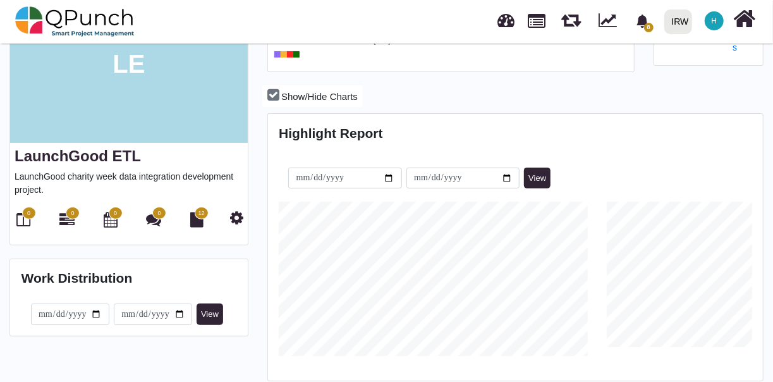
scroll to position [112, 0]
click at [25, 217] on span "0" at bounding box center [29, 212] width 14 height 13
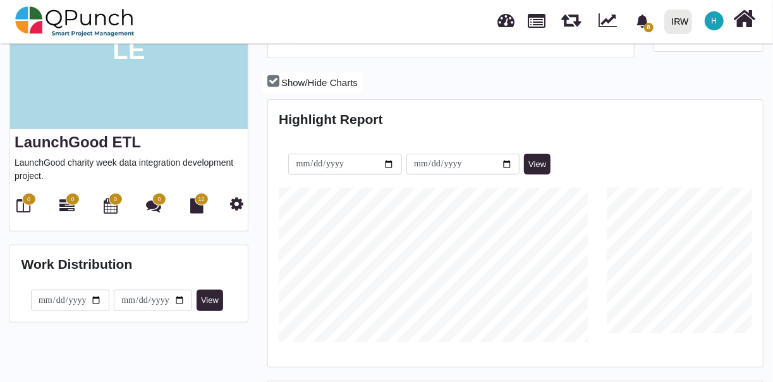
scroll to position [125, 0]
click at [234, 202] on icon at bounding box center [236, 203] width 13 height 15
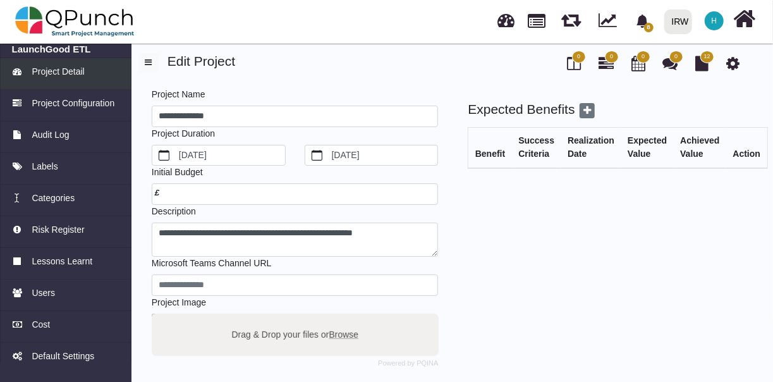
click at [73, 77] on span "Project Detail" at bounding box center [58, 71] width 52 height 13
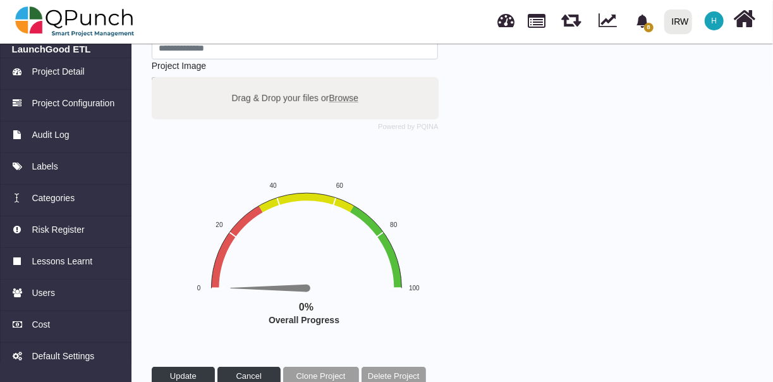
scroll to position [260, 0]
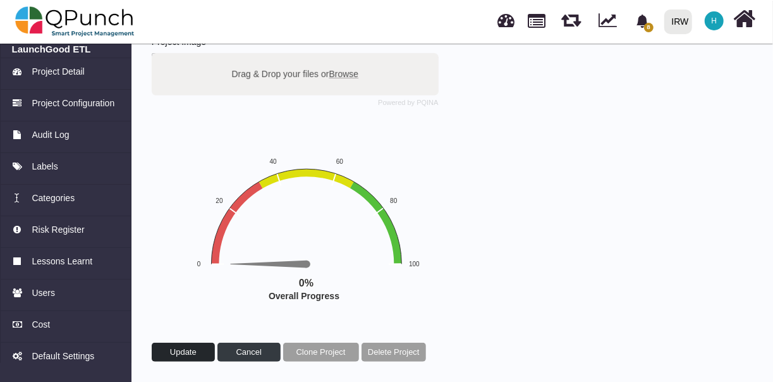
click at [173, 348] on span "Update" at bounding box center [183, 351] width 27 height 9
click at [57, 300] on link "Users" at bounding box center [65, 295] width 131 height 32
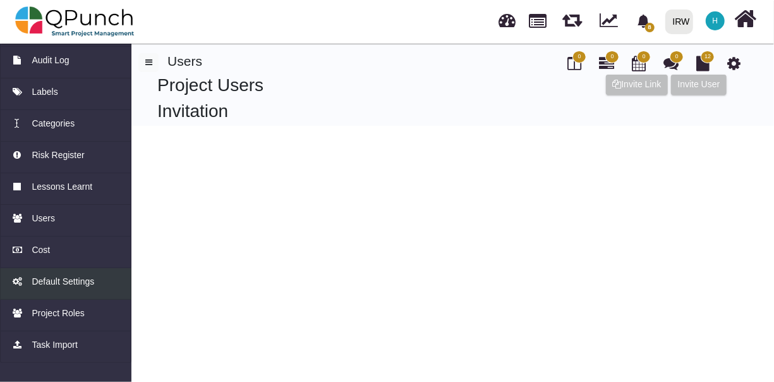
click at [64, 349] on span "Task Import" at bounding box center [55, 344] width 46 height 13
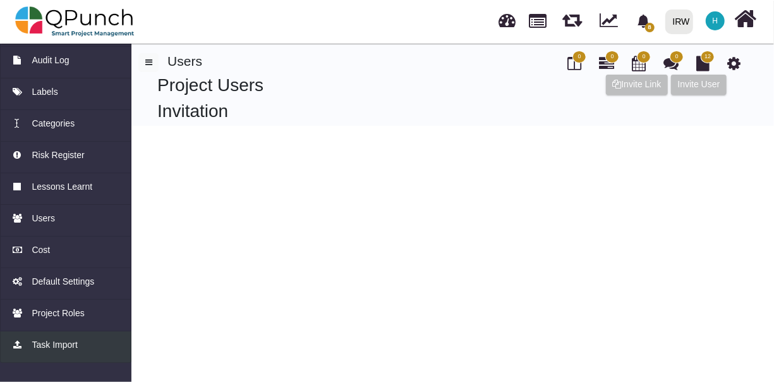
click at [75, 345] on span "Task Import" at bounding box center [55, 344] width 46 height 13
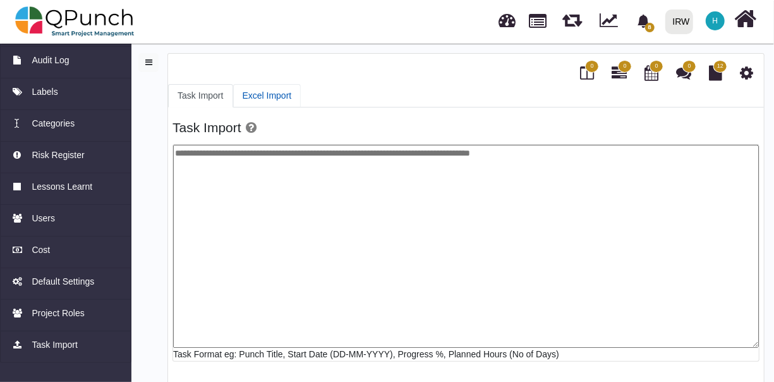
click at [262, 96] on link "Excel Import" at bounding box center [267, 95] width 68 height 23
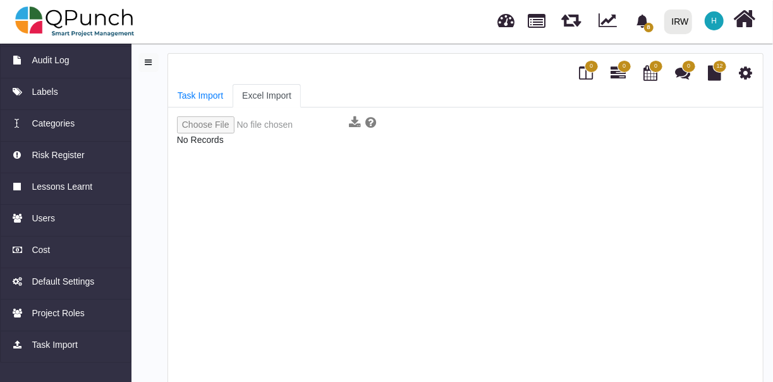
click at [209, 120] on input "file" at bounding box center [260, 124] width 167 height 17
type input "**********"
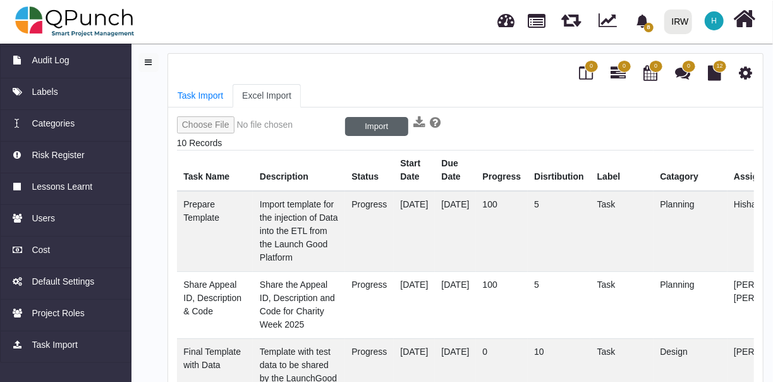
click at [371, 123] on button "Import" at bounding box center [376, 126] width 63 height 19
click at [588, 67] on span "10" at bounding box center [591, 66] width 6 height 9
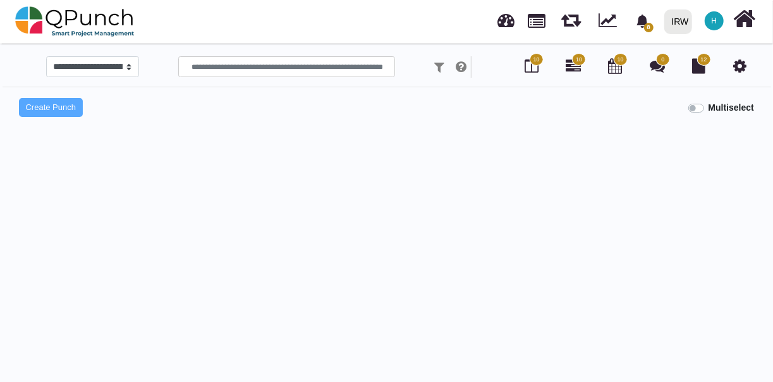
select select
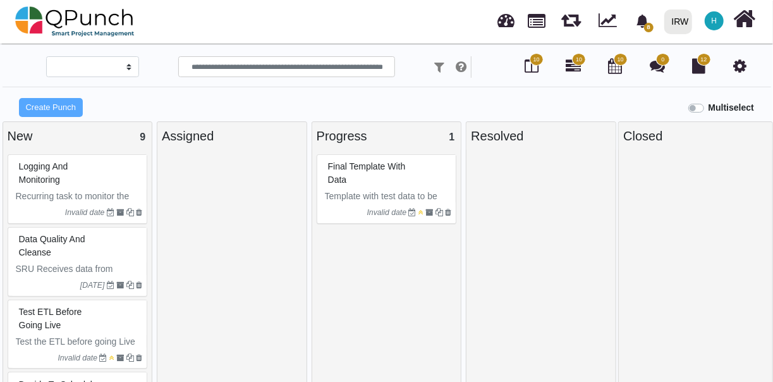
click at [393, 210] on icon "Invalid date" at bounding box center [387, 212] width 40 height 9
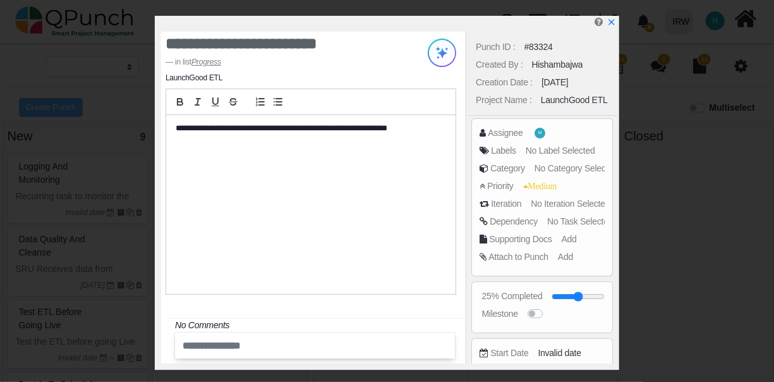
scroll to position [98, 0]
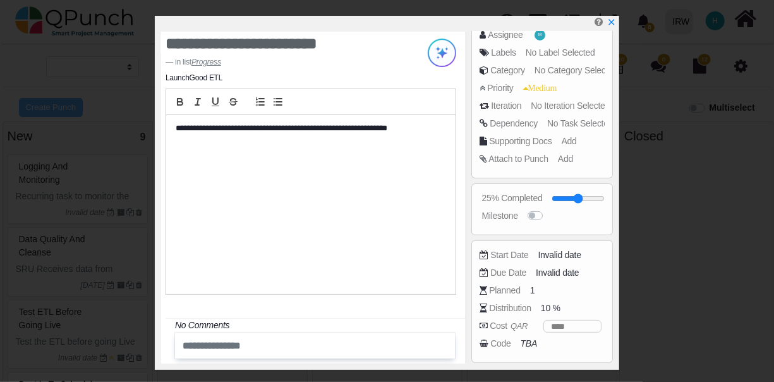
drag, startPoint x: 566, startPoint y: 182, endPoint x: 563, endPoint y: 253, distance: 71.5
click at [563, 253] on div "Punch ID : #83324 Created By : Hishambajwa Creation Date : 17-09-2025 Project N…" at bounding box center [542, 198] width 152 height 332
click at [578, 253] on div "Punch ID : #83324 Created By : Hishambajwa Creation Date : 17-09-2025 Project N…" at bounding box center [542, 198] width 152 height 332
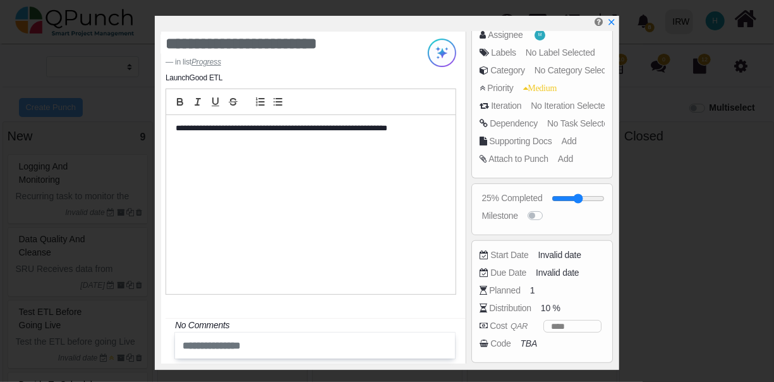
click at [542, 252] on div "Punch ID : #83324 Created By : Hishambajwa Creation Date : 17-09-2025 Project N…" at bounding box center [542, 198] width 152 height 332
click at [508, 255] on div "Punch ID : #83324 Created By : Hishambajwa Creation Date : 17-09-2025 Project N…" at bounding box center [542, 198] width 152 height 332
click at [545, 249] on div "Punch ID : #83324 Created By : Hishambajwa Creation Date : 17-09-2025 Project N…" at bounding box center [542, 198] width 152 height 332
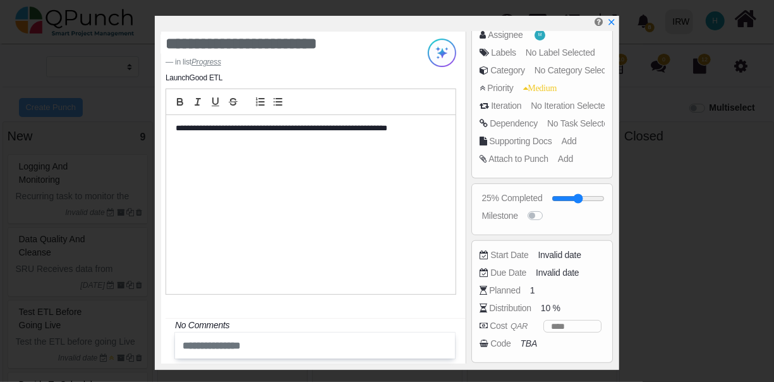
click at [545, 249] on div "Punch ID : #83324 Created By : Hishambajwa Creation Date : 17-09-2025 Project N…" at bounding box center [542, 198] width 152 height 332
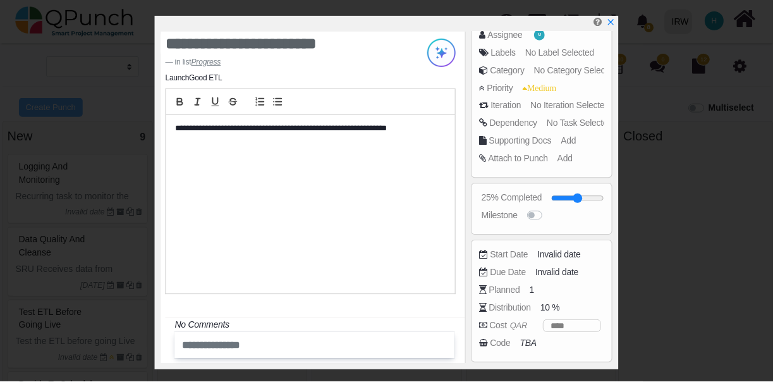
scroll to position [0, 0]
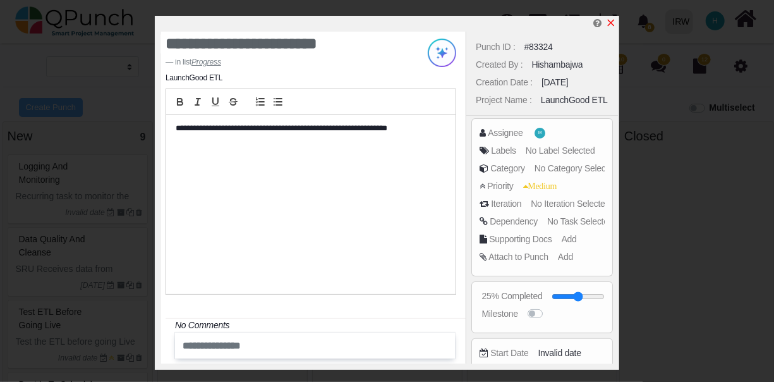
click at [611, 23] on icon "x" at bounding box center [611, 23] width 7 height 7
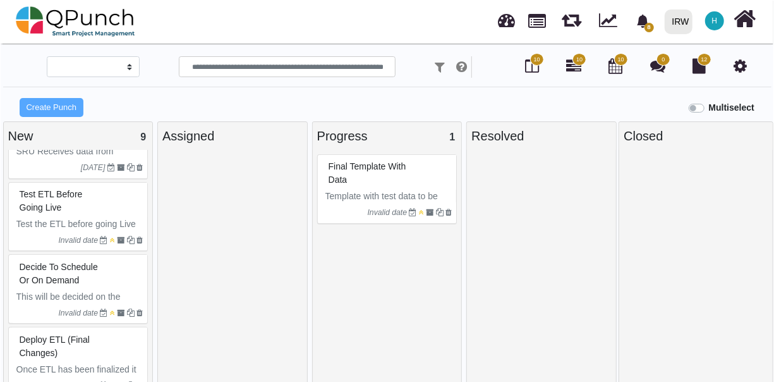
scroll to position [425, 0]
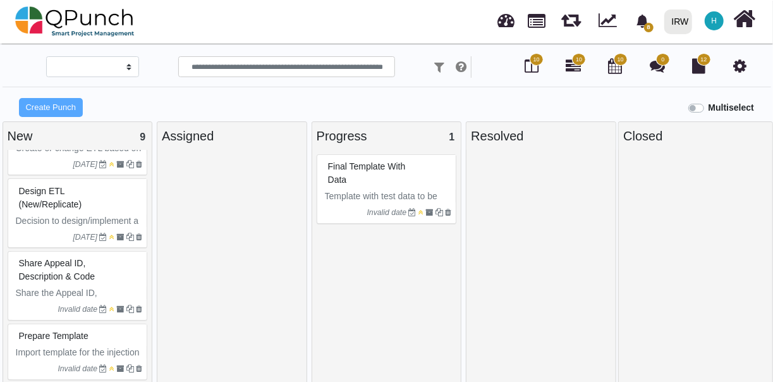
click at [85, 339] on div "Prepare Template" at bounding box center [79, 336] width 127 height 20
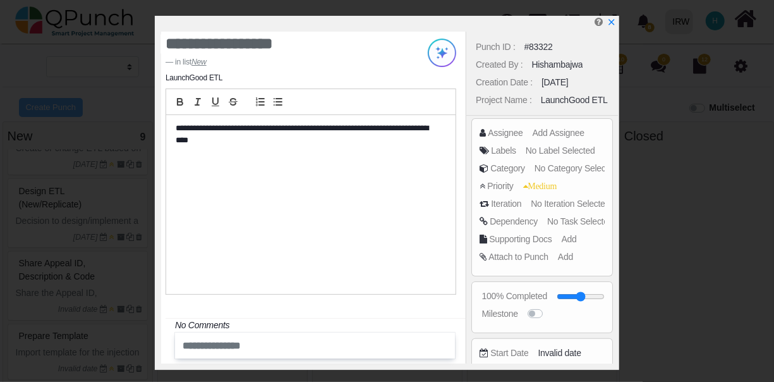
click at [566, 83] on div "Punch ID : #83322 Created By : Hishambajwa Creation Date : 17-09-2025 Project N…" at bounding box center [542, 198] width 152 height 332
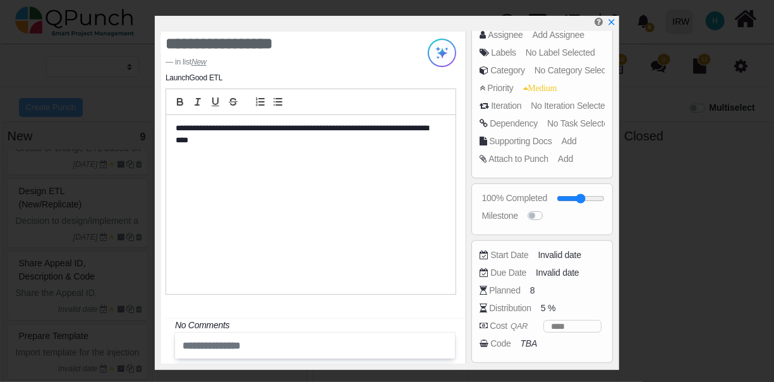
click at [572, 277] on div "Punch ID : #83322 Created By : Hishambajwa Creation Date : 17-09-2025 Project N…" at bounding box center [542, 198] width 152 height 332
click at [561, 241] on div "Punch ID : #83322 Created By : Hishambajwa Creation Date : 17-09-2025 Project N…" at bounding box center [542, 198] width 152 height 332
drag, startPoint x: 561, startPoint y: 241, endPoint x: 558, endPoint y: 256, distance: 15.4
click at [558, 256] on div "Punch ID : #83322 Created By : Hishambajwa Creation Date : 17-09-2025 Project N…" at bounding box center [542, 198] width 152 height 332
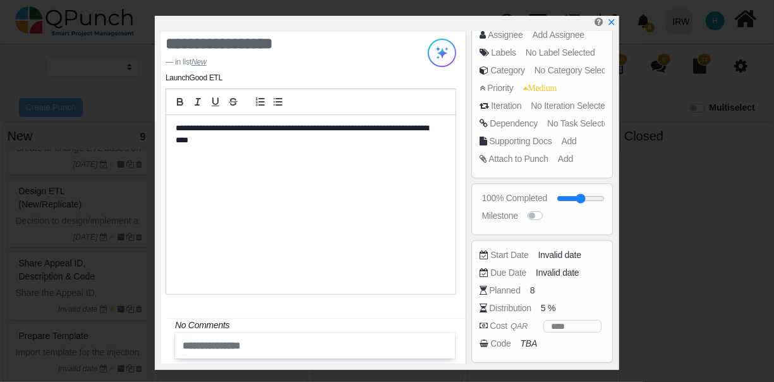
click at [558, 256] on div "Punch ID : #83322 Created By : Hishambajwa Creation Date : 17-09-2025 Project N…" at bounding box center [542, 198] width 152 height 332
drag, startPoint x: 558, startPoint y: 256, endPoint x: 547, endPoint y: 226, distance: 31.8
click at [547, 226] on div "Punch ID : #83322 Created By : Hishambajwa Creation Date : 17-09-2025 Project N…" at bounding box center [542, 198] width 152 height 332
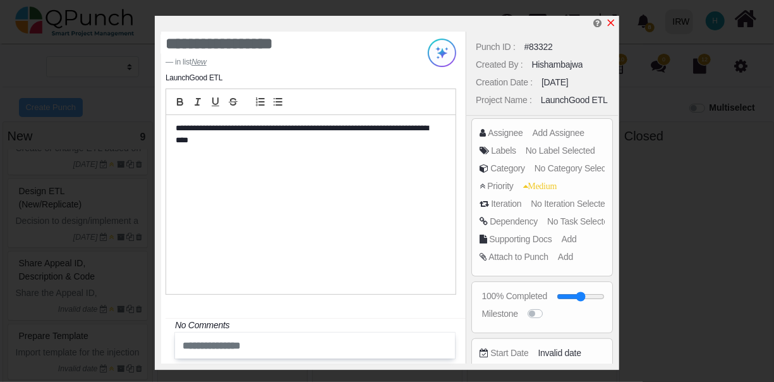
click at [612, 20] on icon "x" at bounding box center [611, 23] width 10 height 10
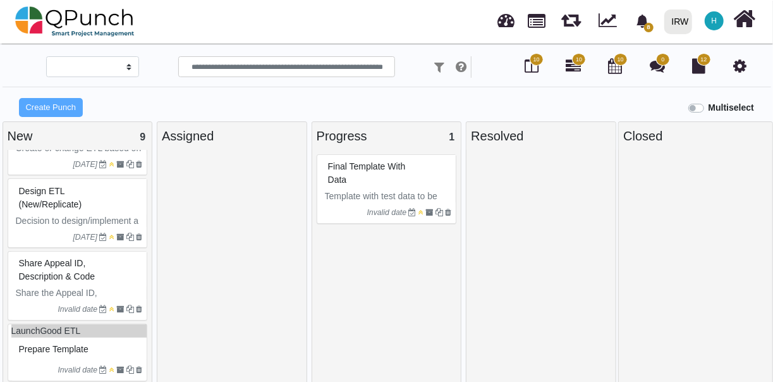
click at [66, 201] on span "Design ETL (New/Replicate)" at bounding box center [50, 197] width 63 height 23
click at [68, 274] on div "**********" at bounding box center [386, 225] width 773 height 339
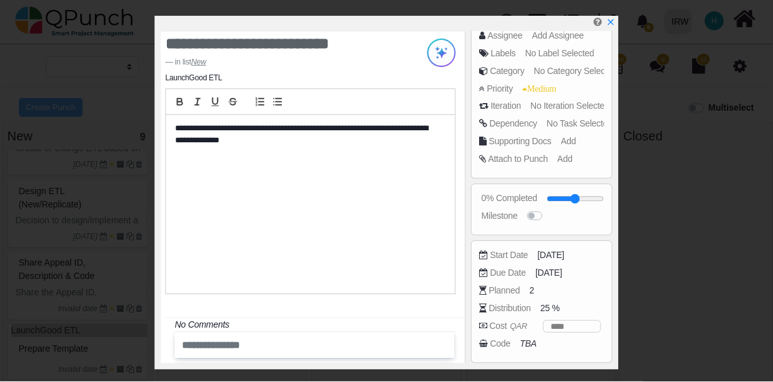
scroll to position [98, 0]
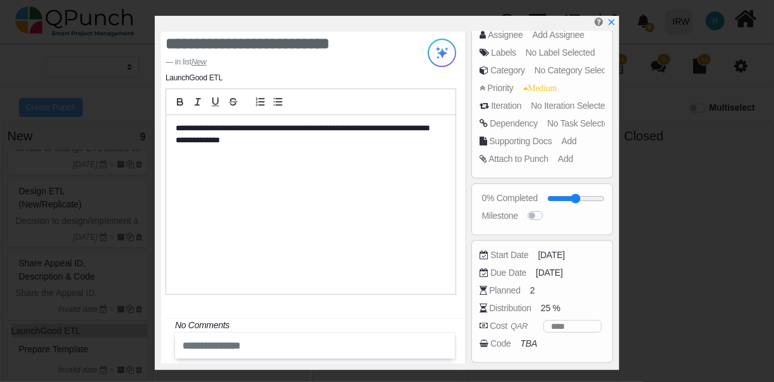
click at [549, 253] on div "Punch ID : #83325 Created By : Hishambajwa Creation Date : 17-09-2025 Project N…" at bounding box center [542, 198] width 152 height 332
drag, startPoint x: 549, startPoint y: 253, endPoint x: 566, endPoint y: 253, distance: 16.4
click at [566, 253] on div "Punch ID : #83325 Created By : Hishambajwa Creation Date : 17-09-2025 Project N…" at bounding box center [542, 198] width 152 height 332
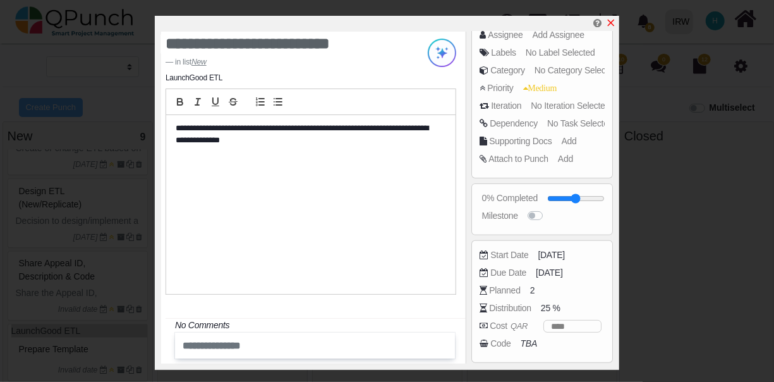
click at [612, 23] on icon "x" at bounding box center [611, 23] width 7 height 7
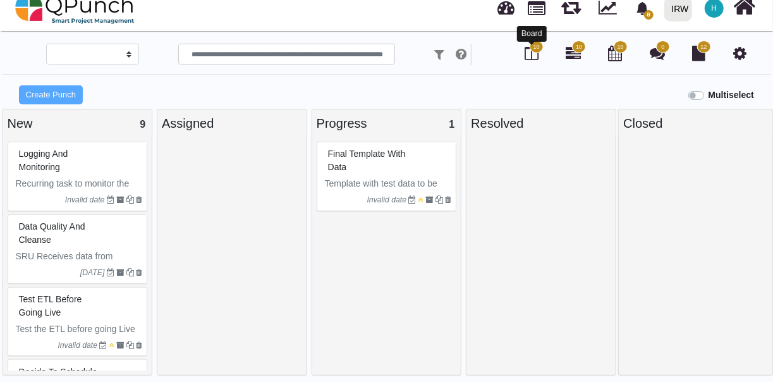
click at [533, 57] on icon at bounding box center [532, 53] width 14 height 15
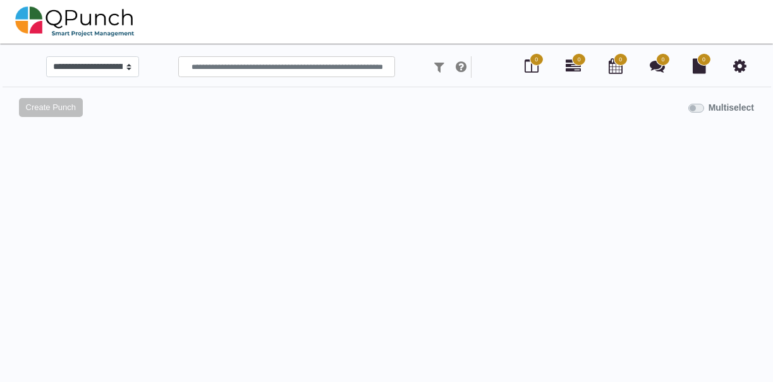
scroll to position [13, 0]
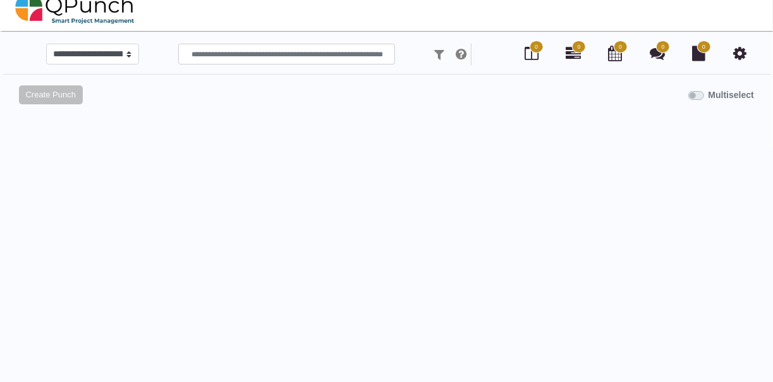
select select
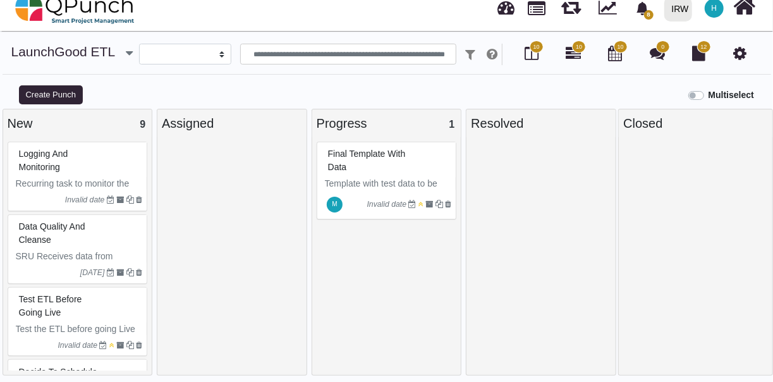
drag, startPoint x: 0, startPoint y: 0, endPoint x: 575, endPoint y: 51, distance: 577.4
click at [575, 51] on span "10" at bounding box center [579, 46] width 14 height 13
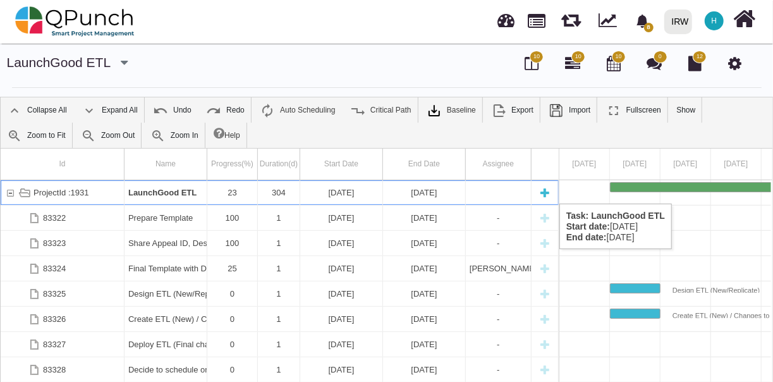
click at [338, 191] on div "12-01-2025" at bounding box center [341, 192] width 75 height 25
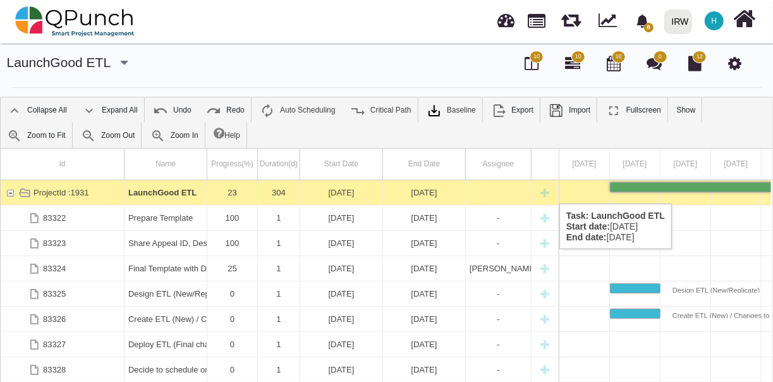
click at [338, 191] on div "12-01-2025" at bounding box center [341, 192] width 75 height 25
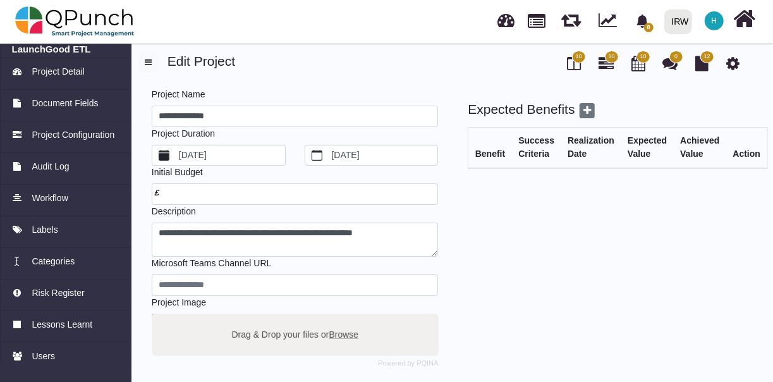
click at [240, 157] on label "9/20/2016" at bounding box center [230, 155] width 108 height 20
click at [177, 157] on button "9/20/2016" at bounding box center [164, 155] width 25 height 20
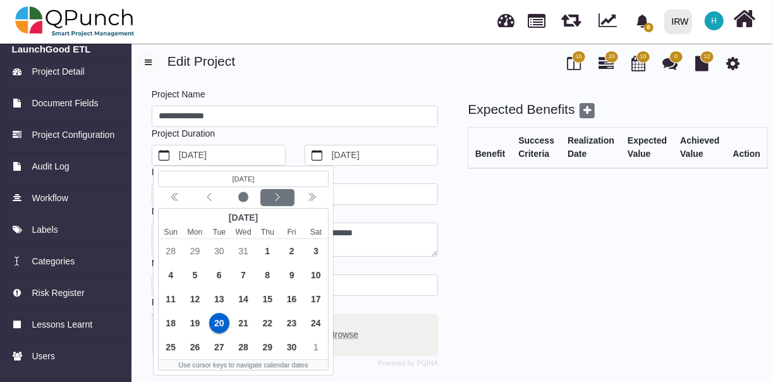
click at [272, 193] on icon "chevron left" at bounding box center [277, 197] width 10 height 10
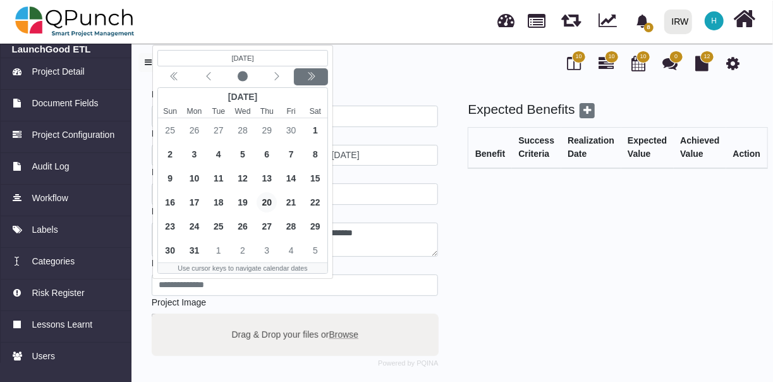
click at [310, 71] on icon "chevron double left" at bounding box center [311, 76] width 10 height 10
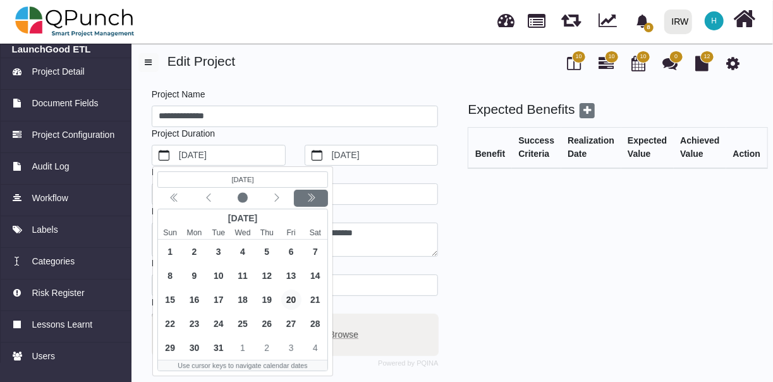
click at [308, 197] on icon "chevron double left" at bounding box center [311, 198] width 10 height 10
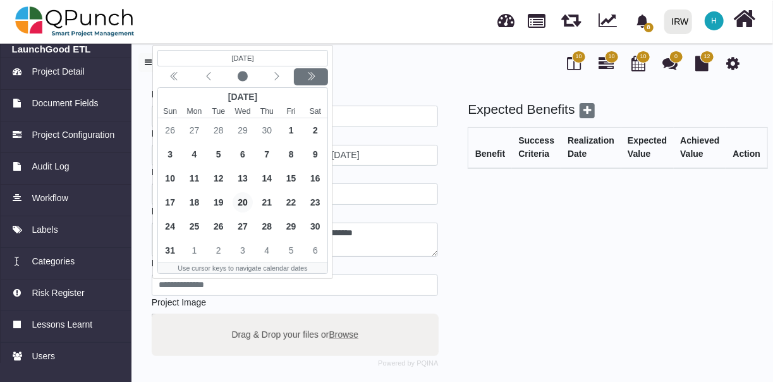
click at [308, 197] on div "(Selected date) 9/20/2016 October 2021 Sun Mon Tue Wed Thu Fri Sat 26 27 28 29 …" at bounding box center [242, 162] width 171 height 224
click at [308, 80] on icon "chevron double left" at bounding box center [311, 76] width 10 height 10
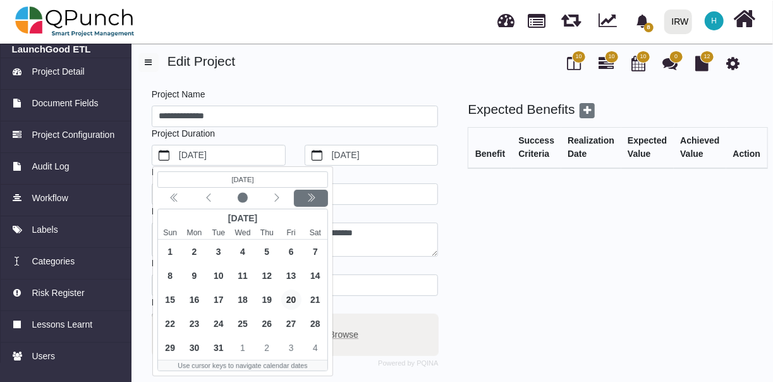
click at [310, 198] on icon "chevron double left" at bounding box center [310, 197] width 4 height 8
click at [209, 197] on icon "chevron left" at bounding box center [209, 198] width 10 height 10
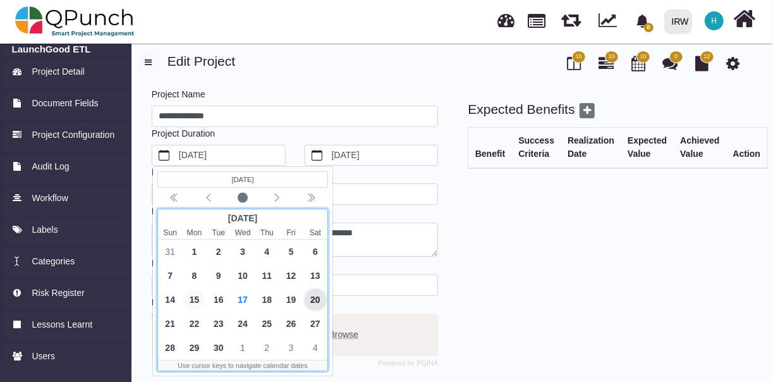
click at [196, 297] on span "15" at bounding box center [194, 299] width 20 height 20
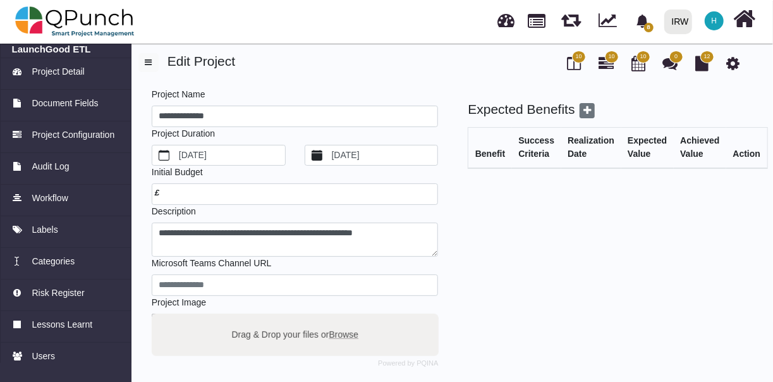
click at [399, 153] on label "9/20/2017" at bounding box center [383, 155] width 108 height 20
click at [330, 153] on button "9/20/2017" at bounding box center [317, 155] width 25 height 20
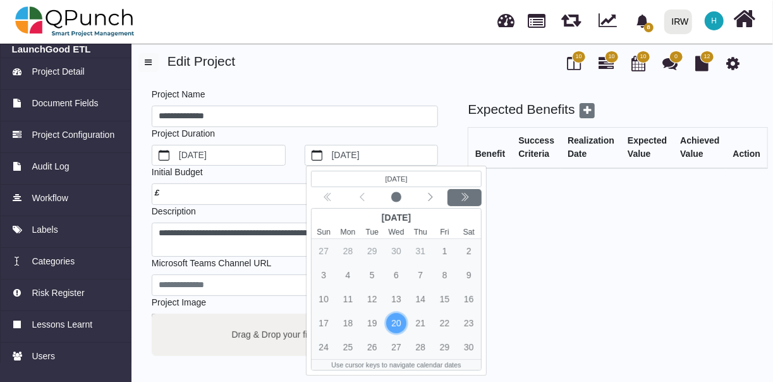
click at [462, 193] on icon "chevron double left" at bounding box center [464, 197] width 10 height 10
click at [462, 193] on icon "chevron double left" at bounding box center [463, 197] width 4 height 8
click at [327, 199] on icon "chevron double left" at bounding box center [327, 198] width 10 height 10
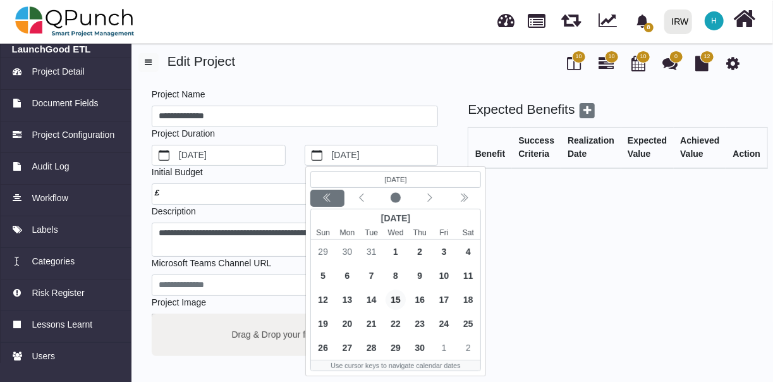
click at [327, 199] on icon "chevron double left" at bounding box center [327, 198] width 10 height 10
click at [425, 190] on button "Next month" at bounding box center [430, 198] width 34 height 17
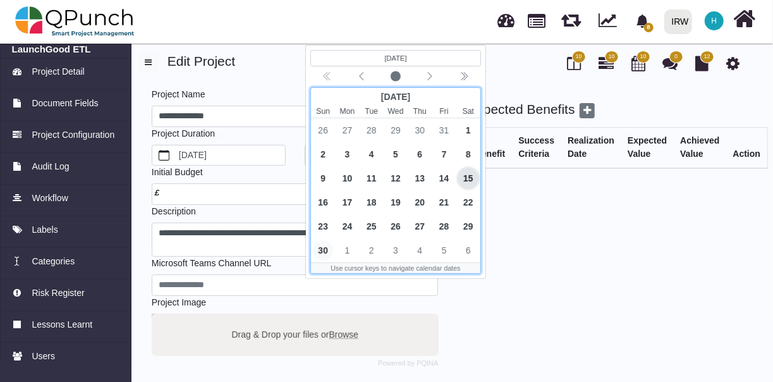
click at [320, 248] on span "30" at bounding box center [323, 250] width 20 height 20
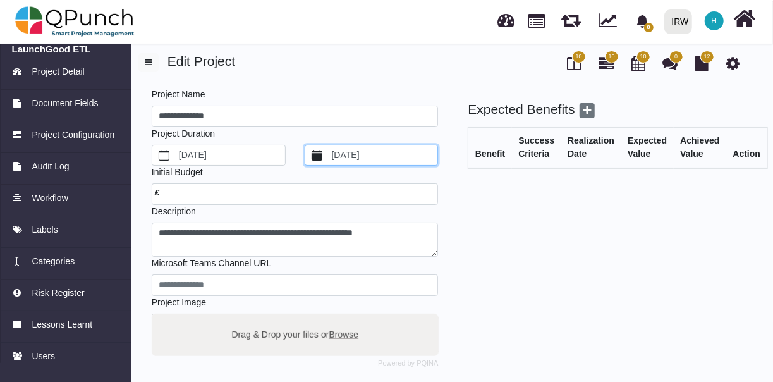
scroll to position [260, 0]
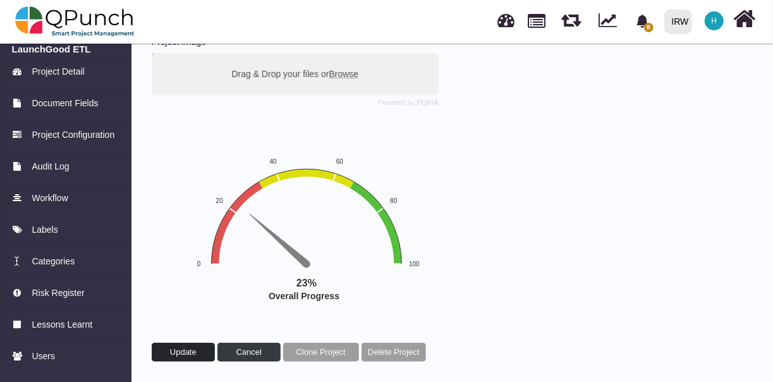
click at [178, 353] on span "Update" at bounding box center [183, 351] width 27 height 9
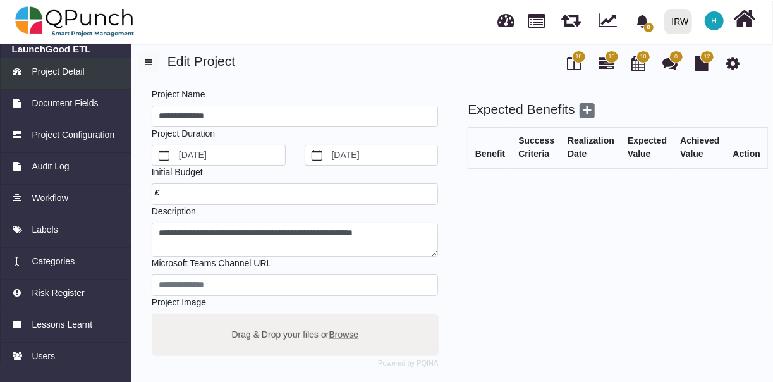
click at [59, 70] on span "Project Detail" at bounding box center [58, 71] width 52 height 13
click at [66, 75] on span "Project Detail" at bounding box center [58, 71] width 52 height 13
click at [44, 69] on span "Project Detail" at bounding box center [58, 71] width 52 height 13
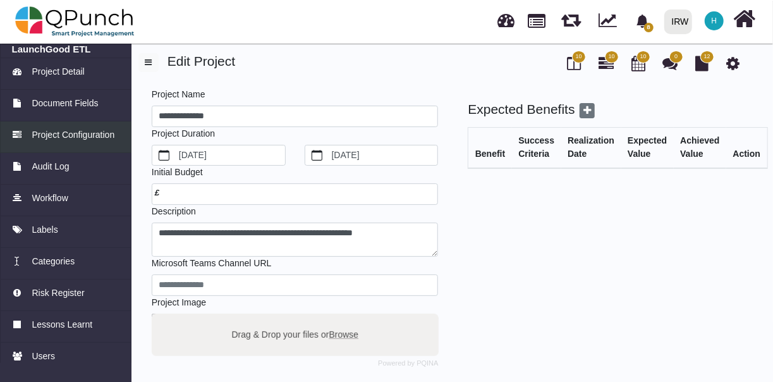
click at [85, 136] on span "Project Configuration" at bounding box center [73, 134] width 83 height 13
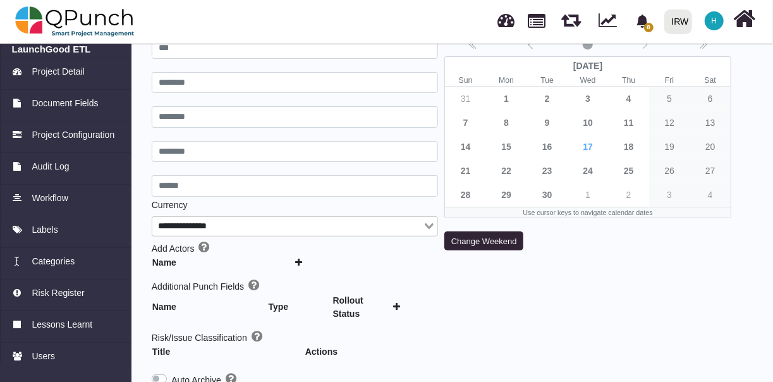
type input "***"
type input "********"
type input "******"
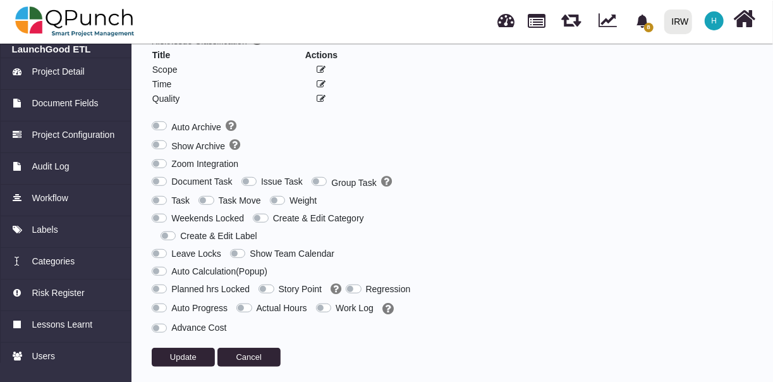
scroll to position [380, 0]
click at [171, 215] on label "Weekends Locked" at bounding box center [207, 217] width 73 height 13
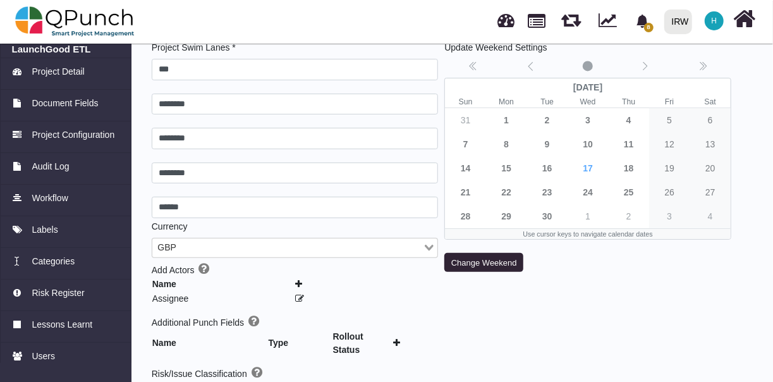
scroll to position [0, 0]
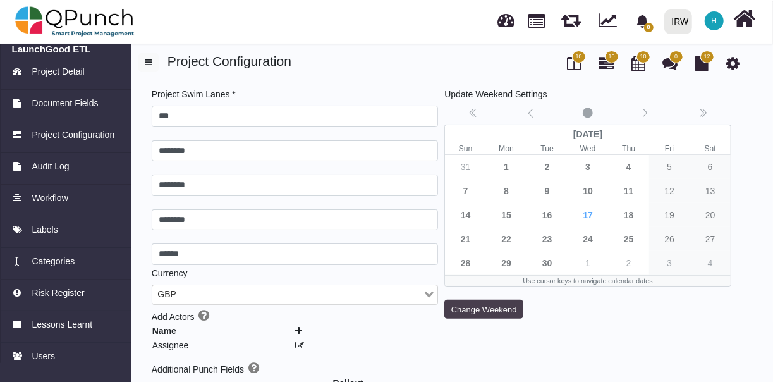
click at [502, 308] on button "Change Weekend" at bounding box center [483, 309] width 79 height 19
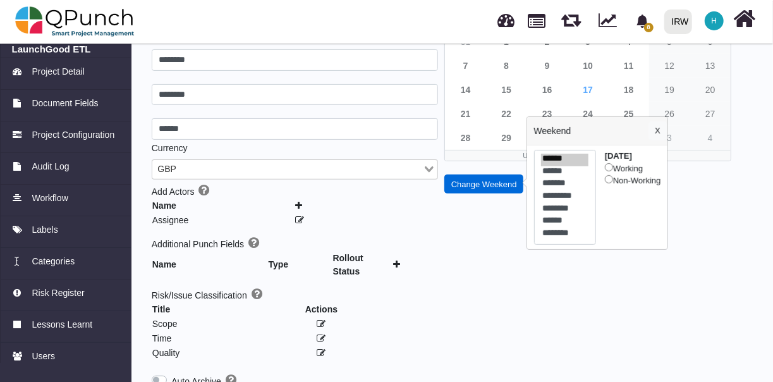
scroll to position [127, 0]
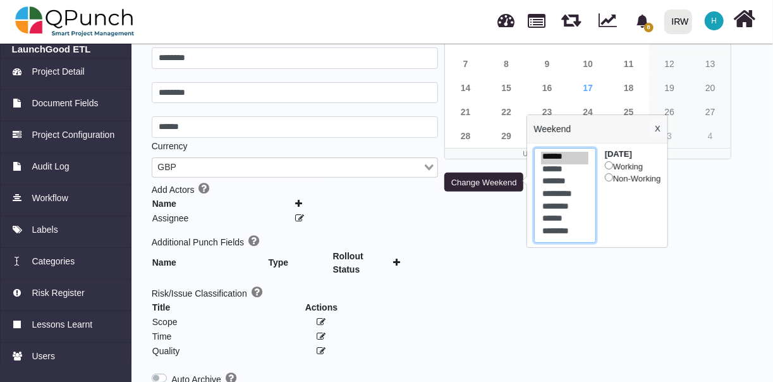
click at [569, 171] on option "******" at bounding box center [564, 170] width 47 height 13
click at [559, 157] on option "******" at bounding box center [564, 158] width 47 height 13
click at [562, 234] on option "********" at bounding box center [564, 232] width 47 height 13
click at [559, 158] on option "******" at bounding box center [564, 158] width 47 height 13
click at [558, 235] on option "********" at bounding box center [564, 232] width 47 height 13
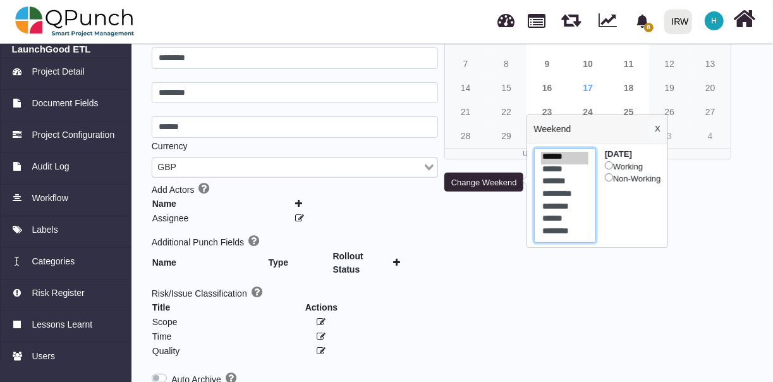
click at [563, 173] on option "******" at bounding box center [564, 170] width 47 height 13
click at [565, 181] on option "*******" at bounding box center [564, 182] width 47 height 13
click at [571, 197] on option "*********" at bounding box center [564, 195] width 47 height 13
click at [569, 209] on option "********" at bounding box center [564, 208] width 47 height 13
click at [563, 226] on option "********" at bounding box center [564, 232] width 47 height 13
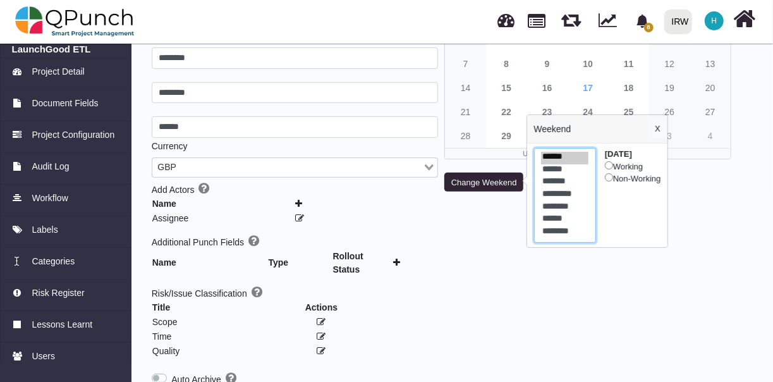
select select "*"
click at [561, 219] on option "******" at bounding box center [564, 220] width 47 height 13
click at [659, 131] on button "X" at bounding box center [657, 128] width 19 height 19
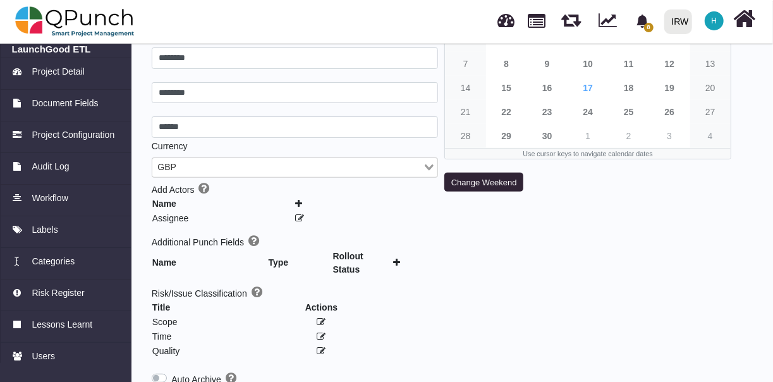
scroll to position [382, 0]
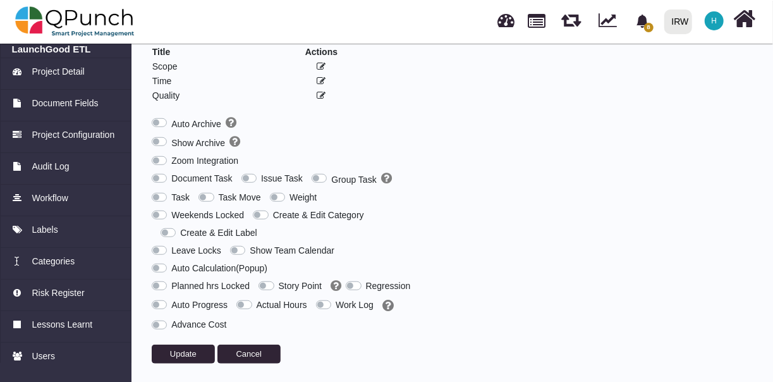
click at [171, 212] on label "Weekends Locked" at bounding box center [207, 215] width 73 height 13
click at [169, 344] on button "Update" at bounding box center [183, 353] width 63 height 19
click at [58, 69] on span "Project Detail" at bounding box center [58, 71] width 52 height 13
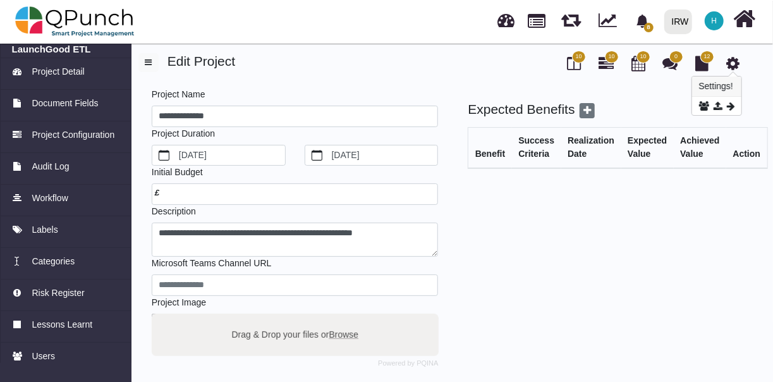
click at [732, 59] on icon at bounding box center [733, 63] width 13 height 15
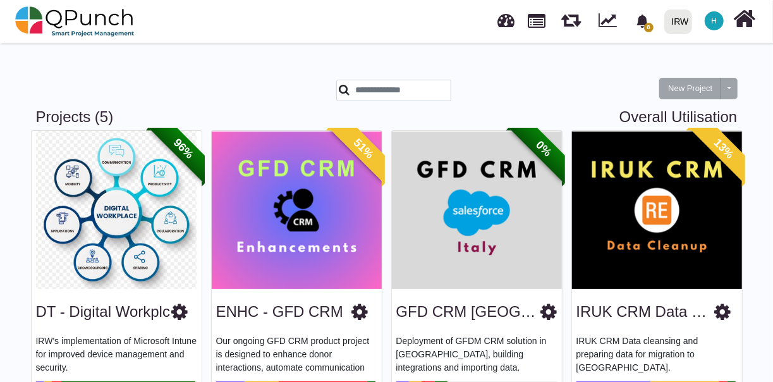
scroll to position [360, 0]
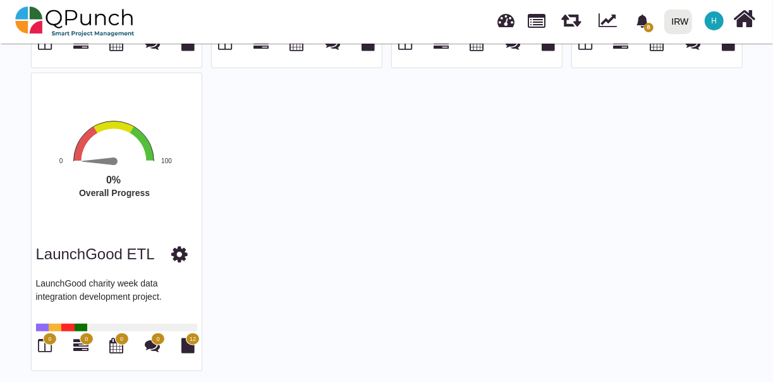
click at [100, 220] on rect "Interactive chart" at bounding box center [126, 178] width 196 height 118
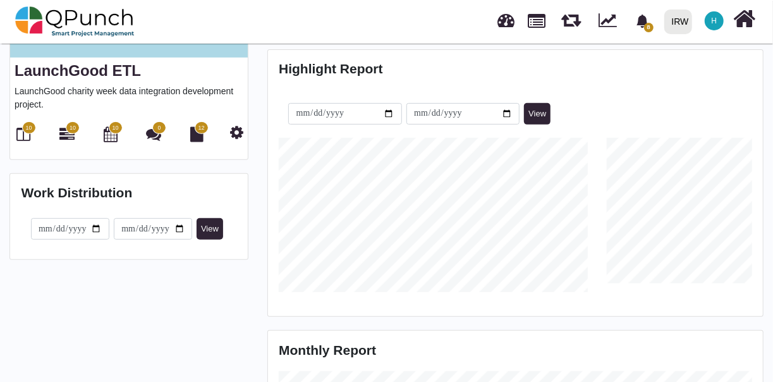
scroll to position [220, 0]
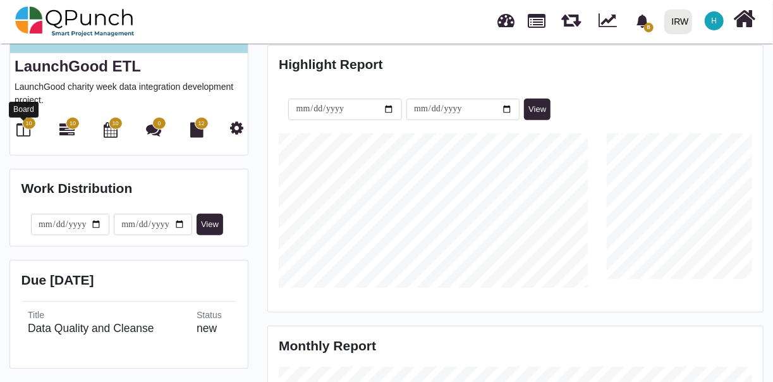
click at [21, 131] on icon at bounding box center [24, 129] width 14 height 15
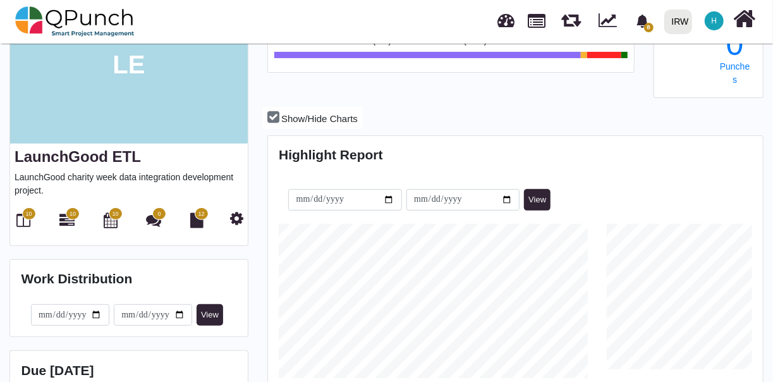
scroll to position [118, 0]
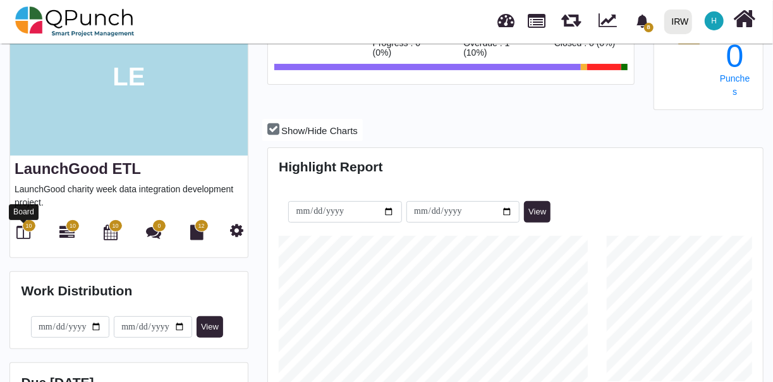
click at [22, 231] on icon at bounding box center [24, 231] width 14 height 15
click at [30, 230] on span "10" at bounding box center [29, 225] width 14 height 13
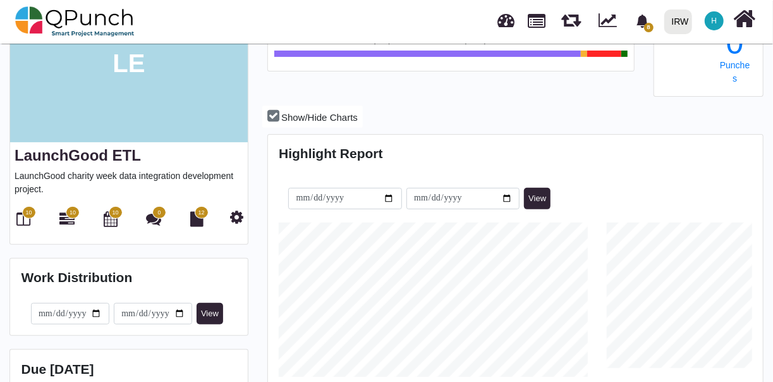
scroll to position [133, 0]
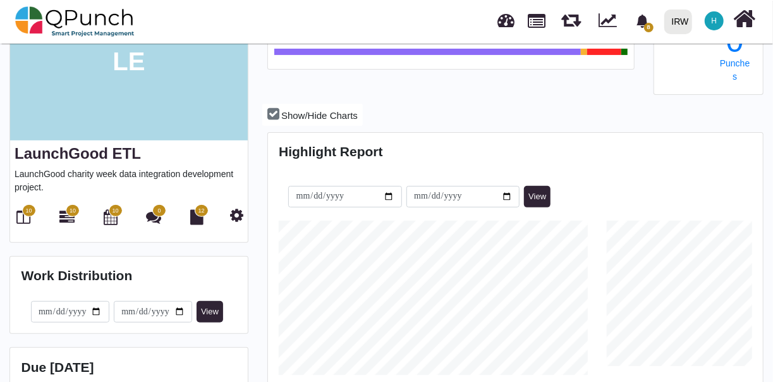
click at [25, 215] on span "10" at bounding box center [29, 210] width 14 height 13
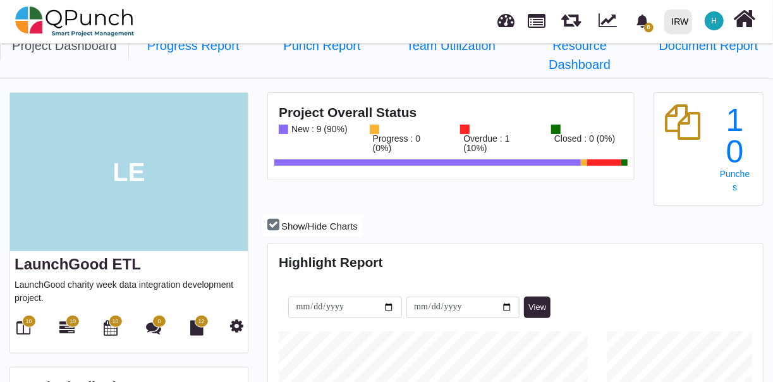
scroll to position [23, 0]
click at [30, 335] on div "10" at bounding box center [24, 327] width 18 height 21
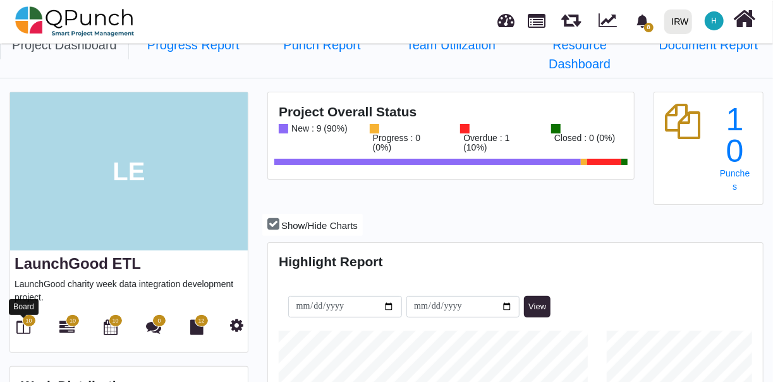
click at [22, 324] on icon at bounding box center [24, 326] width 14 height 15
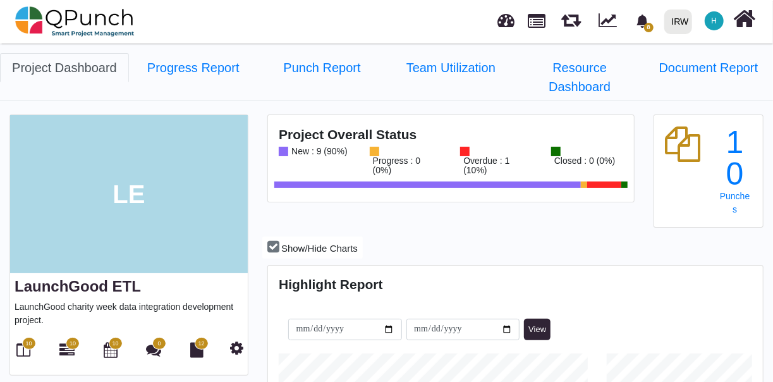
scroll to position [154, 164]
click at [26, 342] on span "10" at bounding box center [28, 343] width 6 height 9
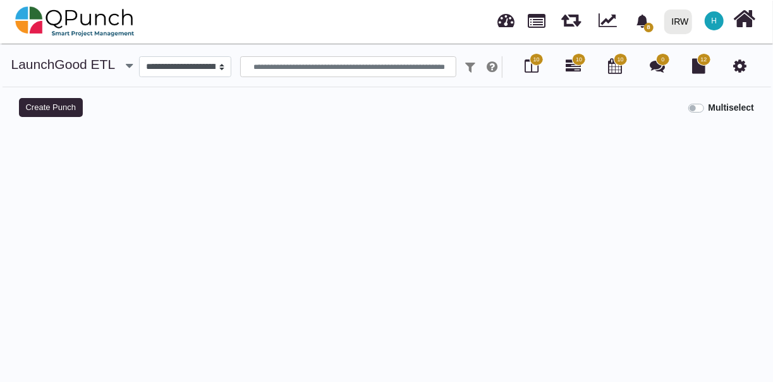
select select
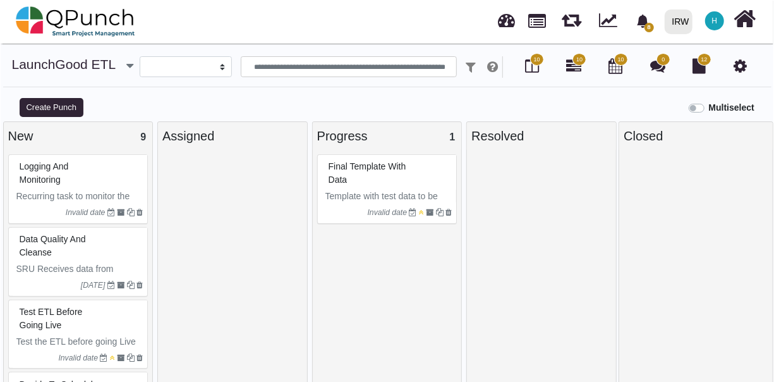
scroll to position [9, 0]
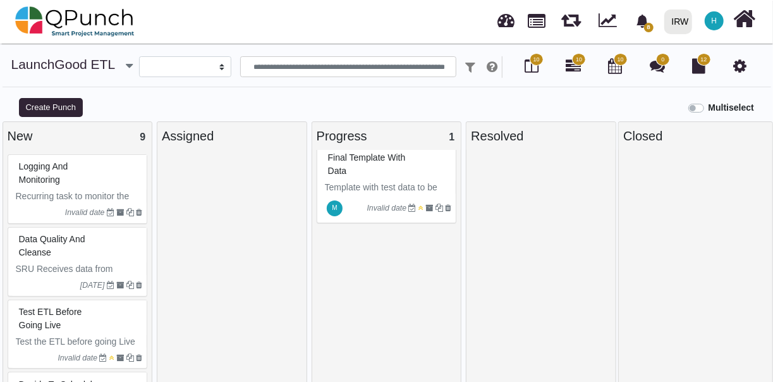
click at [394, 200] on small "Invalid date" at bounding box center [409, 208] width 85 height 20
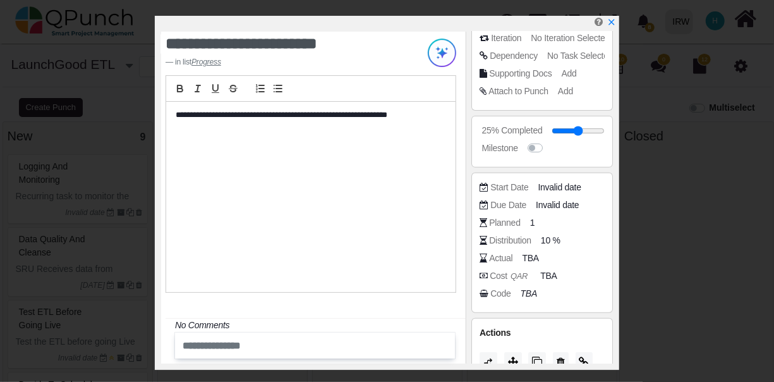
scroll to position [167, 0]
click at [561, 183] on span "Invalid date" at bounding box center [561, 186] width 43 height 13
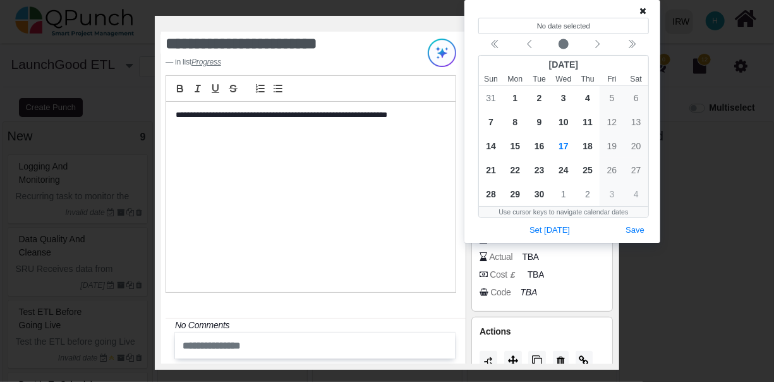
click at [296, 197] on div "**********" at bounding box center [310, 197] width 289 height 190
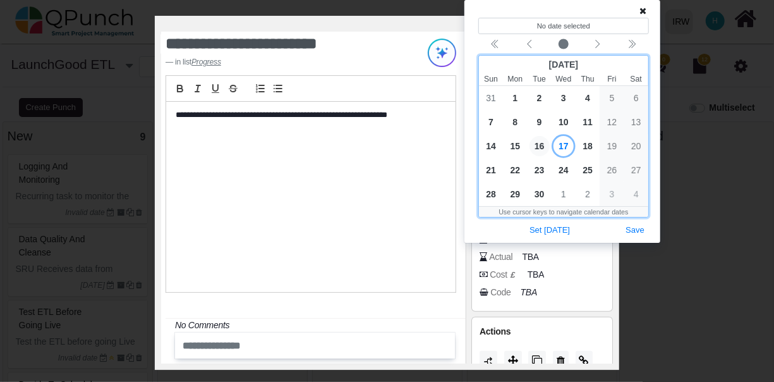
click at [540, 145] on span "16" at bounding box center [540, 146] width 20 height 20
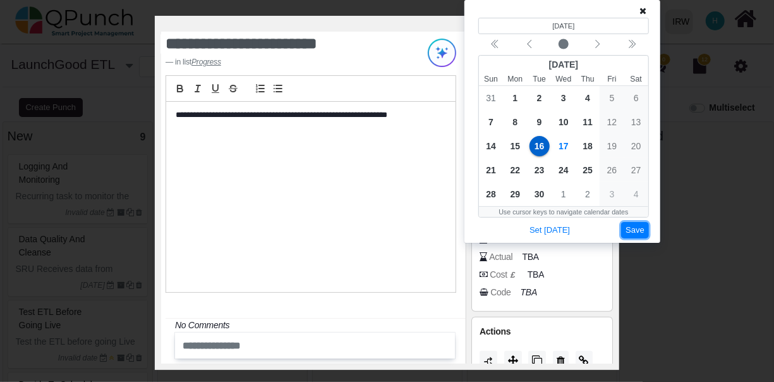
click at [635, 225] on button "Save" at bounding box center [635, 230] width 28 height 17
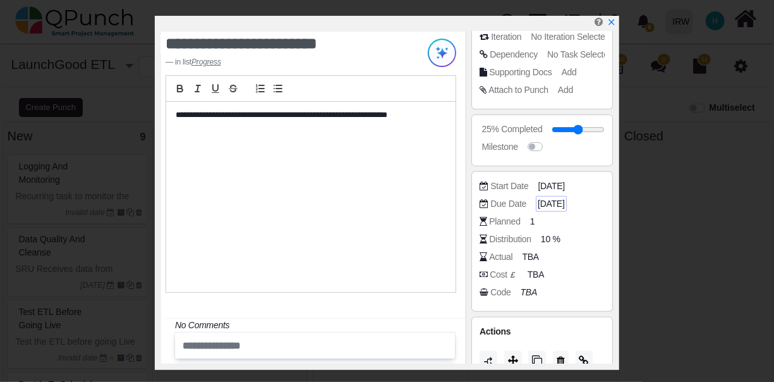
click at [559, 202] on span "16-09-2025" at bounding box center [551, 203] width 27 height 13
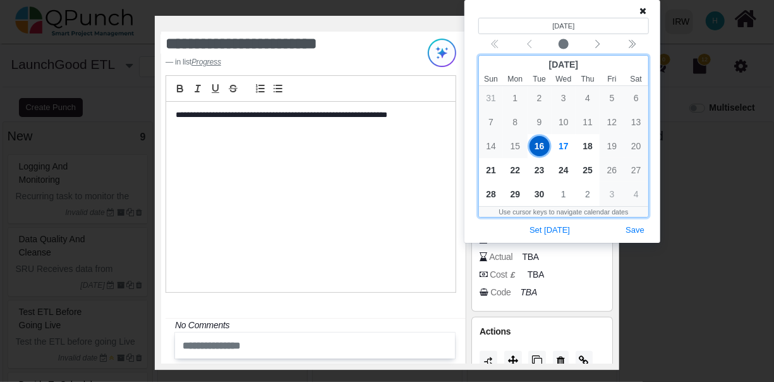
click at [614, 169] on div "26" at bounding box center [612, 170] width 24 height 24
click at [515, 195] on span "29" at bounding box center [515, 194] width 20 height 20
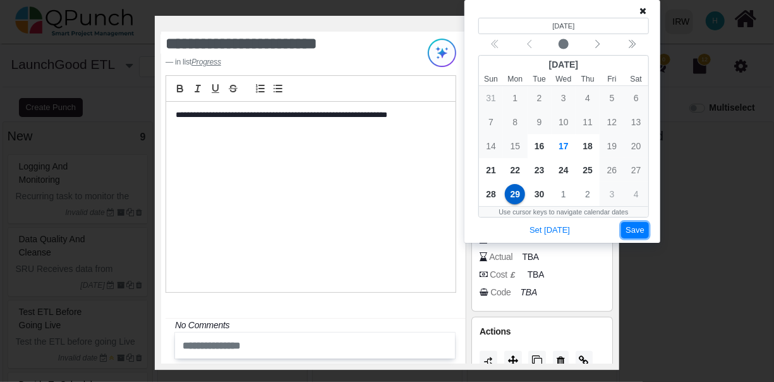
click at [631, 227] on button "Save" at bounding box center [635, 230] width 28 height 17
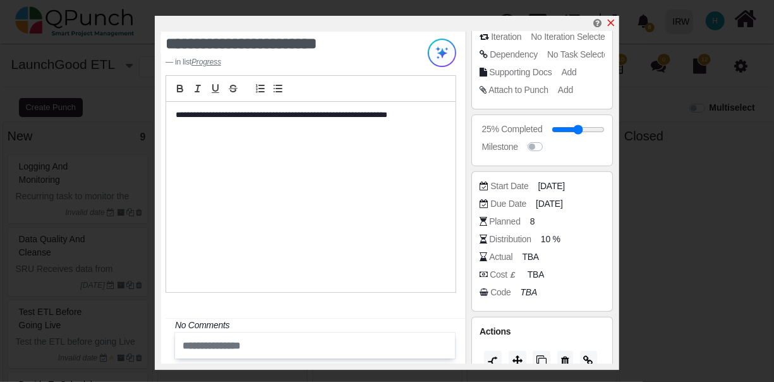
click at [611, 22] on icon "x" at bounding box center [611, 23] width 10 height 10
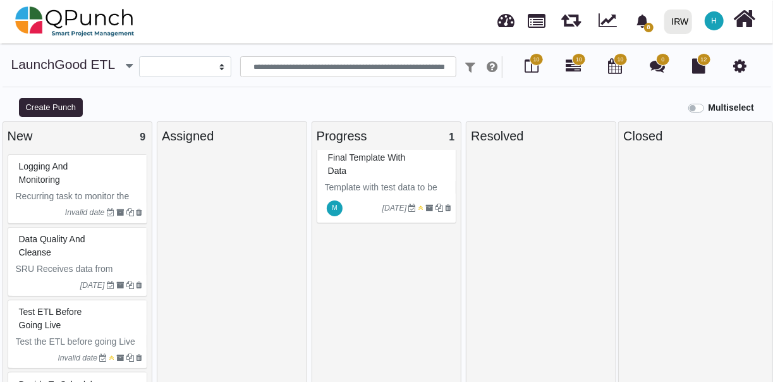
click at [351, 202] on div at bounding box center [363, 208] width 37 height 20
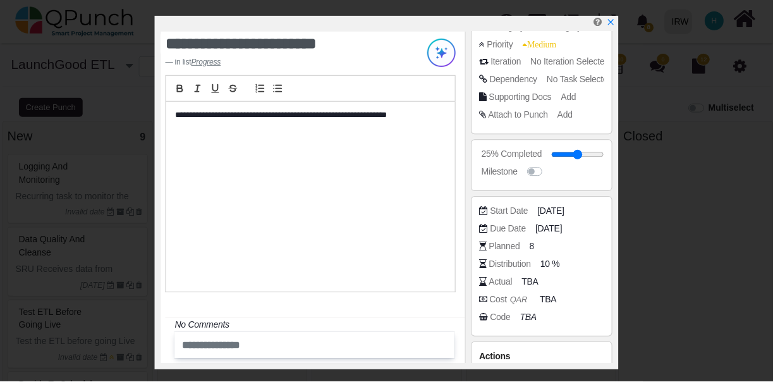
scroll to position [143, 0]
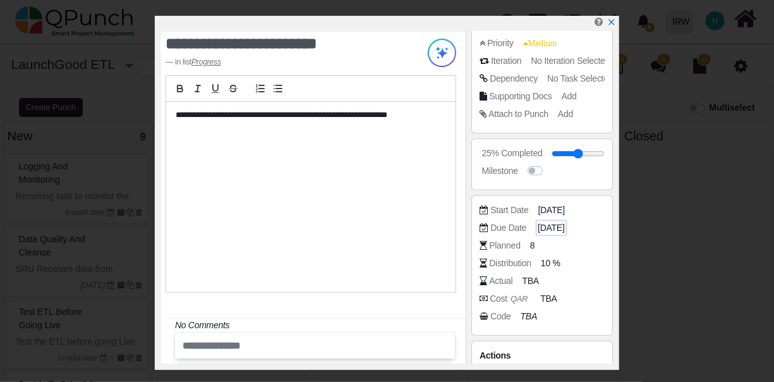
click at [547, 224] on span "29-09-2025" at bounding box center [551, 227] width 27 height 13
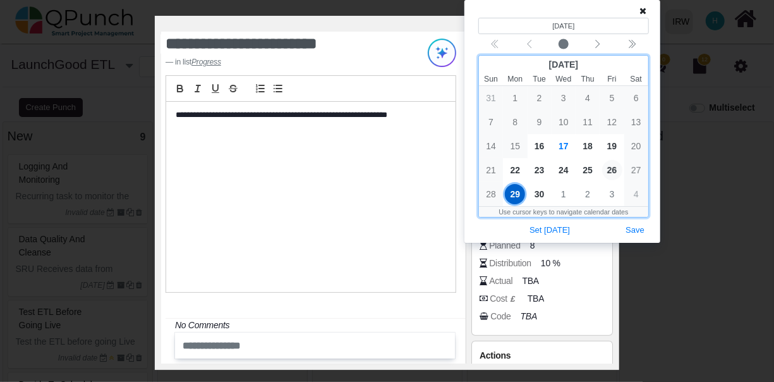
click at [618, 165] on span "26" at bounding box center [612, 170] width 20 height 20
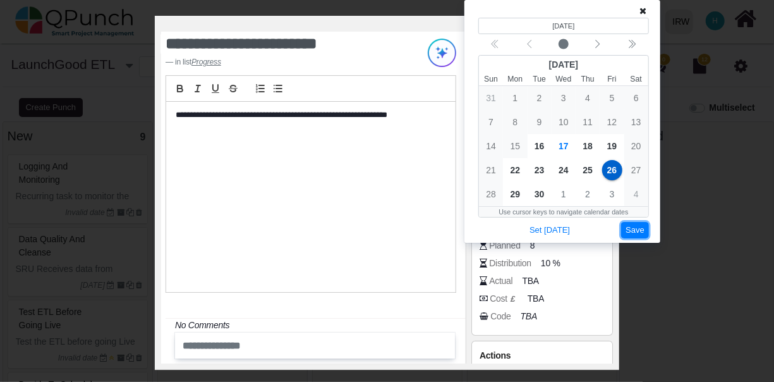
click at [638, 225] on button "Save" at bounding box center [635, 230] width 28 height 17
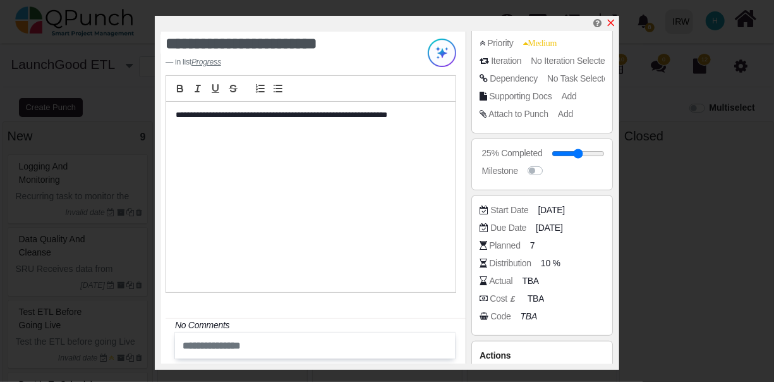
click at [612, 23] on icon "x" at bounding box center [611, 23] width 7 height 7
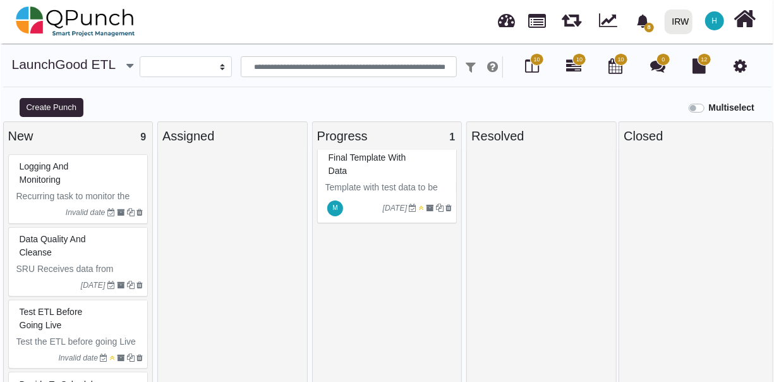
scroll to position [425, 0]
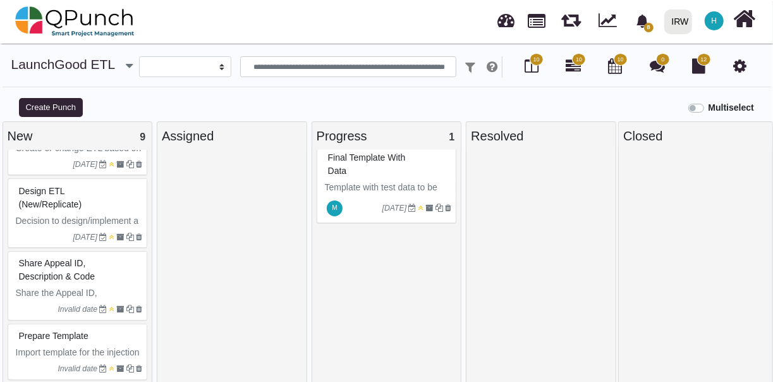
click at [82, 358] on div "Invalid date" at bounding box center [79, 368] width 136 height 20
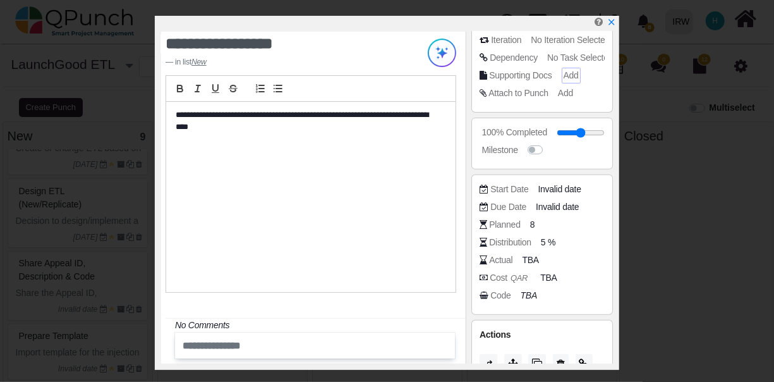
scroll to position [172, 0]
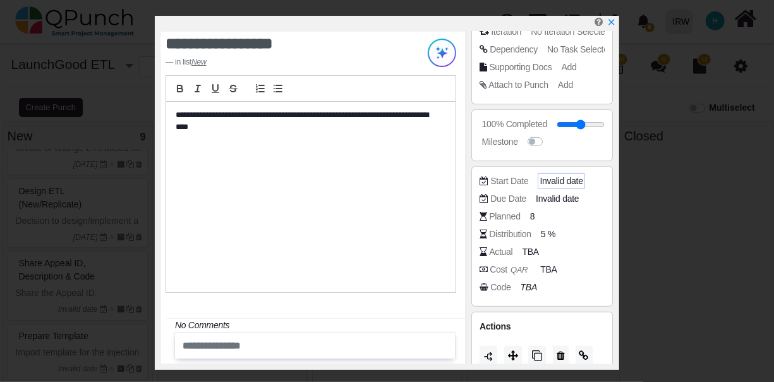
click at [557, 180] on span "Invalid date" at bounding box center [561, 180] width 43 height 13
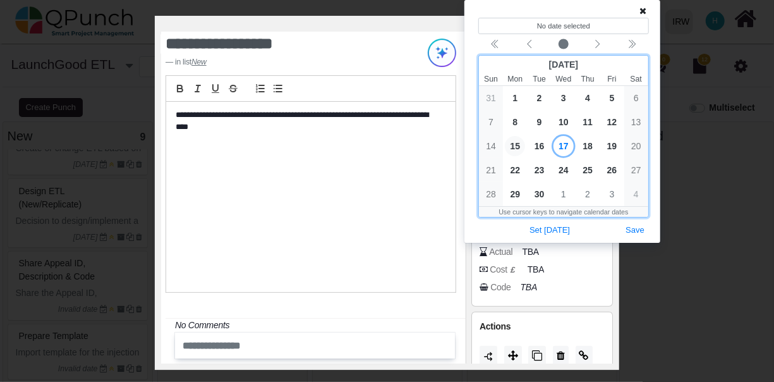
click at [516, 143] on span "15" at bounding box center [515, 146] width 20 height 20
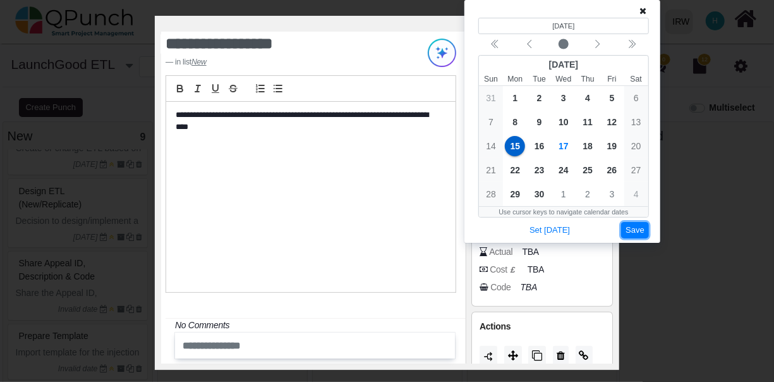
click at [636, 228] on button "Save" at bounding box center [635, 230] width 28 height 17
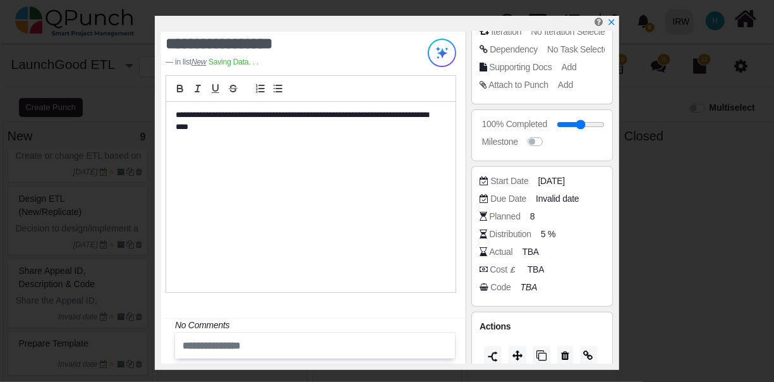
scroll to position [413, 0]
click at [554, 198] on span "15-09-2025" at bounding box center [551, 198] width 27 height 13
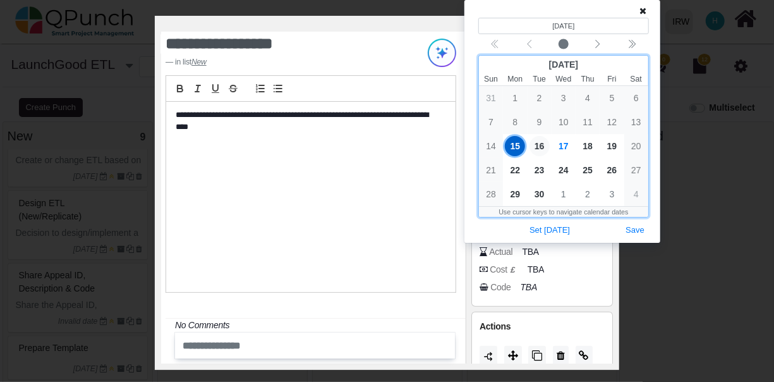
click at [545, 140] on span "16" at bounding box center [540, 146] width 20 height 20
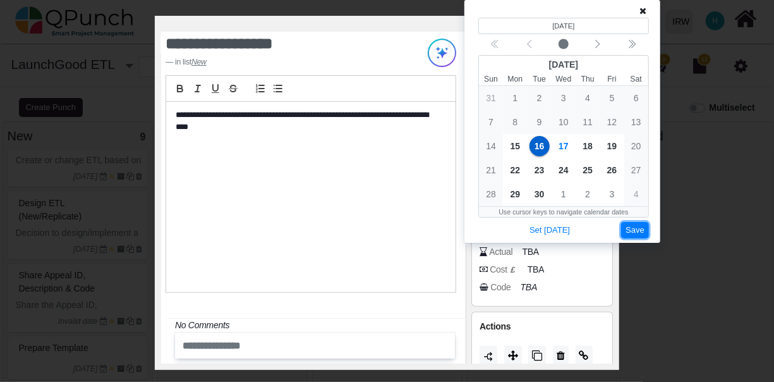
click at [636, 228] on button "Save" at bounding box center [635, 230] width 28 height 17
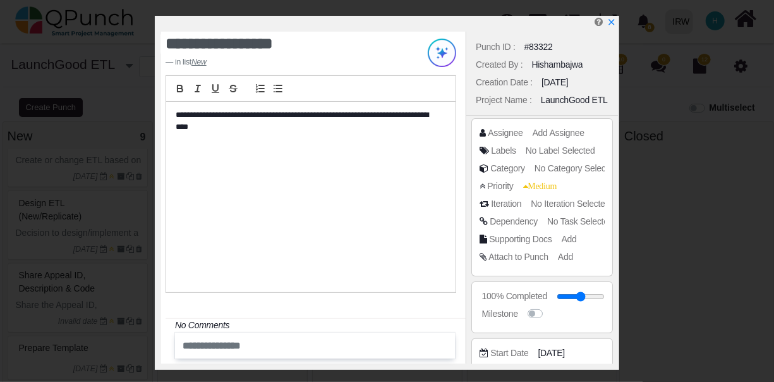
scroll to position [209, 0]
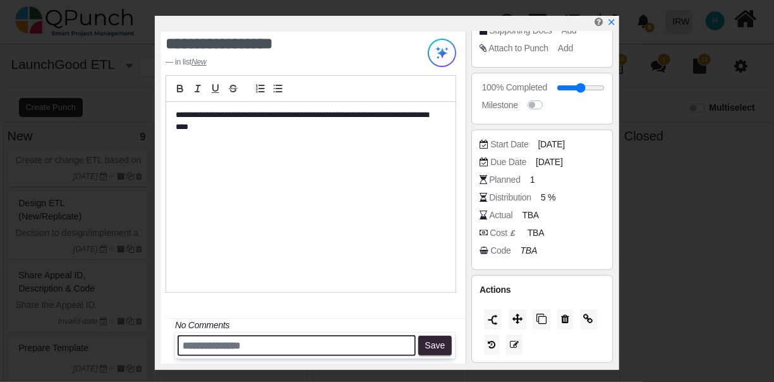
click at [296, 345] on input "text" at bounding box center [297, 345] width 238 height 21
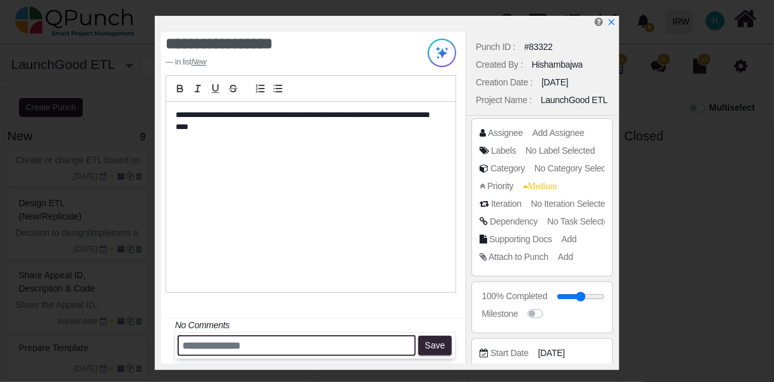
click at [281, 341] on input "text" at bounding box center [297, 345] width 238 height 21
click at [281, 341] on input "*" at bounding box center [297, 345] width 238 height 21
click at [282, 344] on input "***" at bounding box center [297, 345] width 238 height 21
click at [282, 344] on input "****" at bounding box center [297, 345] width 238 height 21
click at [282, 344] on input "***" at bounding box center [297, 345] width 238 height 21
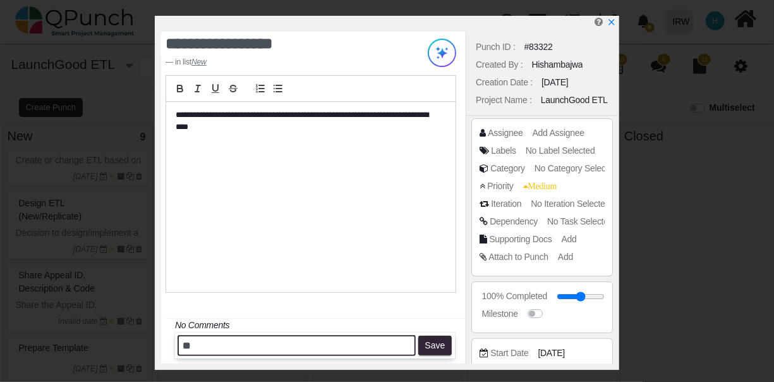
click at [282, 344] on input "**" at bounding box center [297, 345] width 238 height 21
type input "*"
click at [282, 344] on input "*" at bounding box center [297, 345] width 238 height 21
click at [282, 344] on input "text" at bounding box center [297, 345] width 238 height 21
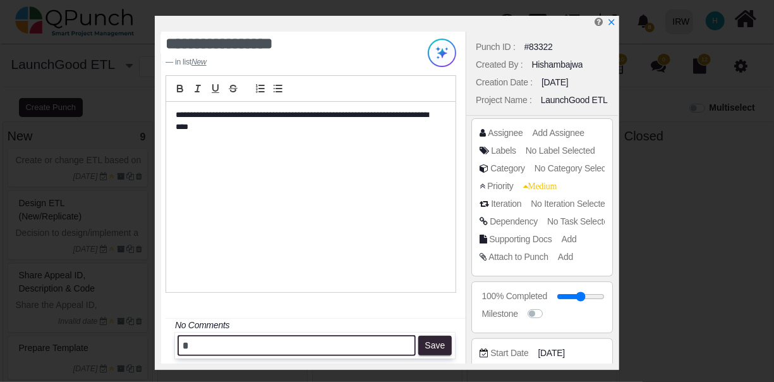
click at [282, 344] on input "*" at bounding box center [297, 345] width 238 height 21
click at [282, 344] on input "**" at bounding box center [297, 345] width 238 height 21
click at [282, 343] on input "***" at bounding box center [297, 345] width 238 height 21
click at [282, 343] on input "****" at bounding box center [297, 345] width 238 height 21
click at [282, 343] on input "*****" at bounding box center [297, 345] width 238 height 21
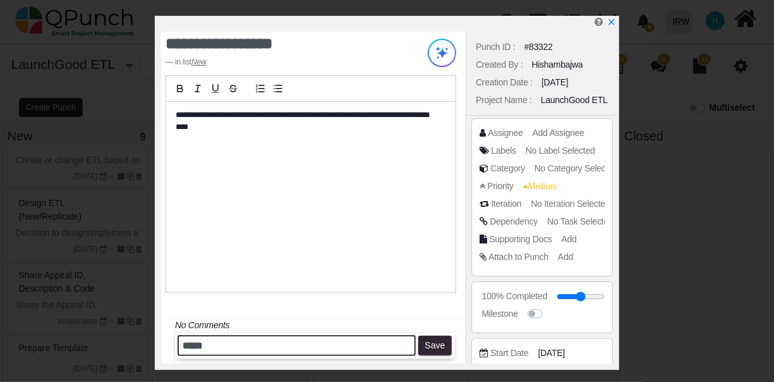
click at [282, 343] on input "*****" at bounding box center [297, 345] width 238 height 21
click at [282, 343] on input "******" at bounding box center [297, 345] width 238 height 21
click at [296, 343] on input "******" at bounding box center [297, 345] width 238 height 21
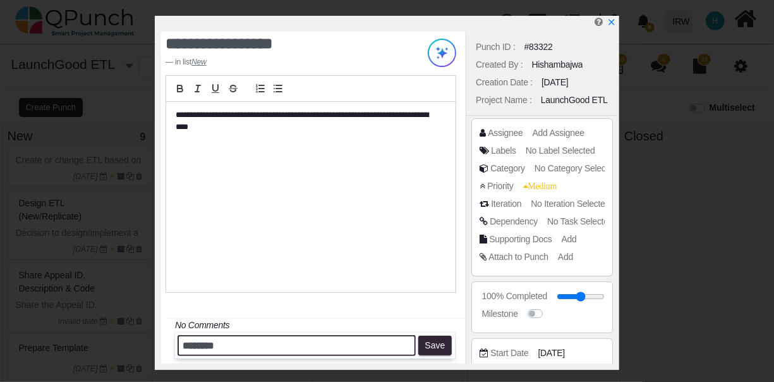
click at [296, 343] on input "********" at bounding box center [297, 345] width 238 height 21
click at [296, 343] on input "******" at bounding box center [297, 345] width 238 height 21
type input "********"
click at [308, 348] on input "********" at bounding box center [297, 345] width 238 height 21
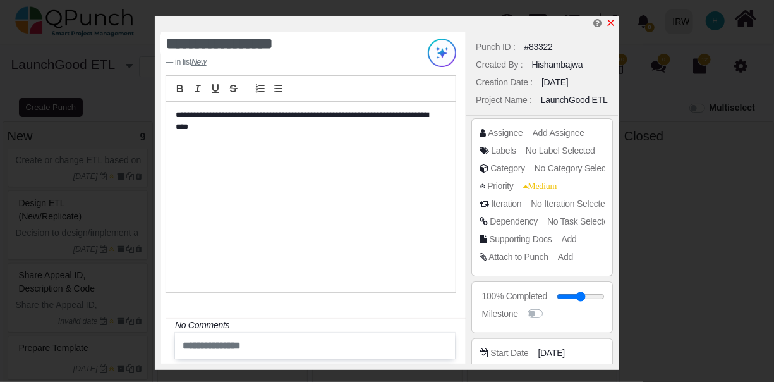
click at [613, 20] on icon "x" at bounding box center [611, 23] width 10 height 10
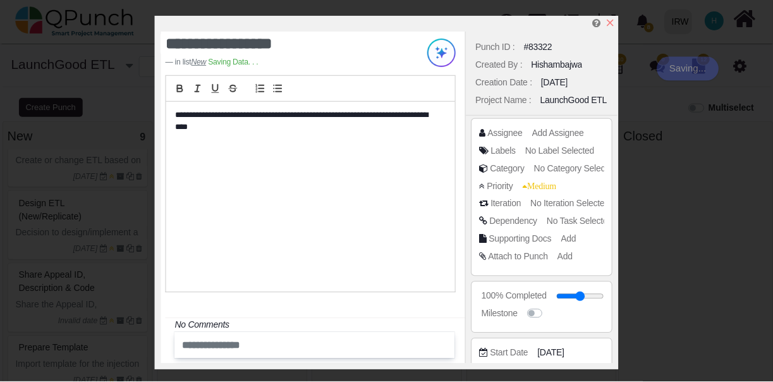
scroll to position [425, 0]
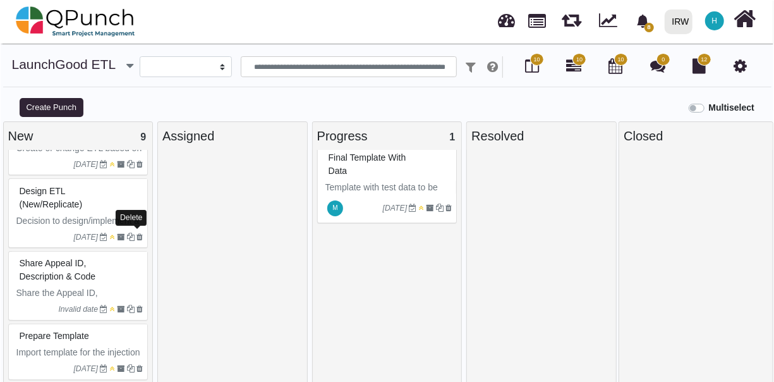
scroll to position [13, 0]
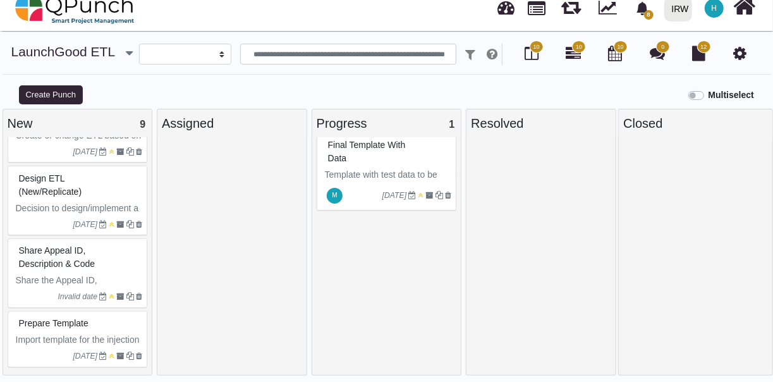
click at [92, 264] on span "Share Appeal ID, Description & Code" at bounding box center [57, 256] width 76 height 23
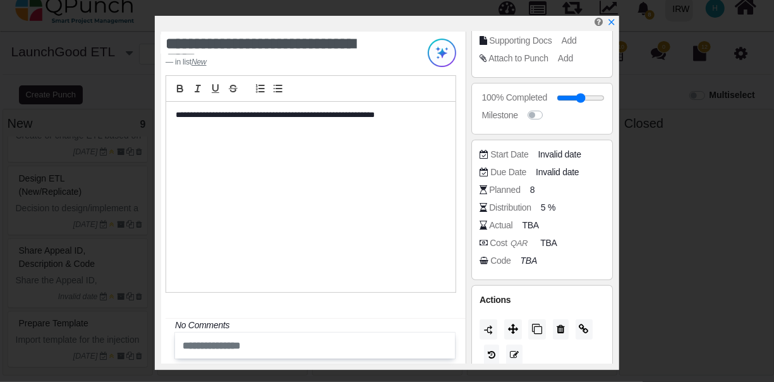
scroll to position [209, 0]
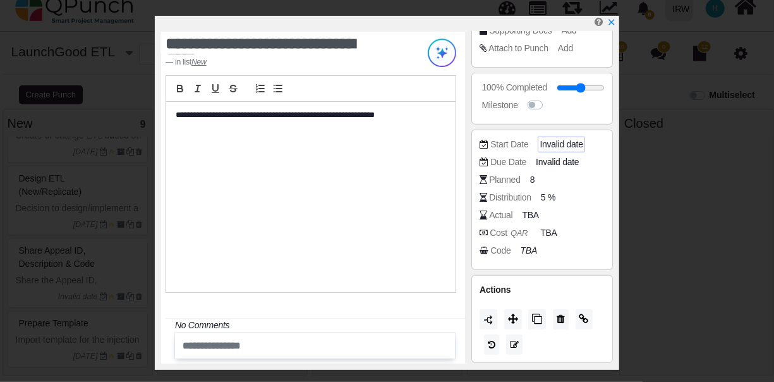
click at [561, 140] on span "Invalid date" at bounding box center [561, 144] width 43 height 13
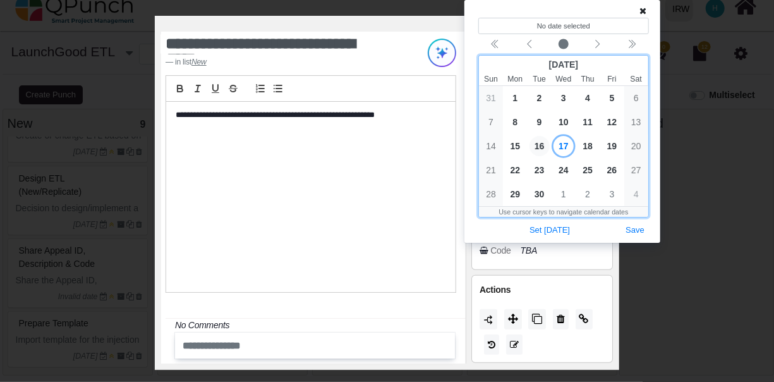
click at [539, 147] on span "16" at bounding box center [540, 146] width 20 height 20
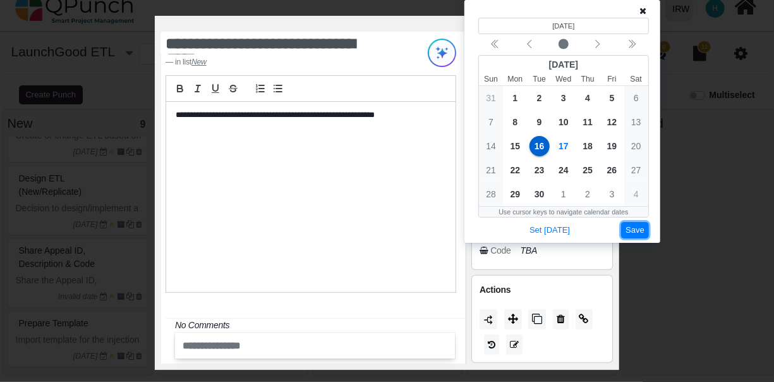
click at [636, 226] on button "Save" at bounding box center [635, 230] width 28 height 17
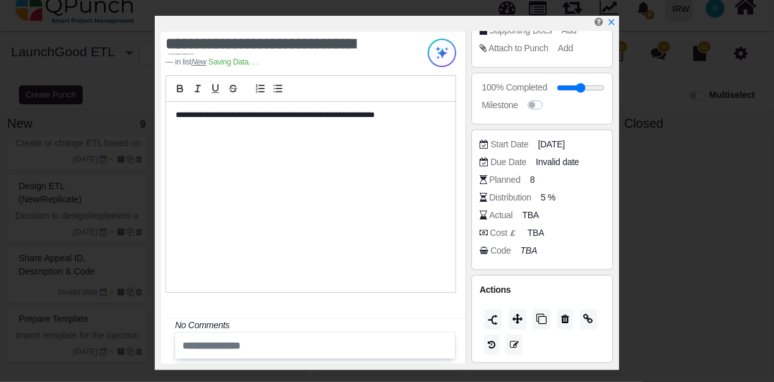
scroll to position [413, 0]
click at [563, 160] on span "[DATE]" at bounding box center [551, 161] width 27 height 13
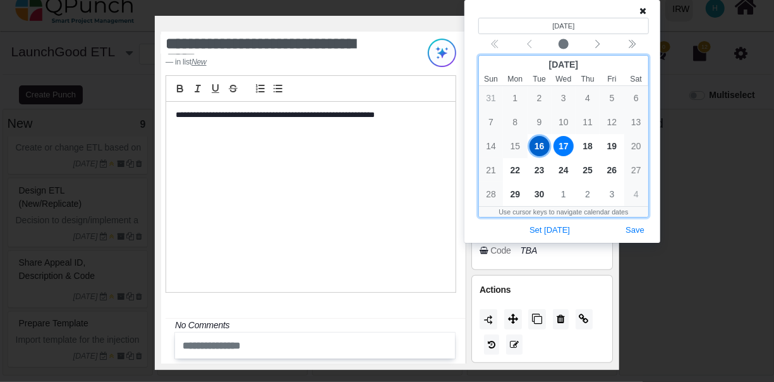
click at [568, 144] on span "17" at bounding box center [564, 146] width 20 height 20
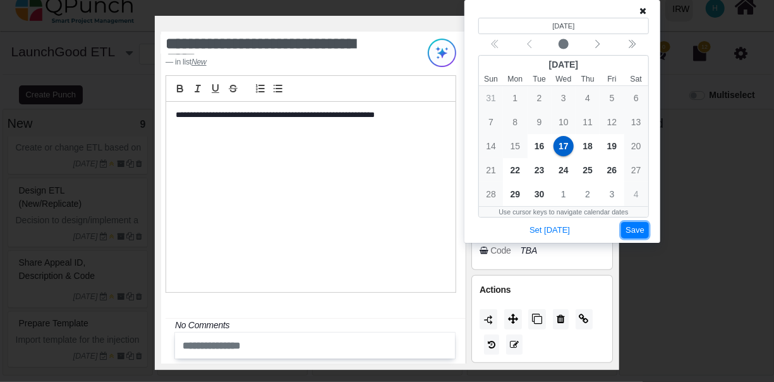
click at [638, 222] on button "Save" at bounding box center [635, 230] width 28 height 17
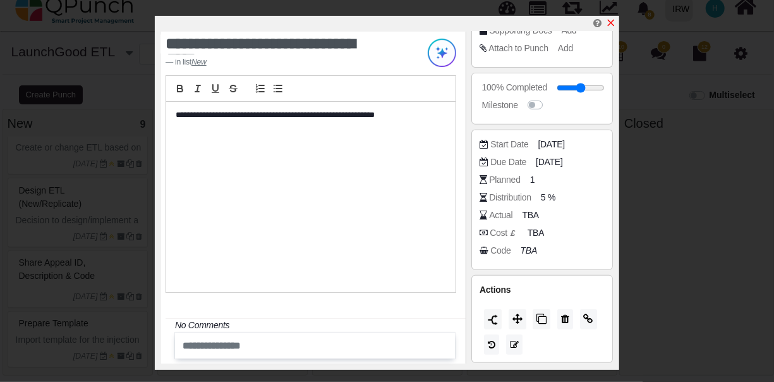
click at [614, 20] on icon "x" at bounding box center [611, 23] width 10 height 10
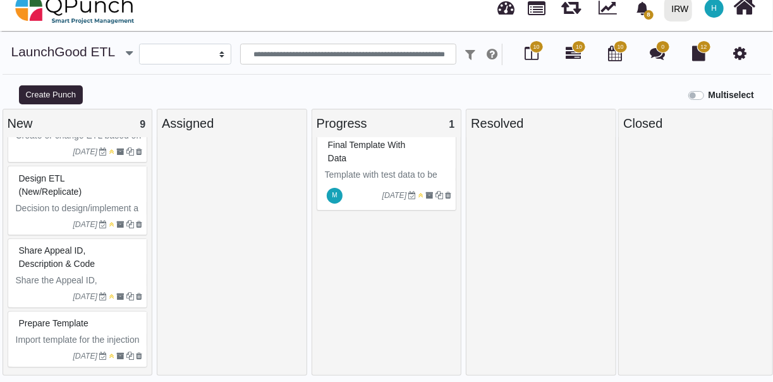
click at [72, 182] on span "Design ETL (New/Replicate)" at bounding box center [50, 184] width 63 height 23
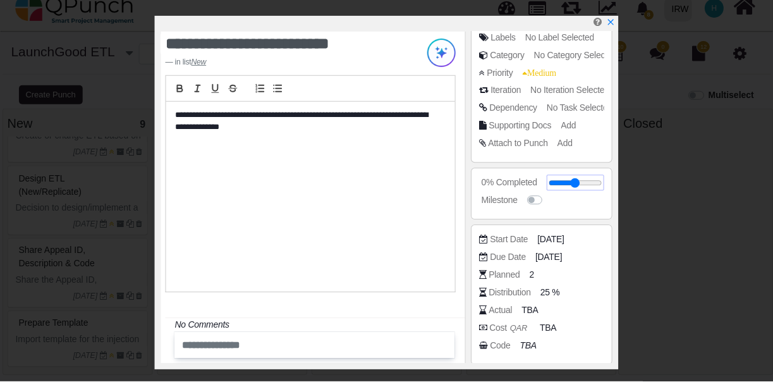
scroll to position [114, 0]
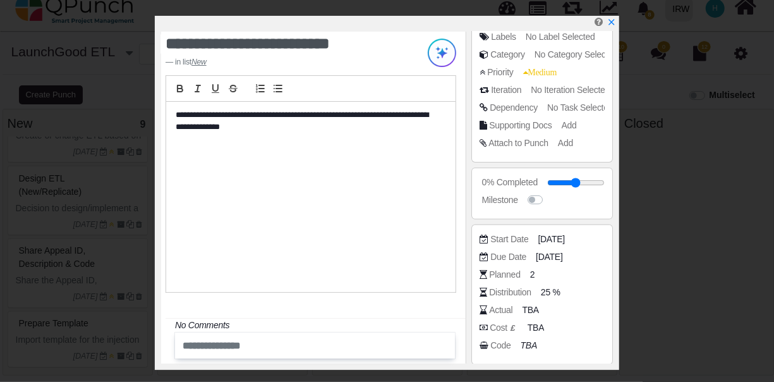
drag, startPoint x: 401, startPoint y: 114, endPoint x: 380, endPoint y: 111, distance: 21.6
click at [380, 111] on p "**********" at bounding box center [308, 120] width 264 height 23
click at [564, 240] on span "12-01-2025" at bounding box center [553, 239] width 27 height 13
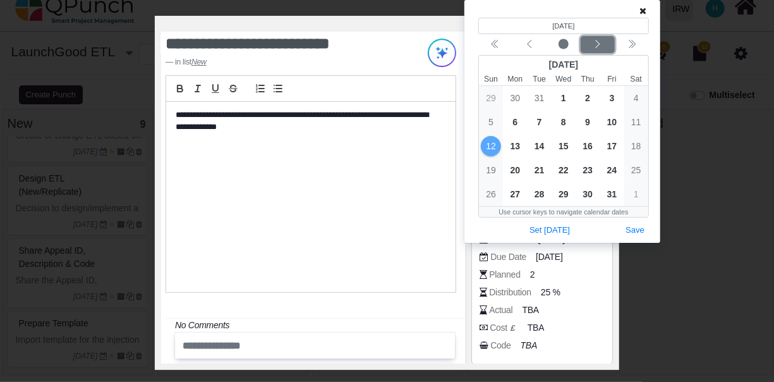
click at [603, 42] on div "Next month" at bounding box center [598, 45] width 30 height 13
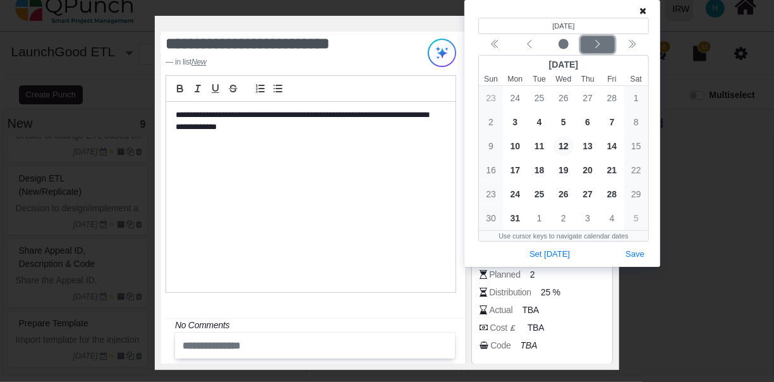
click at [603, 42] on div "Next month" at bounding box center [598, 45] width 30 height 13
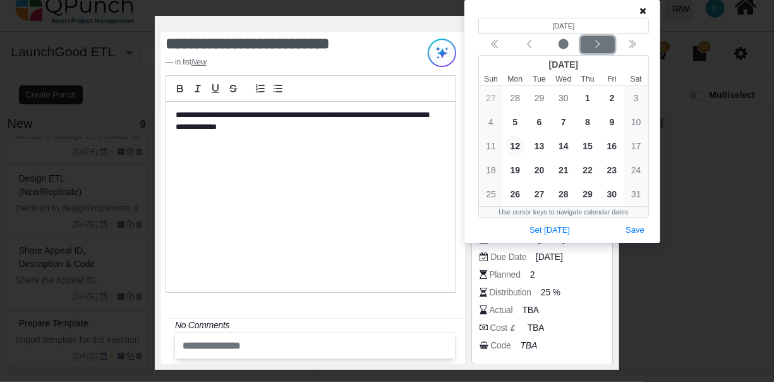
click at [603, 42] on div "Next month" at bounding box center [598, 45] width 30 height 13
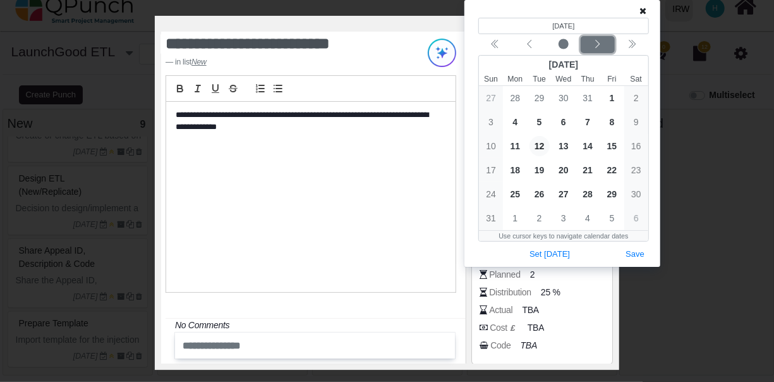
click at [603, 42] on div "Next month" at bounding box center [598, 45] width 30 height 13
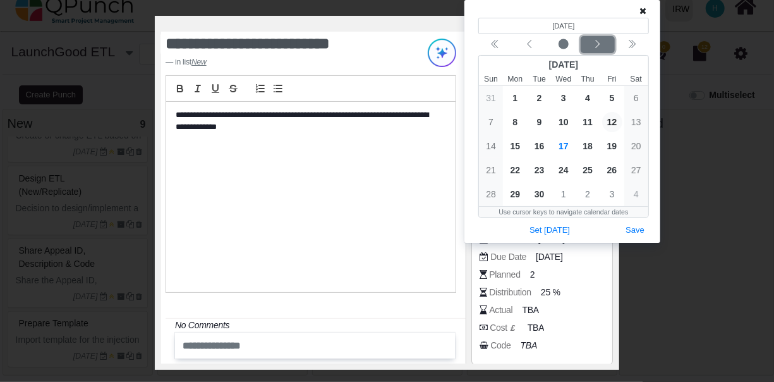
click at [603, 42] on div "Next month" at bounding box center [598, 45] width 30 height 13
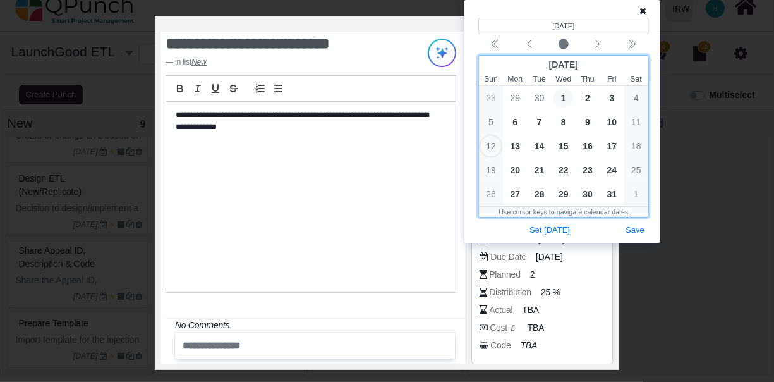
click at [563, 99] on span "1" at bounding box center [564, 98] width 20 height 20
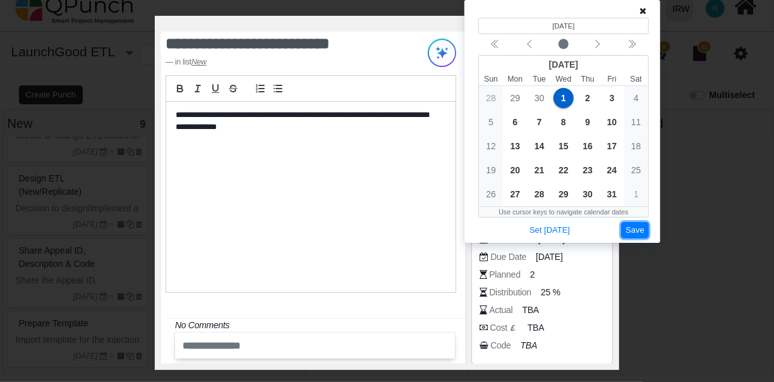
click at [645, 228] on button "Save" at bounding box center [635, 230] width 28 height 17
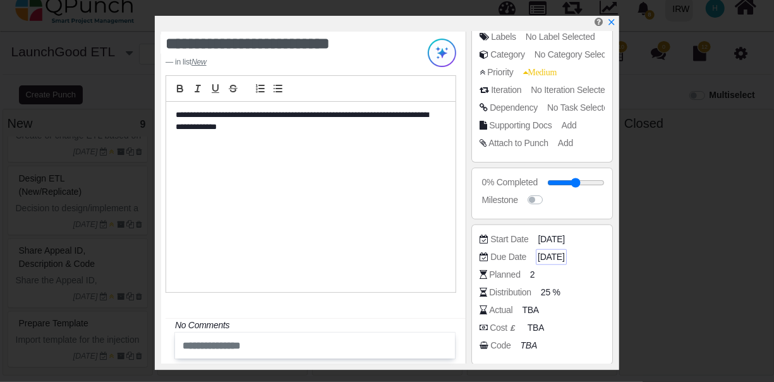
click at [564, 256] on span "01-10-2025" at bounding box center [551, 256] width 27 height 13
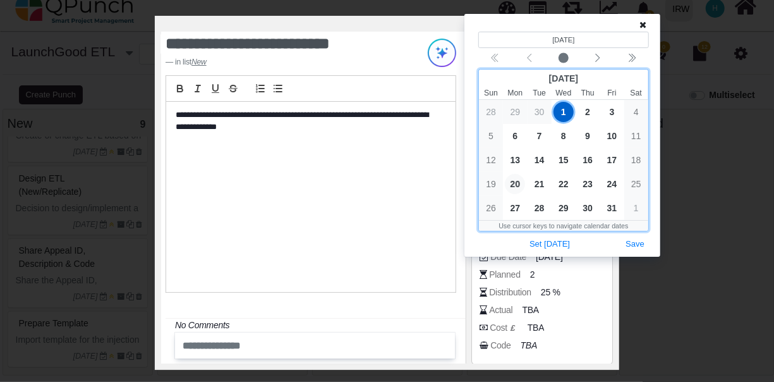
click at [516, 181] on span "20" at bounding box center [515, 184] width 20 height 20
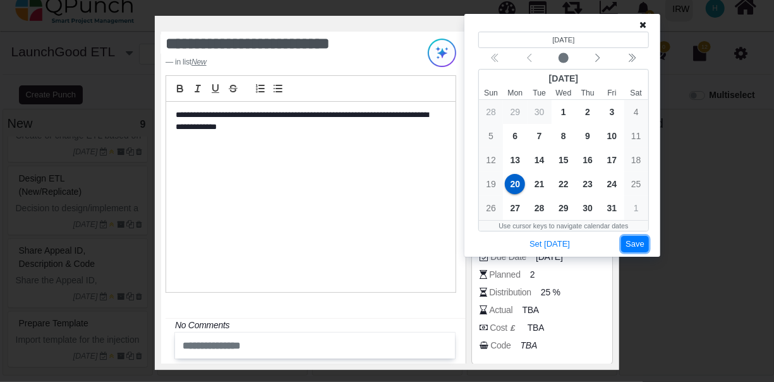
click at [636, 243] on button "Save" at bounding box center [635, 244] width 28 height 17
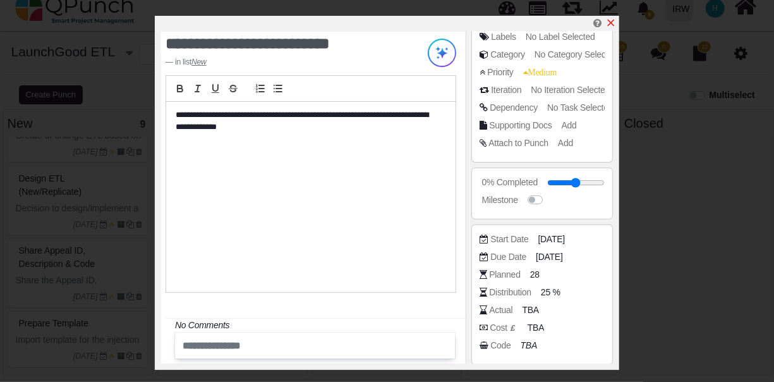
click at [611, 23] on icon "x" at bounding box center [611, 23] width 7 height 7
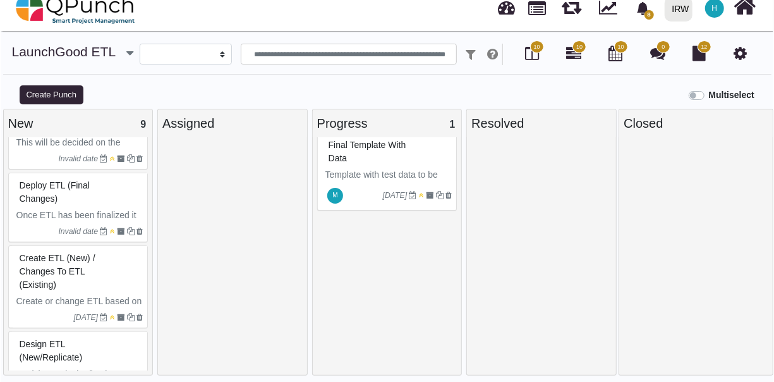
scroll to position [255, 0]
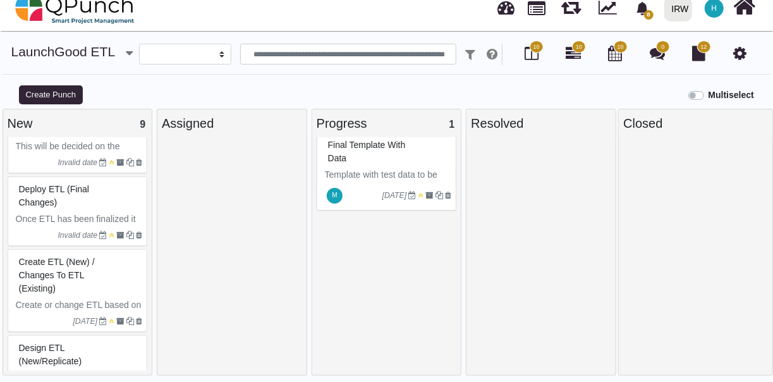
click at [107, 265] on div "Create ETL (New) / Changes to ETL (Existing)" at bounding box center [79, 275] width 127 height 46
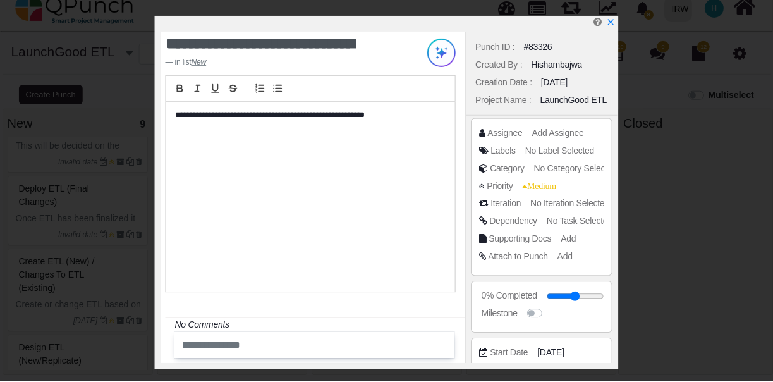
scroll to position [125, 0]
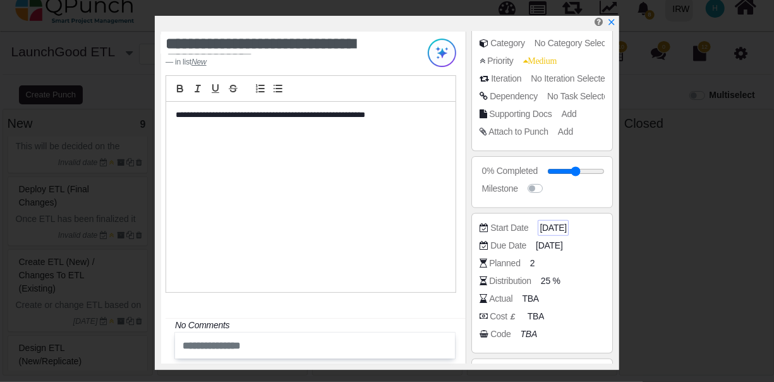
click at [566, 226] on span "12-01-2025" at bounding box center [553, 227] width 27 height 13
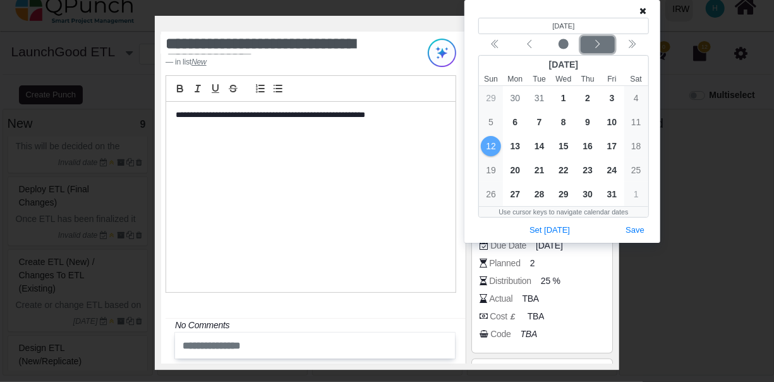
click at [606, 40] on div "Next month" at bounding box center [598, 45] width 30 height 13
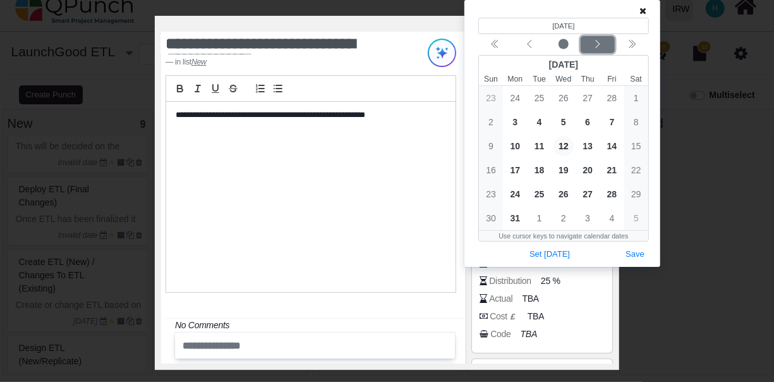
click at [606, 40] on div "Next month" at bounding box center [598, 45] width 30 height 13
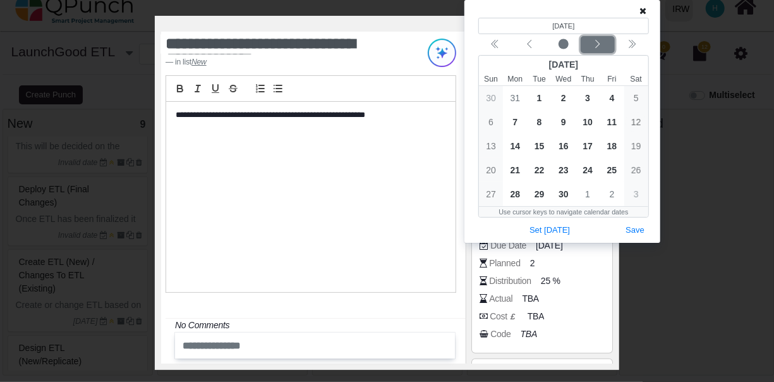
click at [606, 40] on div "Next month" at bounding box center [598, 45] width 30 height 13
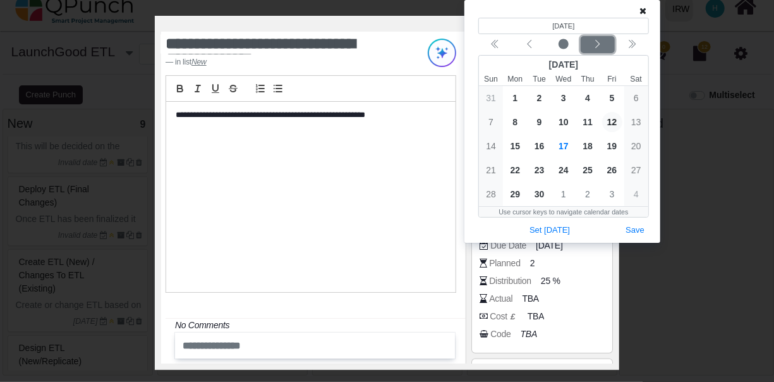
click at [606, 40] on div "Next month" at bounding box center [598, 45] width 30 height 13
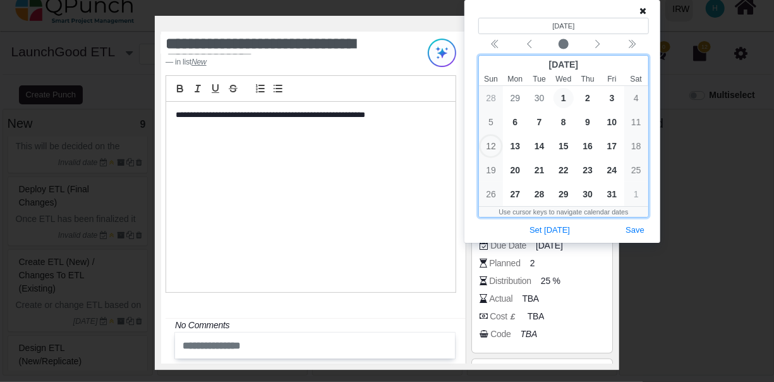
click at [566, 97] on span "1" at bounding box center [564, 98] width 20 height 20
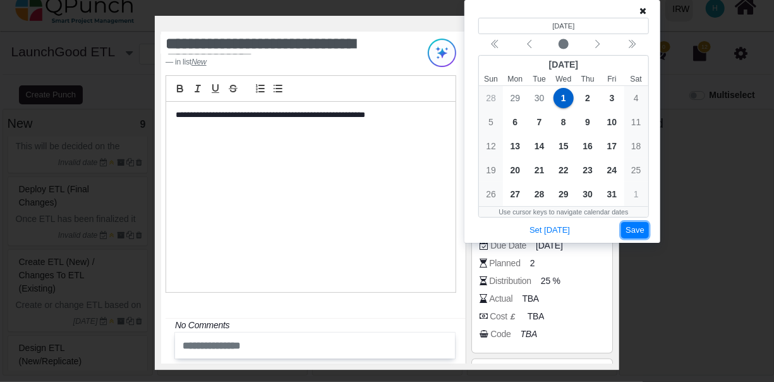
click at [636, 230] on button "Save" at bounding box center [635, 230] width 28 height 17
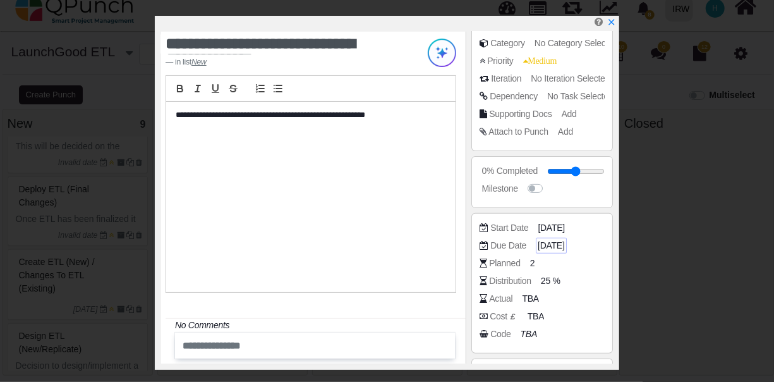
click at [564, 241] on span "01-10-2025" at bounding box center [551, 245] width 27 height 13
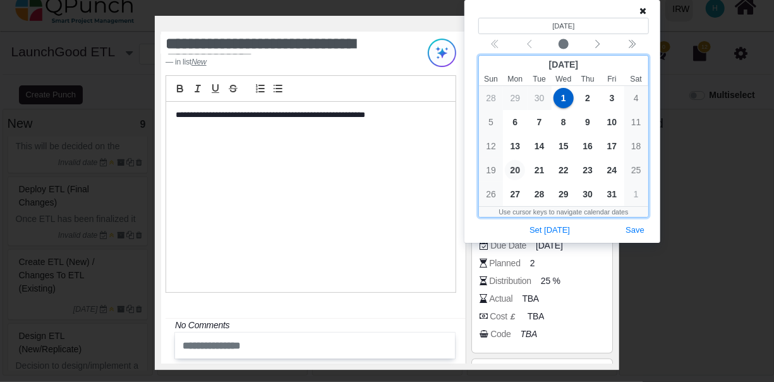
click at [516, 173] on span "20" at bounding box center [515, 170] width 20 height 20
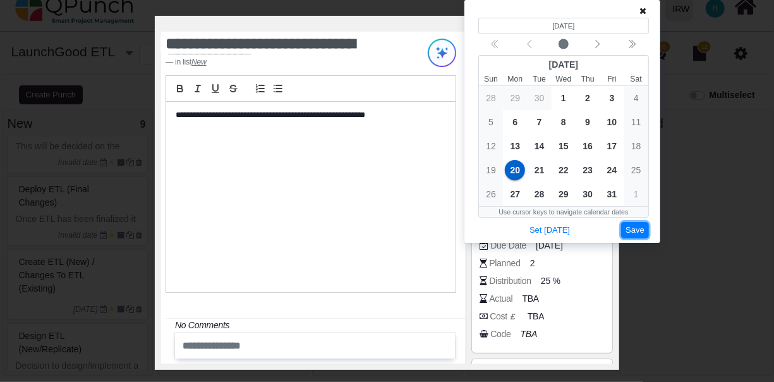
click at [631, 233] on button "Save" at bounding box center [635, 230] width 28 height 17
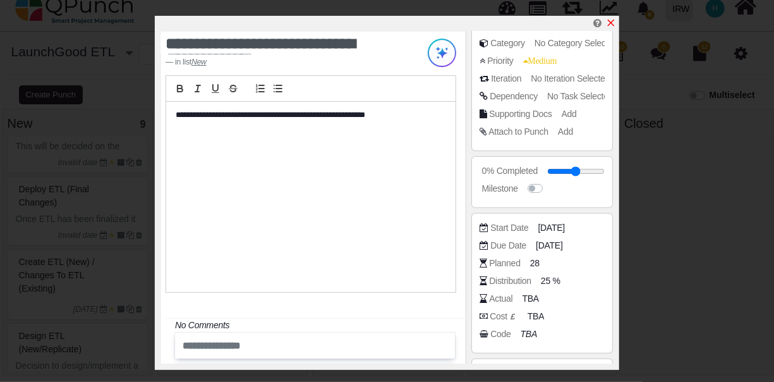
click at [611, 23] on icon "x" at bounding box center [611, 23] width 7 height 7
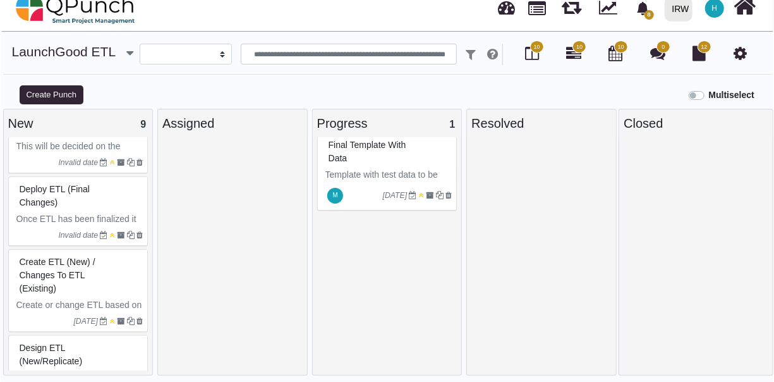
scroll to position [196, 0]
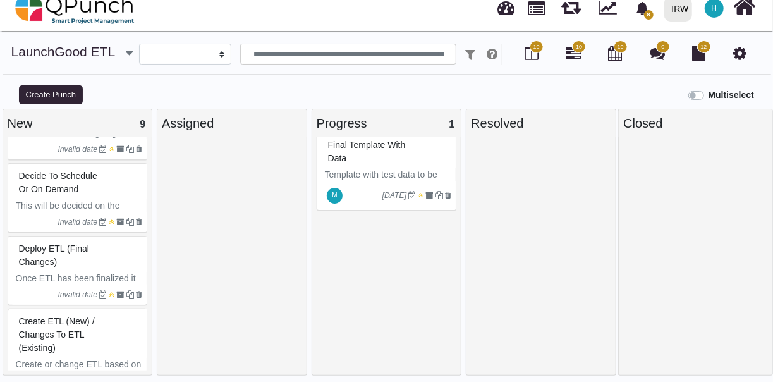
click at [122, 253] on div "Deploy ETL (Final changes)" at bounding box center [79, 255] width 127 height 33
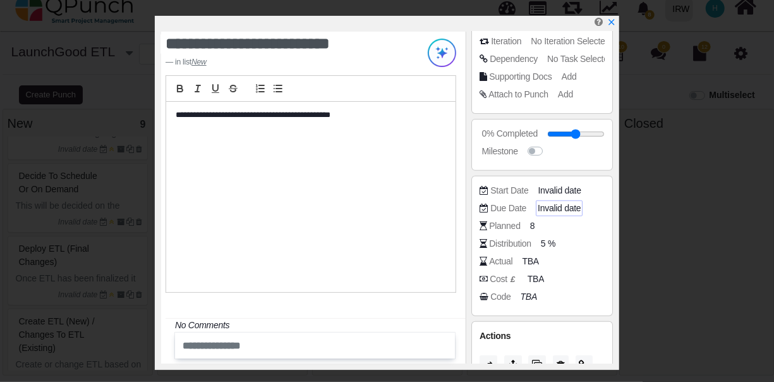
scroll to position [163, 0]
click at [574, 189] on span "Invalid date" at bounding box center [561, 189] width 43 height 13
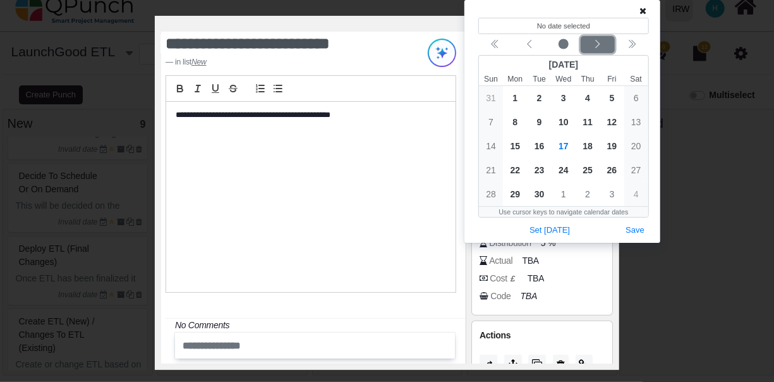
click at [601, 44] on icon "chevron left" at bounding box center [598, 44] width 10 height 10
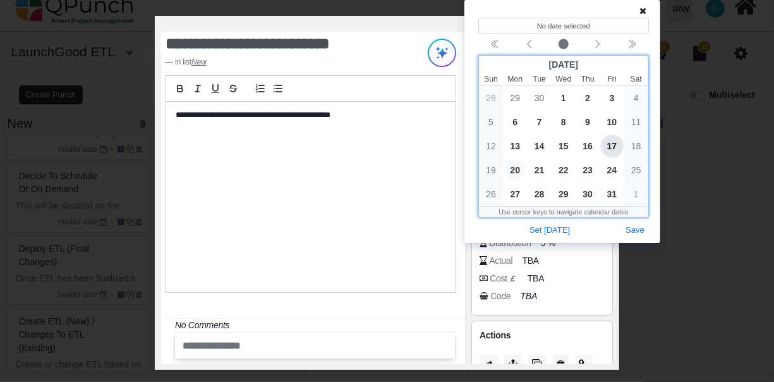
click at [513, 169] on span "20" at bounding box center [515, 170] width 20 height 20
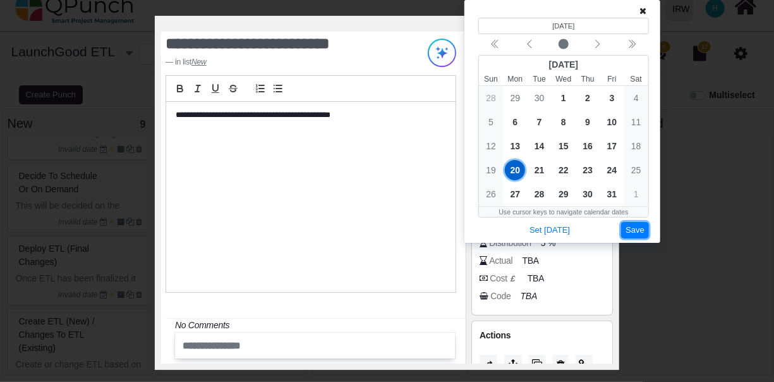
click at [631, 228] on button "Save" at bounding box center [635, 230] width 28 height 17
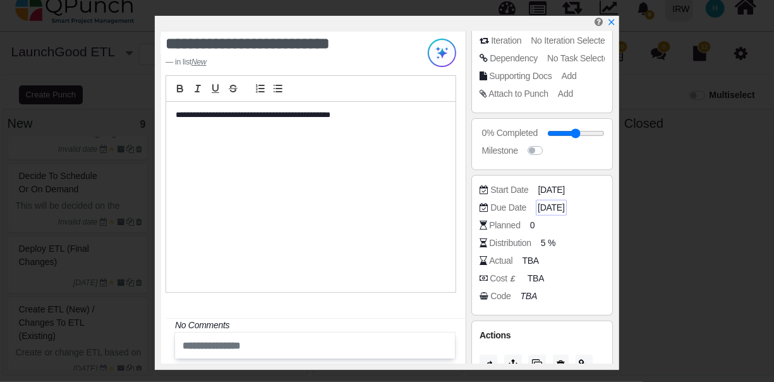
click at [564, 204] on span "20-10-2025" at bounding box center [551, 207] width 27 height 13
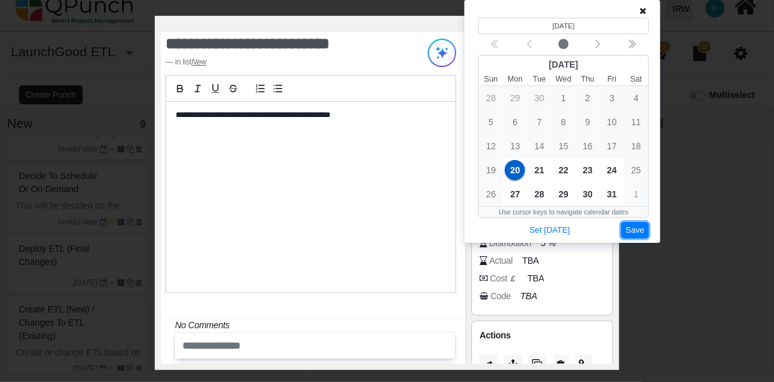
click at [637, 226] on button "Save" at bounding box center [635, 230] width 28 height 17
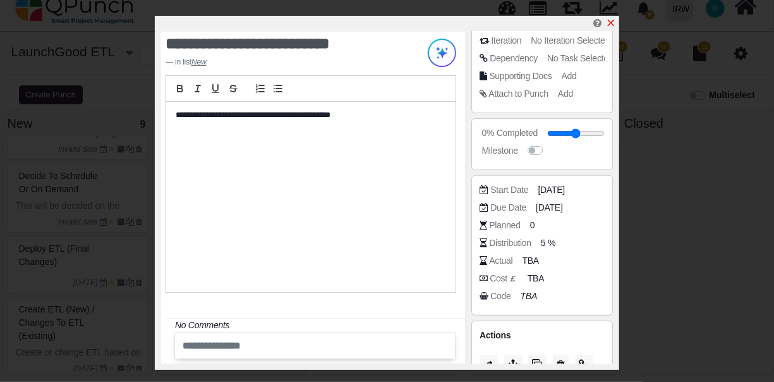
click at [612, 21] on icon "x" at bounding box center [611, 23] width 10 height 10
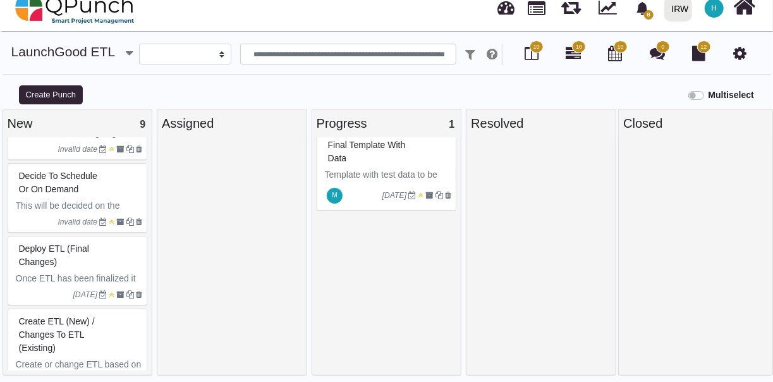
click at [94, 182] on div "Decide to schedule or on demand" at bounding box center [79, 182] width 127 height 33
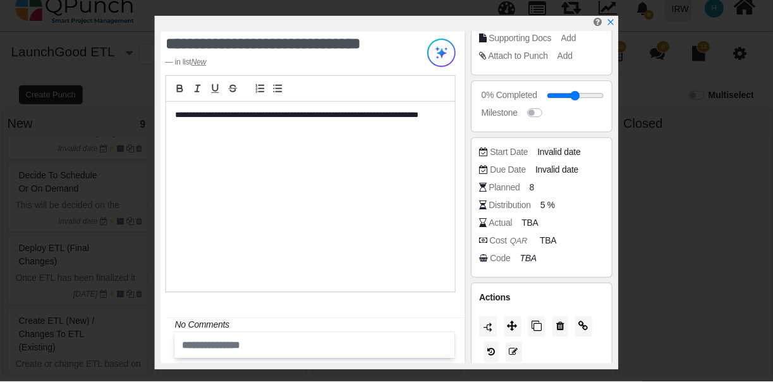
scroll to position [205, 0]
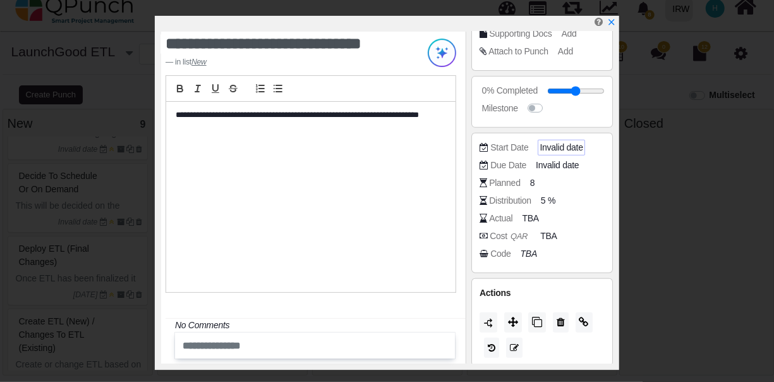
click at [566, 149] on span "Invalid date" at bounding box center [561, 147] width 43 height 13
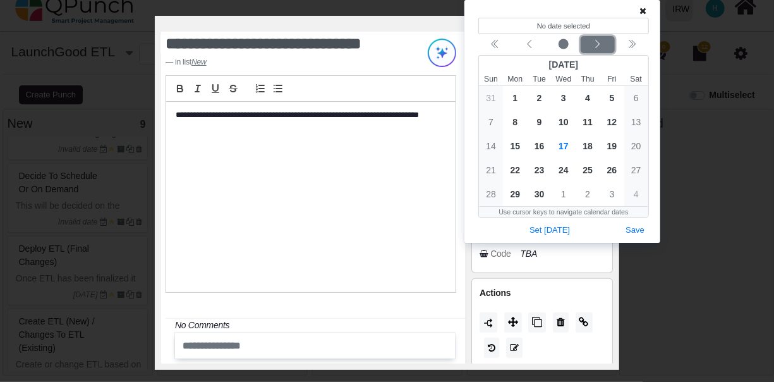
click at [597, 42] on icon "chevron left" at bounding box center [597, 44] width 4 height 8
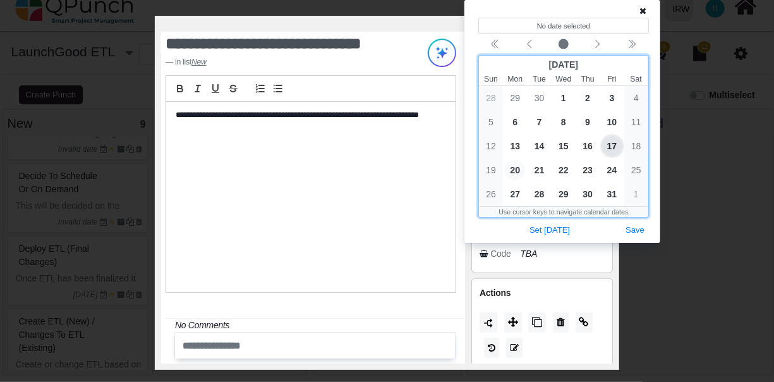
click at [516, 167] on span "20" at bounding box center [515, 170] width 20 height 20
click at [535, 167] on span "21" at bounding box center [540, 170] width 20 height 20
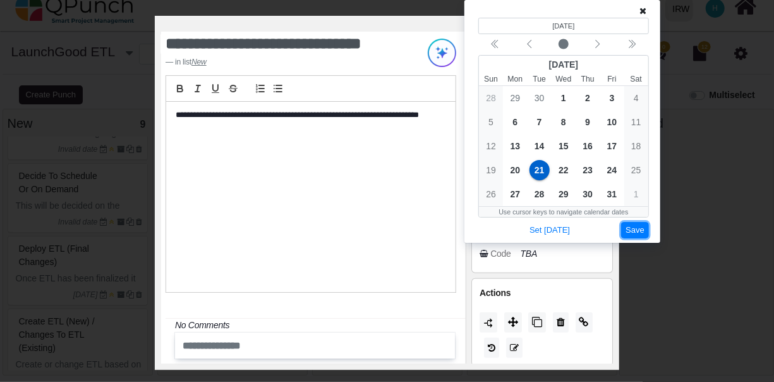
click at [629, 230] on button "Save" at bounding box center [635, 230] width 28 height 17
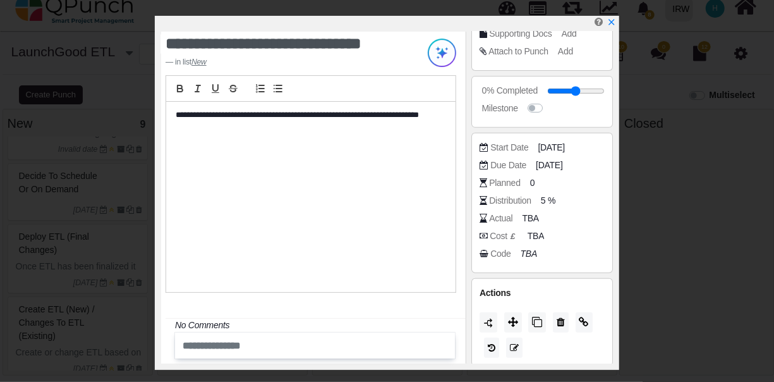
click at [342, 112] on p "**********" at bounding box center [308, 114] width 264 height 11
click at [613, 23] on icon "x" at bounding box center [611, 23] width 10 height 10
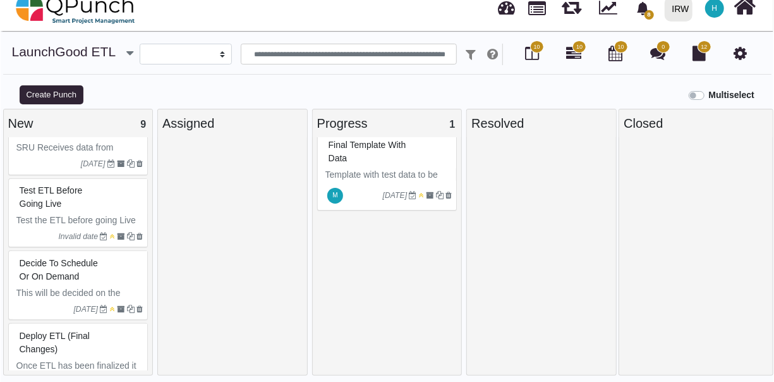
scroll to position [109, 0]
click at [77, 190] on span "Test ETL before going Live" at bounding box center [50, 196] width 63 height 23
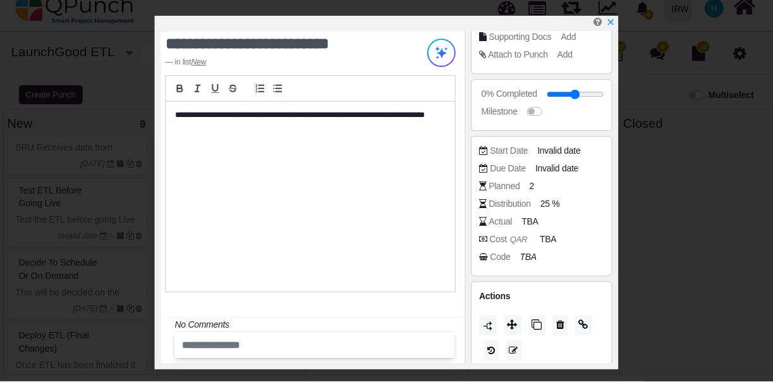
scroll to position [209, 0]
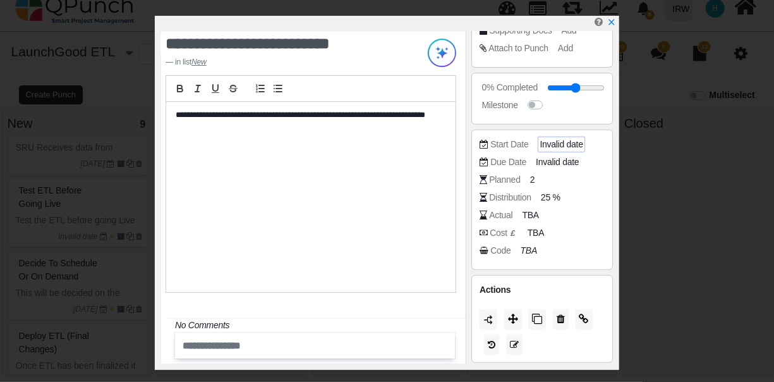
click at [568, 140] on span "Invalid date" at bounding box center [561, 144] width 43 height 13
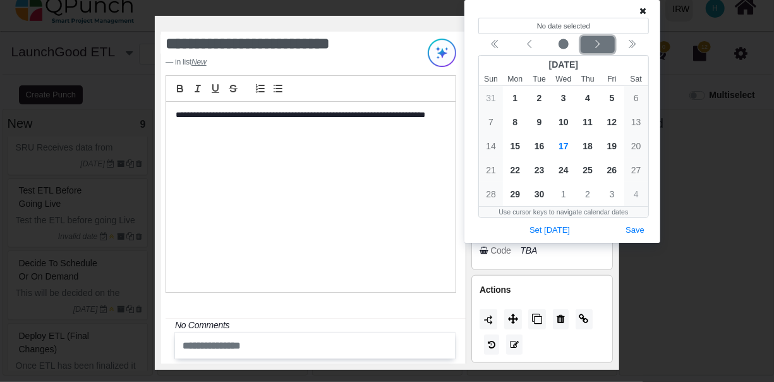
click at [602, 42] on icon "chevron left" at bounding box center [598, 44] width 10 height 10
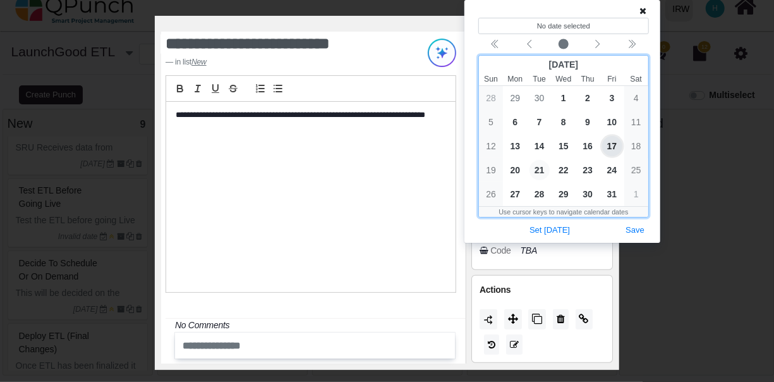
click at [540, 172] on span "21" at bounding box center [540, 170] width 20 height 20
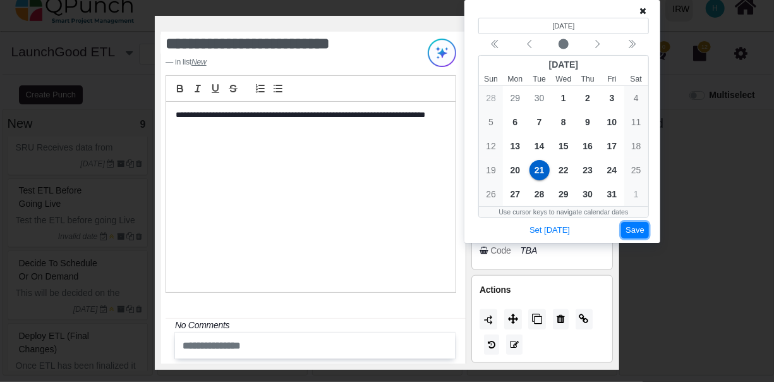
click at [638, 229] on button "Save" at bounding box center [635, 230] width 28 height 17
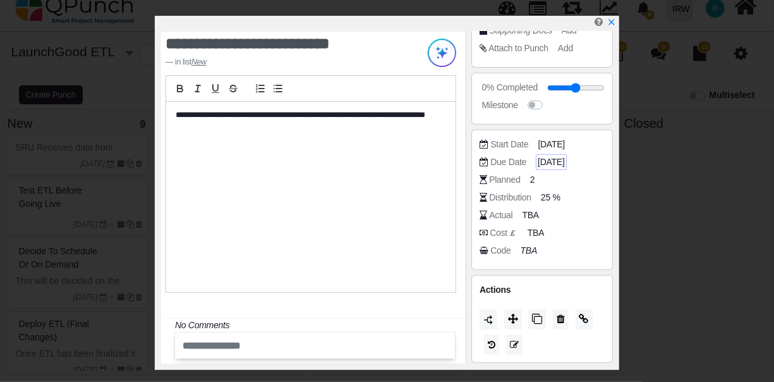
click at [553, 157] on span "[DATE]" at bounding box center [551, 161] width 27 height 13
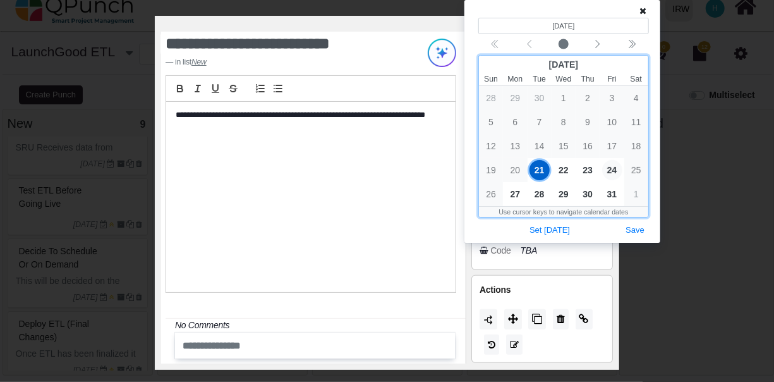
click at [610, 163] on span "24" at bounding box center [612, 170] width 20 height 20
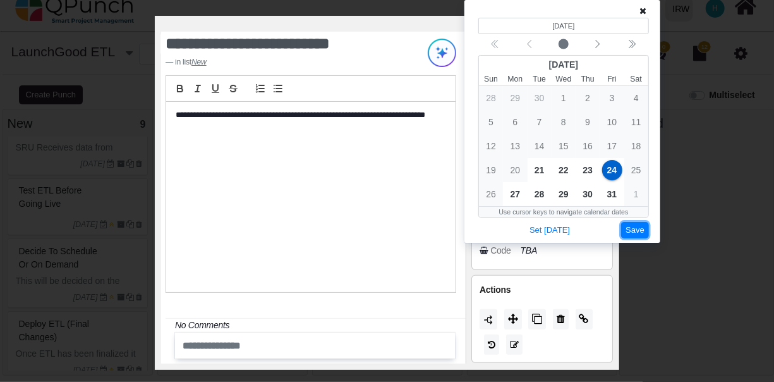
click at [636, 228] on button "Save" at bounding box center [635, 230] width 28 height 17
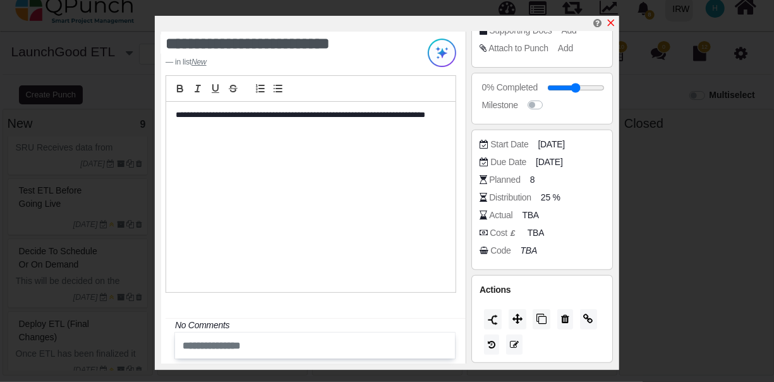
click at [610, 25] on icon "x" at bounding box center [611, 23] width 7 height 7
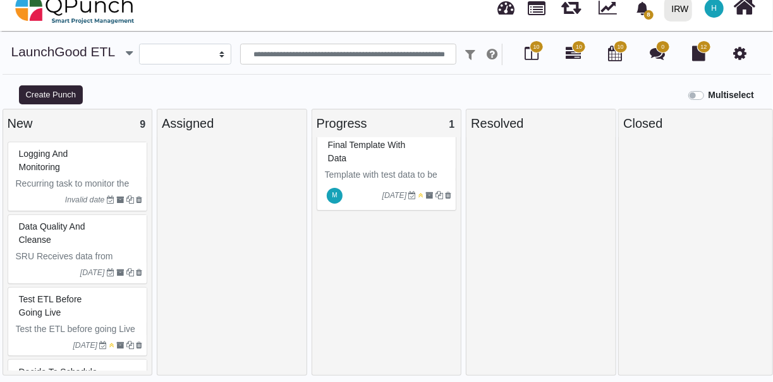
click at [94, 154] on div "Logging and monitoring" at bounding box center [79, 160] width 127 height 33
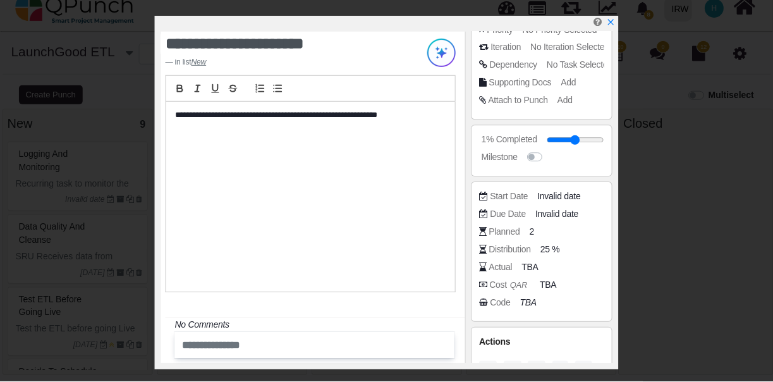
scroll to position [157, 0]
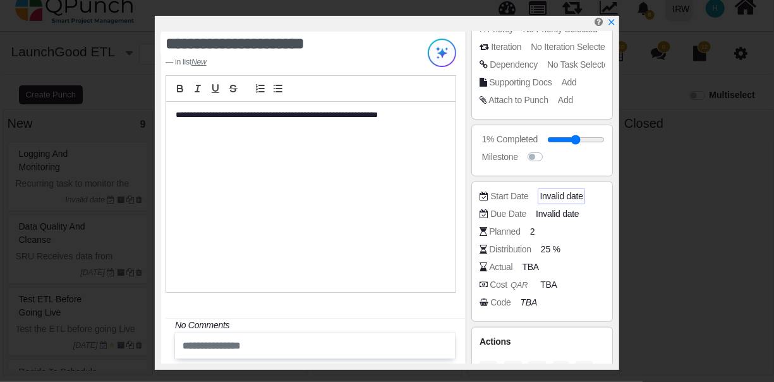
click at [560, 195] on span "Invalid date" at bounding box center [561, 196] width 43 height 13
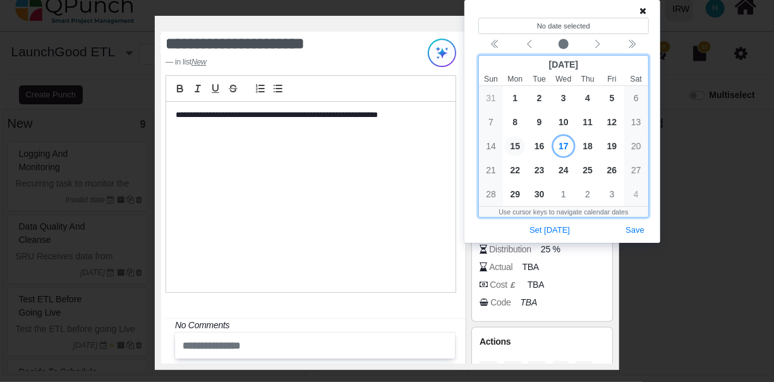
click at [516, 147] on span "15" at bounding box center [515, 146] width 20 height 20
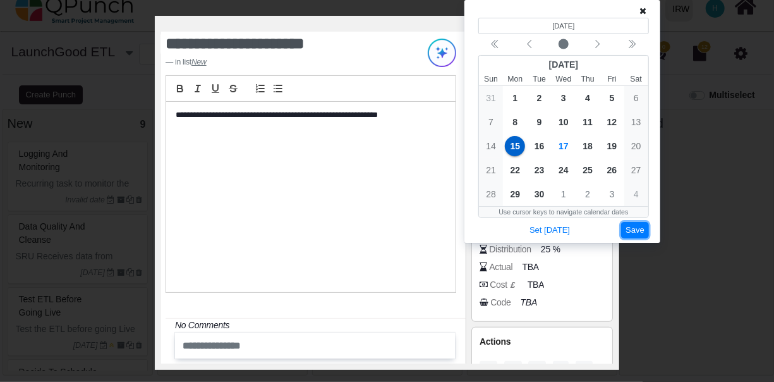
click at [633, 226] on button "Save" at bounding box center [635, 230] width 28 height 17
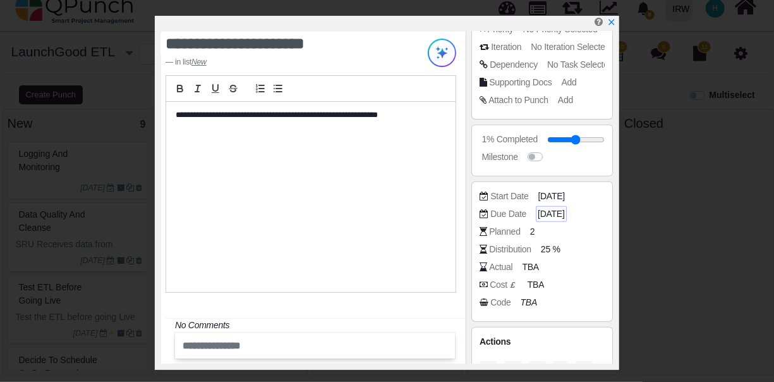
click at [564, 209] on span "[DATE]" at bounding box center [551, 213] width 27 height 13
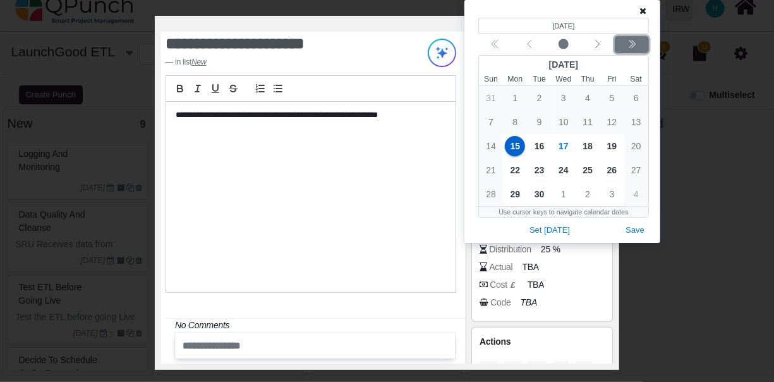
click at [631, 41] on icon "chevron double left" at bounding box center [632, 44] width 10 height 10
click at [520, 47] on div "Previous month" at bounding box center [530, 45] width 30 height 13
click at [501, 46] on div "Previous year" at bounding box center [496, 45] width 30 height 13
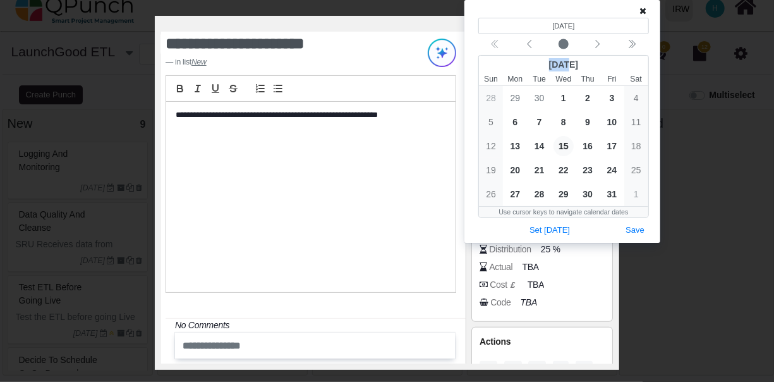
click at [501, 46] on div "Calendar navigation" at bounding box center [563, 44] width 171 height 17
click at [494, 46] on div "Calendar navigation" at bounding box center [563, 44] width 171 height 17
click at [524, 43] on div "Previous month" at bounding box center [530, 45] width 30 height 13
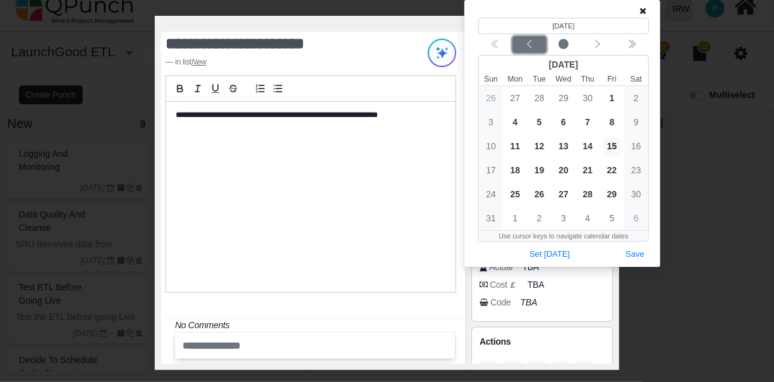
click at [524, 43] on div "Previous month" at bounding box center [530, 45] width 30 height 13
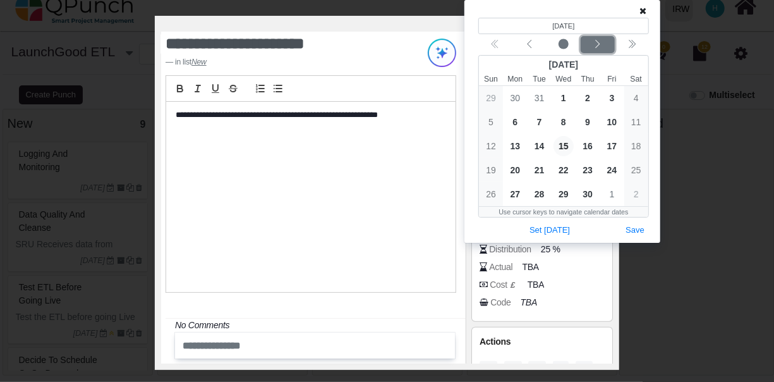
click at [595, 48] on icon "chevron left" at bounding box center [598, 44] width 10 height 10
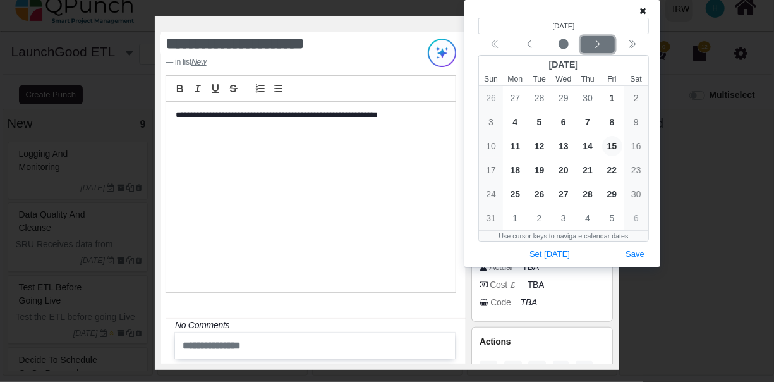
click at [595, 48] on icon "chevron left" at bounding box center [598, 44] width 10 height 10
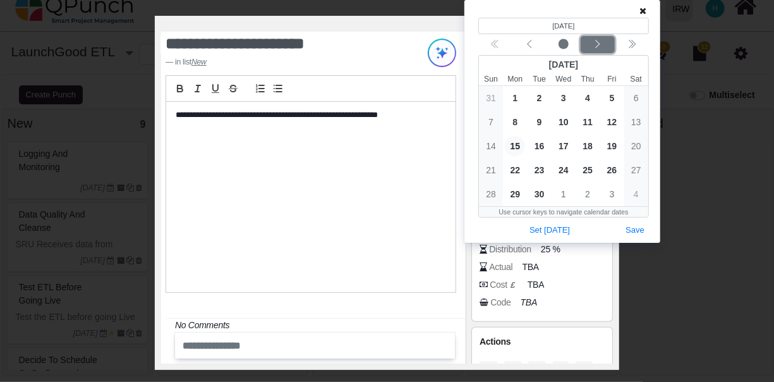
click at [595, 48] on icon "chevron left" at bounding box center [598, 44] width 10 height 10
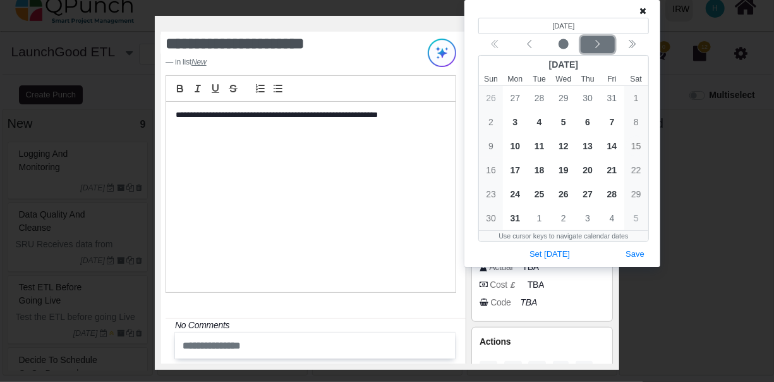
click at [595, 48] on icon "chevron left" at bounding box center [598, 44] width 10 height 10
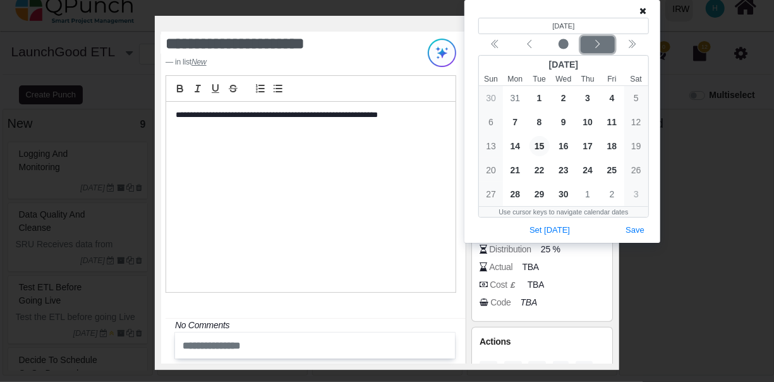
click at [595, 48] on icon "chevron left" at bounding box center [598, 44] width 10 height 10
click at [494, 45] on icon "chevron double left" at bounding box center [495, 44] width 10 height 10
click at [597, 43] on icon "chevron left" at bounding box center [598, 44] width 10 height 10
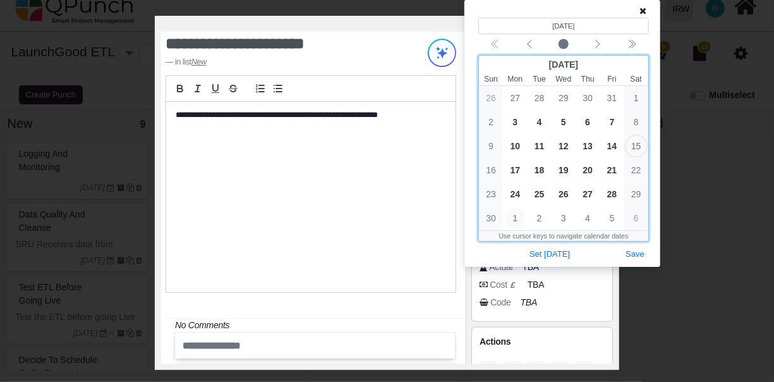
click at [515, 219] on span "1" at bounding box center [515, 218] width 20 height 20
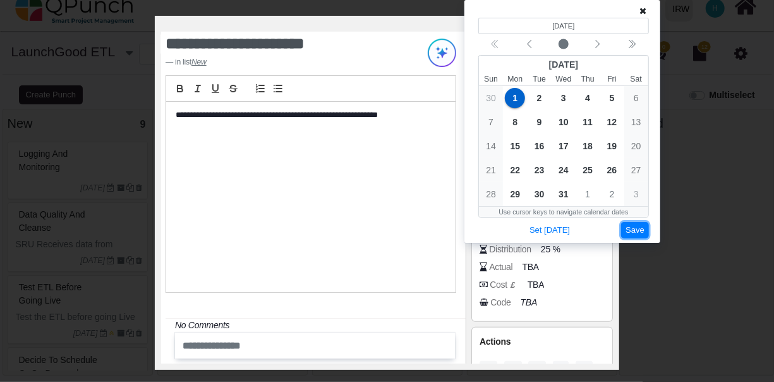
click at [631, 228] on button "Save" at bounding box center [635, 230] width 28 height 17
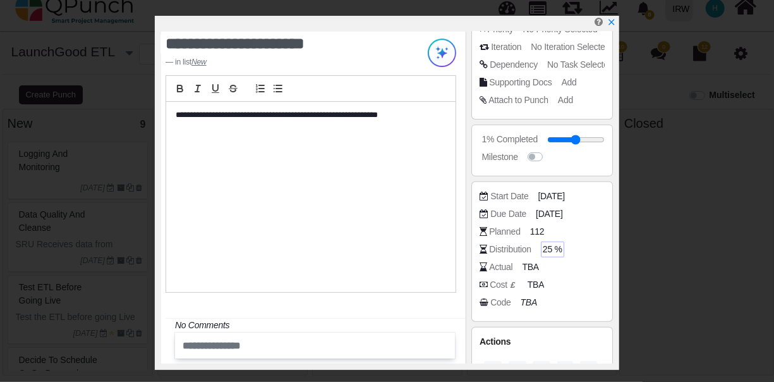
click at [551, 250] on span "25 %" at bounding box center [553, 249] width 20 height 13
click at [567, 249] on input "*" at bounding box center [573, 249] width 58 height 13
type input "**"
click at [572, 278] on div "Cost £ TBA" at bounding box center [545, 284] width 131 height 13
click at [610, 23] on icon "x" at bounding box center [611, 23] width 10 height 10
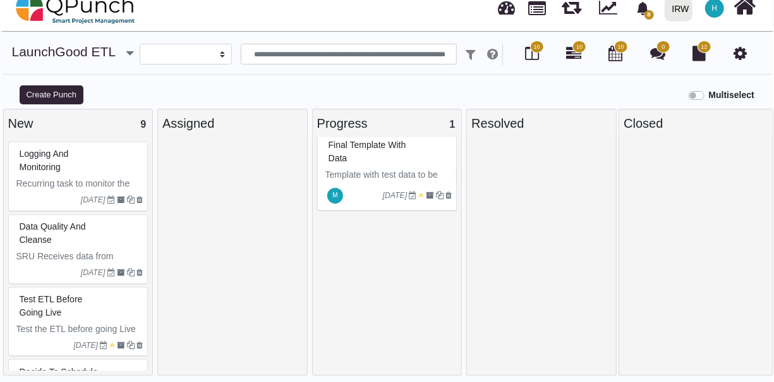
scroll to position [425, 0]
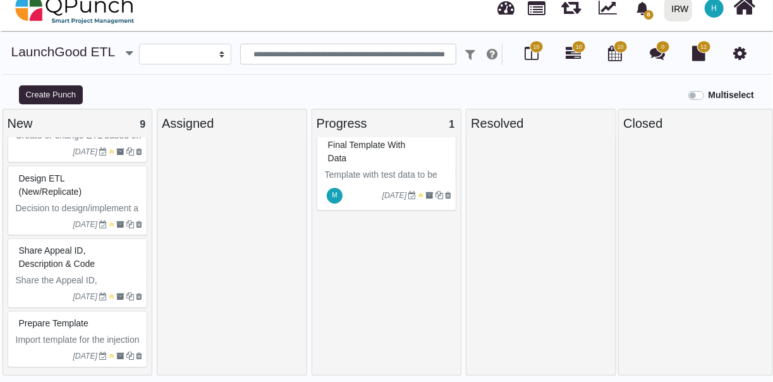
click at [115, 327] on div "Prepare Template" at bounding box center [79, 323] width 127 height 20
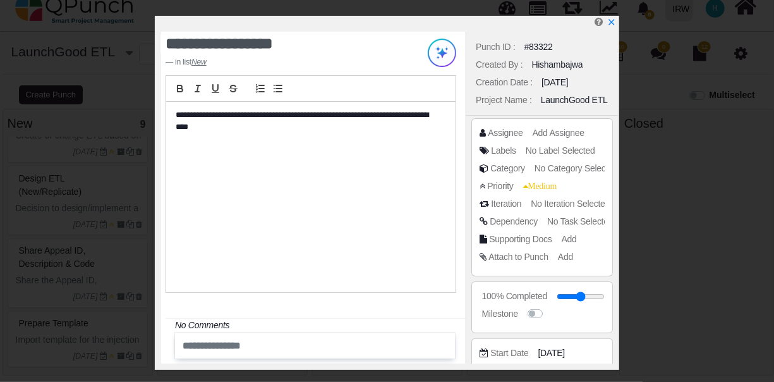
click at [283, 344] on input "text" at bounding box center [297, 345] width 238 height 21
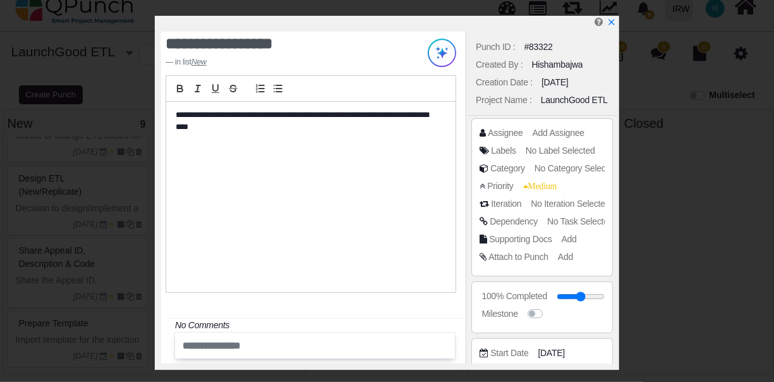
click at [217, 334] on div at bounding box center [315, 345] width 280 height 26
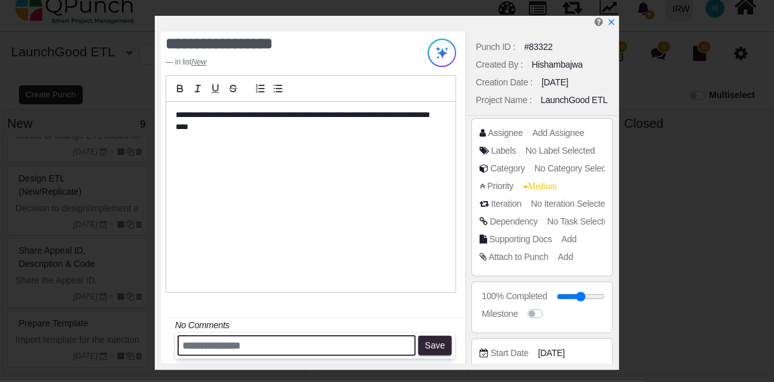
click at [214, 345] on input "text" at bounding box center [297, 345] width 238 height 21
type input "*"
click at [214, 345] on input "*" at bounding box center [297, 345] width 238 height 21
click at [214, 345] on input "text" at bounding box center [297, 345] width 238 height 21
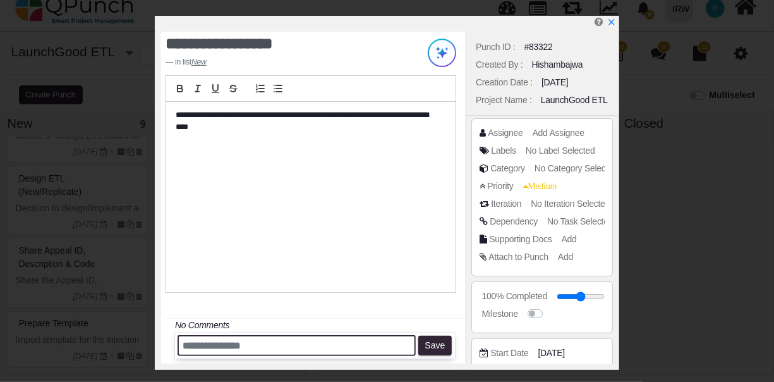
type input "*"
click at [214, 345] on input "*" at bounding box center [297, 345] width 238 height 21
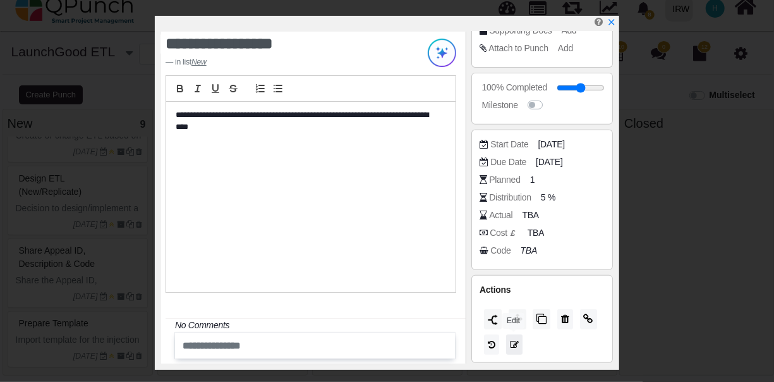
click at [515, 341] on icon at bounding box center [514, 344] width 9 height 9
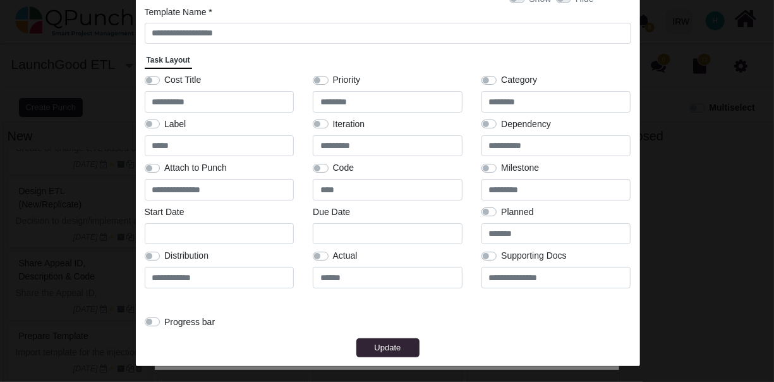
scroll to position [0, 0]
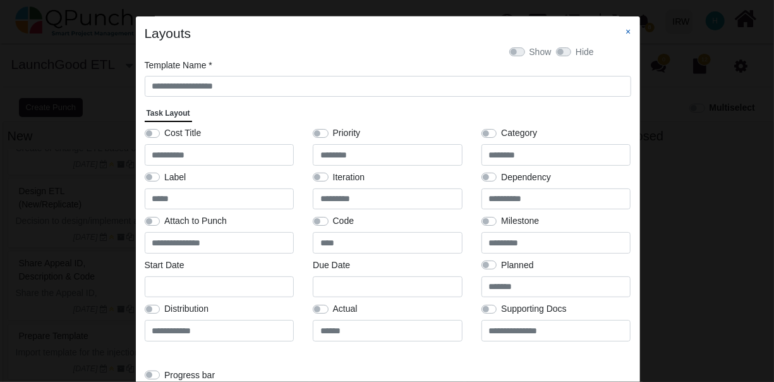
click at [629, 30] on link "×" at bounding box center [628, 32] width 5 height 10
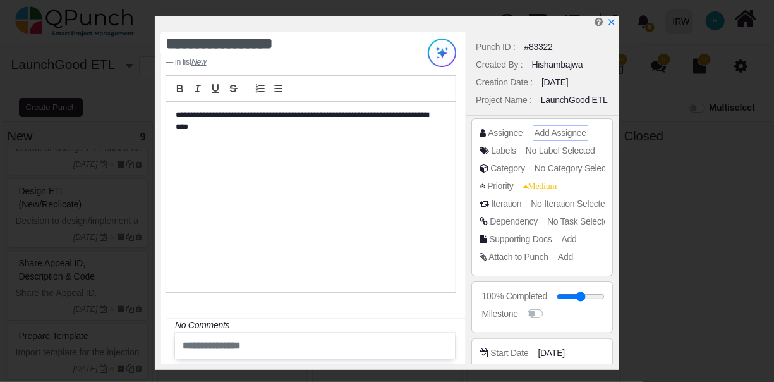
click at [567, 130] on span "Add Assignee" at bounding box center [561, 133] width 52 height 10
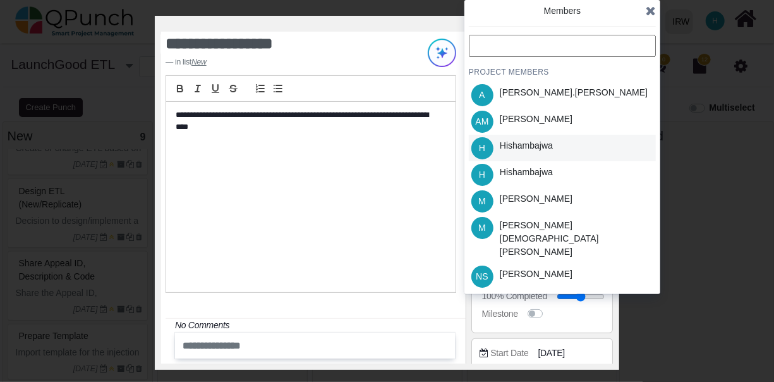
click at [542, 145] on div "Hishambajwa" at bounding box center [526, 145] width 53 height 13
click at [651, 10] on icon at bounding box center [651, 10] width 10 height 13
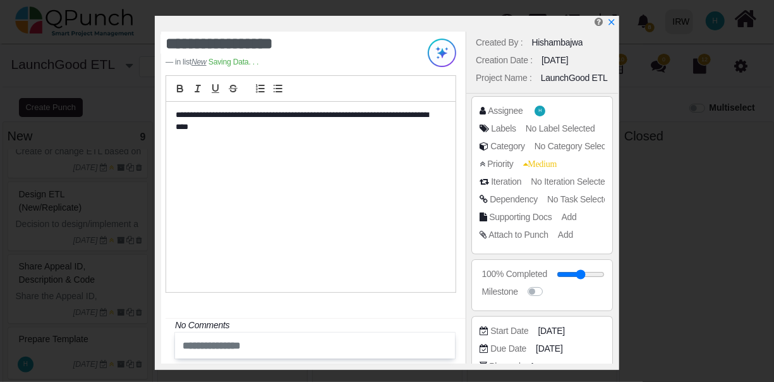
scroll to position [0, 0]
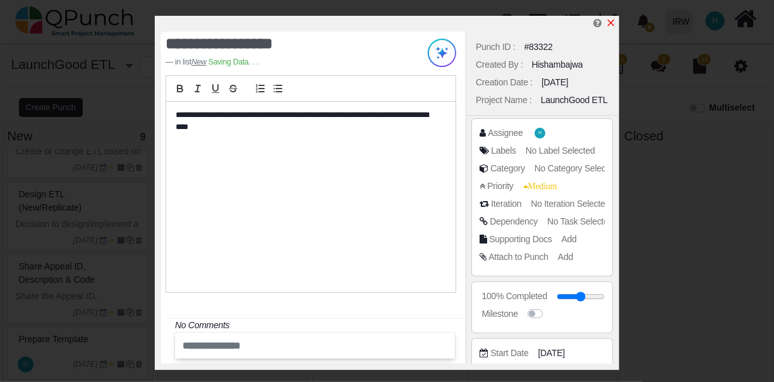
click at [612, 24] on icon "x" at bounding box center [611, 23] width 10 height 10
type input "**"
click at [106, 334] on div "**********" at bounding box center [387, 191] width 774 height 382
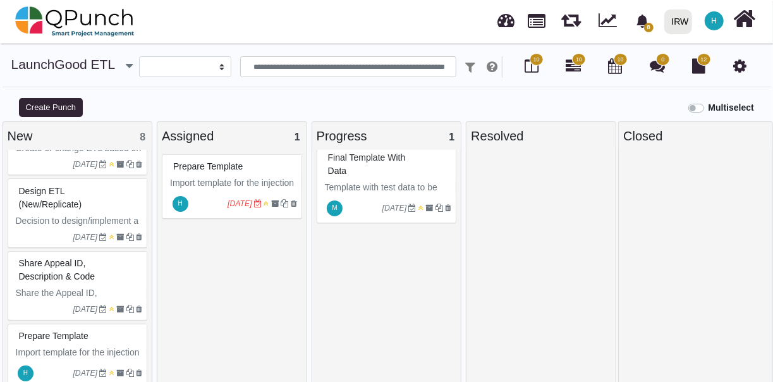
click at [56, 347] on span "Import template for the injection of Data into the ETL from the Launch Good Pla…" at bounding box center [79, 365] width 126 height 37
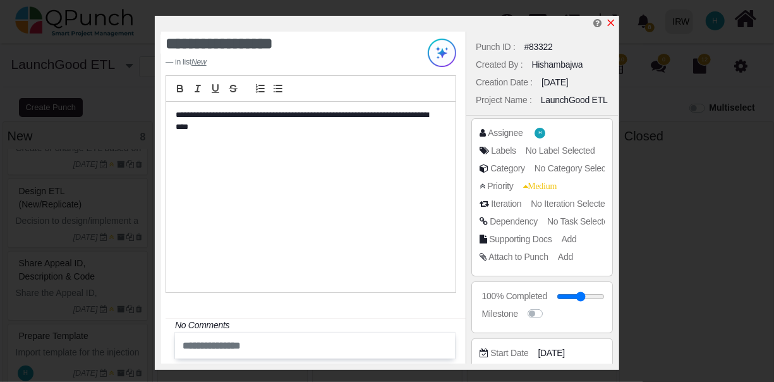
click at [612, 21] on icon "x" at bounding box center [611, 23] width 10 height 10
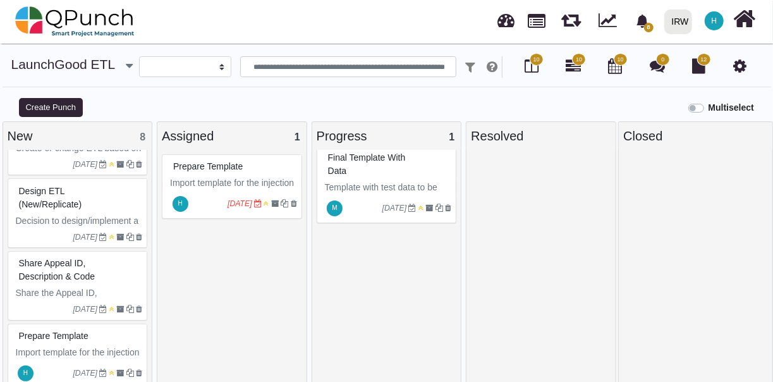
click at [234, 178] on span "Import template for the injection of Data into the ETL from the Launch Good Pla…" at bounding box center [233, 196] width 126 height 37
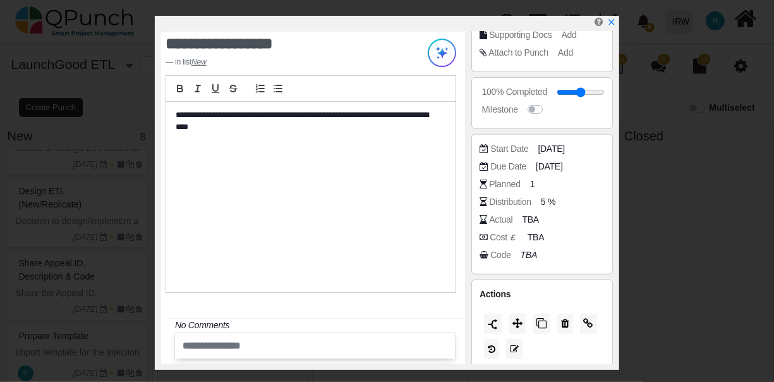
scroll to position [209, 0]
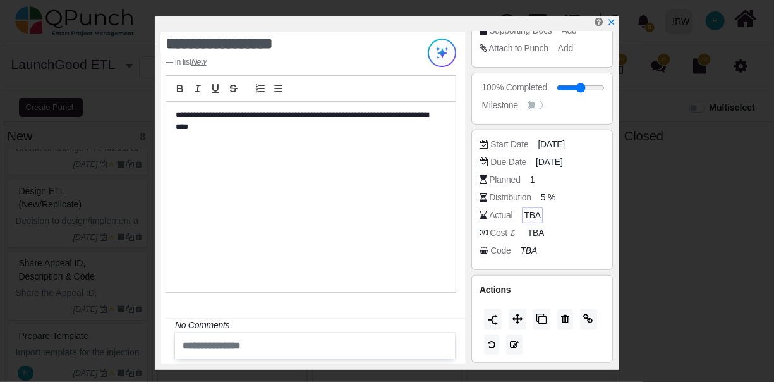
click at [528, 214] on span "TBA" at bounding box center [532, 215] width 16 height 13
type input "*"
click at [588, 210] on input "*" at bounding box center [563, 215] width 76 height 13
click at [573, 245] on div "Code TBA" at bounding box center [545, 250] width 131 height 13
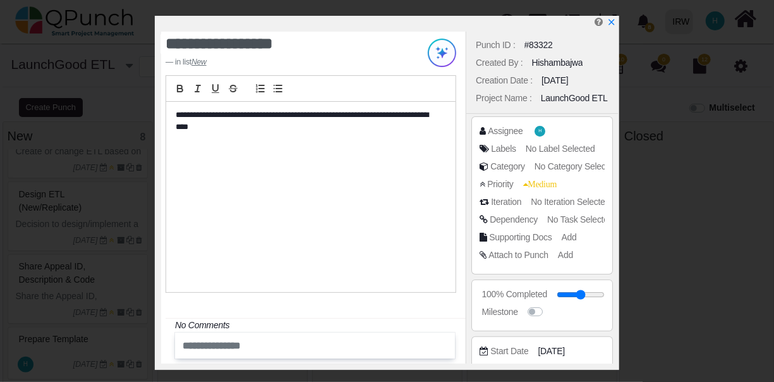
scroll to position [0, 0]
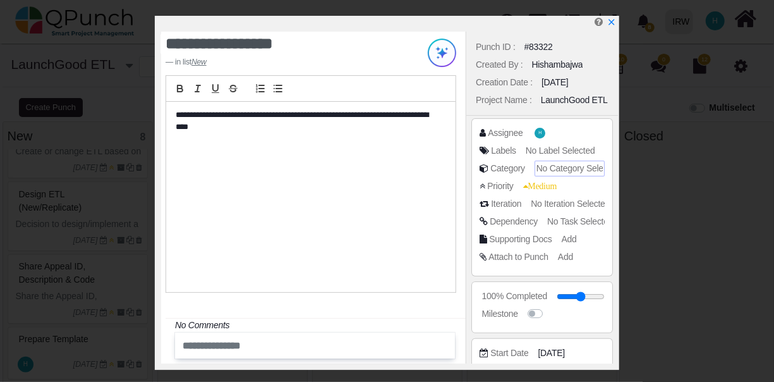
click at [563, 163] on span "No Category Selected" at bounding box center [578, 168] width 83 height 10
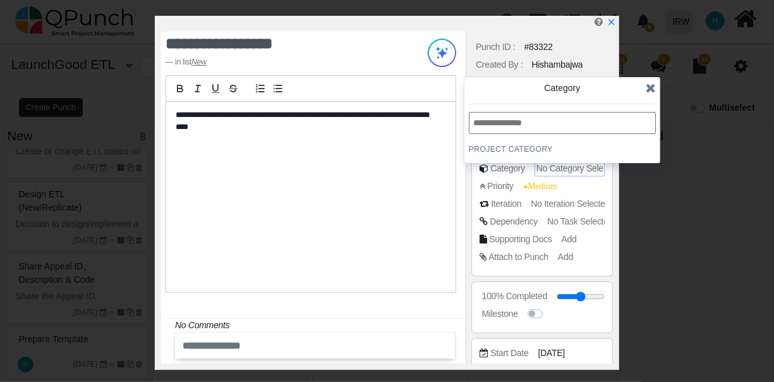
click at [577, 169] on span "No Category Selected" at bounding box center [578, 168] width 83 height 10
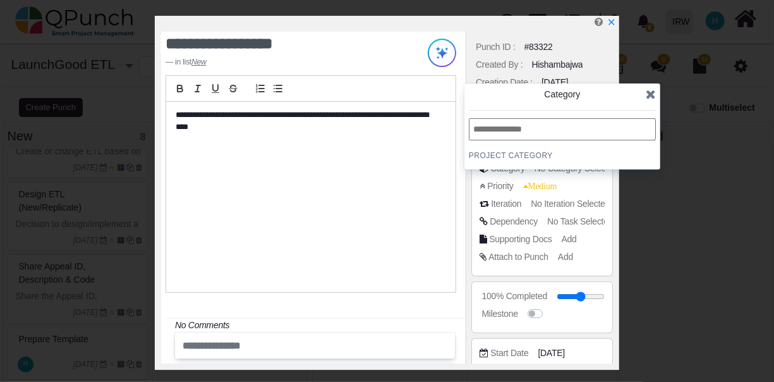
click at [648, 92] on icon at bounding box center [651, 94] width 10 height 13
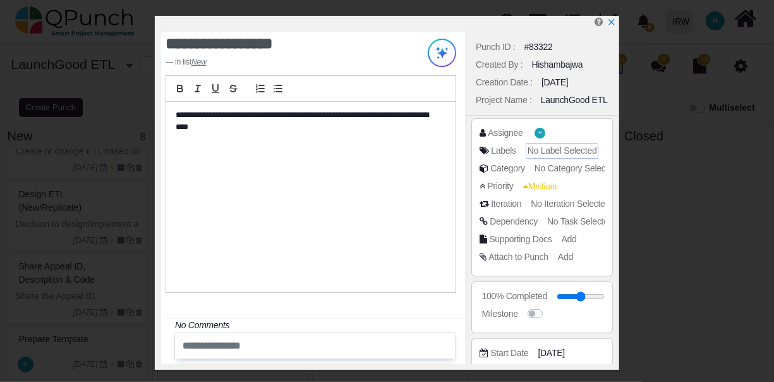
click at [568, 152] on span "No Label Selected" at bounding box center [563, 150] width 70 height 10
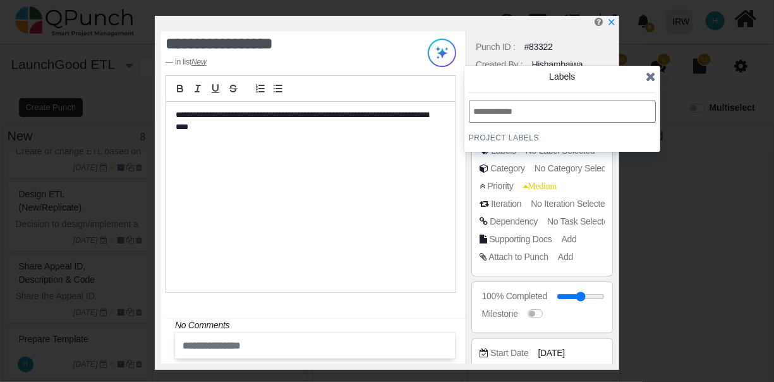
click at [652, 75] on icon at bounding box center [651, 76] width 10 height 13
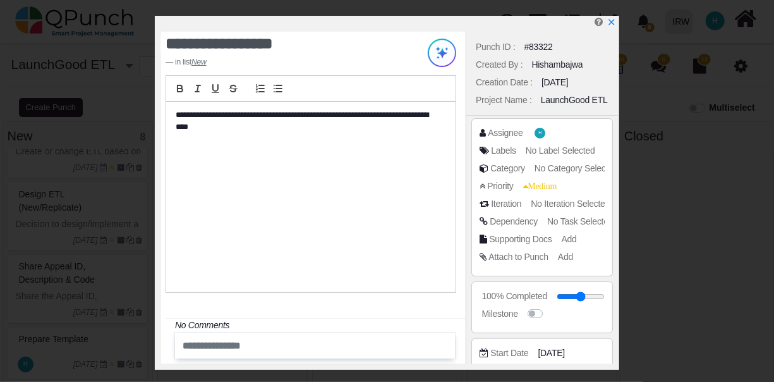
click at [200, 62] on u "New" at bounding box center [199, 62] width 15 height 9
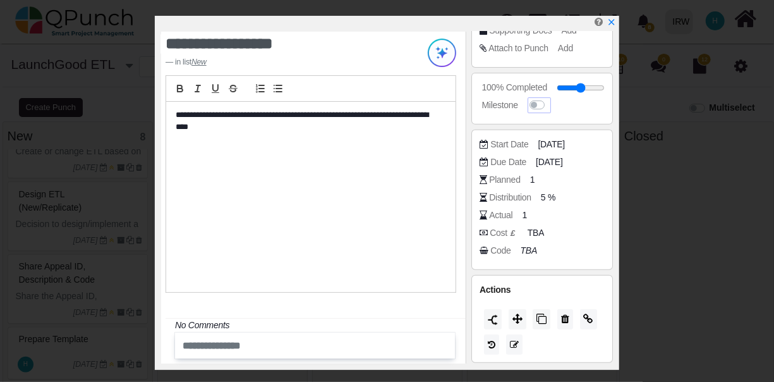
click at [549, 99] on label at bounding box center [549, 99] width 0 height 0
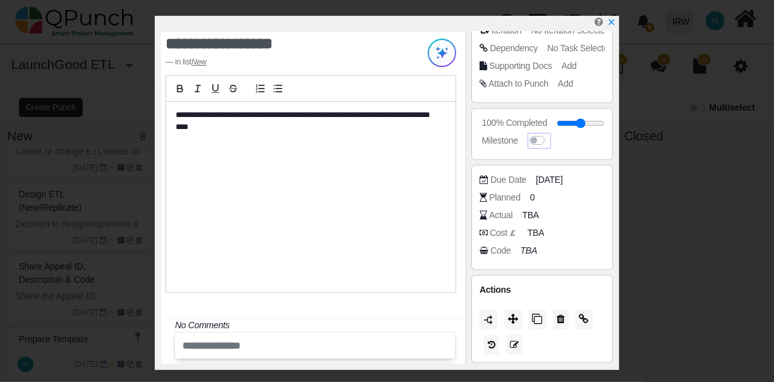
click at [549, 134] on label at bounding box center [549, 134] width 0 height 0
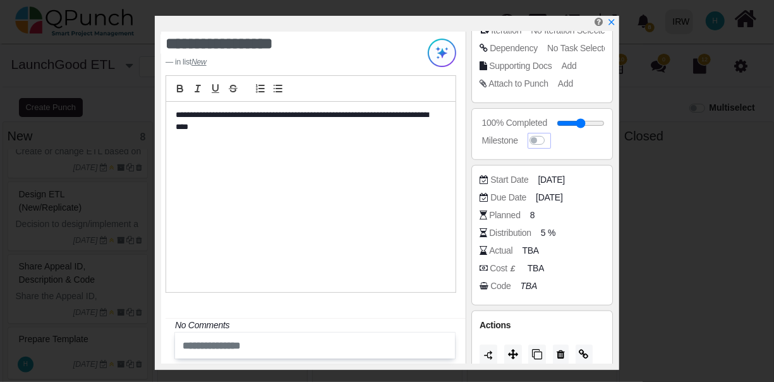
click at [549, 134] on label at bounding box center [549, 134] width 0 height 0
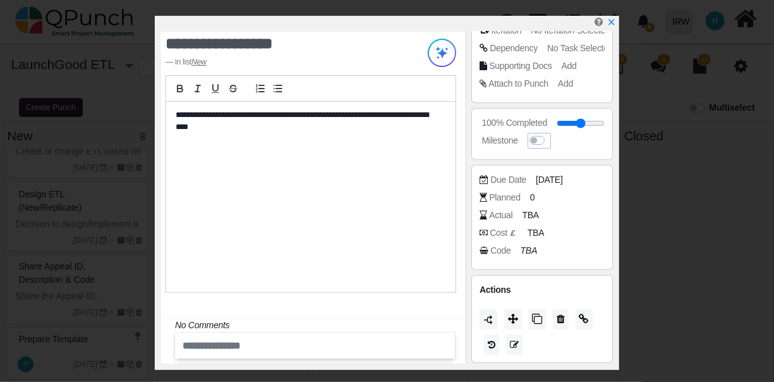
click at [549, 134] on label at bounding box center [549, 134] width 0 height 0
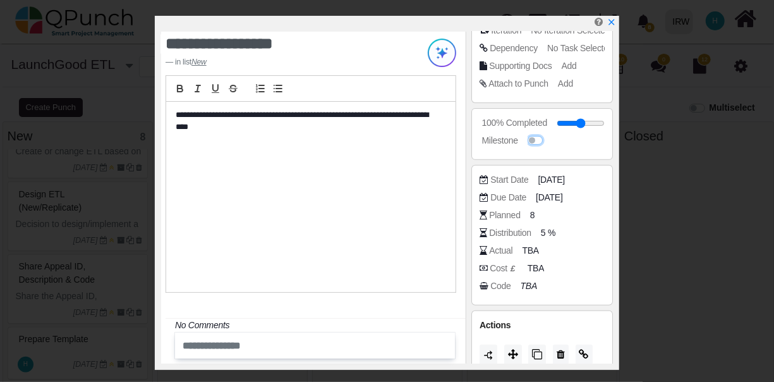
scroll to position [0, 0]
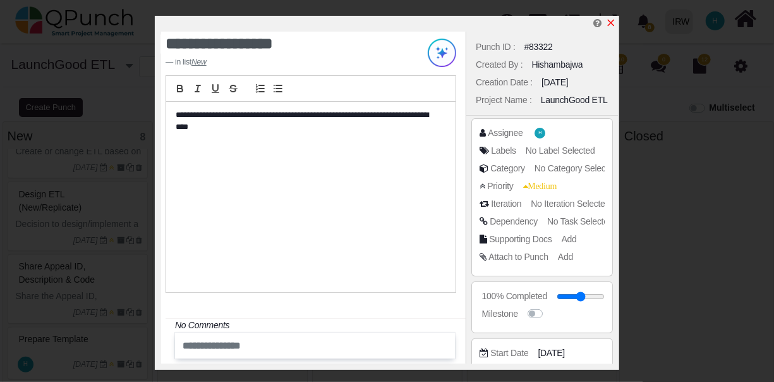
click at [610, 23] on icon "x" at bounding box center [611, 23] width 7 height 7
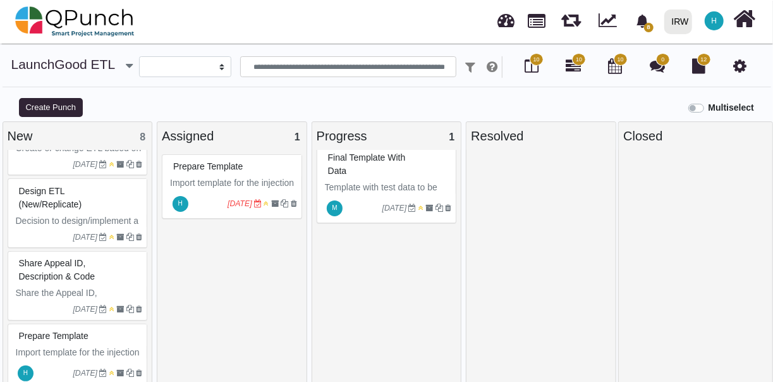
click at [238, 206] on icon "16-09-2025" at bounding box center [240, 203] width 25 height 9
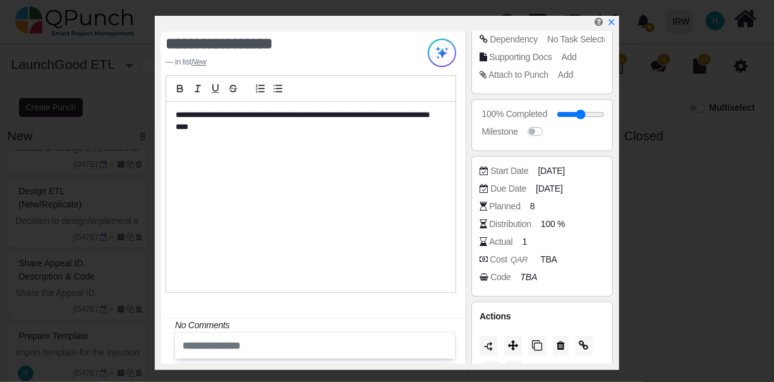
scroll to position [209, 0]
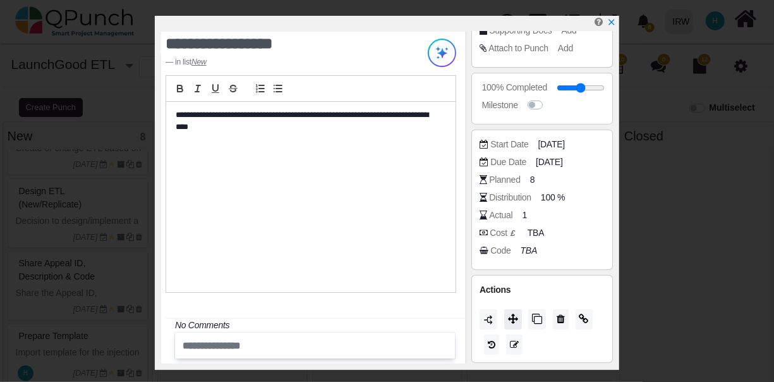
click at [513, 317] on icon at bounding box center [513, 318] width 10 height 10
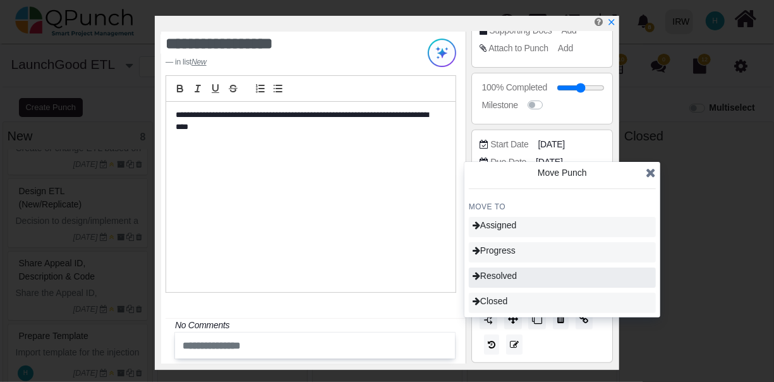
click at [513, 276] on span "Resolved" at bounding box center [495, 276] width 44 height 10
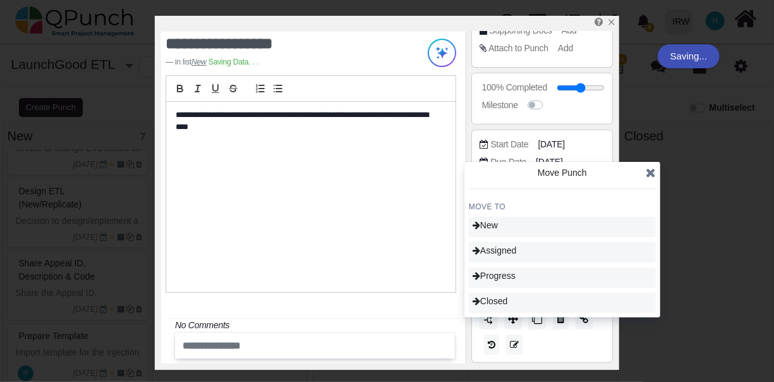
type input "**"
click at [647, 171] on icon at bounding box center [651, 172] width 10 height 13
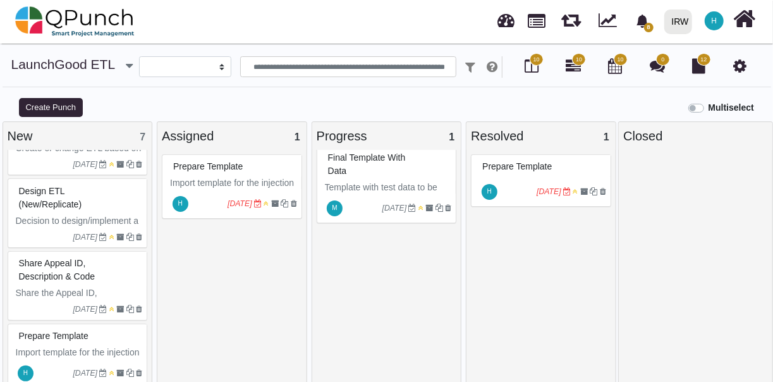
click at [236, 201] on icon "16-09-2025" at bounding box center [240, 203] width 25 height 9
click at [526, 177] on div "H 15-09-2025" at bounding box center [543, 191] width 136 height 29
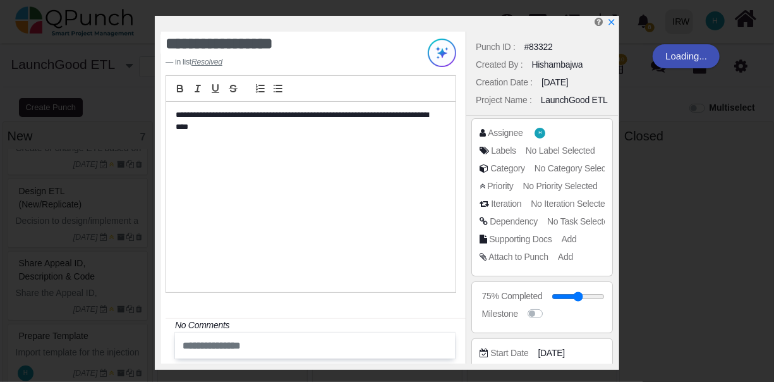
scroll to position [209, 0]
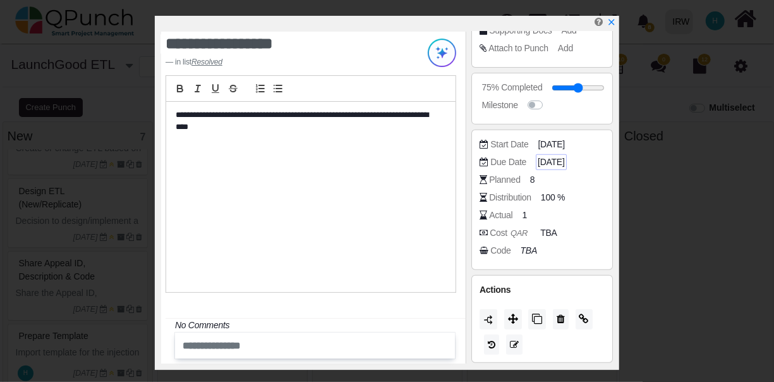
click at [563, 158] on span "15-09-2025" at bounding box center [551, 161] width 27 height 13
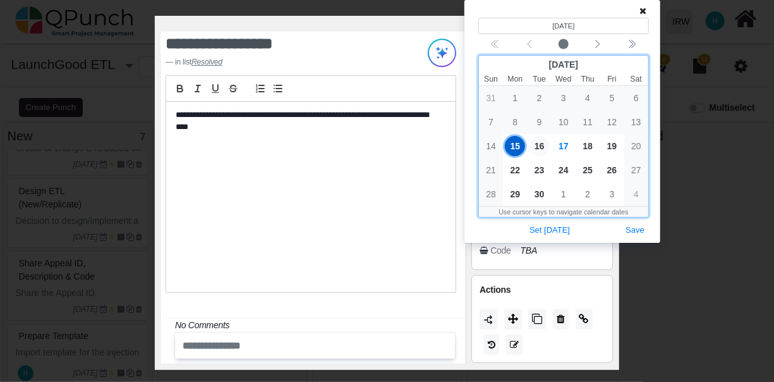
click at [542, 145] on span "16" at bounding box center [540, 146] width 20 height 20
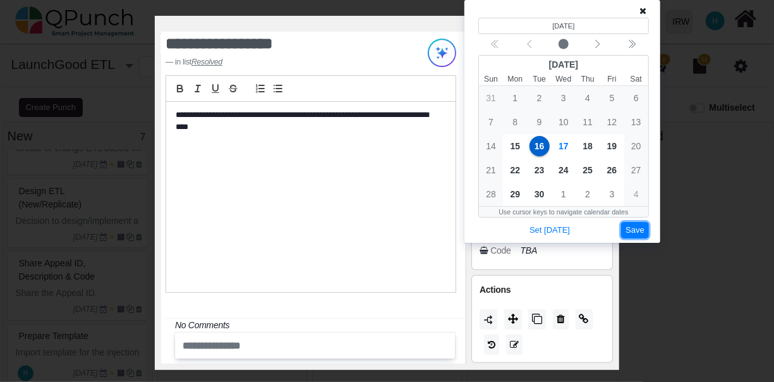
click at [636, 228] on button "Save" at bounding box center [635, 230] width 28 height 17
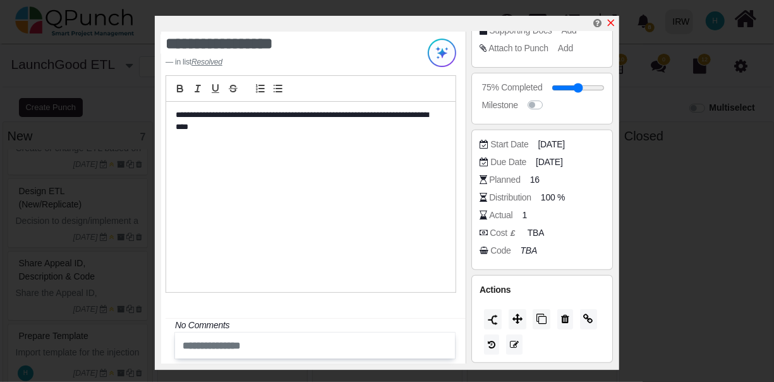
click at [614, 21] on icon "x" at bounding box center [611, 23] width 7 height 7
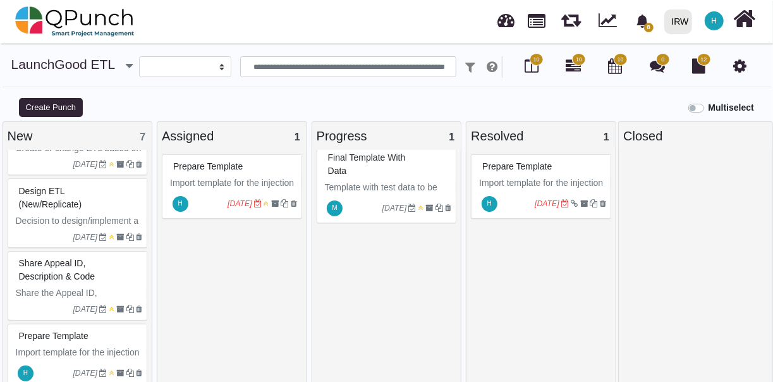
click at [245, 184] on span "Import template for the injection of Data into the ETL from the Launch Good Pla…" at bounding box center [233, 196] width 126 height 37
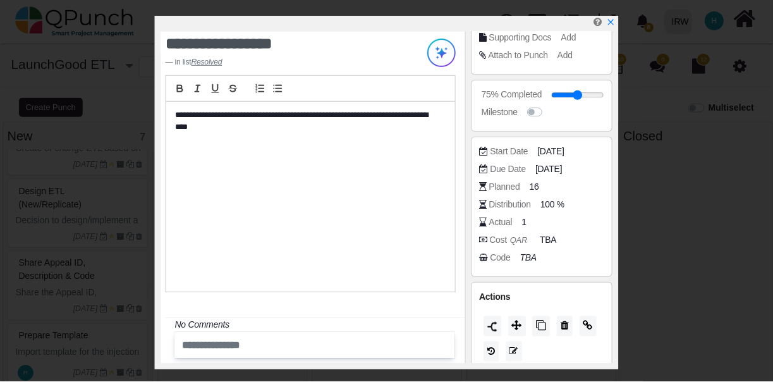
scroll to position [202, 0]
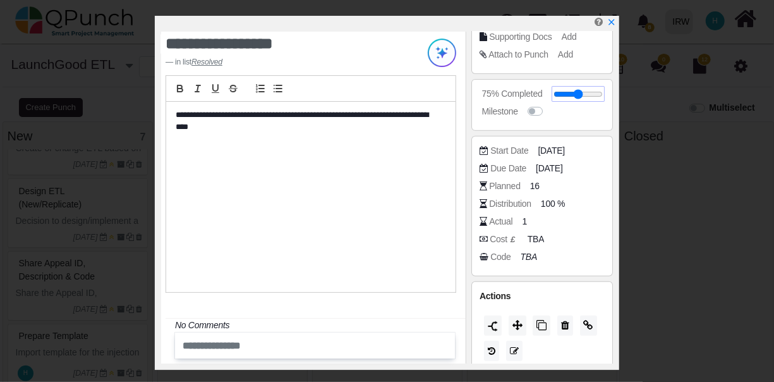
click at [599, 94] on input "range" at bounding box center [578, 94] width 49 height 5
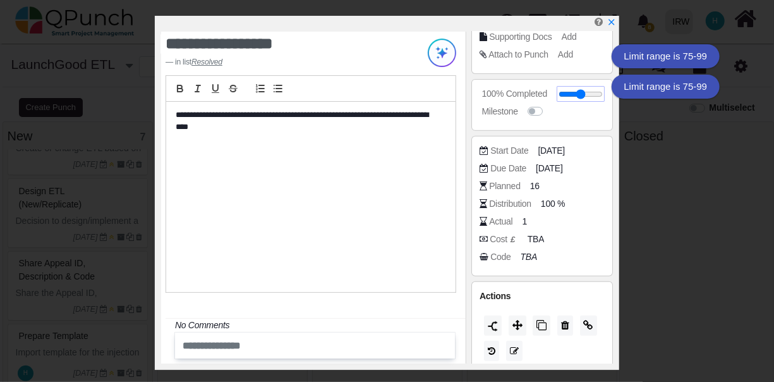
drag, startPoint x: 599, startPoint y: 94, endPoint x: 664, endPoint y: 100, distance: 66.0
click at [603, 97] on input "range" at bounding box center [581, 94] width 44 height 5
type input "**"
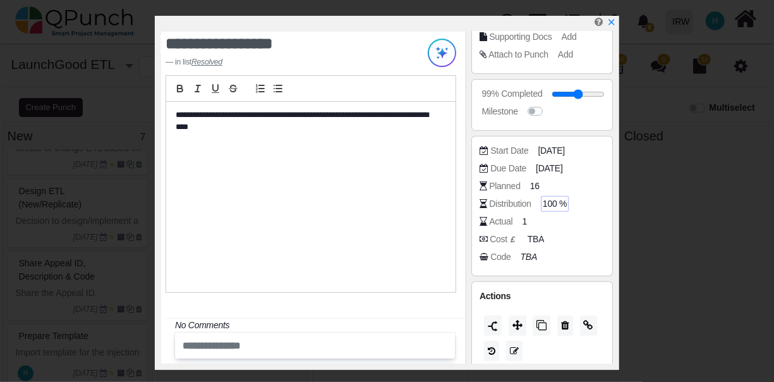
click at [556, 202] on span "100 %" at bounding box center [555, 203] width 24 height 13
click at [612, 21] on icon "x" at bounding box center [611, 23] width 10 height 10
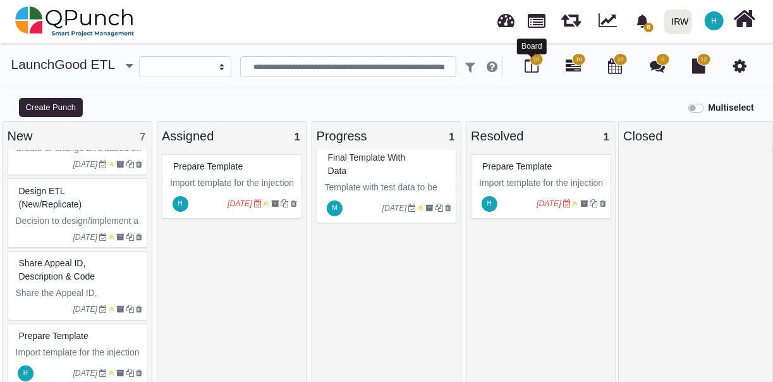
click at [537, 70] on icon at bounding box center [532, 65] width 14 height 15
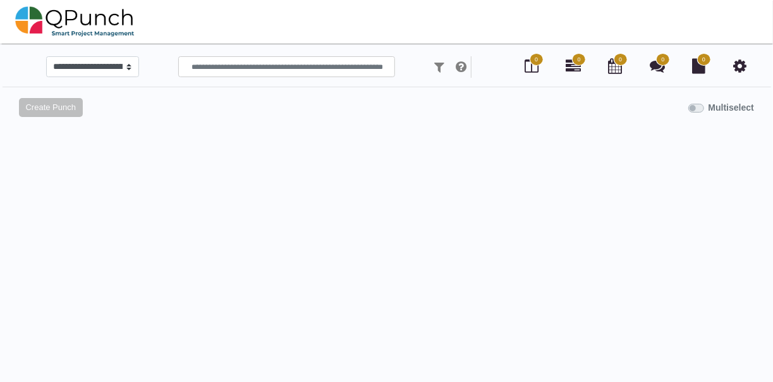
select select
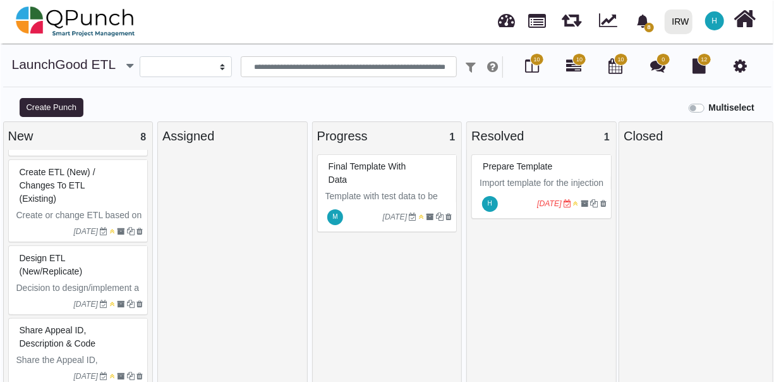
scroll to position [366, 0]
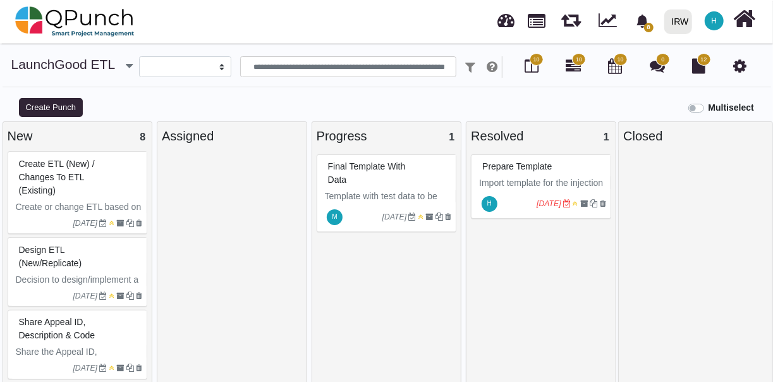
click at [106, 326] on div "Share Appeal ID, Description & Code" at bounding box center [79, 328] width 127 height 33
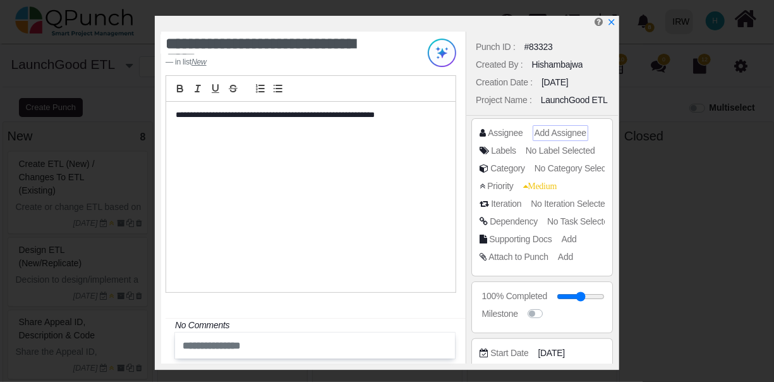
click at [552, 131] on span "Add Assignee" at bounding box center [561, 133] width 52 height 10
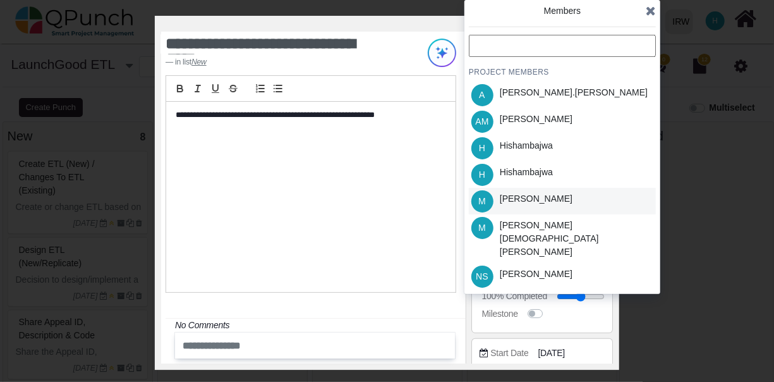
click at [630, 205] on div "M [PERSON_NAME]" at bounding box center [562, 201] width 187 height 27
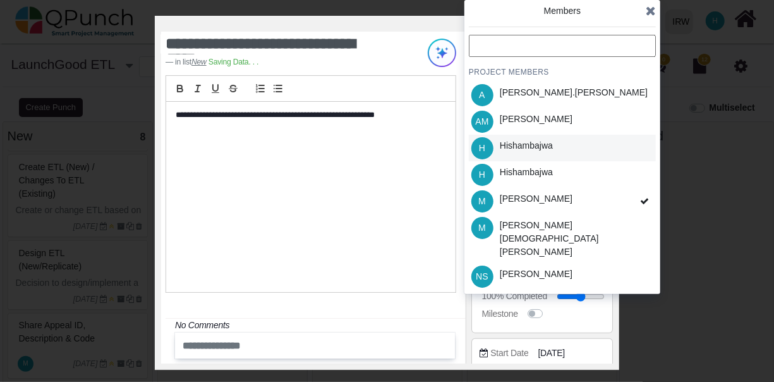
click at [644, 148] on div "[PERSON_NAME]" at bounding box center [562, 148] width 187 height 27
click at [652, 11] on icon at bounding box center [651, 10] width 10 height 13
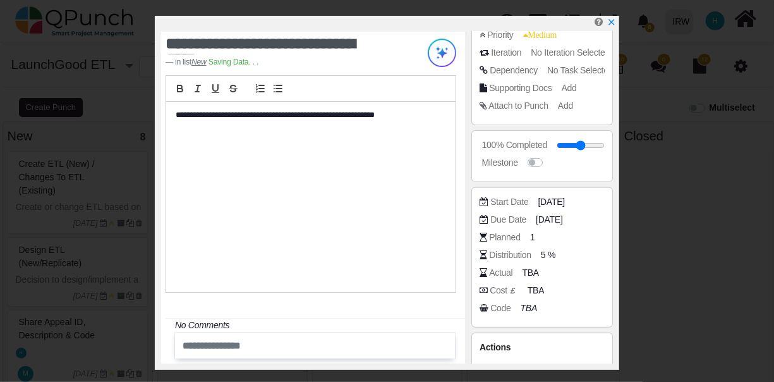
scroll to position [209, 0]
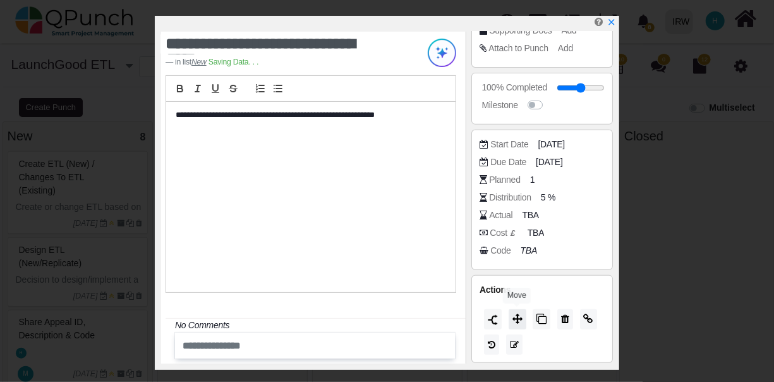
click at [514, 319] on icon at bounding box center [518, 318] width 10 height 10
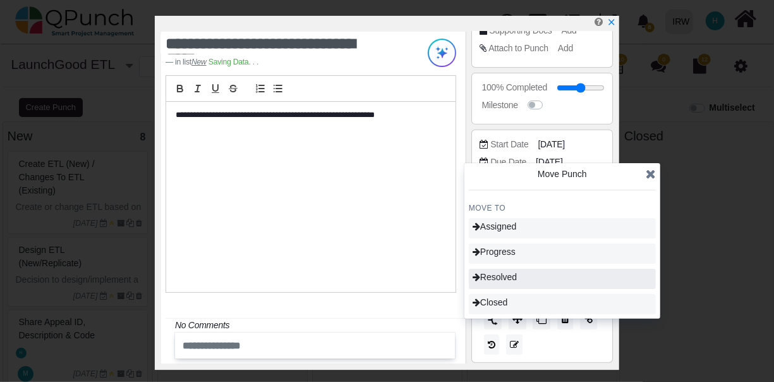
click at [516, 278] on span "Resolved" at bounding box center [495, 277] width 44 height 10
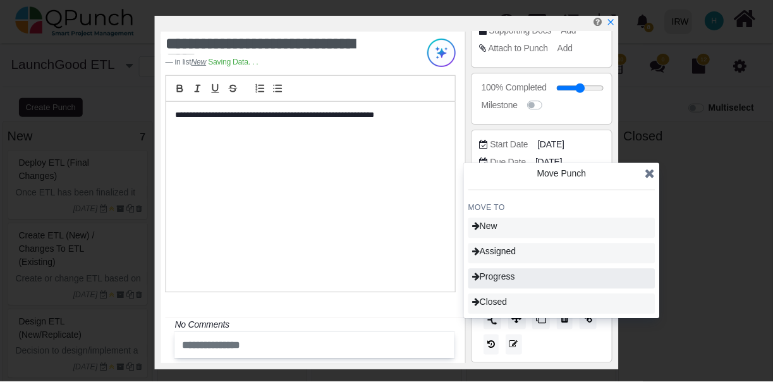
scroll to position [366, 0]
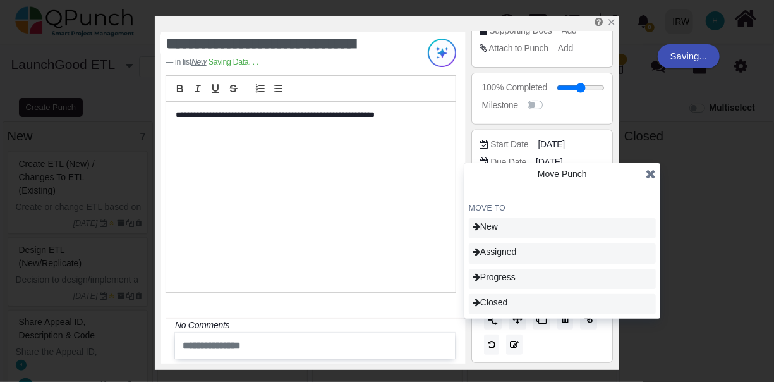
type input "**"
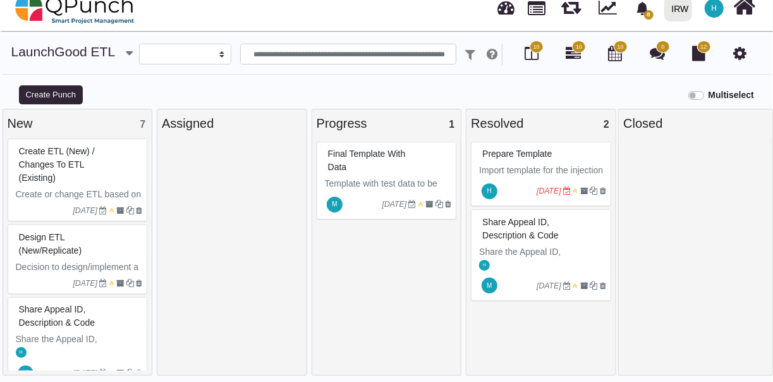
scroll to position [388, 0]
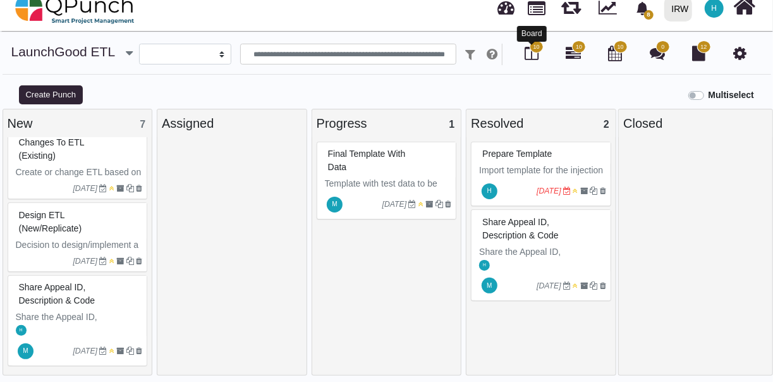
click at [533, 55] on icon at bounding box center [532, 53] width 14 height 15
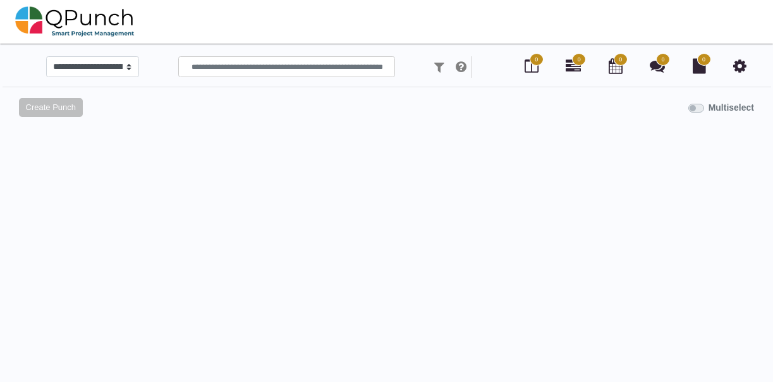
scroll to position [13, 0]
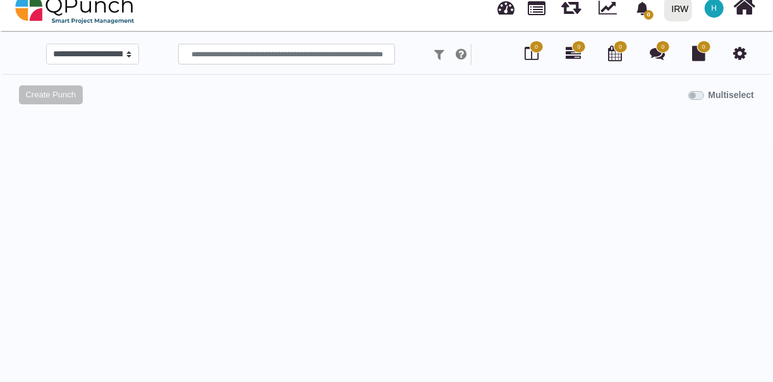
select select
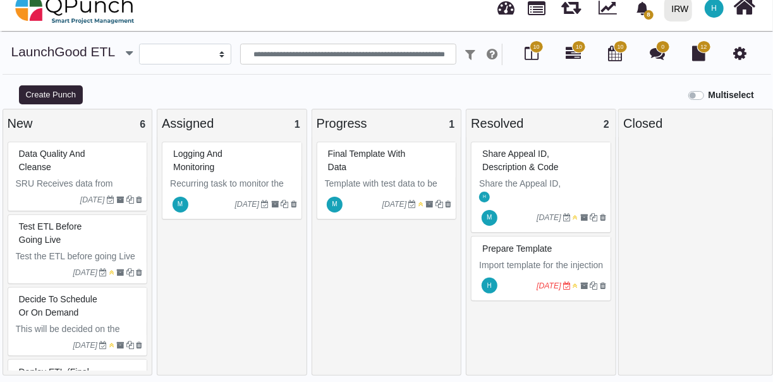
click at [229, 173] on div "Logging and monitoring" at bounding box center [233, 160] width 127 height 33
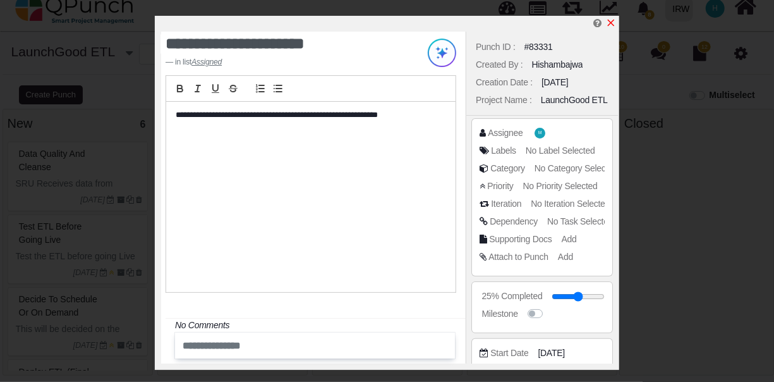
click at [611, 23] on icon "x" at bounding box center [611, 23] width 7 height 7
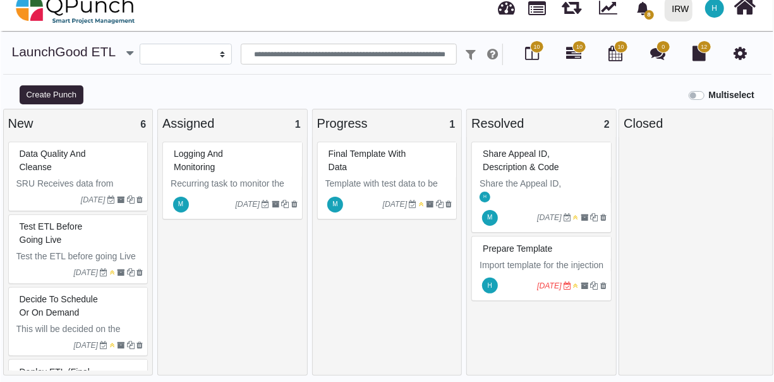
scroll to position [9, 0]
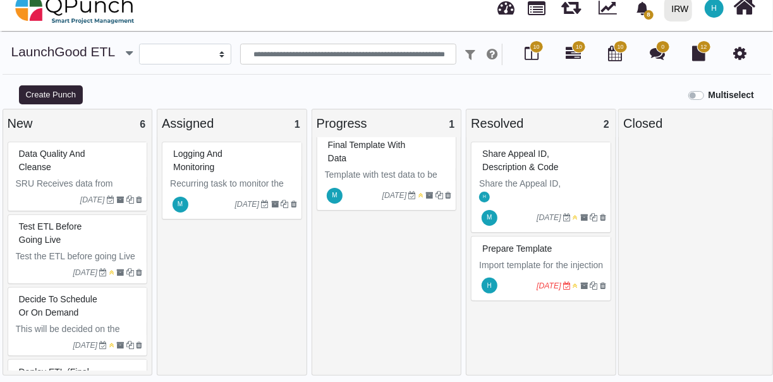
click at [563, 171] on div "Share Appeal ID, Description & Code" at bounding box center [542, 160] width 127 height 33
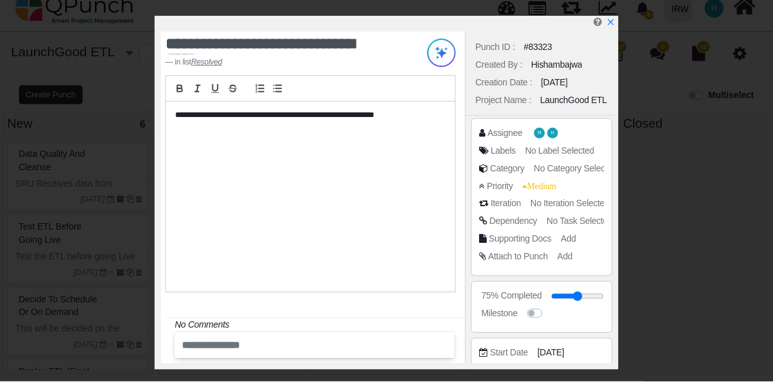
scroll to position [209, 0]
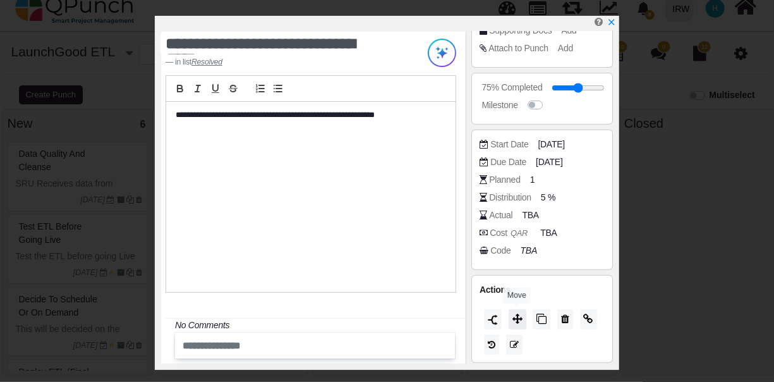
click at [520, 320] on icon at bounding box center [518, 318] width 10 height 10
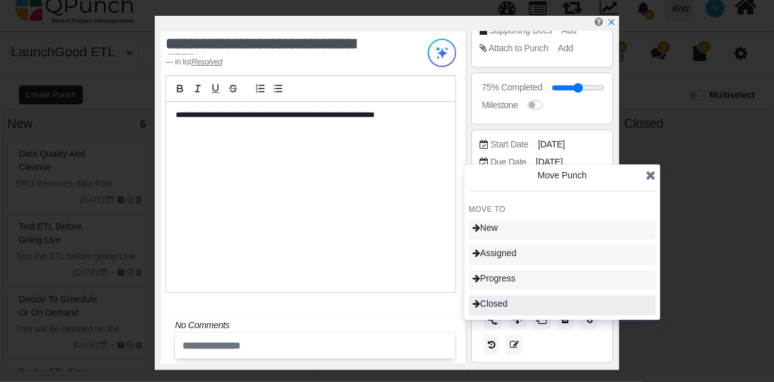
click at [513, 302] on div "Closed" at bounding box center [562, 305] width 187 height 20
type input "***"
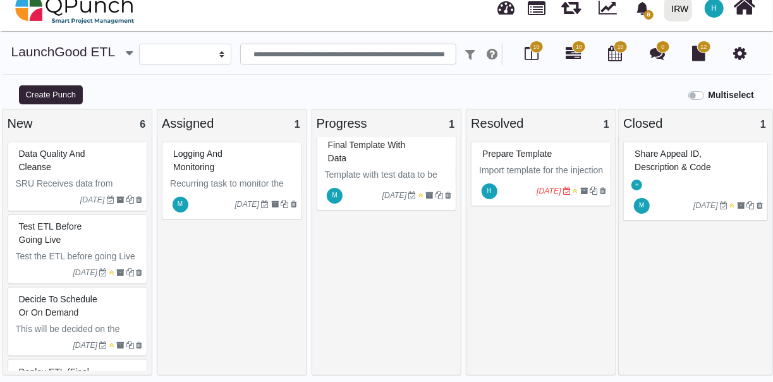
scroll to position [221, 0]
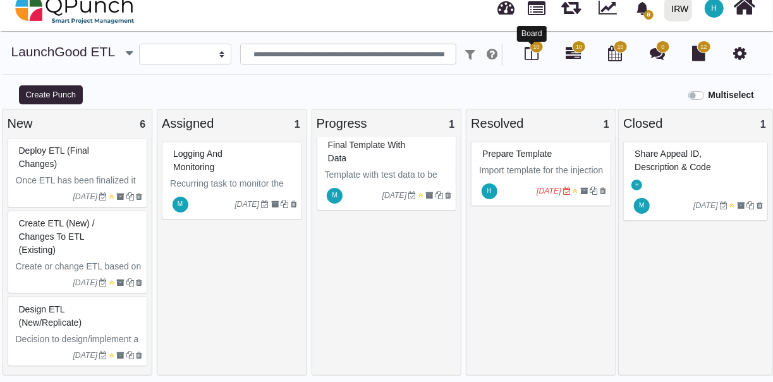
click at [532, 54] on icon at bounding box center [532, 53] width 14 height 15
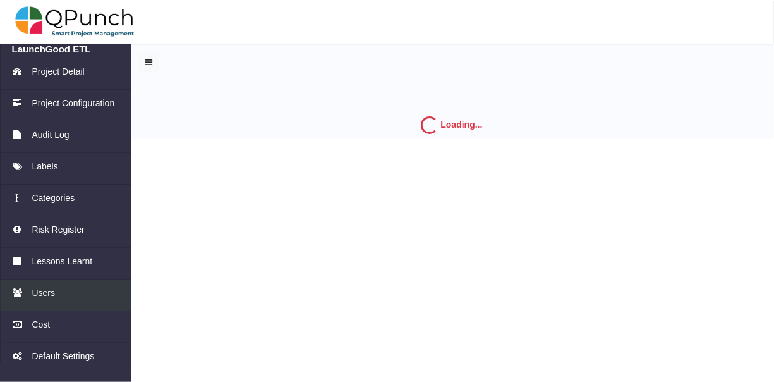
click at [37, 293] on span "Users" at bounding box center [43, 292] width 23 height 13
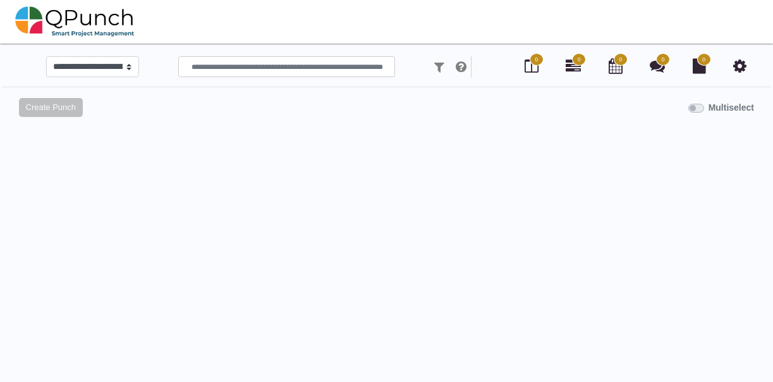
scroll to position [13, 0]
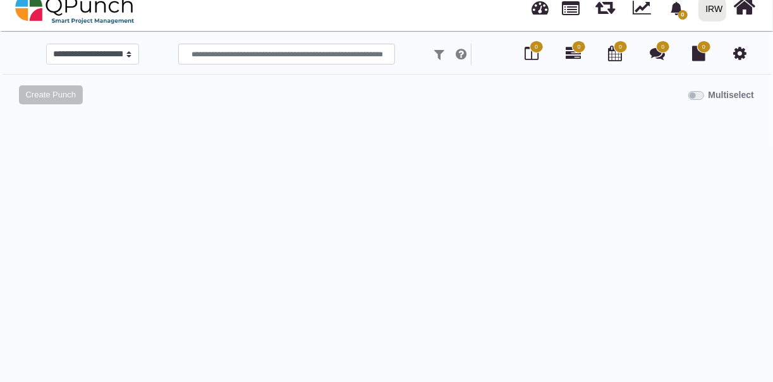
select select
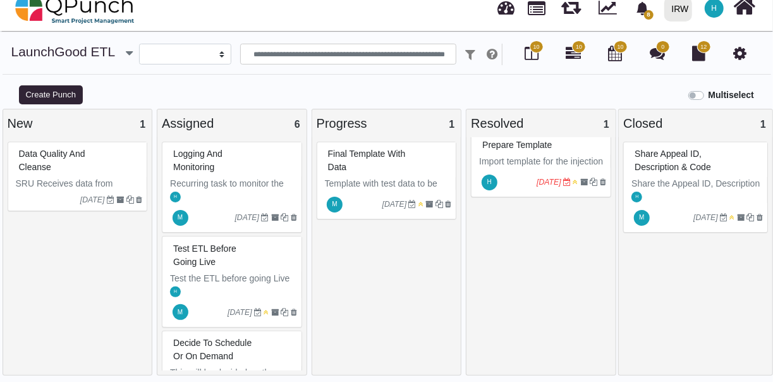
scroll to position [0, 0]
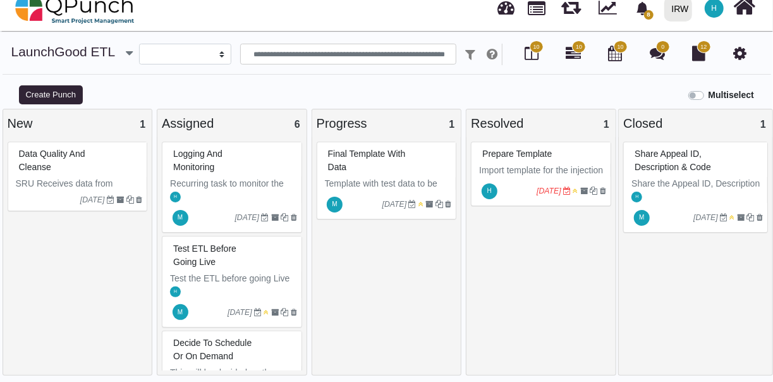
click at [404, 159] on div "Final Template with Data" at bounding box center [388, 160] width 127 height 33
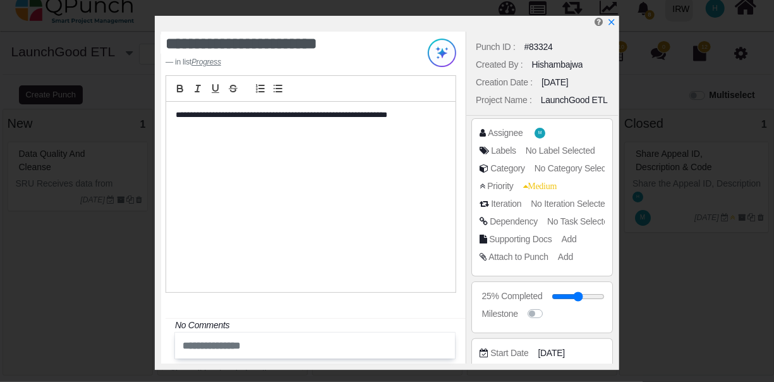
click at [571, 218] on span "No Task Selected" at bounding box center [580, 221] width 66 height 10
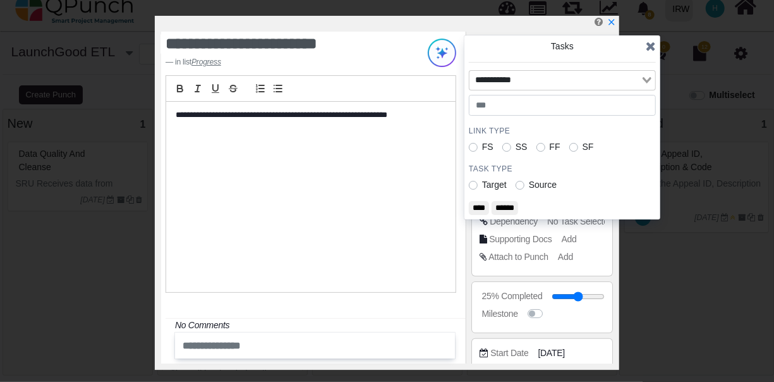
click at [614, 78] on input "Search for option" at bounding box center [555, 80] width 169 height 14
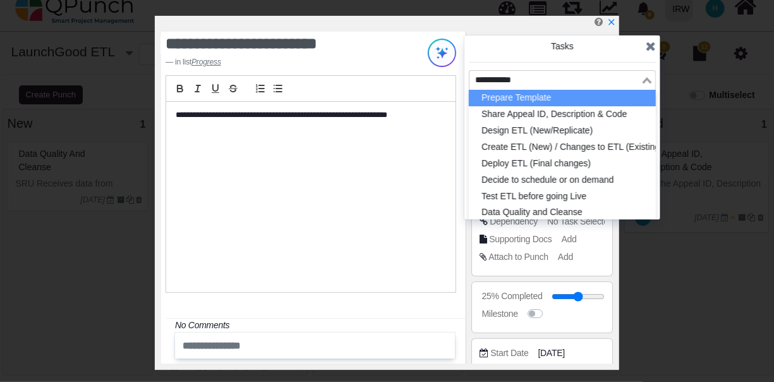
click at [521, 101] on li "Prepare Template" at bounding box center [562, 98] width 187 height 16
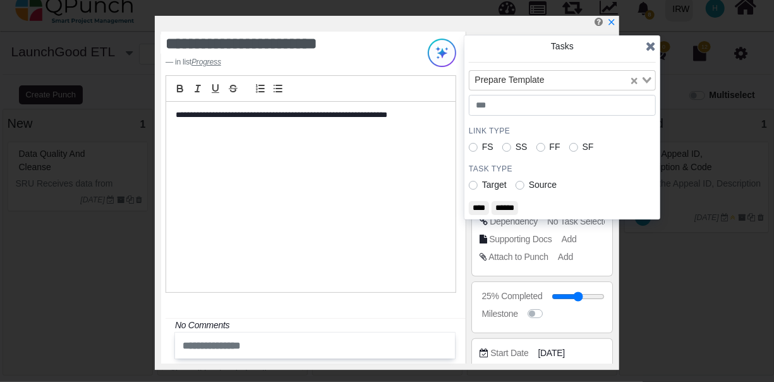
click at [478, 206] on input "****" at bounding box center [479, 208] width 20 height 14
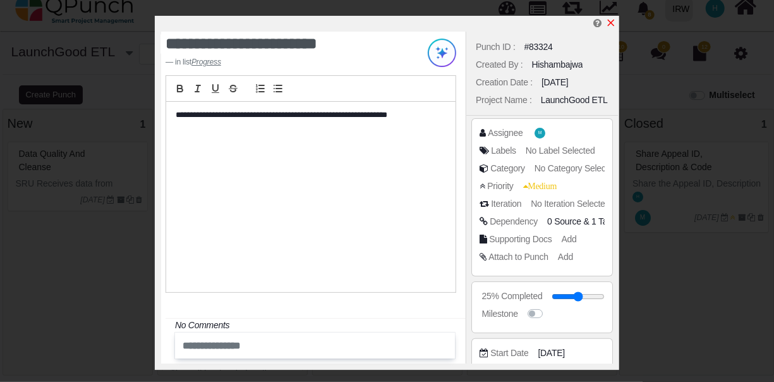
click at [611, 22] on icon "x" at bounding box center [611, 23] width 10 height 10
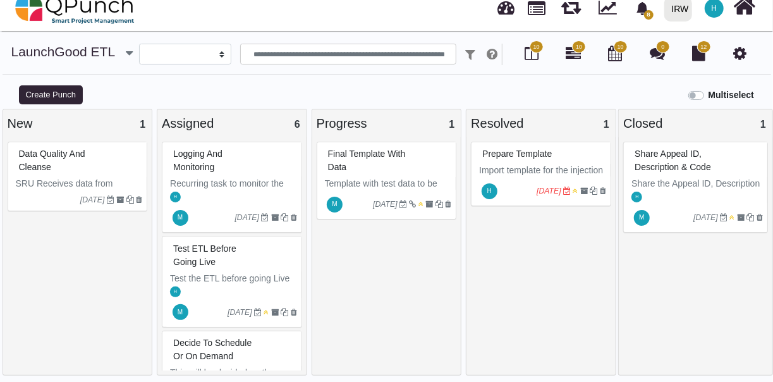
click at [103, 171] on div "Data Quality and Cleanse" at bounding box center [79, 160] width 127 height 33
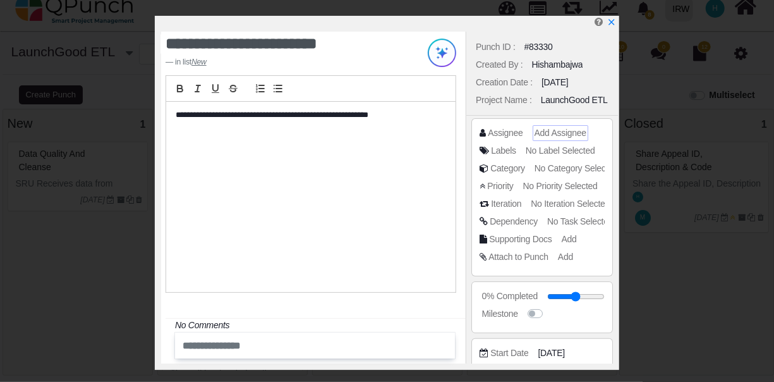
click at [561, 131] on span "Add Assignee" at bounding box center [561, 133] width 52 height 10
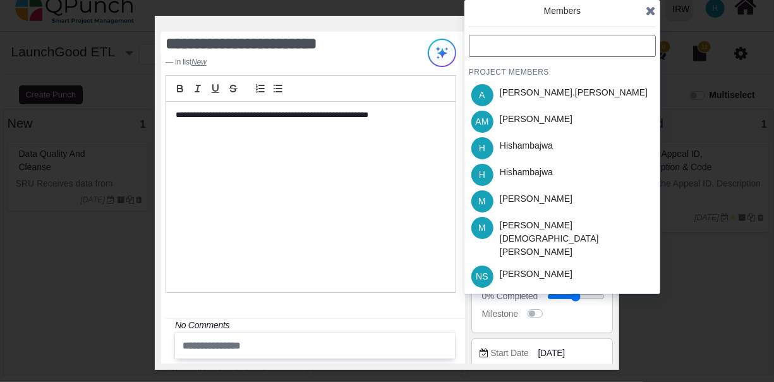
click at [531, 38] on input "text" at bounding box center [562, 46] width 187 height 22
click at [530, 43] on input "text" at bounding box center [562, 46] width 187 height 22
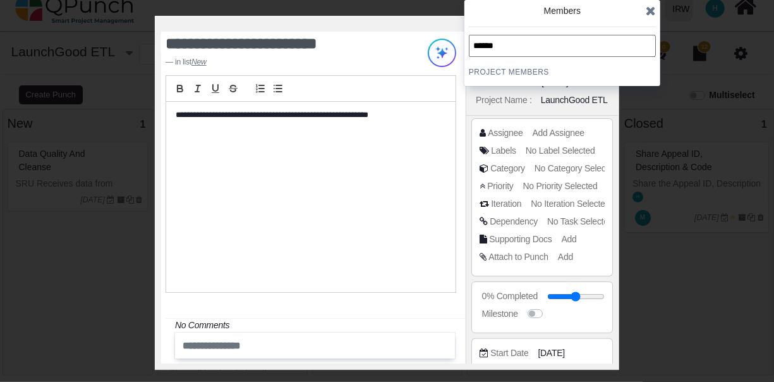
type input "******"
click at [650, 8] on icon at bounding box center [651, 10] width 10 height 13
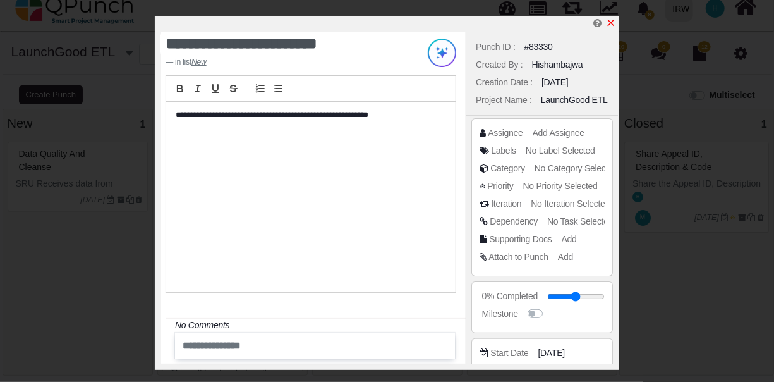
click at [610, 24] on icon "x" at bounding box center [611, 23] width 10 height 10
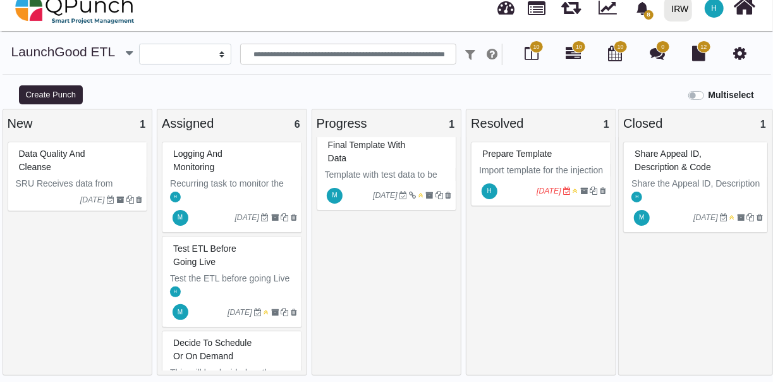
click at [589, 149] on div "Prepare Template" at bounding box center [542, 154] width 127 height 20
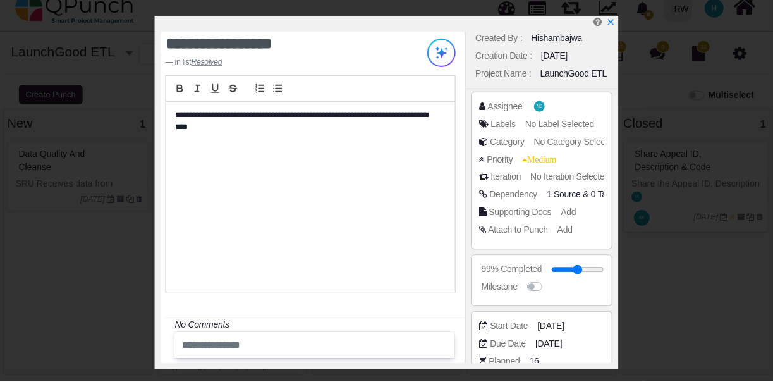
scroll to position [209, 0]
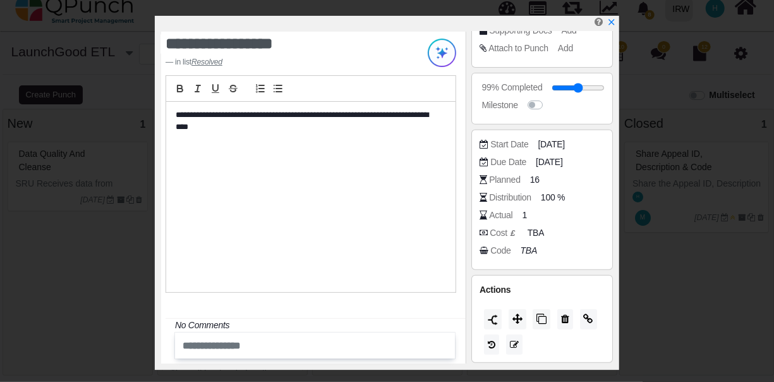
click at [269, 348] on input "text" at bounding box center [297, 345] width 238 height 21
click at [612, 23] on icon "x" at bounding box center [611, 23] width 7 height 7
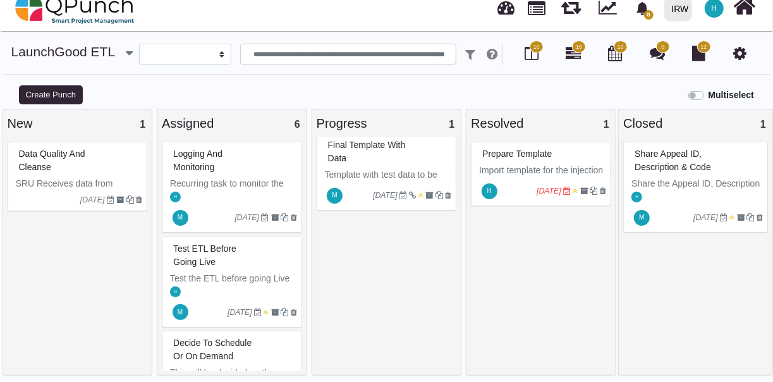
click at [657, 196] on div "H" at bounding box center [697, 196] width 140 height 13
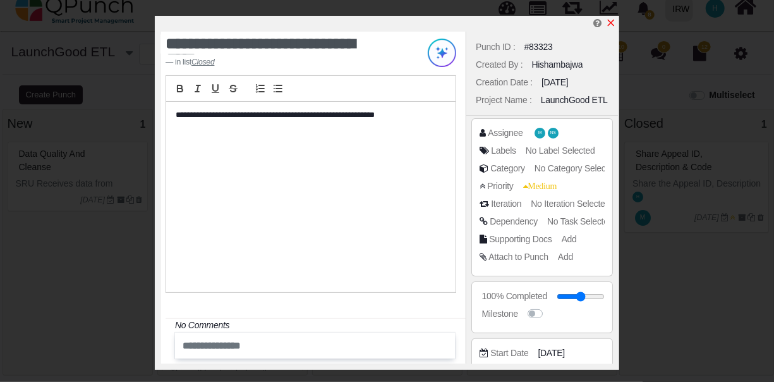
click at [612, 20] on icon "x" at bounding box center [611, 23] width 10 height 10
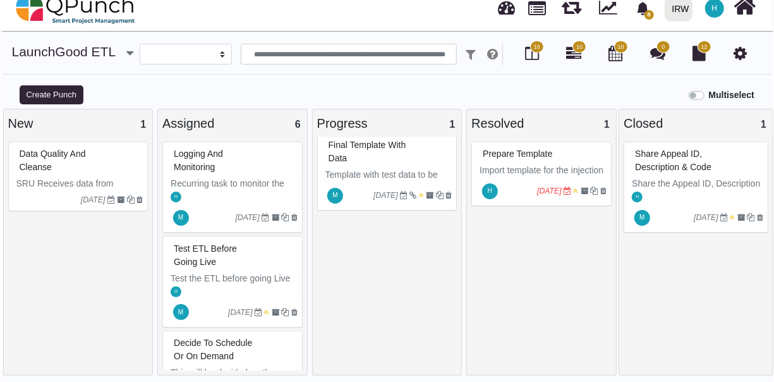
scroll to position [313, 0]
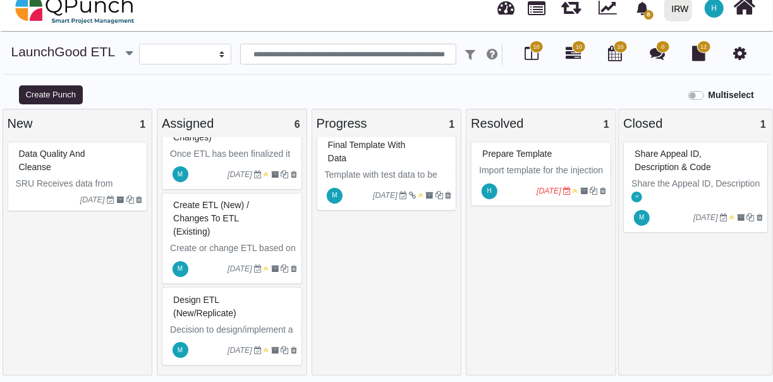
click at [252, 300] on div "Design ETL (New/Replicate)" at bounding box center [233, 306] width 127 height 33
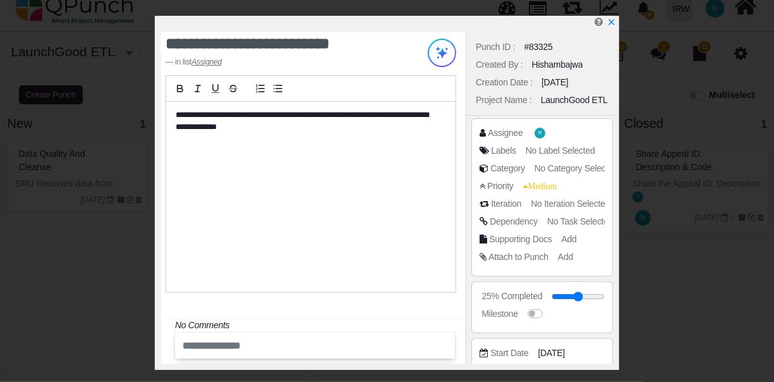
click at [571, 216] on span "No Task Selected" at bounding box center [580, 221] width 66 height 10
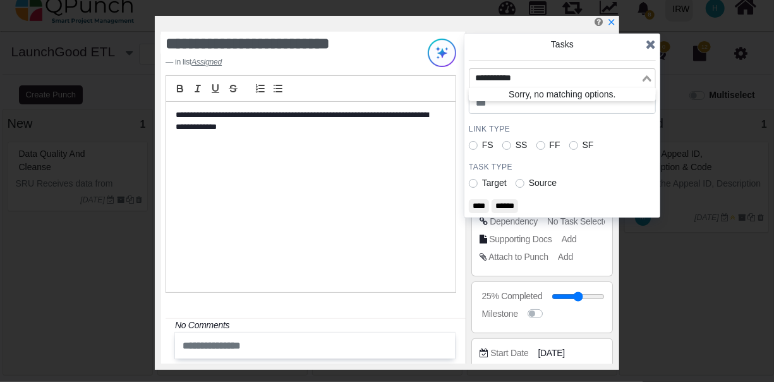
click at [582, 77] on input "Search for option" at bounding box center [555, 78] width 169 height 14
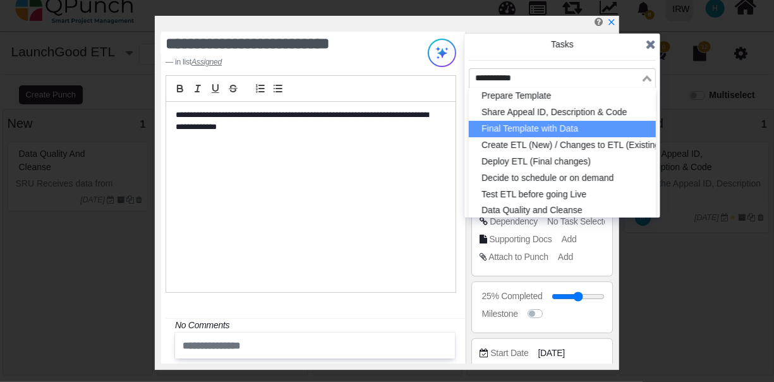
click at [554, 125] on li "Final Template with Data" at bounding box center [562, 129] width 187 height 16
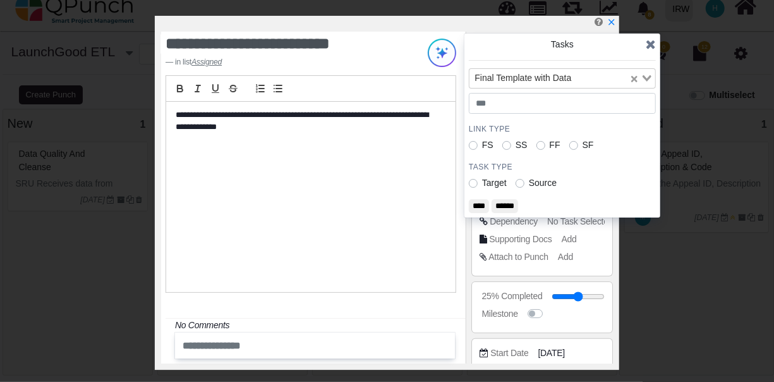
click at [478, 205] on input "****" at bounding box center [479, 206] width 20 height 14
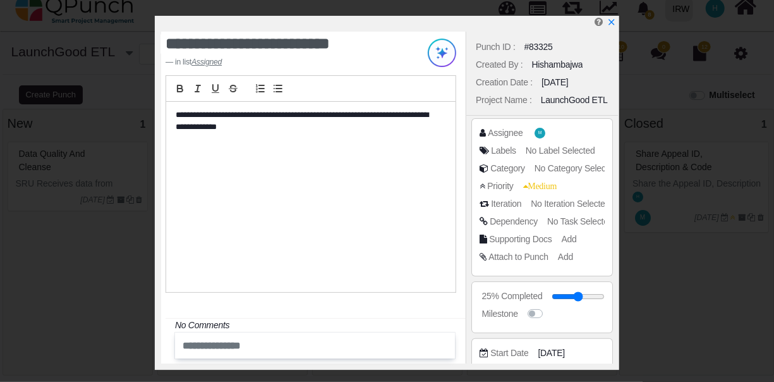
scroll to position [301, 0]
click at [610, 21] on icon "x" at bounding box center [611, 23] width 10 height 10
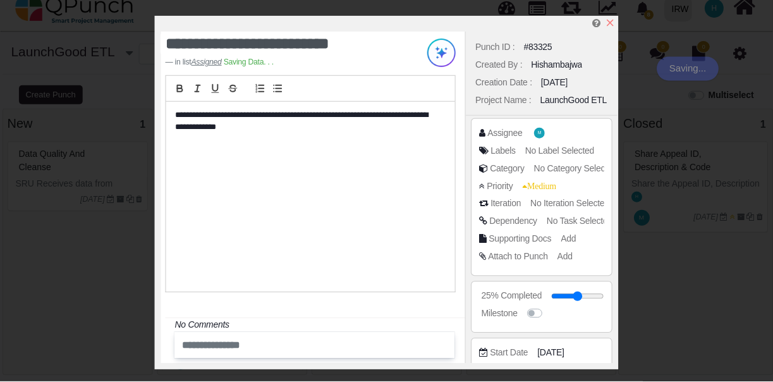
scroll to position [313, 0]
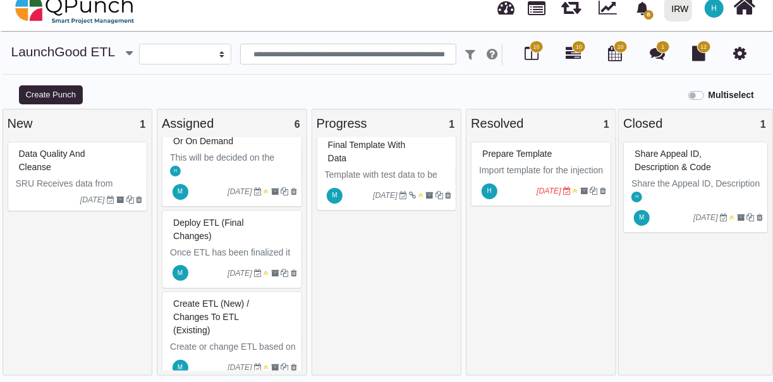
scroll to position [211, 0]
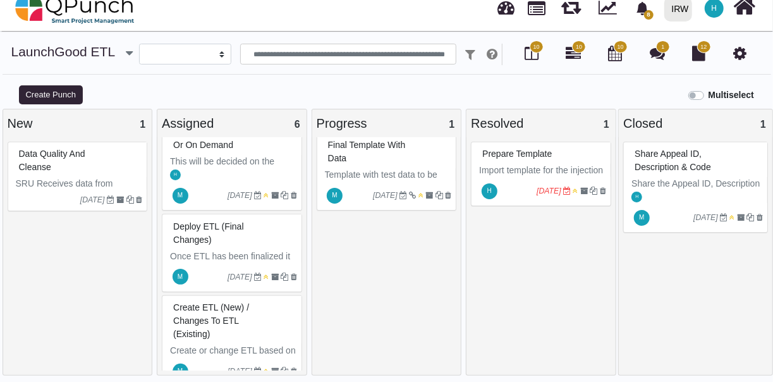
click at [252, 315] on div "Create ETL (New) / Changes to ETL (Existing)" at bounding box center [233, 321] width 127 height 46
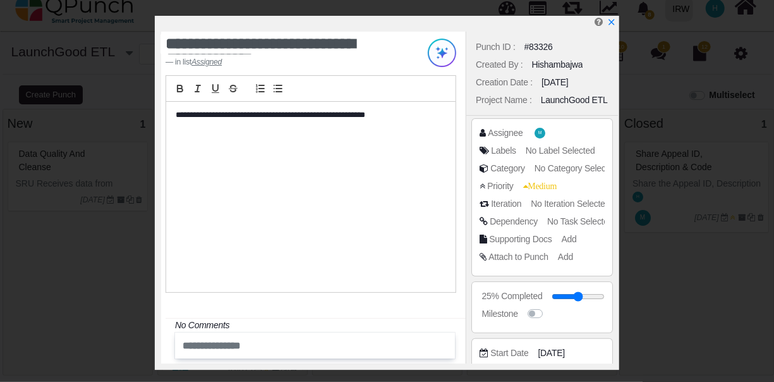
click at [578, 219] on span "No Task Selected" at bounding box center [580, 221] width 66 height 10
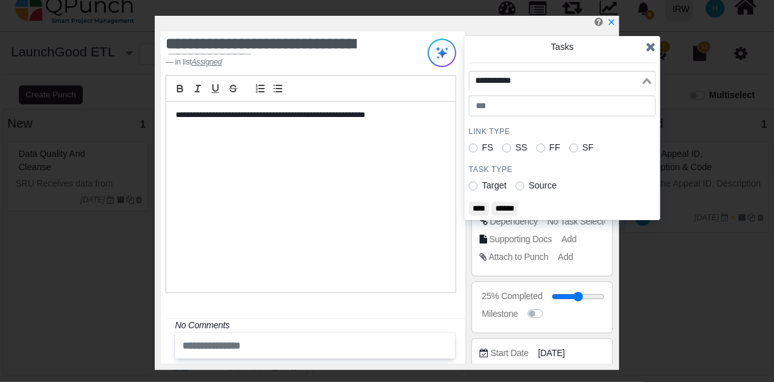
click at [593, 74] on input "Search for option" at bounding box center [555, 81] width 169 height 14
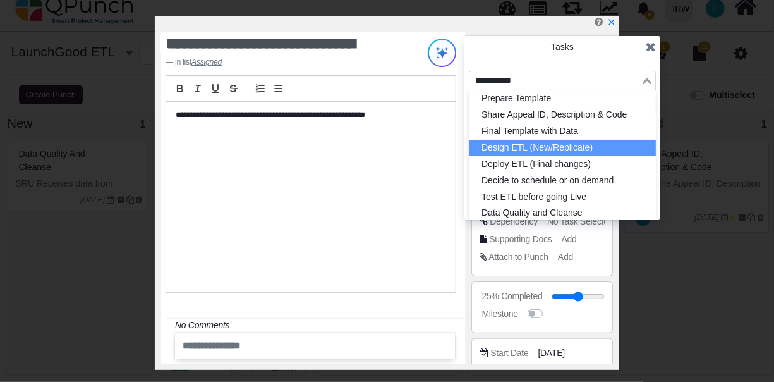
click at [581, 146] on li "Design ETL (New/Replicate)" at bounding box center [562, 148] width 187 height 16
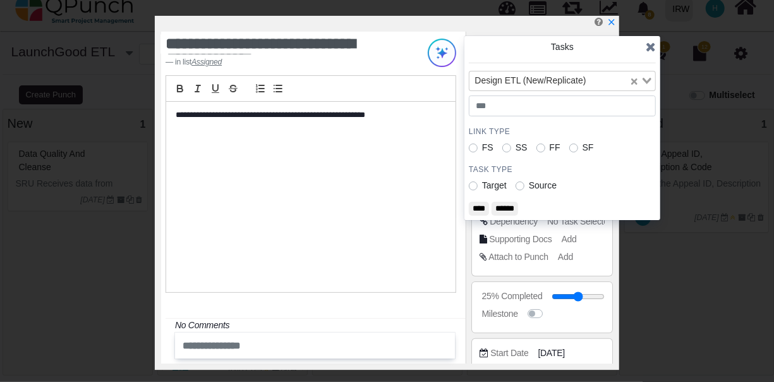
click at [478, 207] on input "****" at bounding box center [479, 209] width 20 height 14
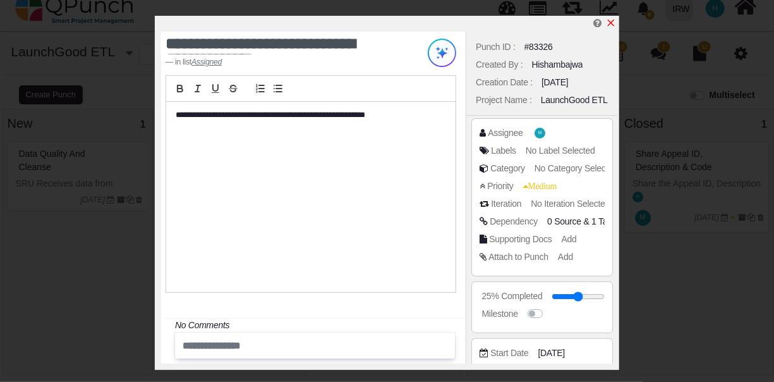
click at [610, 23] on icon "x" at bounding box center [611, 23] width 7 height 7
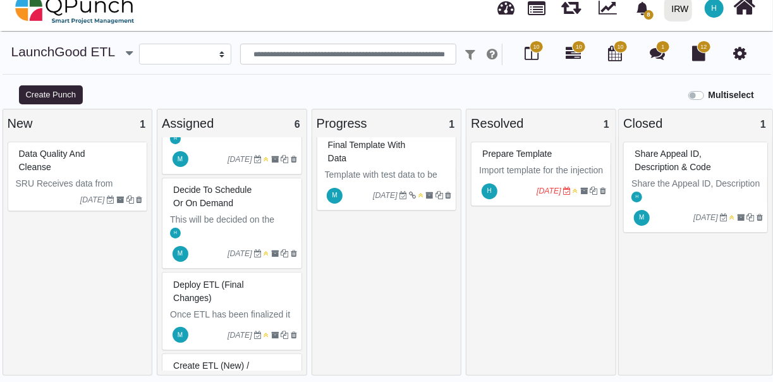
scroll to position [152, 0]
click at [277, 282] on div "Deploy ETL (Final changes)" at bounding box center [233, 292] width 127 height 33
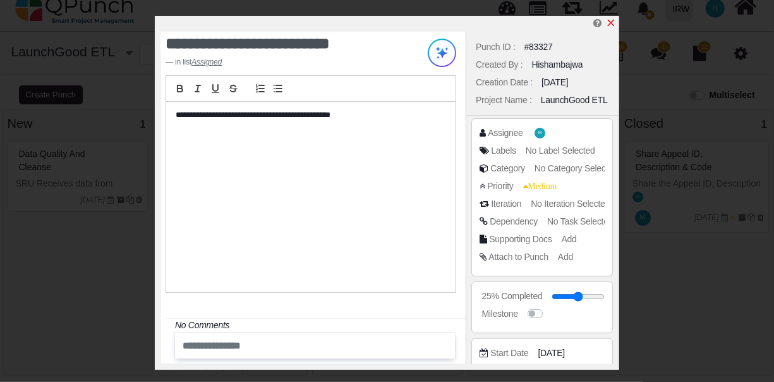
click at [612, 21] on icon "x" at bounding box center [611, 23] width 10 height 10
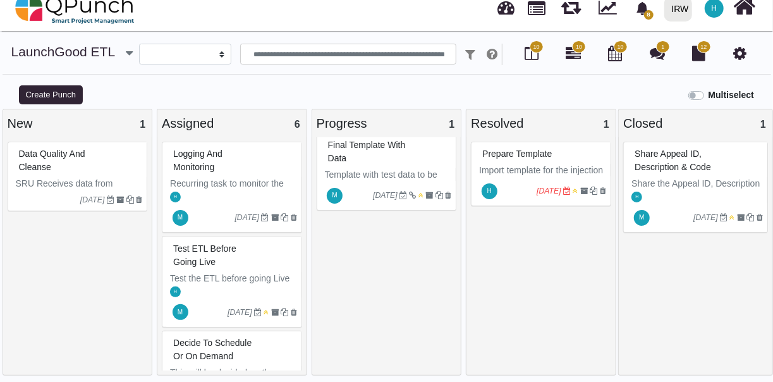
click at [256, 265] on div "Test ETL before going Live" at bounding box center [233, 255] width 127 height 33
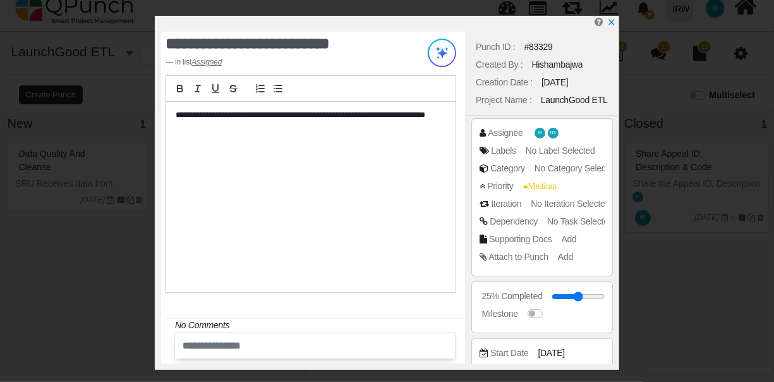
click at [568, 219] on span "No Task Selected" at bounding box center [580, 221] width 66 height 10
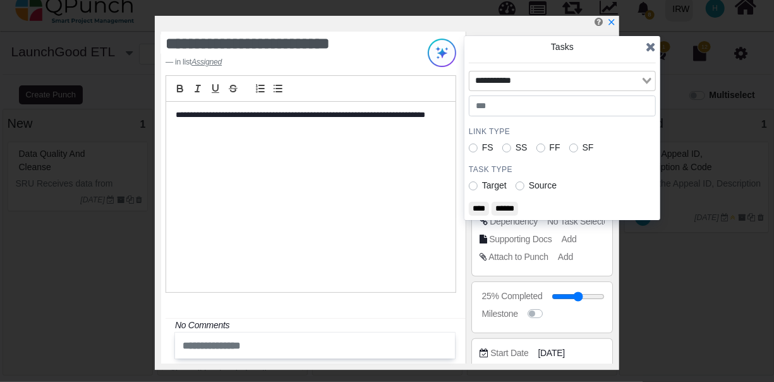
click at [639, 81] on input "Search for option" at bounding box center [555, 81] width 169 height 14
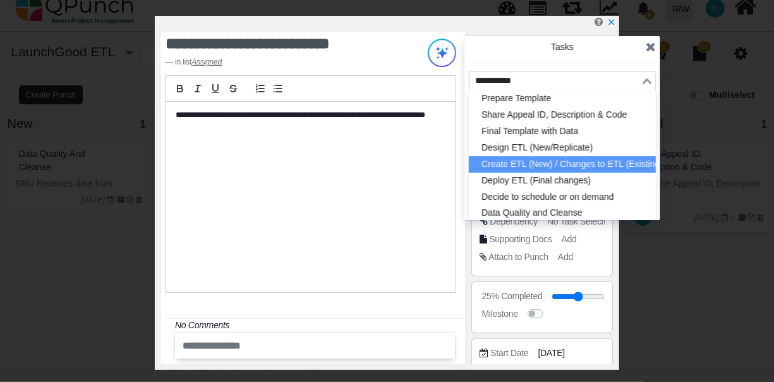
click at [626, 159] on li "Create ETL (New) / Changes to ETL (Existing)" at bounding box center [562, 164] width 187 height 16
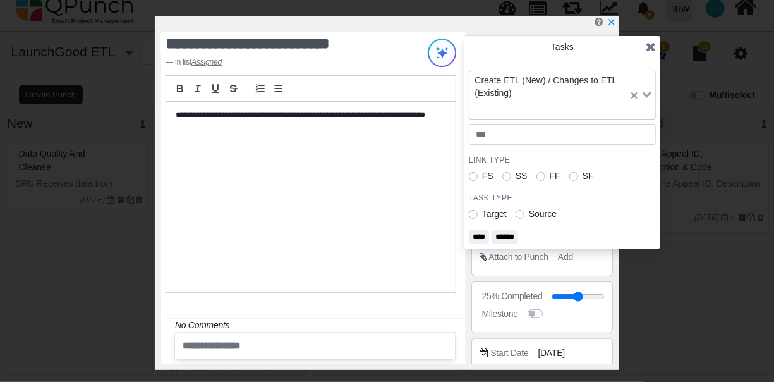
click at [482, 234] on input "****" at bounding box center [479, 237] width 20 height 14
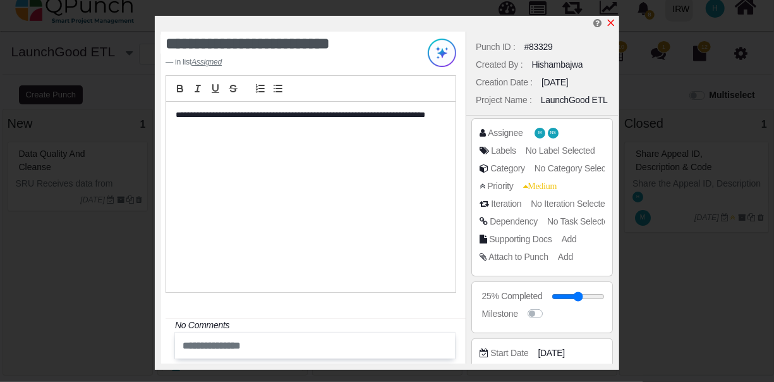
click at [614, 20] on icon "x" at bounding box center [611, 23] width 10 height 10
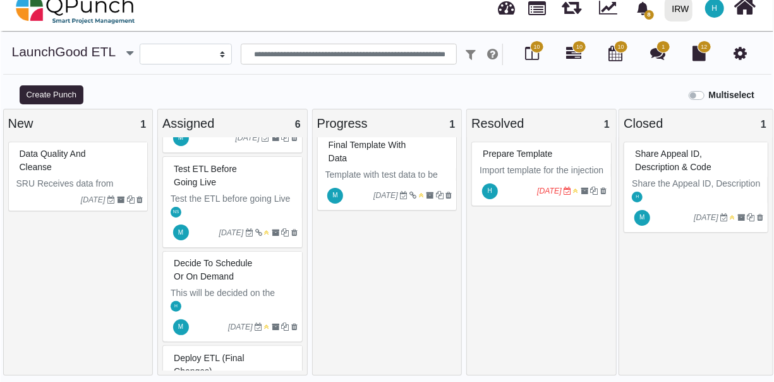
scroll to position [52, 0]
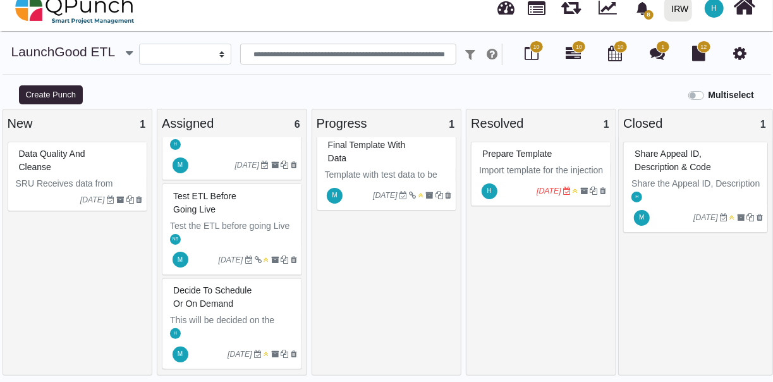
click at [250, 221] on span "Test the ETL before going Live and use the final template shared by the LG Team" at bounding box center [231, 239] width 122 height 37
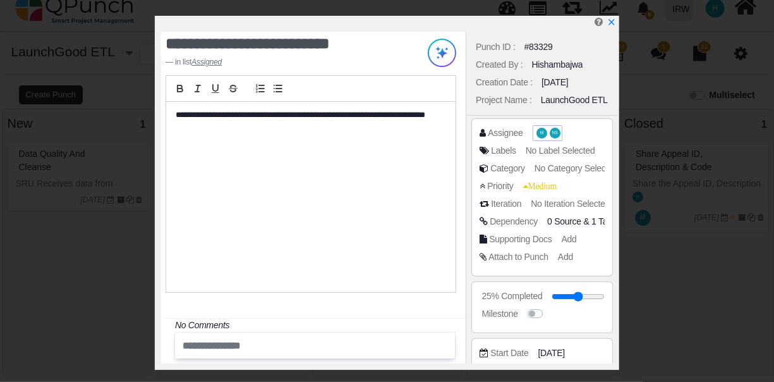
click at [552, 134] on span "NS" at bounding box center [555, 133] width 6 height 4
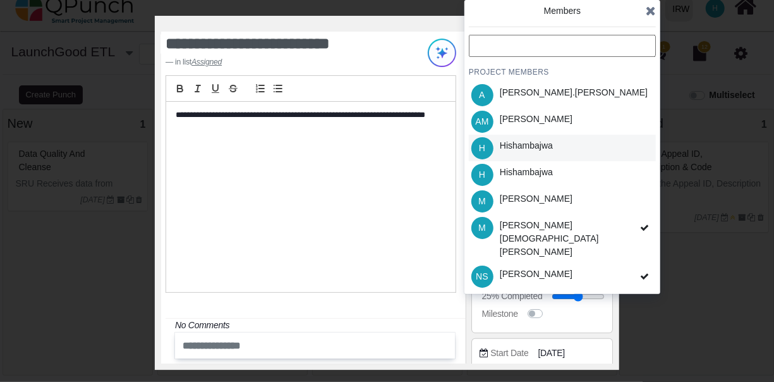
click at [612, 153] on div "H Hishambajwa" at bounding box center [562, 148] width 187 height 27
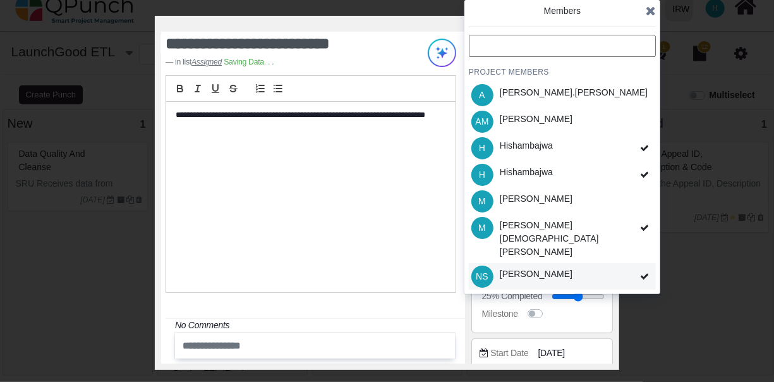
click at [643, 272] on icon at bounding box center [644, 276] width 9 height 9
click at [651, 15] on icon at bounding box center [651, 10] width 10 height 13
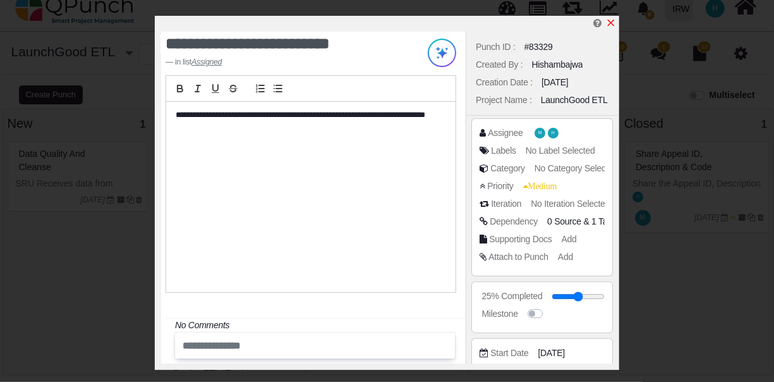
click at [608, 23] on icon "x" at bounding box center [611, 23] width 10 height 10
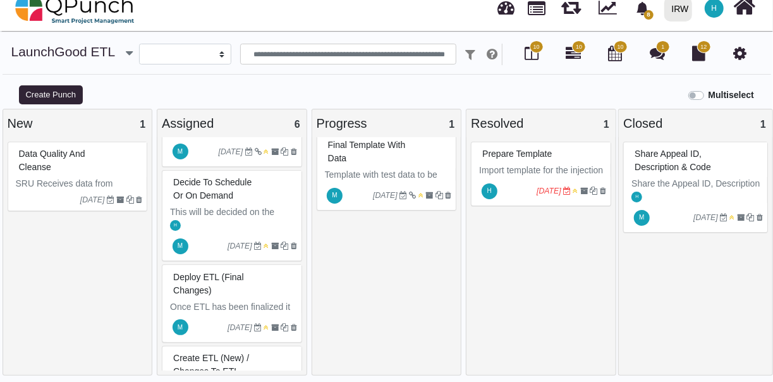
scroll to position [171, 0]
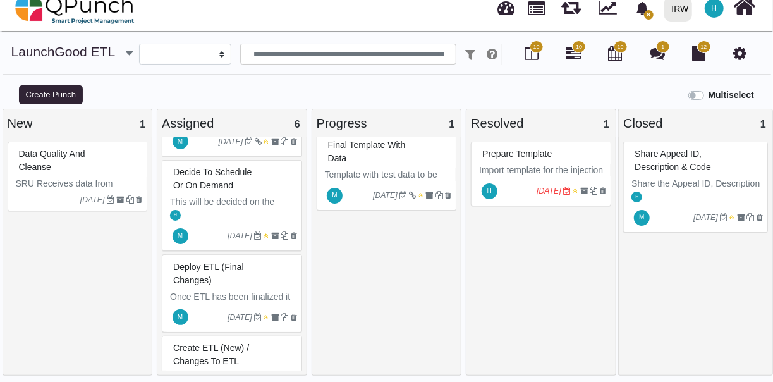
click at [274, 273] on div "Deploy ETL (Final changes)" at bounding box center [233, 273] width 127 height 33
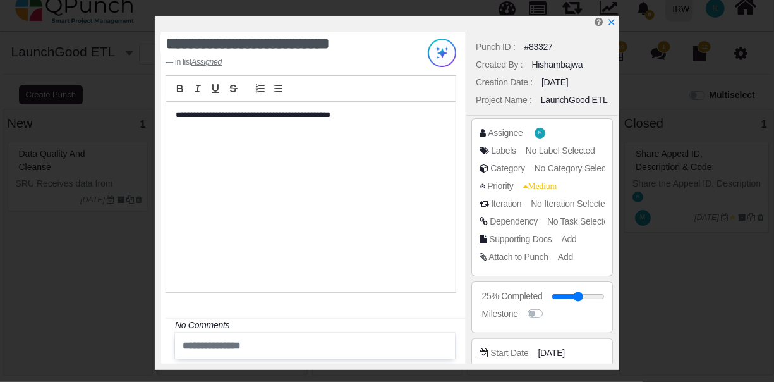
click at [564, 226] on span "No Task Selected" at bounding box center [580, 221] width 66 height 10
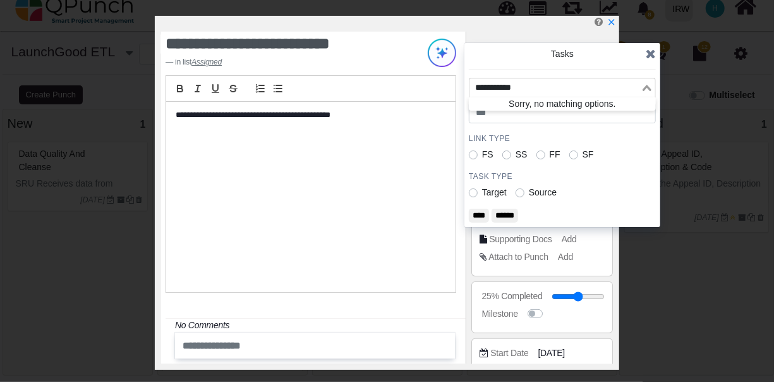
click at [560, 88] on input "Search for option" at bounding box center [555, 88] width 169 height 14
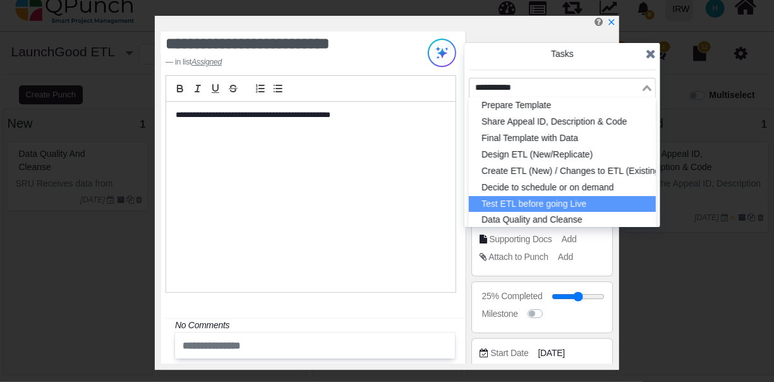
click at [581, 201] on li "Test ETL before going Live" at bounding box center [562, 204] width 187 height 16
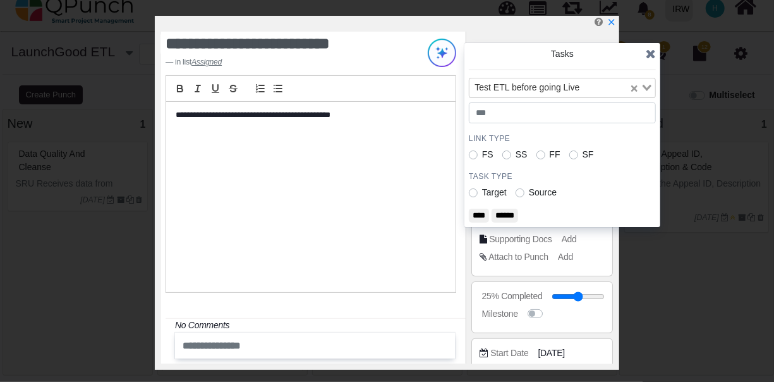
click at [479, 214] on input "****" at bounding box center [479, 216] width 20 height 14
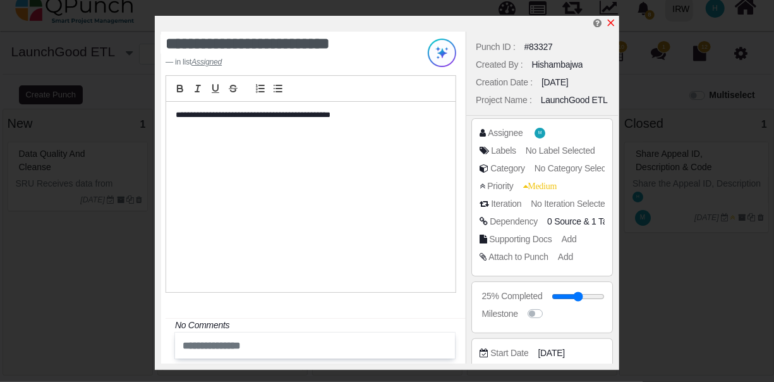
click at [609, 26] on icon "x" at bounding box center [611, 23] width 7 height 7
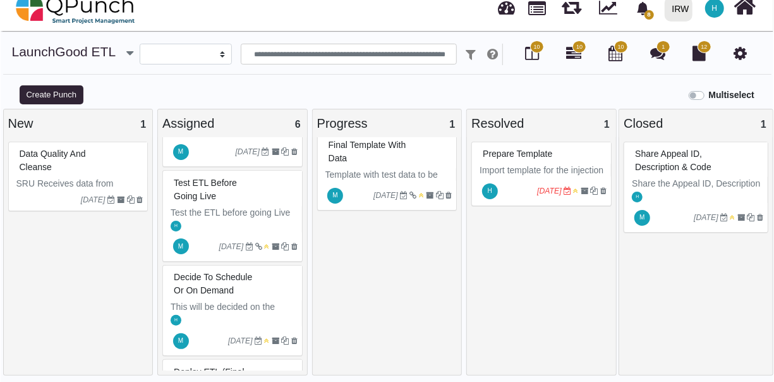
scroll to position [64, 0]
click at [250, 296] on div "Decide to schedule or on demand" at bounding box center [233, 285] width 127 height 33
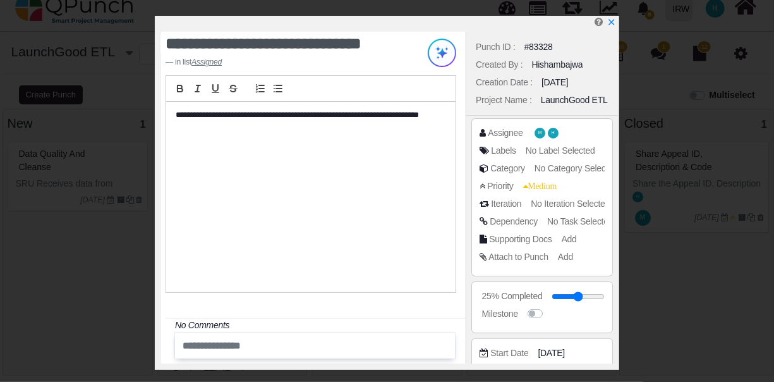
click at [583, 221] on span "No Task Selected" at bounding box center [580, 221] width 66 height 10
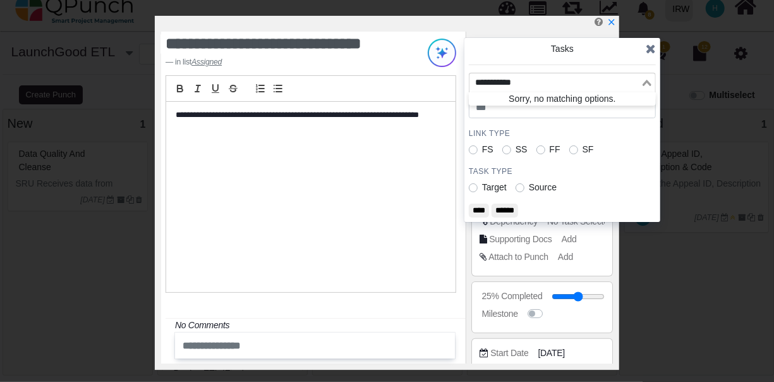
click at [646, 78] on div "Loading..." at bounding box center [648, 81] width 15 height 16
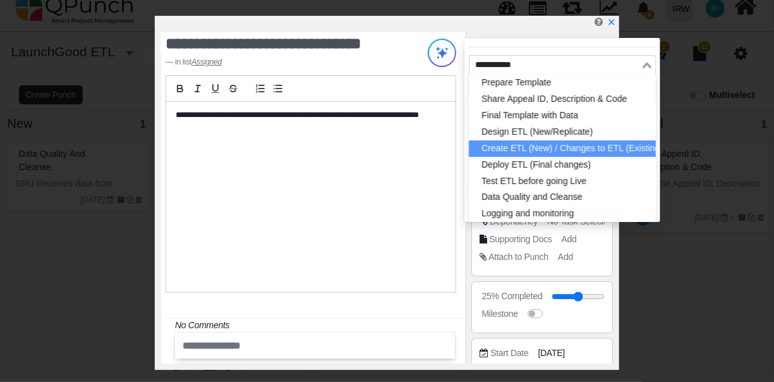
scroll to position [19, 0]
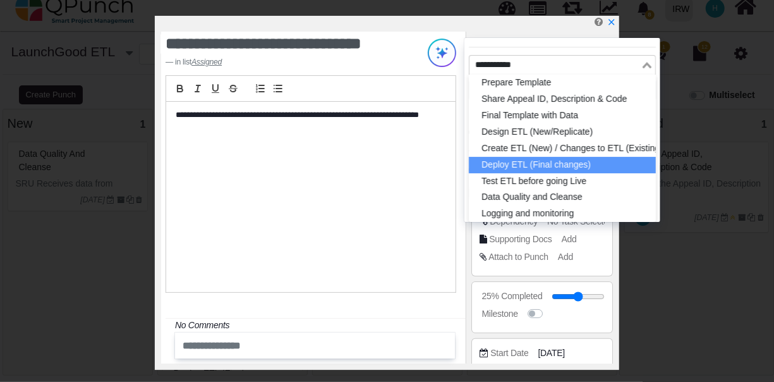
click at [596, 163] on li "Deploy ETL (Final changes)" at bounding box center [562, 165] width 187 height 16
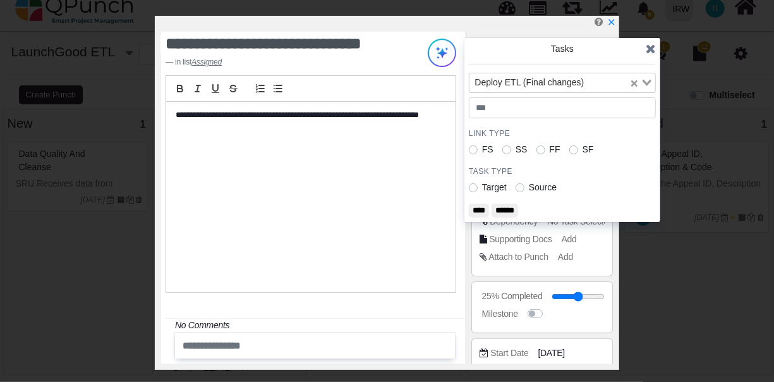
scroll to position [0, 0]
click at [482, 207] on input "****" at bounding box center [479, 211] width 20 height 14
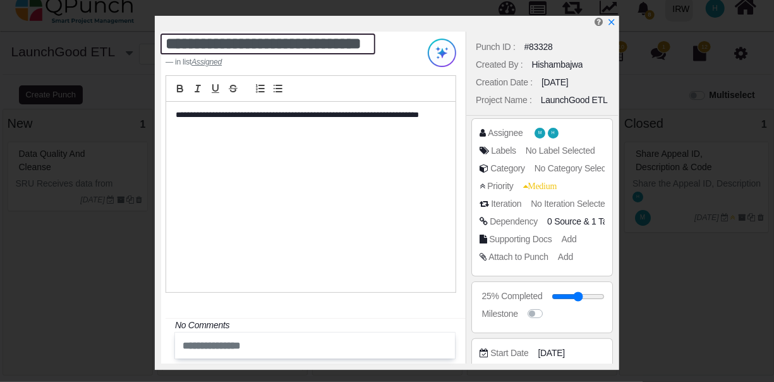
click at [338, 44] on textarea "**********" at bounding box center [268, 43] width 215 height 21
click at [364, 41] on textarea "**********" at bounding box center [268, 43] width 215 height 21
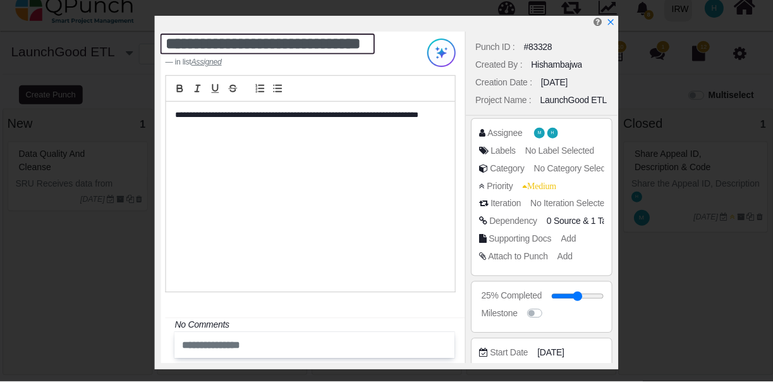
scroll to position [14, 0]
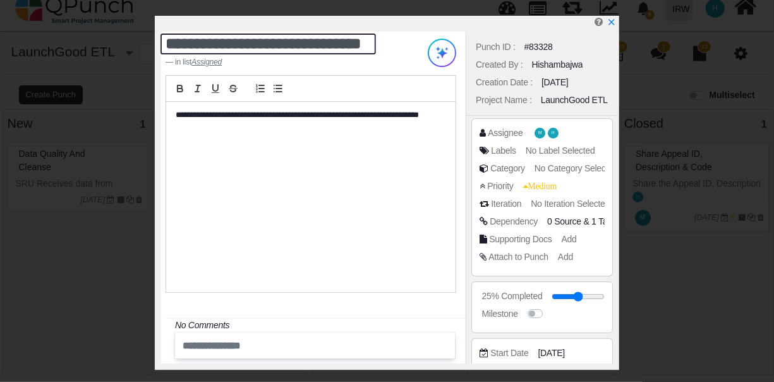
click at [317, 45] on textarea "**********" at bounding box center [269, 43] width 216 height 21
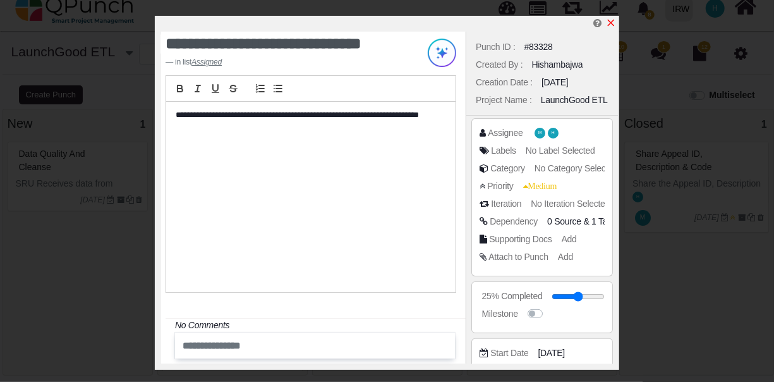
click at [613, 25] on icon "x" at bounding box center [611, 23] width 10 height 10
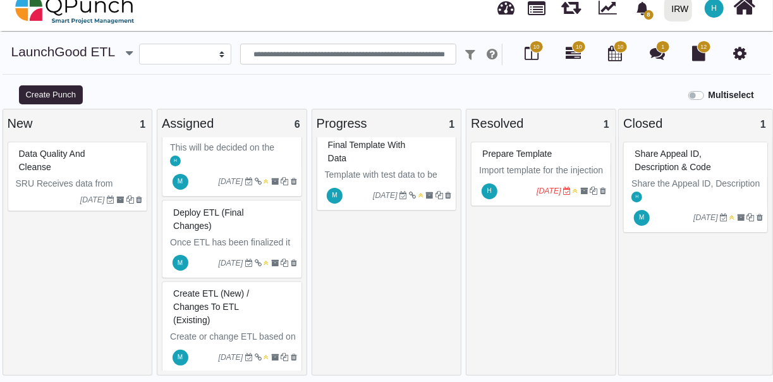
scroll to position [313, 0]
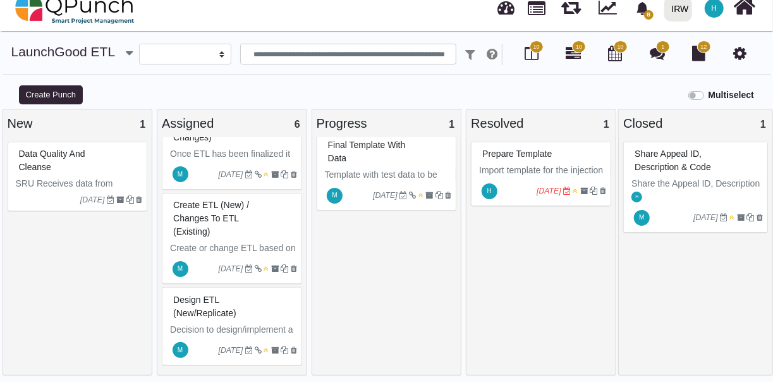
click at [83, 162] on div "Data Quality and Cleanse" at bounding box center [79, 160] width 127 height 33
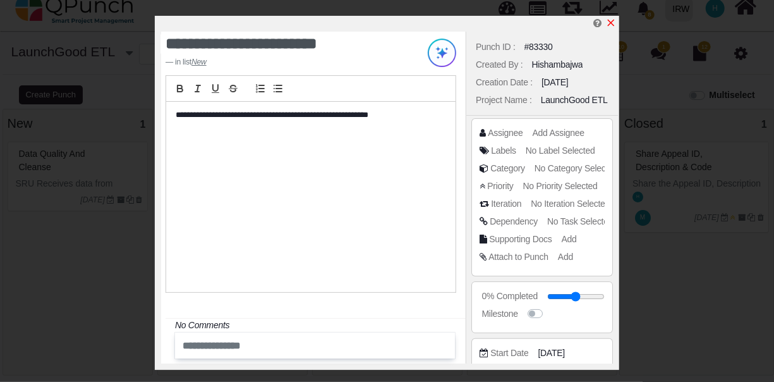
click at [613, 21] on icon "x" at bounding box center [611, 23] width 10 height 10
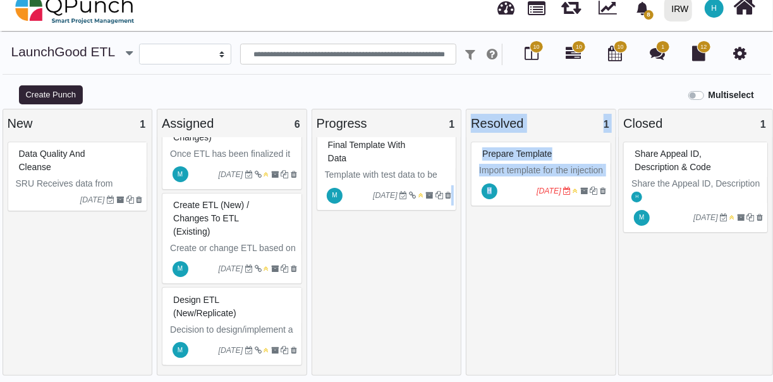
drag, startPoint x: 484, startPoint y: 339, endPoint x: 447, endPoint y: 328, distance: 38.4
click at [447, 328] on div "New 1 Data Quality and Cleanse SRU Receives data from Fundraising & LG to verif…" at bounding box center [386, 246] width 773 height 274
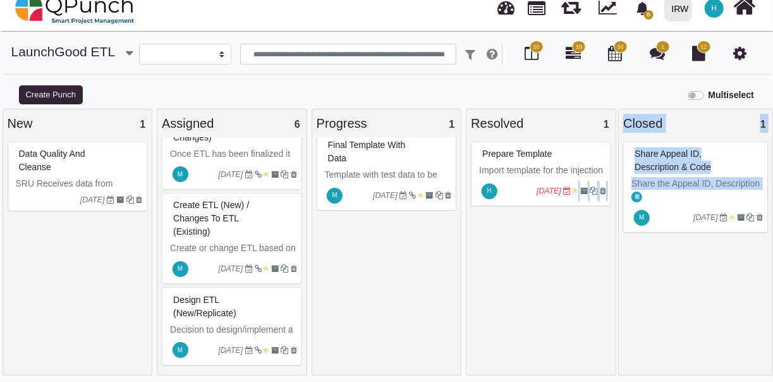
drag, startPoint x: 633, startPoint y: 291, endPoint x: 575, endPoint y: 296, distance: 57.7
click at [575, 296] on div "New 1 Data Quality and Cleanse SRU Receives data from Fundraising & LG to verif…" at bounding box center [386, 246] width 773 height 274
click at [575, 296] on div "Prepare Template Import template for the injection of Data into the ETL from th…" at bounding box center [541, 258] width 140 height 233
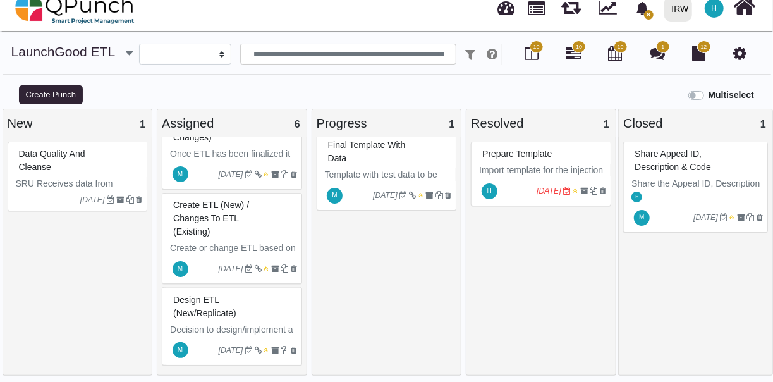
click at [707, 265] on div "Share Appeal ID, Description & Code Share the Appeal ID, Description and Code f…" at bounding box center [695, 258] width 145 height 233
click at [570, 52] on icon at bounding box center [573, 53] width 15 height 15
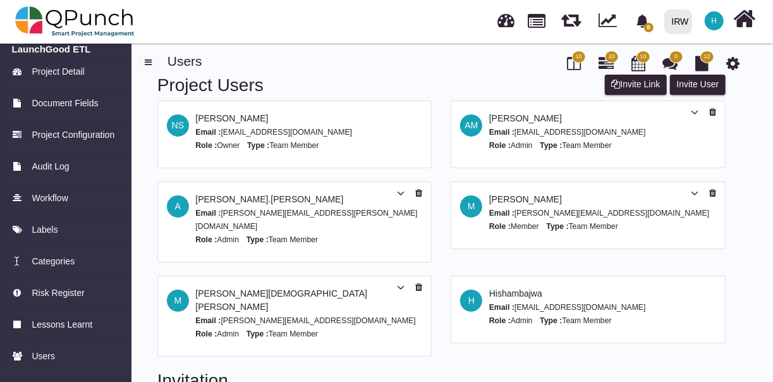
scroll to position [173, 0]
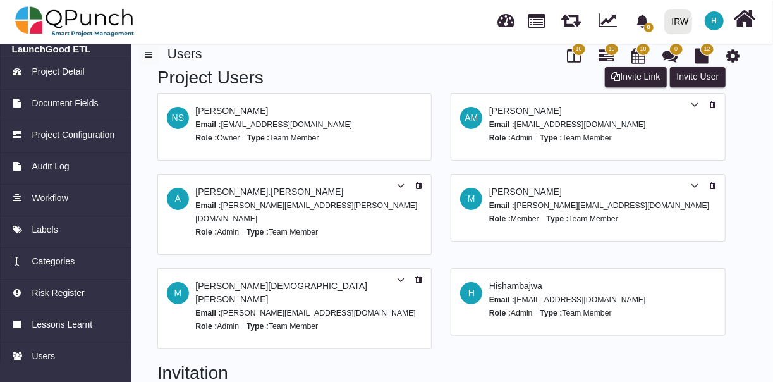
scroll to position [0, 0]
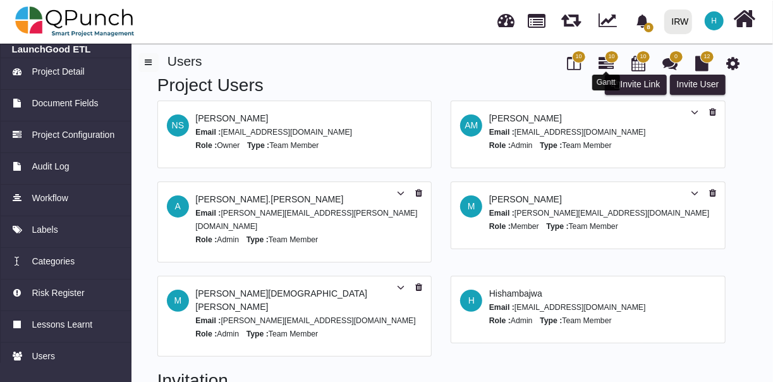
click at [602, 63] on icon at bounding box center [606, 63] width 15 height 15
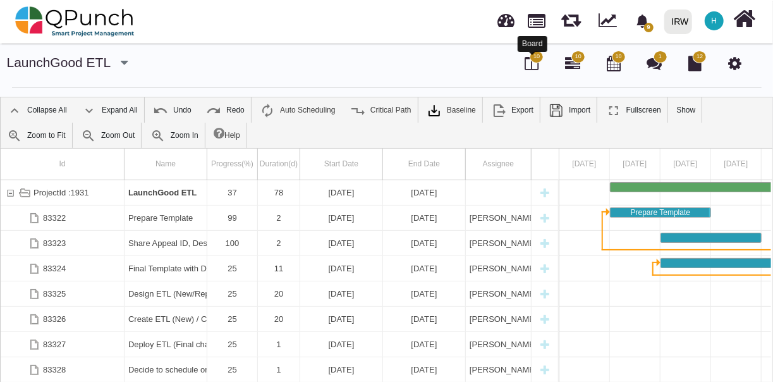
click at [527, 63] on icon at bounding box center [532, 63] width 14 height 15
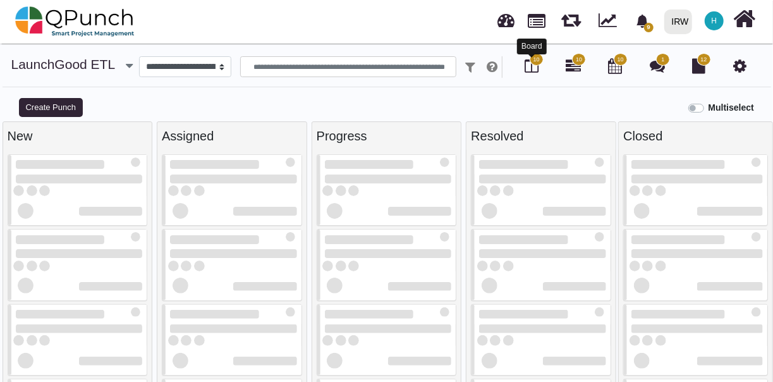
select select
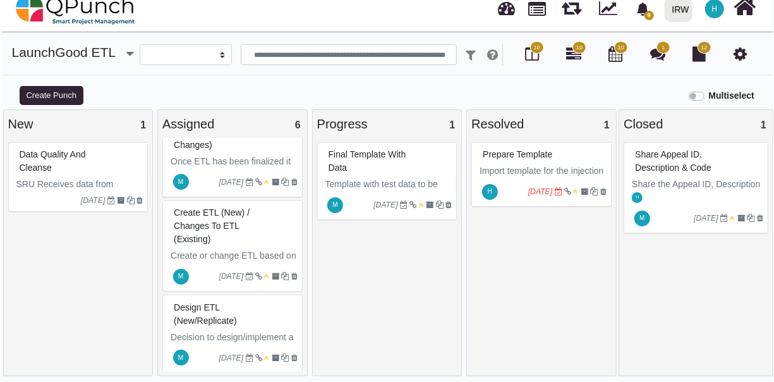
scroll to position [300, 0]
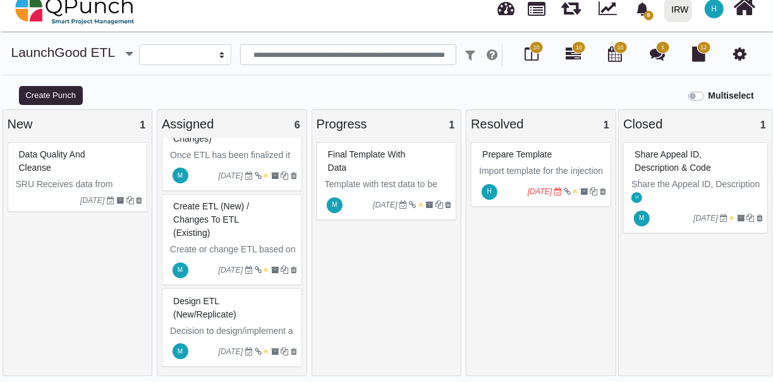
click at [250, 230] on div "Create ETL (New) / Changes to ETL (Existing)" at bounding box center [233, 220] width 127 height 46
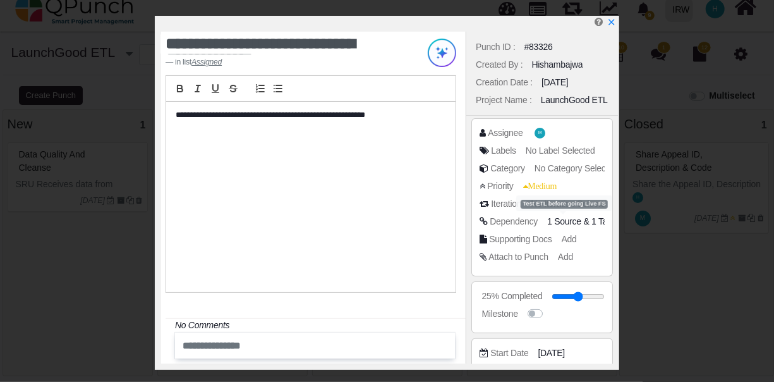
click at [575, 222] on span "1 Source" at bounding box center [564, 221] width 34 height 10
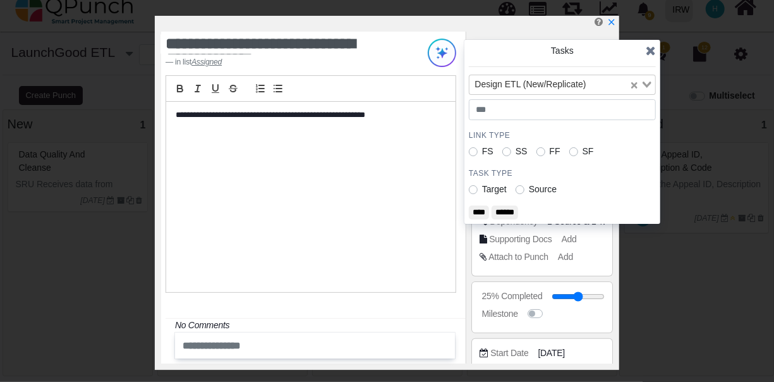
click at [652, 80] on div "Loading..." at bounding box center [643, 83] width 26 height 16
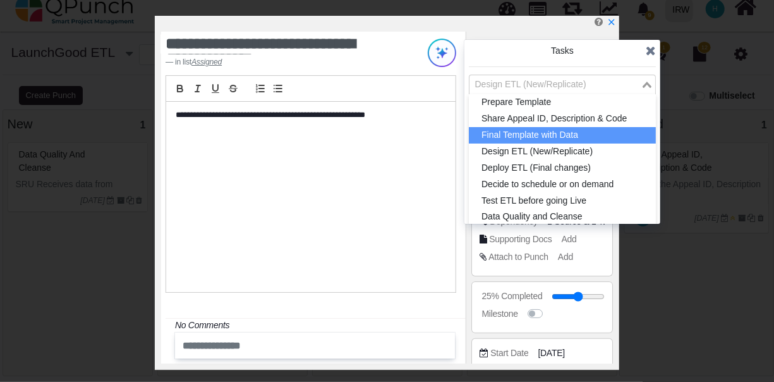
click at [596, 133] on li "Final Template with Data" at bounding box center [562, 135] width 187 height 16
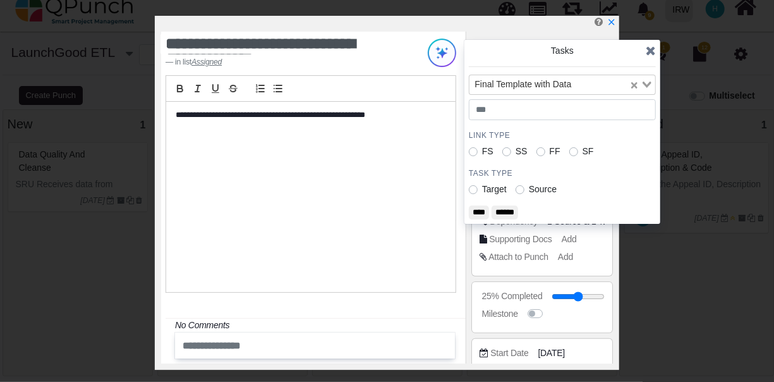
click at [477, 210] on input "****" at bounding box center [479, 212] width 20 height 14
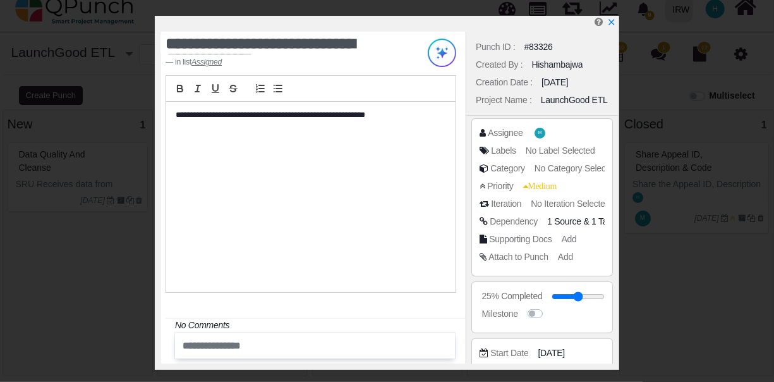
scroll to position [288, 0]
click at [611, 21] on icon "x" at bounding box center [611, 23] width 10 height 10
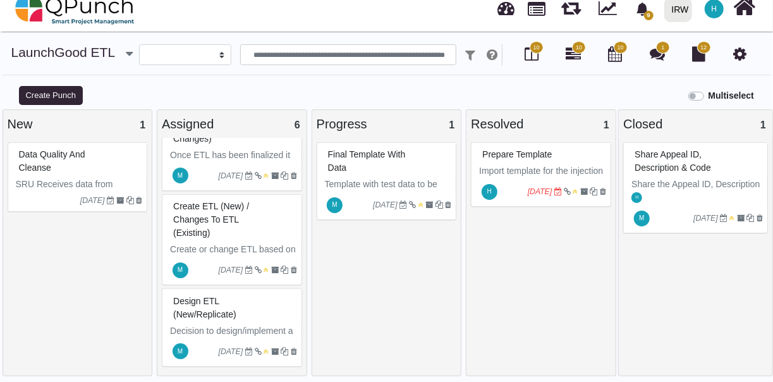
click at [234, 215] on span "Create ETL (New) / Changes to ETL (Existing)" at bounding box center [211, 219] width 76 height 37
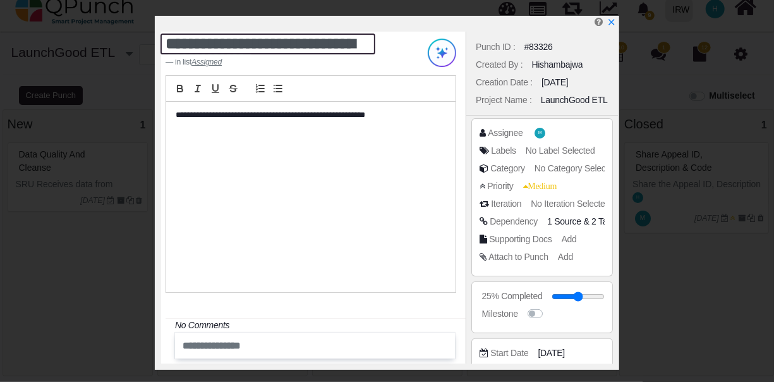
click at [290, 46] on textarea "**********" at bounding box center [268, 43] width 215 height 21
click at [283, 46] on textarea "**********" at bounding box center [268, 43] width 215 height 21
click at [272, 44] on textarea "**********" at bounding box center [268, 43] width 215 height 21
click at [264, 44] on textarea "**********" at bounding box center [268, 43] width 215 height 21
click at [251, 39] on textarea "**********" at bounding box center [268, 43] width 215 height 21
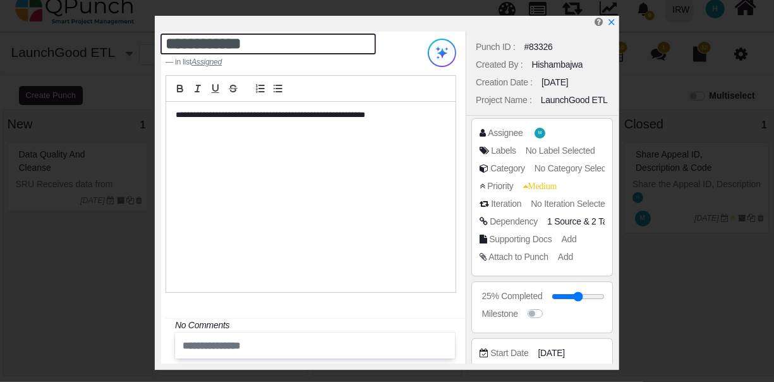
click at [284, 48] on textarea "**********" at bounding box center [269, 43] width 216 height 21
type textarea "**********"
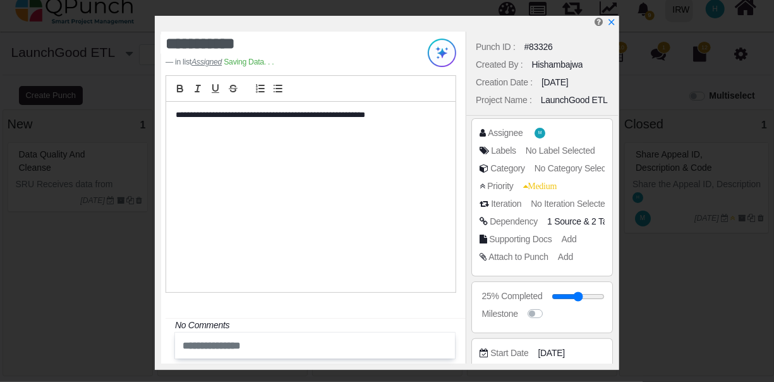
scroll to position [262, 0]
click at [582, 224] on span "1 Source & 2 Target" at bounding box center [584, 221] width 75 height 13
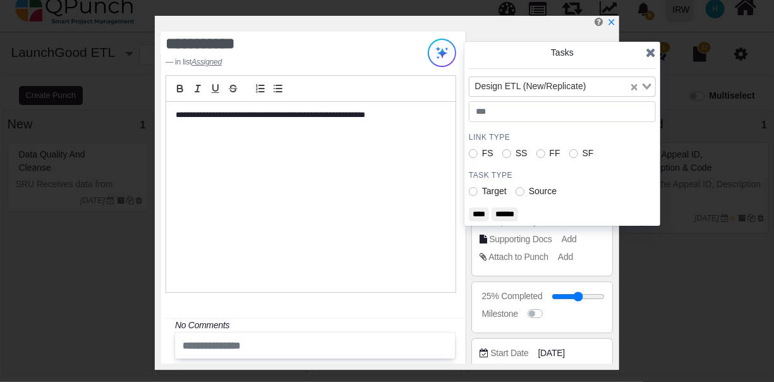
click at [518, 214] on input "******" at bounding box center [505, 214] width 27 height 14
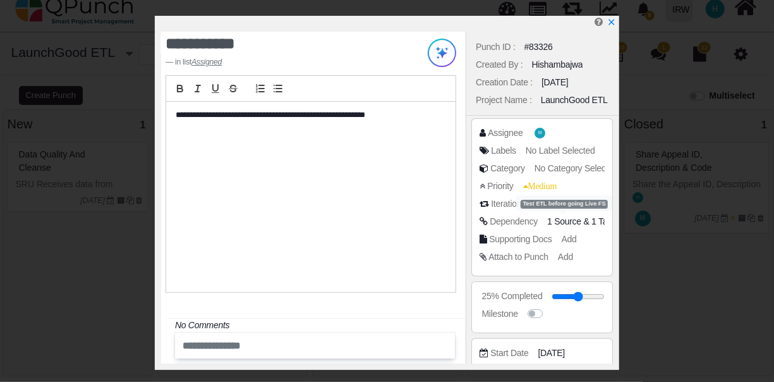
click at [580, 217] on span "1 Source" at bounding box center [564, 221] width 34 height 10
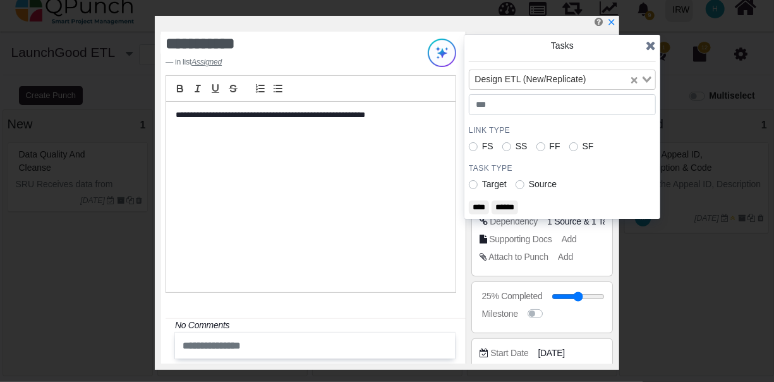
click at [509, 206] on input "******" at bounding box center [505, 207] width 27 height 14
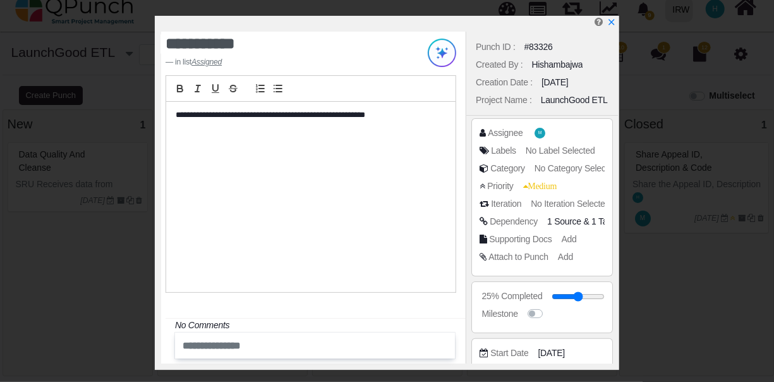
click at [586, 219] on span "1 Source & 1 Target" at bounding box center [584, 221] width 75 height 13
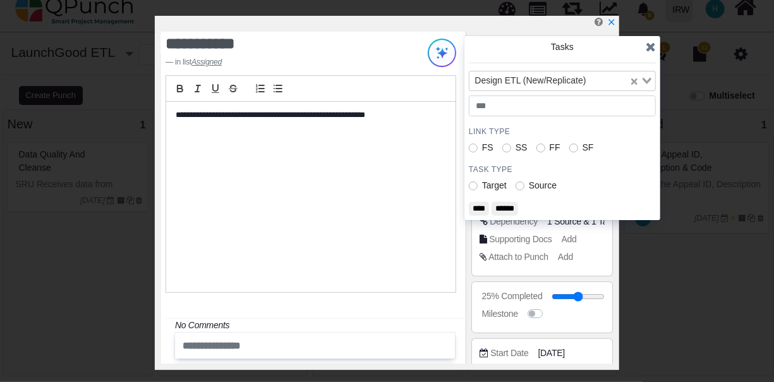
click at [512, 204] on input "******" at bounding box center [505, 209] width 27 height 14
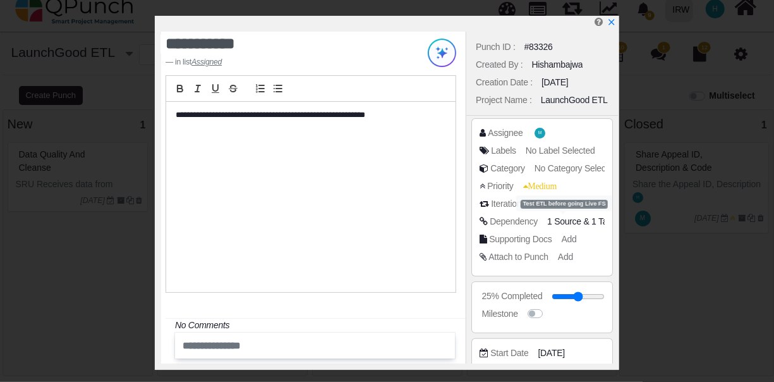
click at [568, 220] on span "1 Source" at bounding box center [564, 221] width 34 height 10
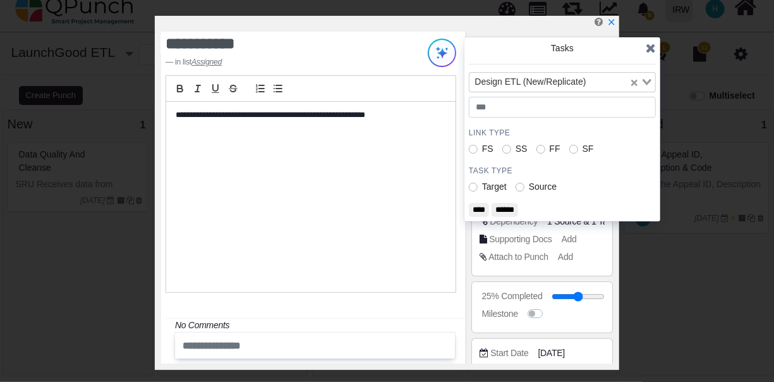
click at [514, 210] on input "******" at bounding box center [505, 210] width 27 height 14
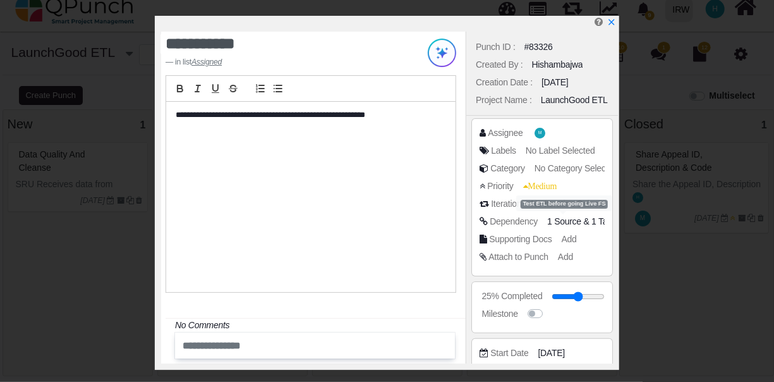
click at [577, 218] on span "1 Source" at bounding box center [564, 221] width 34 height 10
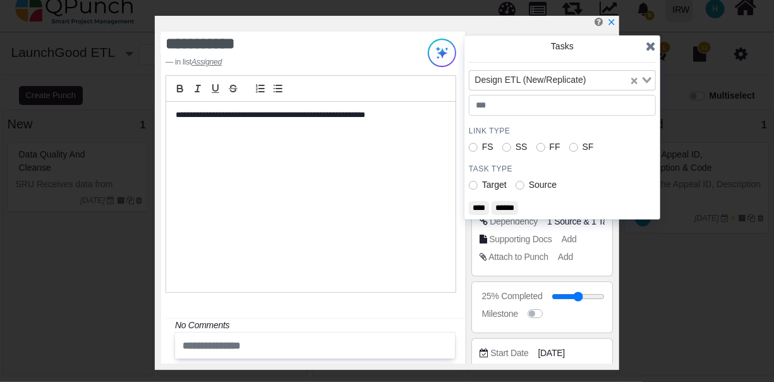
click at [529, 184] on label "Source" at bounding box center [543, 184] width 28 height 13
click at [635, 78] on icon "Clear Selected" at bounding box center [634, 81] width 6 height 6
click at [482, 205] on input "****" at bounding box center [479, 208] width 20 height 14
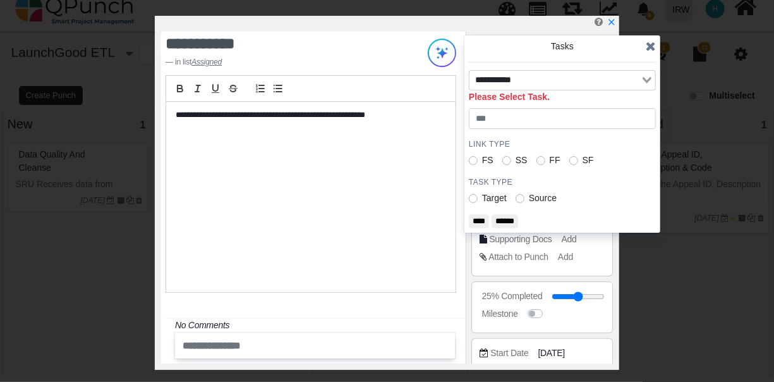
click at [518, 219] on input "******" at bounding box center [505, 221] width 27 height 14
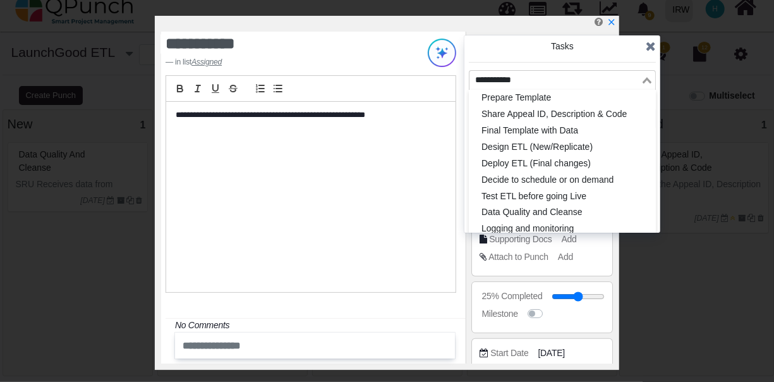
click at [648, 83] on div "Loading..." at bounding box center [648, 79] width 15 height 16
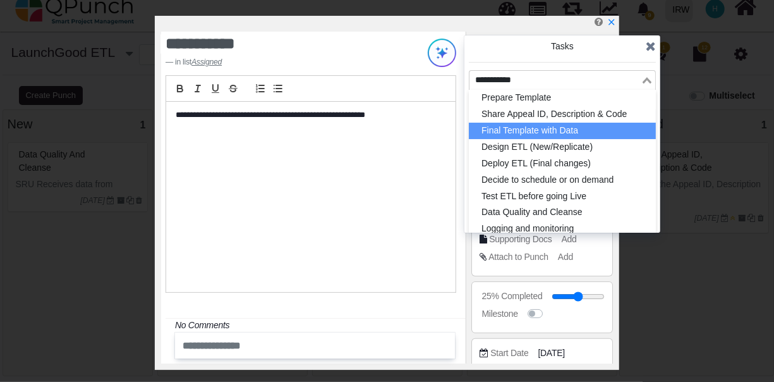
click at [569, 129] on li "Final Template with Data" at bounding box center [562, 131] width 187 height 16
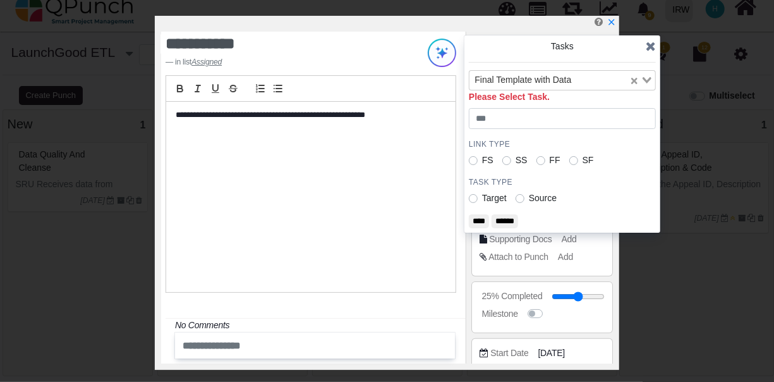
click at [485, 222] on input "****" at bounding box center [479, 221] width 20 height 14
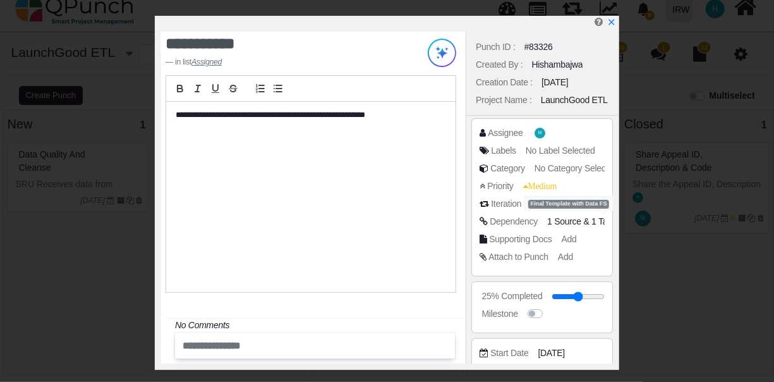
click at [592, 220] on span "1 Target" at bounding box center [607, 221] width 30 height 10
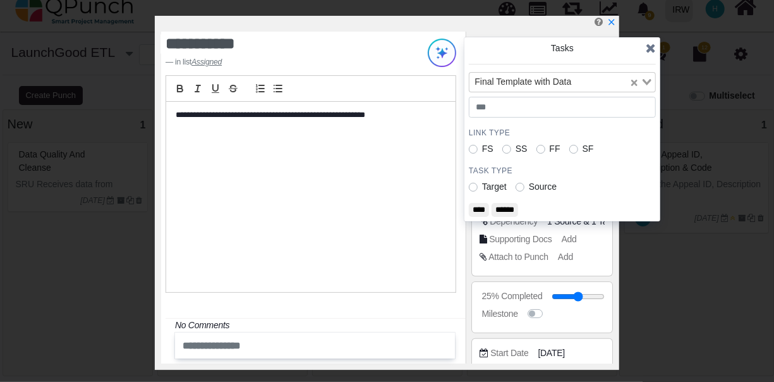
click at [510, 208] on input "******" at bounding box center [505, 210] width 27 height 14
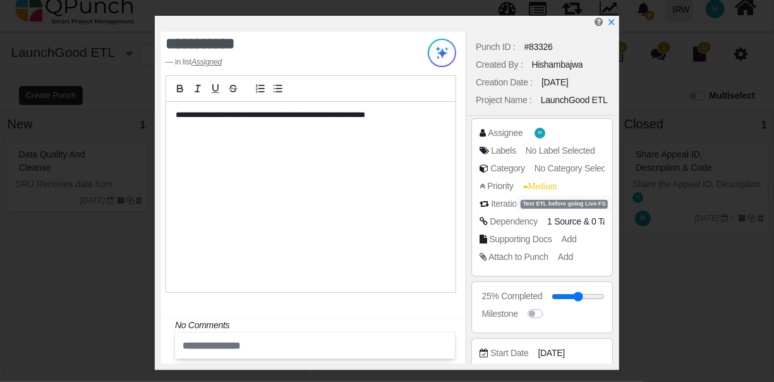
click at [571, 222] on span "1 Source" at bounding box center [564, 221] width 34 height 10
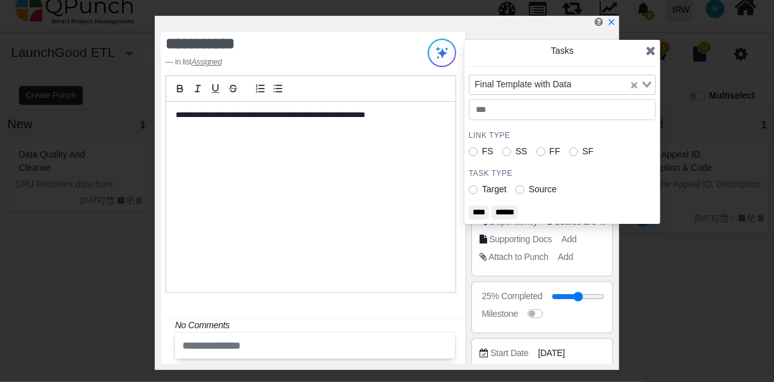
click at [529, 187] on label "Source" at bounding box center [543, 189] width 28 height 13
click at [484, 210] on input "****" at bounding box center [479, 212] width 20 height 14
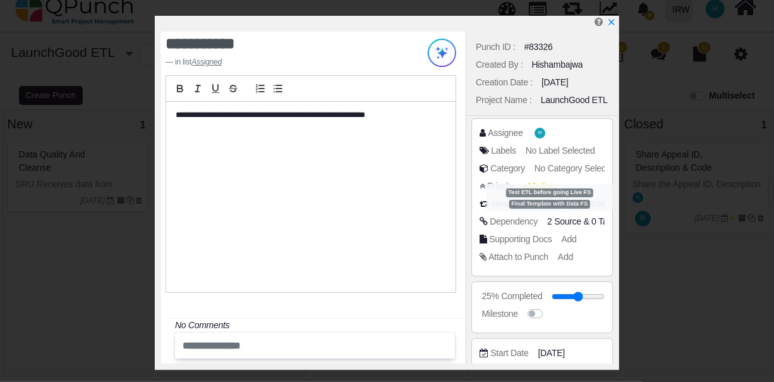
click at [568, 219] on span "2 Source" at bounding box center [564, 221] width 34 height 10
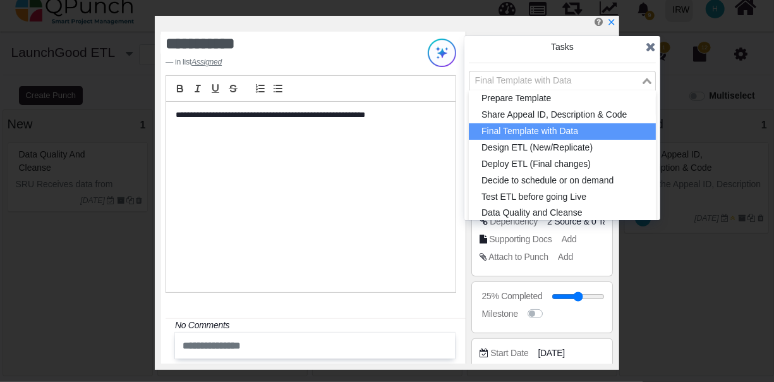
click at [648, 78] on icon "Search for option" at bounding box center [647, 81] width 9 height 6
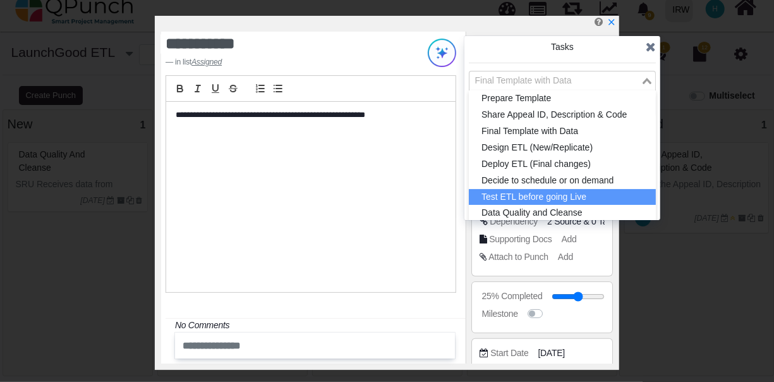
click at [562, 193] on li "Test ETL before going Live" at bounding box center [562, 197] width 187 height 16
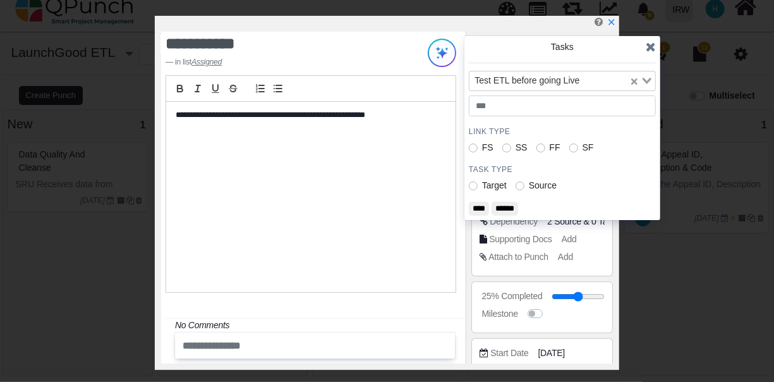
click at [513, 210] on input "******" at bounding box center [505, 209] width 27 height 14
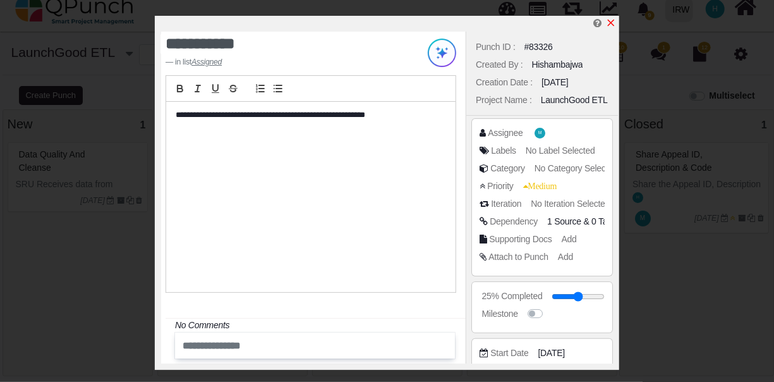
click at [613, 23] on icon "x" at bounding box center [611, 23] width 7 height 7
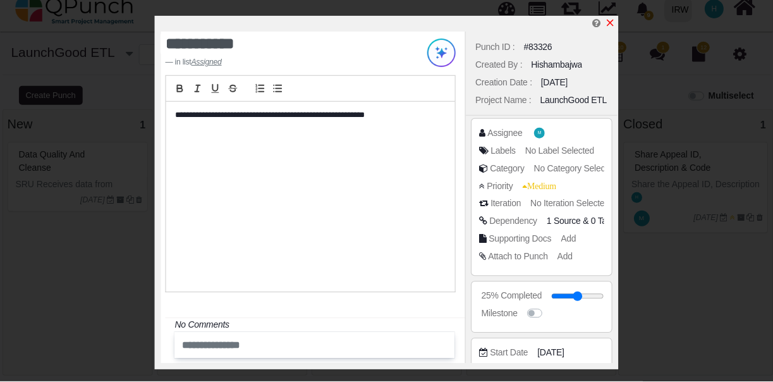
scroll to position [273, 0]
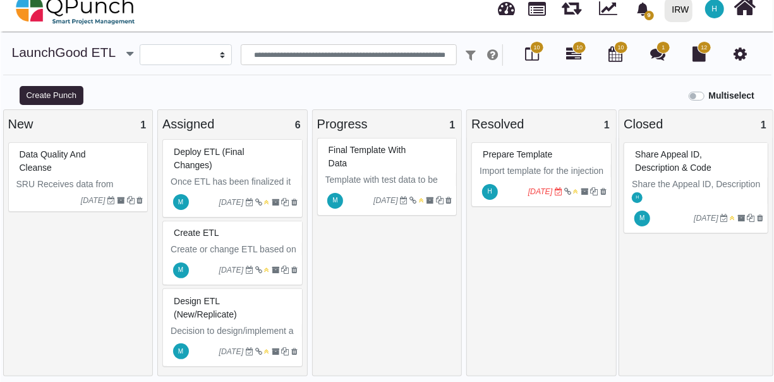
scroll to position [9, 0]
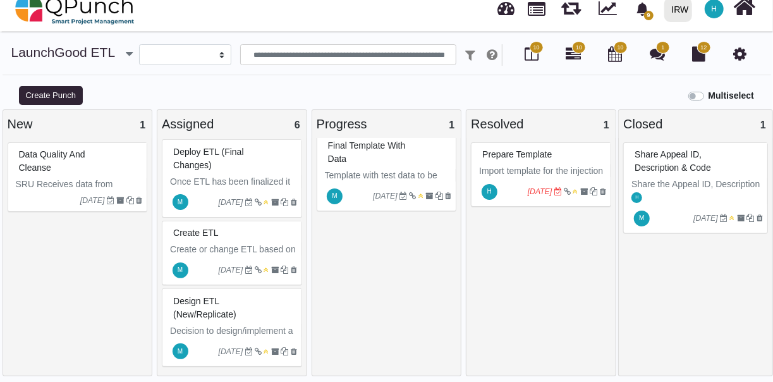
click at [247, 158] on div "Deploy ETL (Final changes)" at bounding box center [233, 158] width 127 height 33
click at [247, 158] on div "Deploy ETL (Final changes) Once ETL has been finalized it has to be deployed M …" at bounding box center [232, 178] width 140 height 78
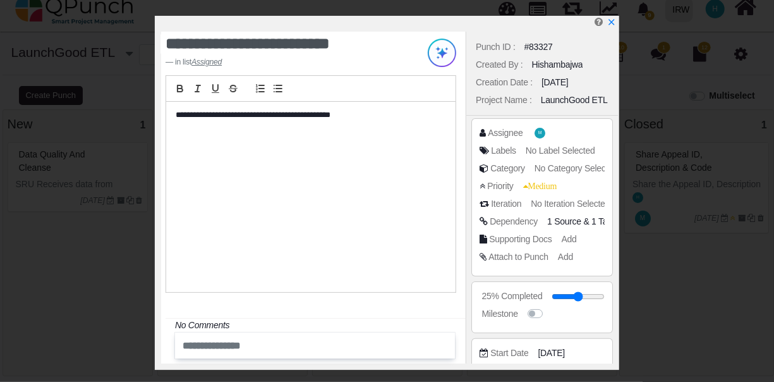
click at [602, 219] on span "1 Target" at bounding box center [607, 221] width 30 height 10
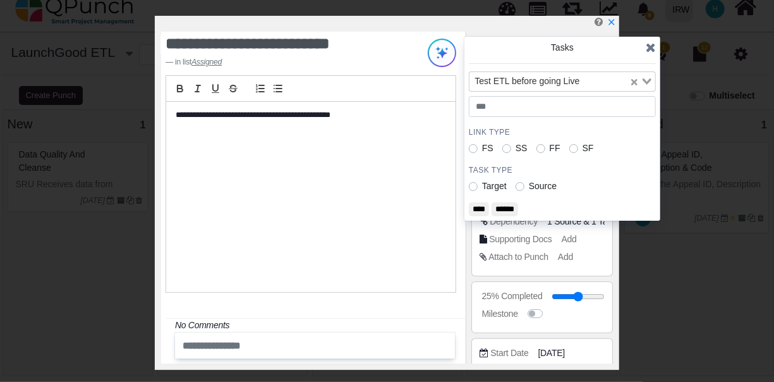
click at [529, 183] on label "Source" at bounding box center [543, 186] width 28 height 13
click at [482, 183] on label "Target" at bounding box center [494, 186] width 25 height 13
click at [550, 146] on label "FF" at bounding box center [555, 148] width 11 height 13
click at [484, 205] on input "****" at bounding box center [479, 209] width 20 height 14
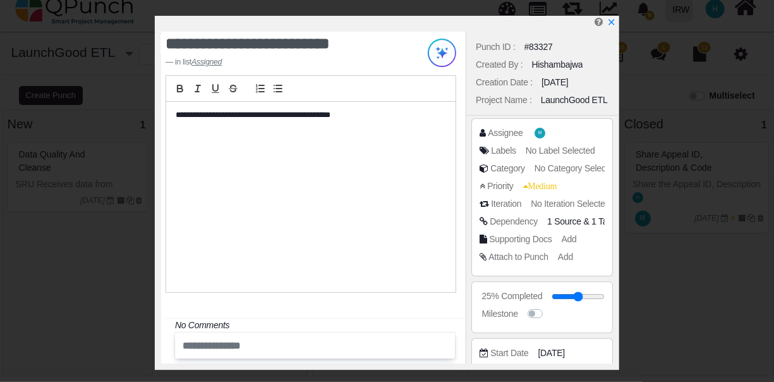
scroll to position [262, 0]
click at [611, 23] on icon "x" at bounding box center [611, 23] width 7 height 7
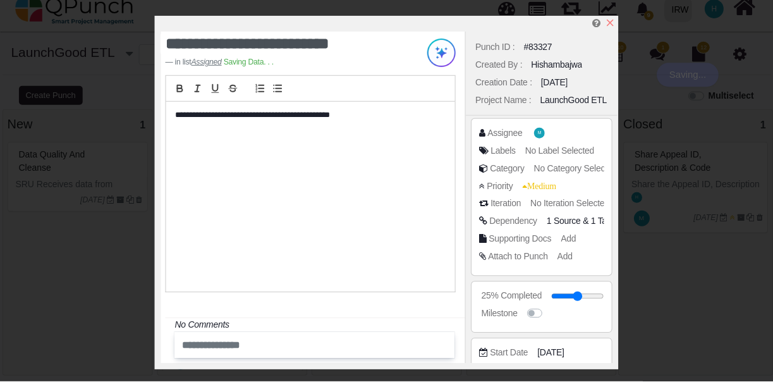
scroll to position [273, 0]
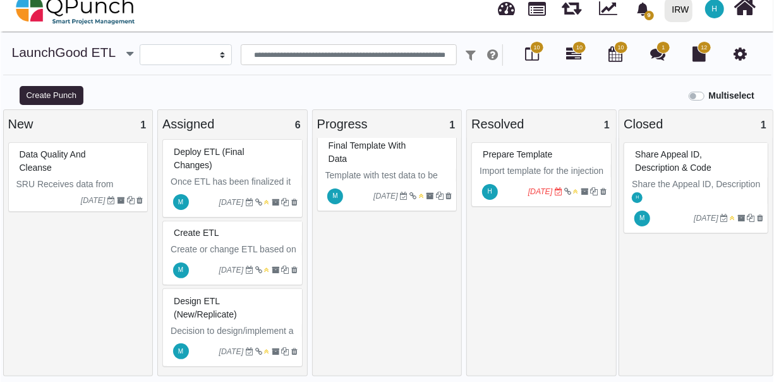
scroll to position [13, 0]
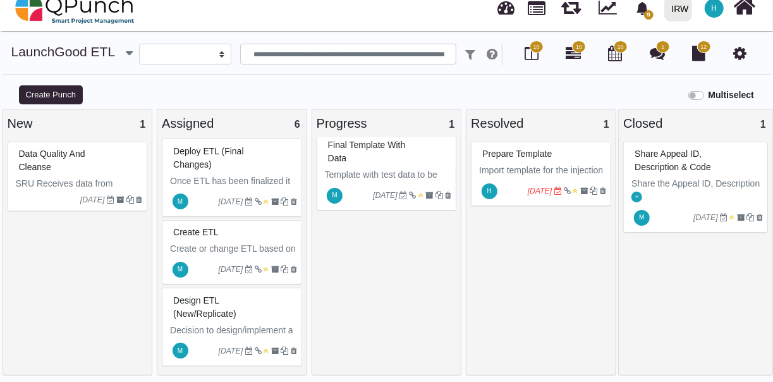
click at [216, 309] on span "Design ETL (New/Replicate)" at bounding box center [204, 306] width 63 height 23
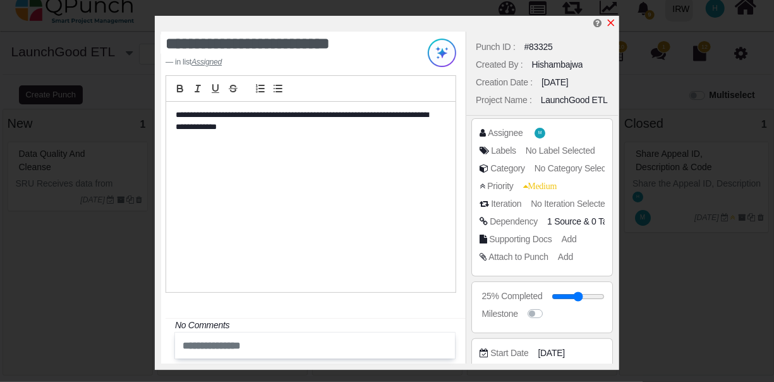
click at [612, 22] on icon "x" at bounding box center [611, 23] width 10 height 10
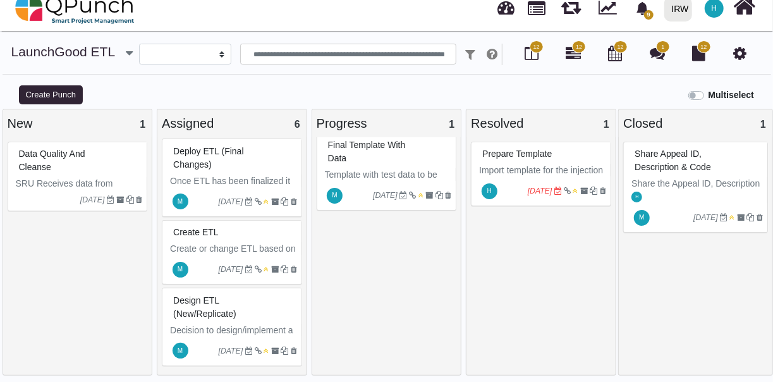
click at [223, 314] on span "Design ETL (New/Replicate)" at bounding box center [204, 306] width 63 height 23
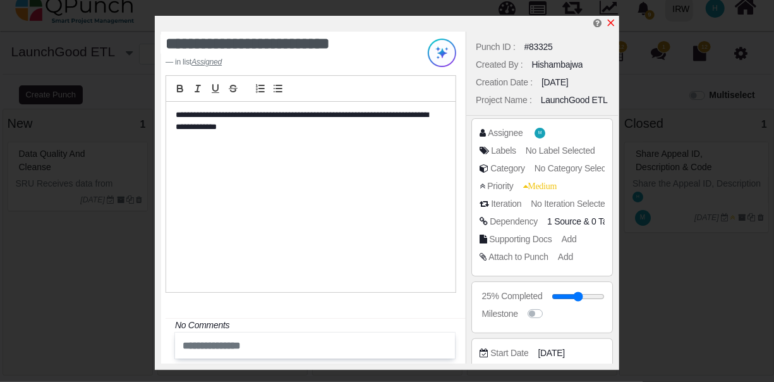
click at [610, 26] on icon "x" at bounding box center [611, 23] width 10 height 10
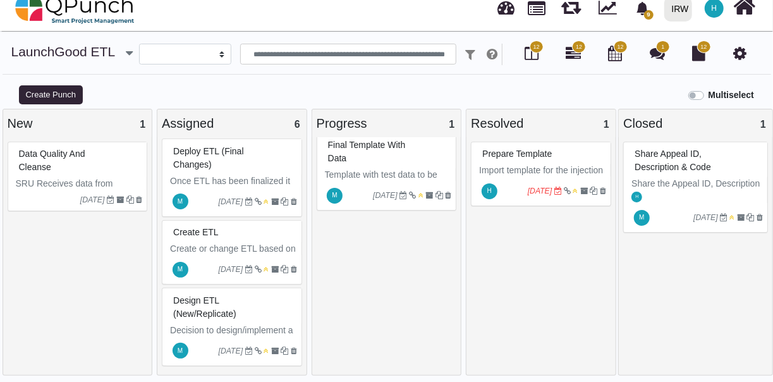
click at [249, 293] on div "Design ETL (New/Replicate)" at bounding box center [233, 307] width 127 height 33
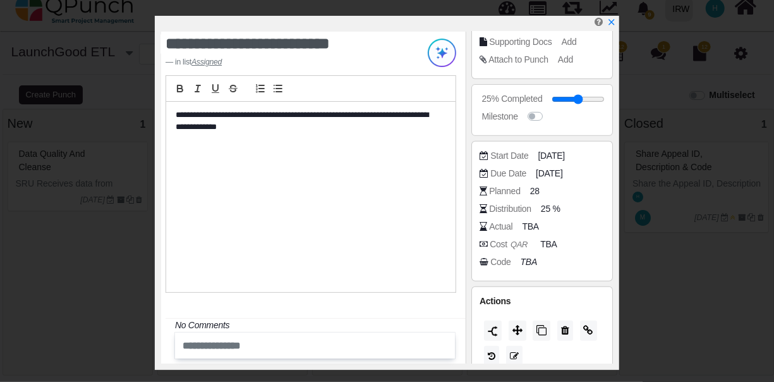
scroll to position [209, 0]
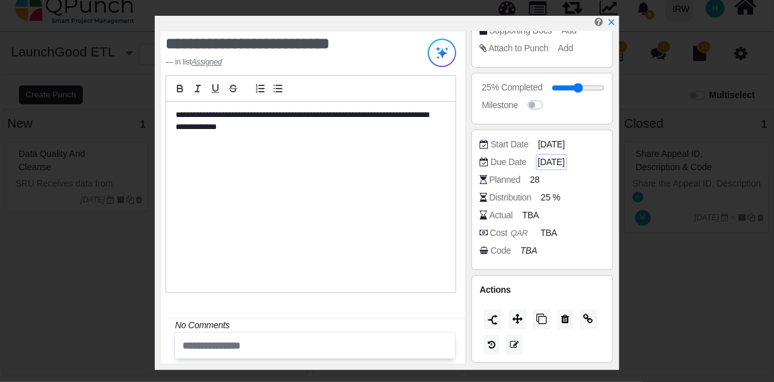
click at [545, 159] on span "[DATE]" at bounding box center [551, 161] width 27 height 13
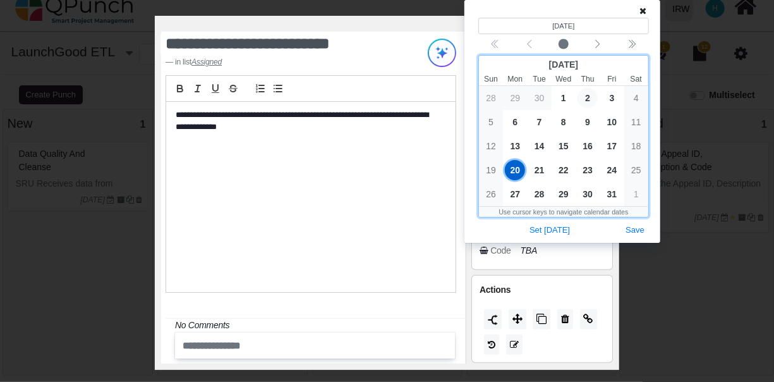
click at [589, 93] on span "2" at bounding box center [588, 98] width 20 height 20
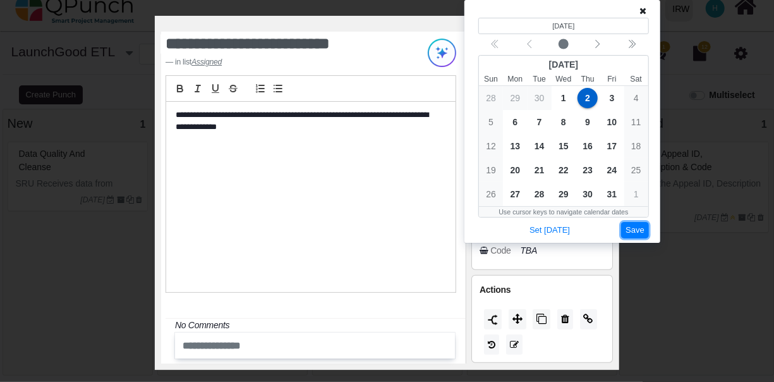
click at [634, 226] on button "Save" at bounding box center [635, 230] width 28 height 17
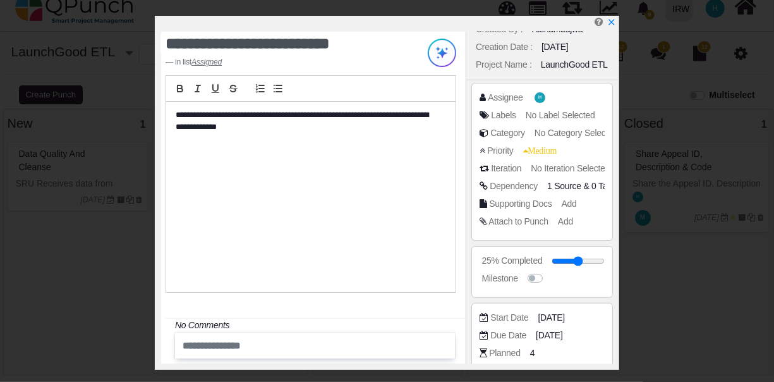
scroll to position [0, 0]
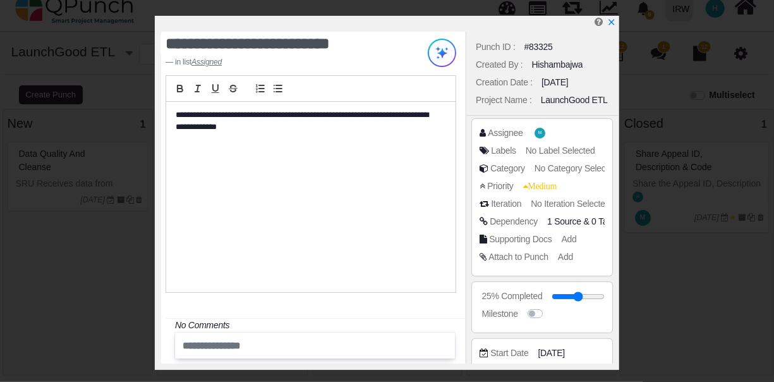
click at [595, 219] on span "0 Target" at bounding box center [607, 221] width 30 height 10
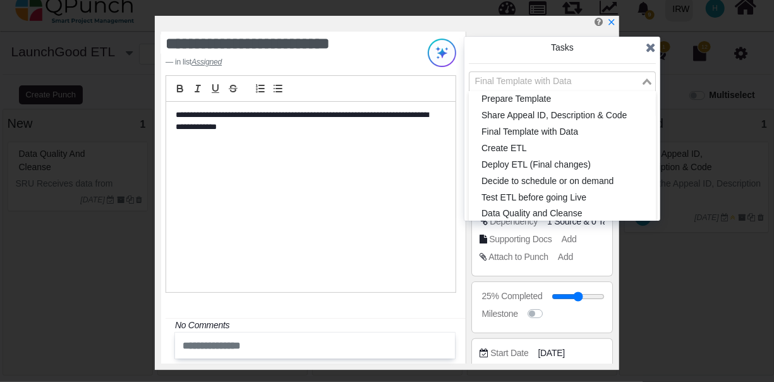
click at [645, 79] on icon "Search for option" at bounding box center [647, 81] width 9 height 6
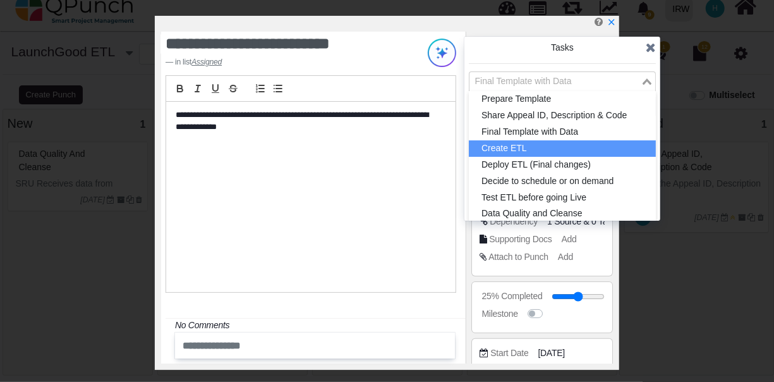
click at [548, 144] on li "Create ETL" at bounding box center [562, 148] width 187 height 16
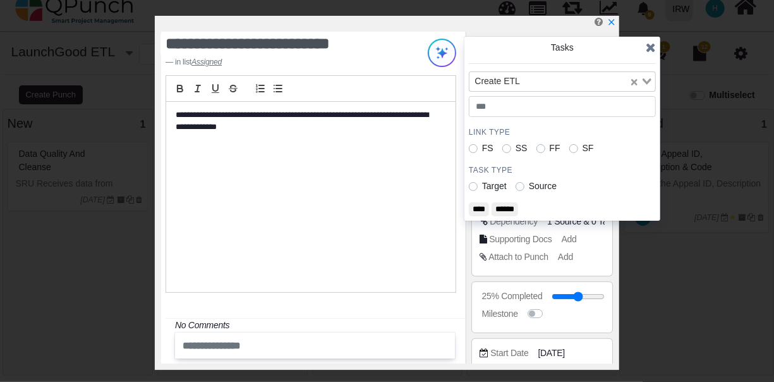
click at [482, 185] on label "Target" at bounding box center [494, 186] width 25 height 13
click at [480, 207] on input "****" at bounding box center [479, 209] width 20 height 14
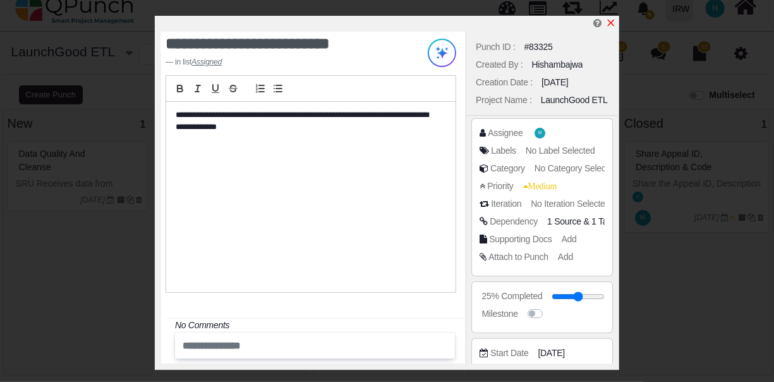
click at [612, 20] on icon "x" at bounding box center [611, 23] width 10 height 10
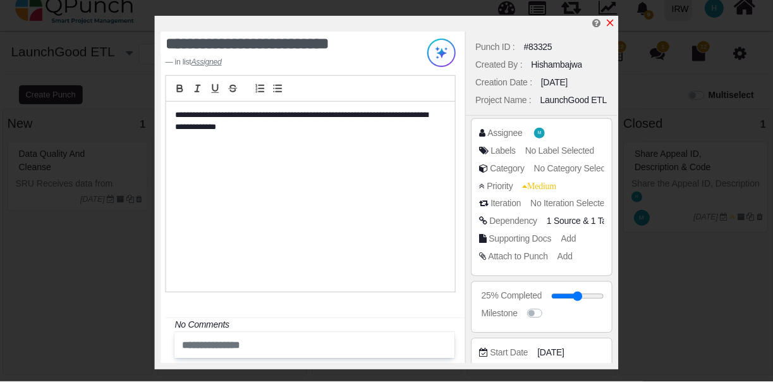
scroll to position [273, 0]
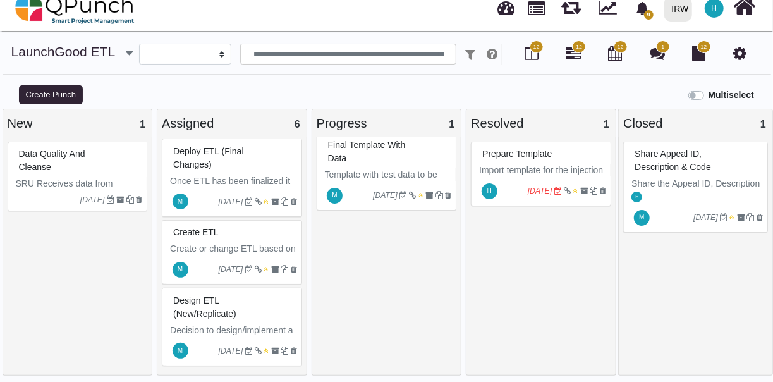
click at [575, 47] on span "12" at bounding box center [579, 46] width 14 height 13
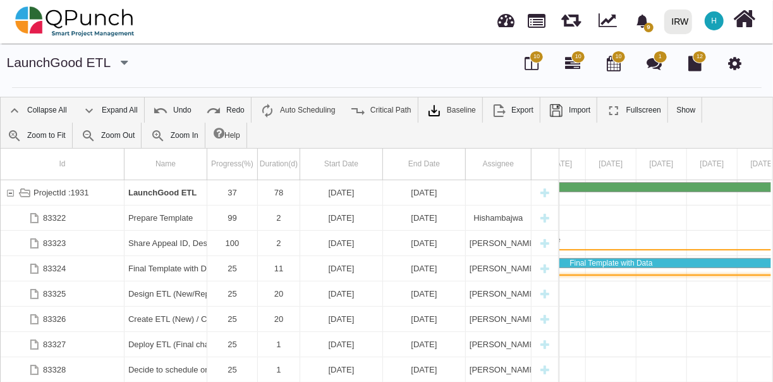
scroll to position [0, 327]
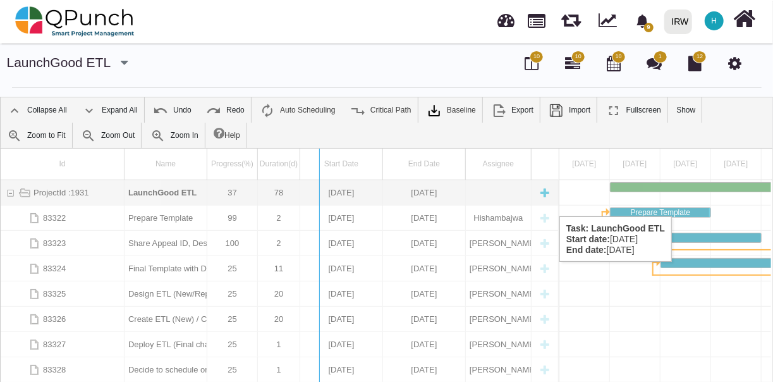
drag, startPoint x: 559, startPoint y: 175, endPoint x: 284, endPoint y: 204, distance: 276.4
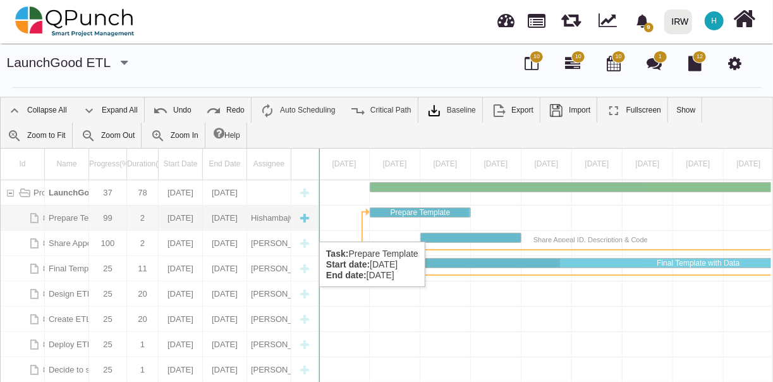
drag, startPoint x: 317, startPoint y: 221, endPoint x: 242, endPoint y: 229, distance: 75.0
click at [242, 229] on div "Id Name Progress(%) Duration(d) Start Date End Date Assignee ProjectId :1931 La…" at bounding box center [387, 300] width 772 height 303
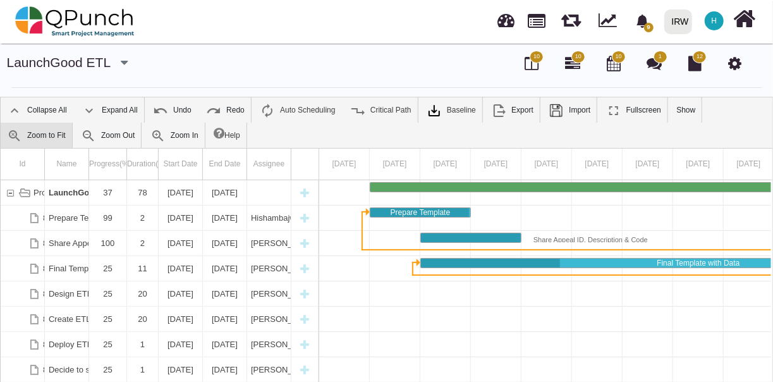
click at [72, 123] on link "Zoom to Fit" at bounding box center [36, 135] width 71 height 25
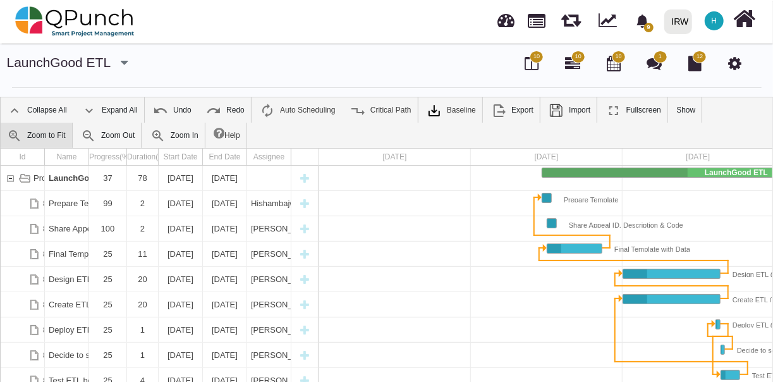
scroll to position [0, 2]
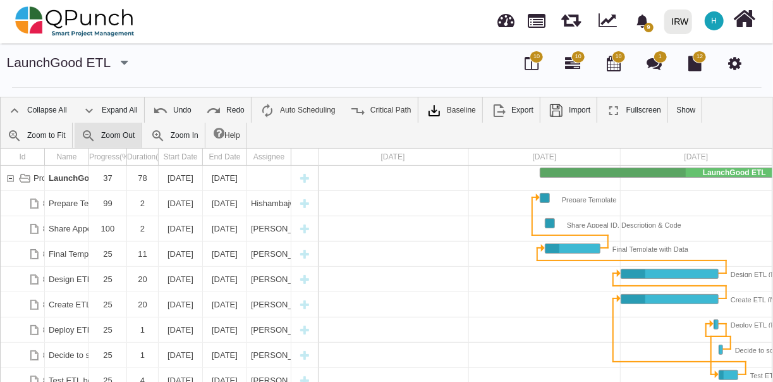
click at [75, 135] on link "Zoom Out" at bounding box center [108, 135] width 66 height 25
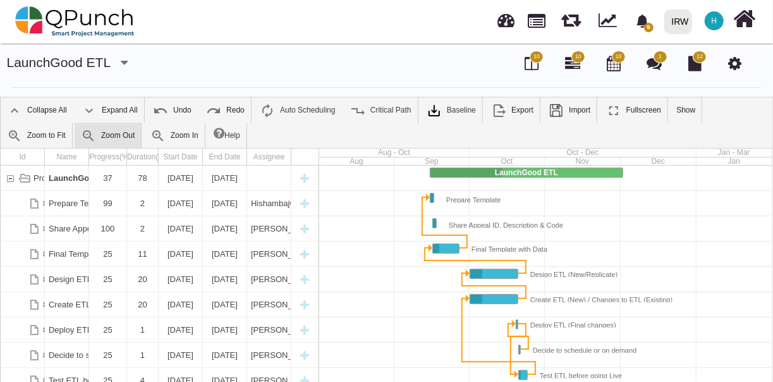
click at [75, 135] on link "Zoom Out" at bounding box center [108, 135] width 66 height 25
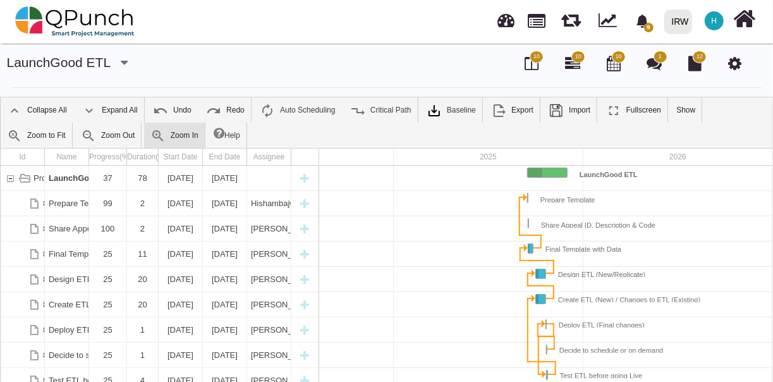
click at [144, 129] on link "Zoom In" at bounding box center [174, 135] width 61 height 25
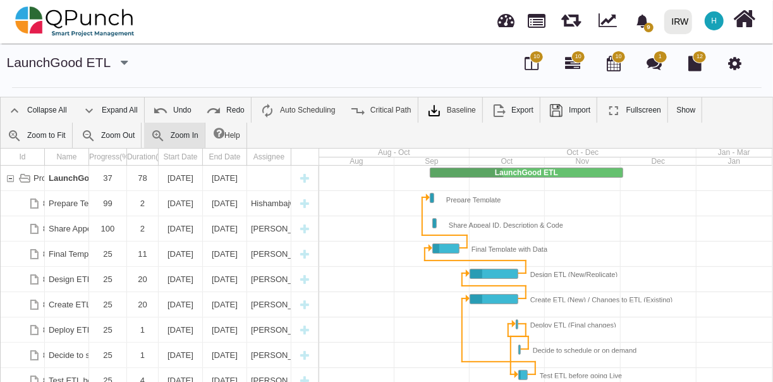
click at [144, 129] on link "Zoom In" at bounding box center [174, 135] width 61 height 25
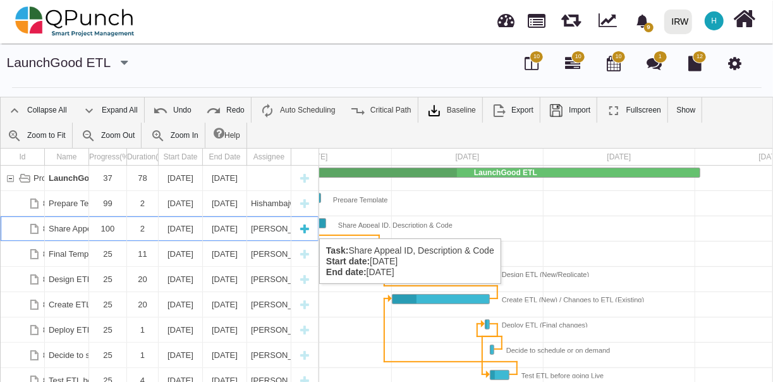
click at [142, 226] on div "2" at bounding box center [142, 228] width 23 height 25
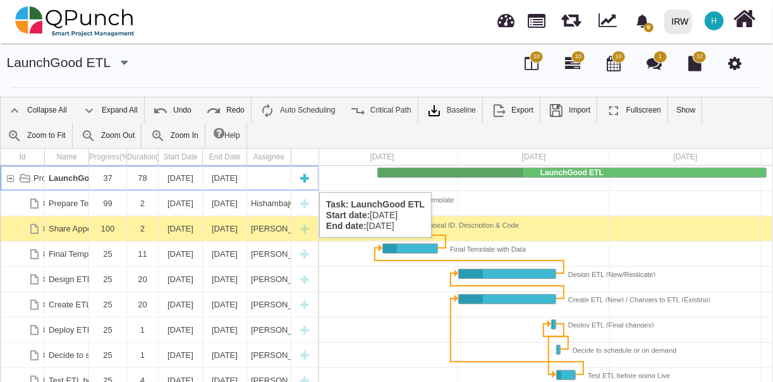
click at [121, 180] on div "37" at bounding box center [108, 178] width 30 height 25
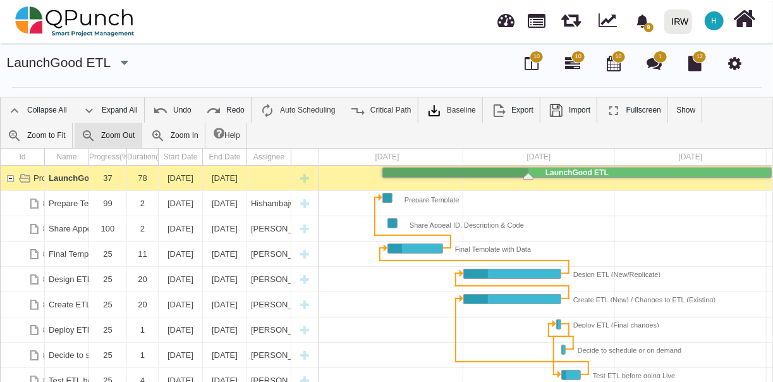
click at [75, 133] on link "Zoom Out" at bounding box center [108, 135] width 66 height 25
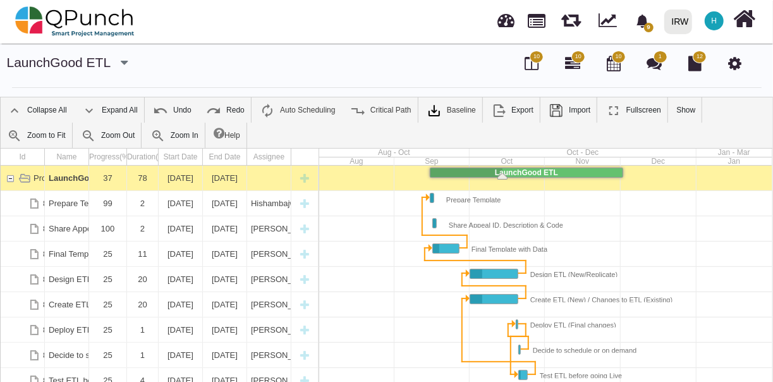
click at [648, 200] on div at bounding box center [545, 203] width 453 height 25
click at [422, 181] on div at bounding box center [545, 178] width 453 height 25
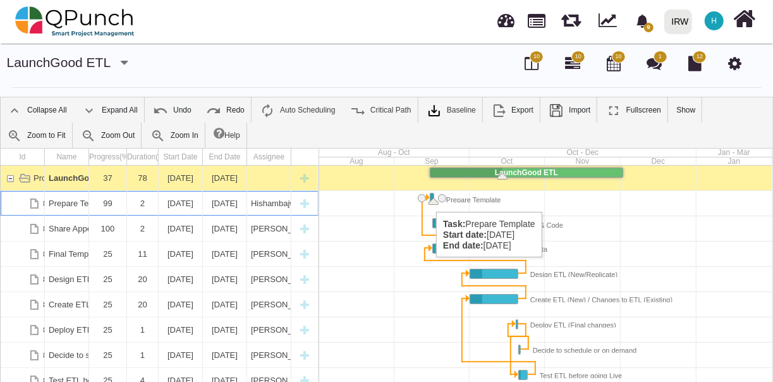
click at [430, 199] on div "Task: Prepare Template Start date: 15-09-2025 End date: 16-09-2025" at bounding box center [428, 197] width 5 height 9
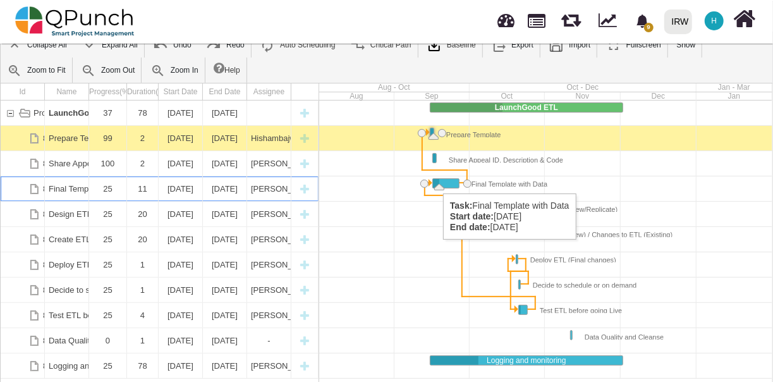
click at [437, 181] on div "Task: Final Template with Data Start date: 16-09-2025 End date: 26-09-2025" at bounding box center [446, 183] width 26 height 9
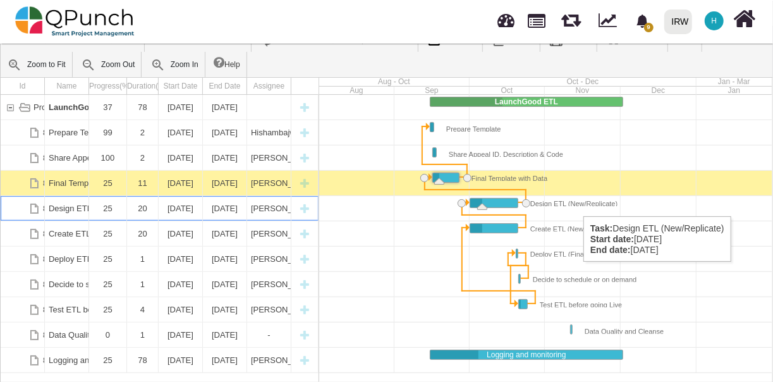
click at [577, 204] on div "Design ETL (New/Replicate)" at bounding box center [568, 201] width 100 height 9
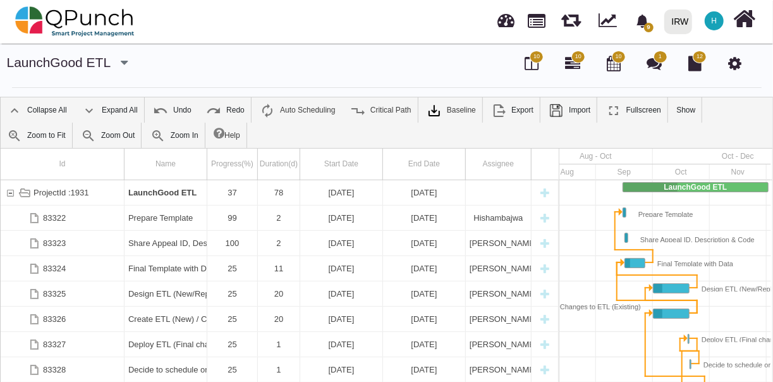
scroll to position [0, 20]
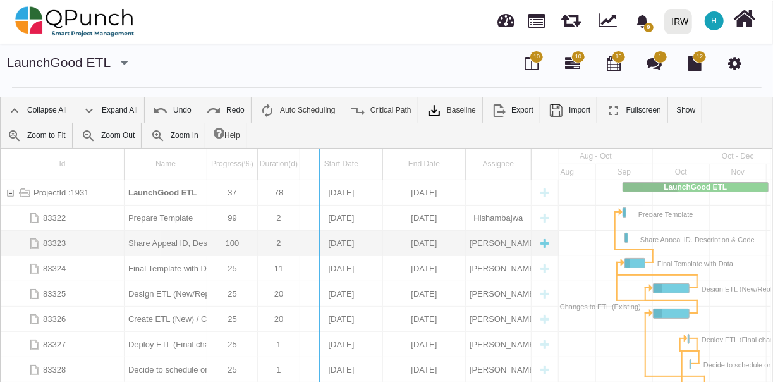
drag, startPoint x: 562, startPoint y: 216, endPoint x: 243, endPoint y: 236, distance: 319.8
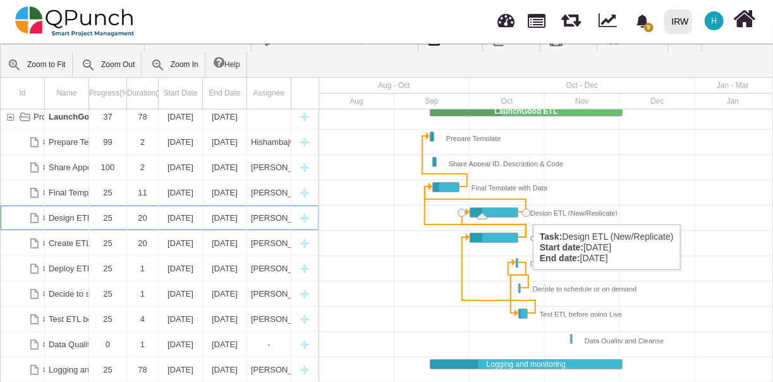
scroll to position [5, 0]
click at [526, 212] on div "Task: Design ETL (New/Replicate) Start date: 01-10-2025 End date: 20-10-2025" at bounding box center [526, 213] width 8 height 8
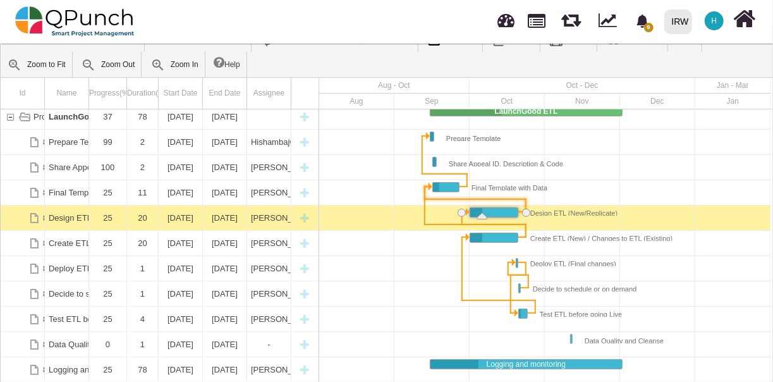
click at [518, 197] on div "Link Design ETL (New/Replicate) (end) Final Template with Data (start)" at bounding box center [475, 199] width 114 height 13
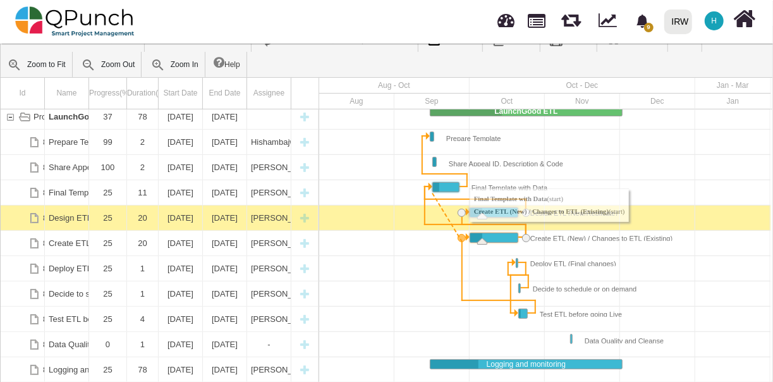
drag, startPoint x: 423, startPoint y: 186, endPoint x: 463, endPoint y: 234, distance: 62.9
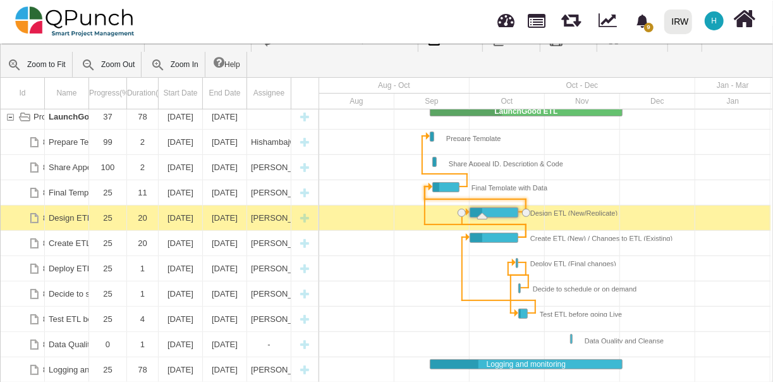
click at [506, 198] on div "Link Design ETL (New/Replicate) (end) Final Template with Data (start)" at bounding box center [475, 198] width 102 height 1
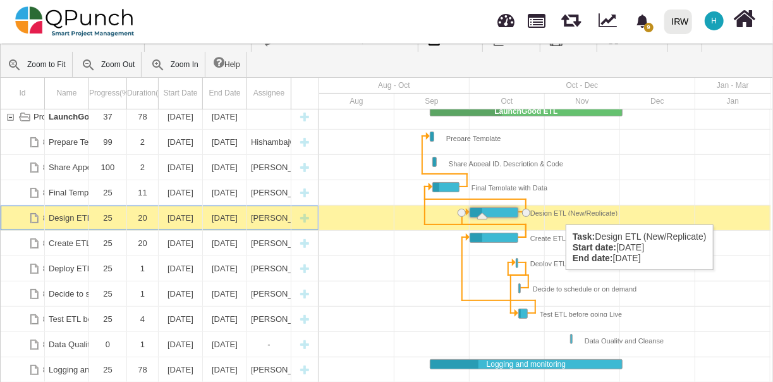
click at [559, 212] on div "Design ETL (New/Replicate)" at bounding box center [568, 211] width 100 height 9
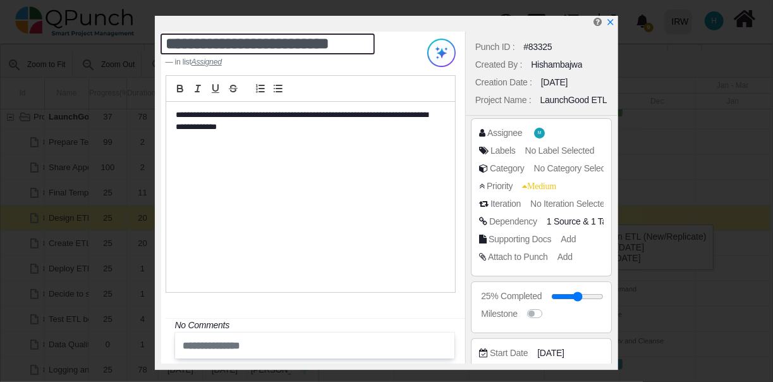
click at [358, 46] on textarea "**********" at bounding box center [268, 43] width 215 height 21
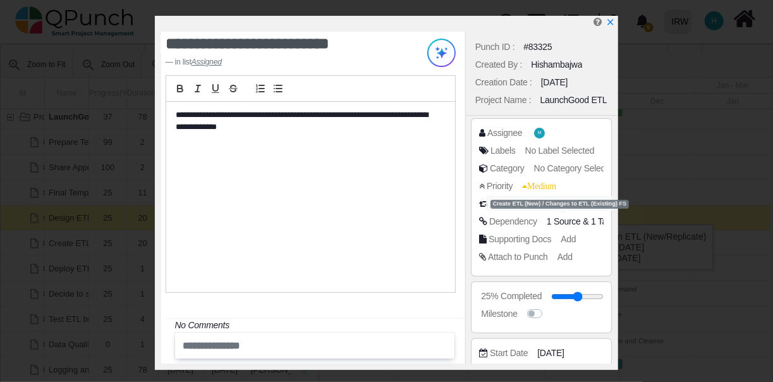
click at [573, 221] on span "1 Source" at bounding box center [564, 221] width 34 height 10
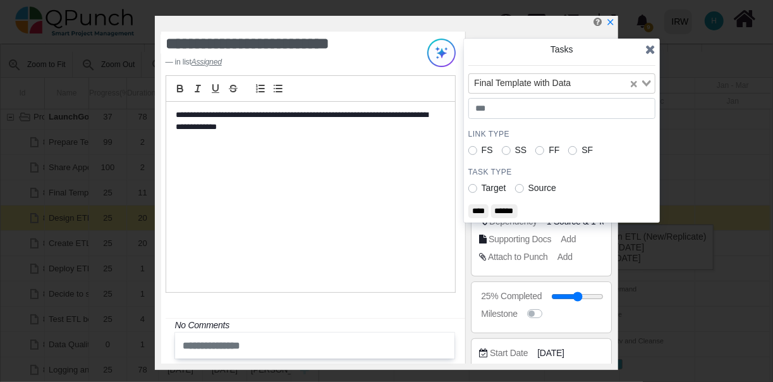
click at [573, 221] on span "1 Source" at bounding box center [564, 221] width 34 height 10
click at [648, 51] on icon at bounding box center [650, 49] width 10 height 13
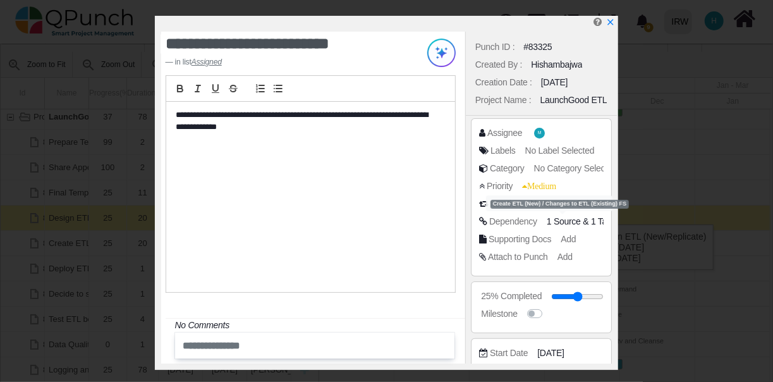
click at [572, 219] on span "1 Source" at bounding box center [564, 221] width 34 height 10
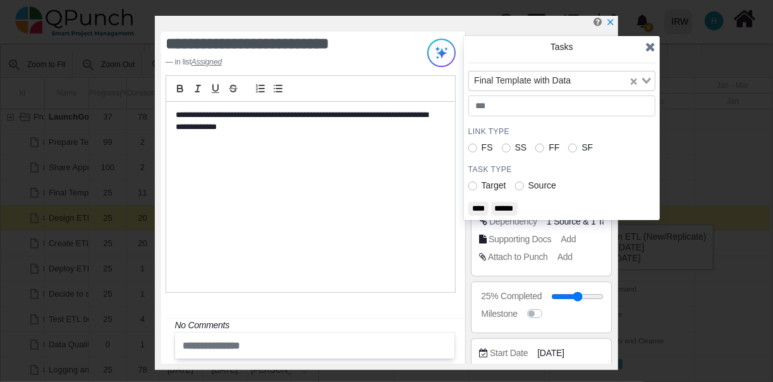
click at [518, 205] on input "******" at bounding box center [504, 209] width 27 height 14
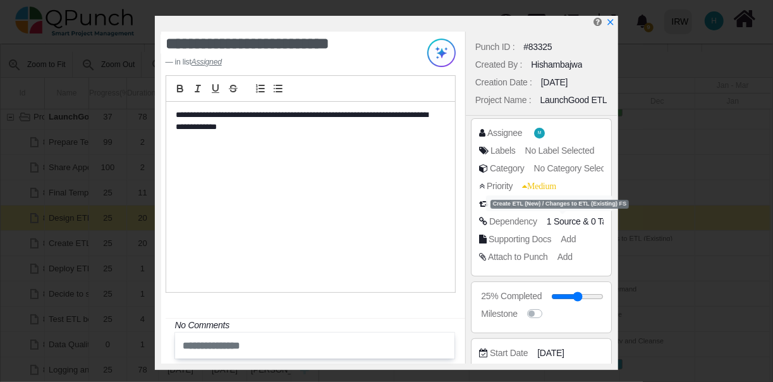
click at [567, 219] on span "1 Source" at bounding box center [564, 221] width 34 height 10
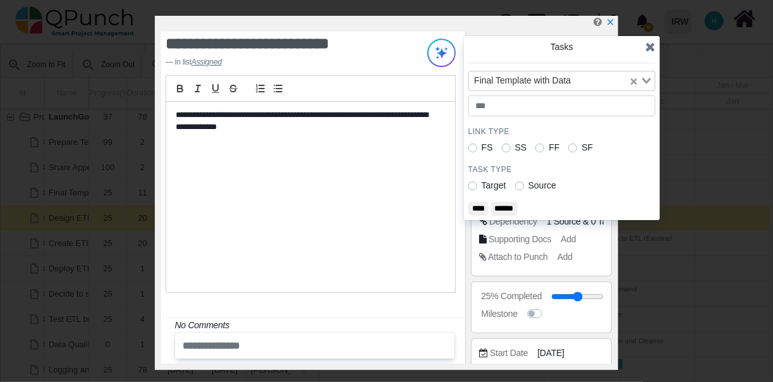
click at [528, 183] on label "Source" at bounding box center [542, 185] width 28 height 13
click at [482, 185] on label "Target" at bounding box center [494, 185] width 25 height 13
click at [635, 81] on icon "Clear Selected" at bounding box center [634, 81] width 6 height 6
click at [483, 210] on input "****" at bounding box center [478, 209] width 20 height 14
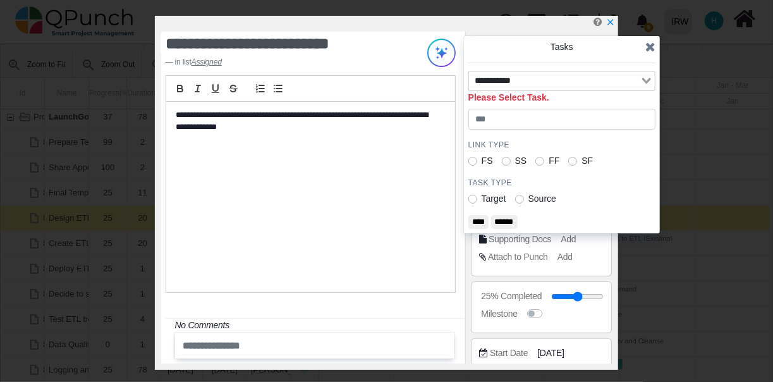
click at [581, 86] on input "Search for option" at bounding box center [554, 81] width 169 height 14
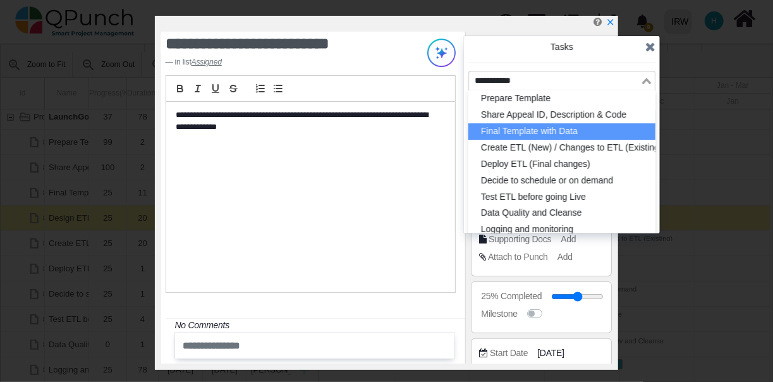
click at [549, 132] on li "Final Template with Data" at bounding box center [561, 131] width 187 height 16
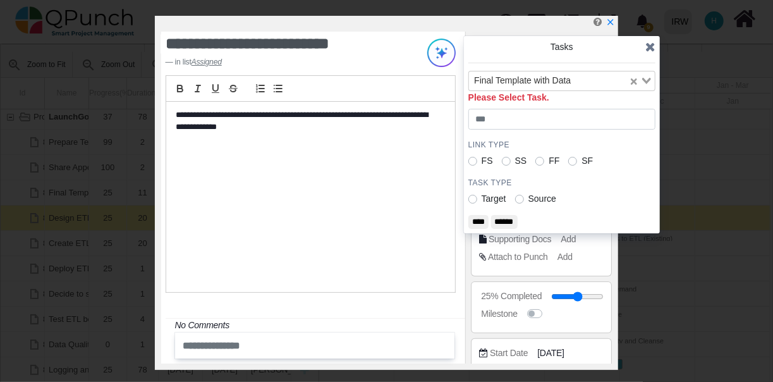
click at [478, 221] on input "****" at bounding box center [478, 222] width 20 height 14
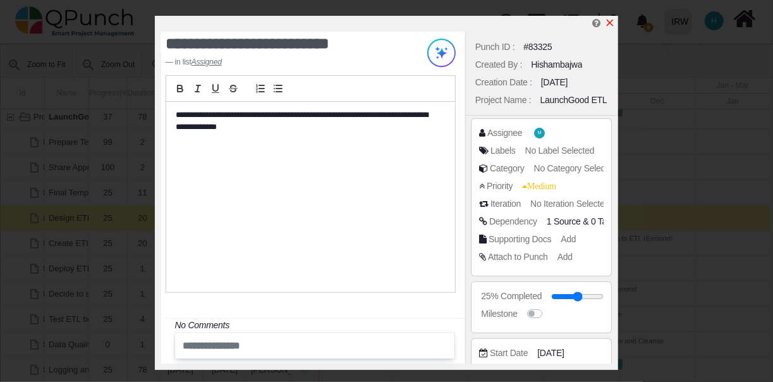
click at [611, 23] on icon "x" at bounding box center [610, 23] width 7 height 7
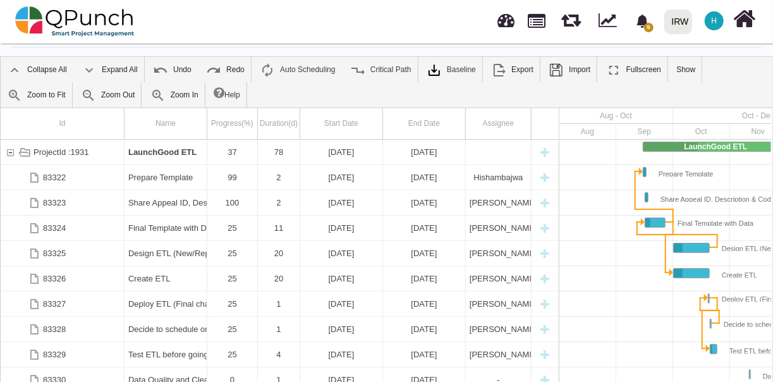
scroll to position [0, 20]
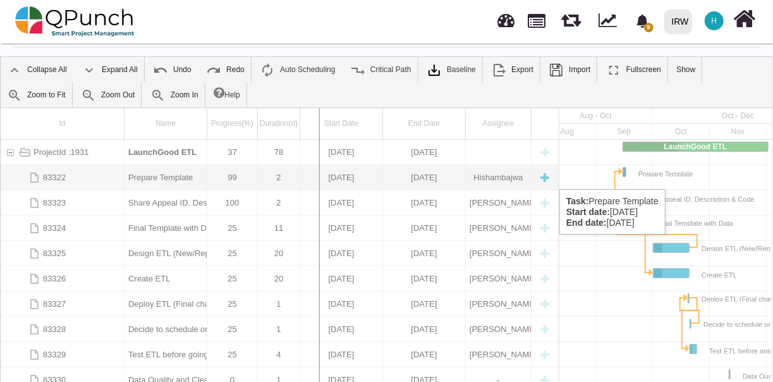
drag, startPoint x: 558, startPoint y: 157, endPoint x: 192, endPoint y: 177, distance: 367.1
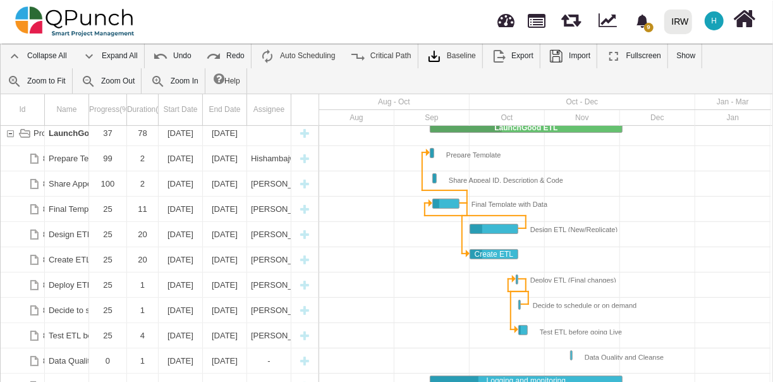
scroll to position [71, 0]
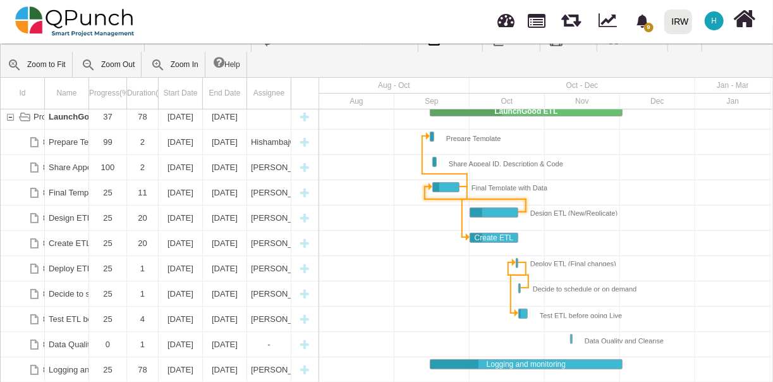
click at [526, 204] on div "Link Design ETL (New/Replicate) (end) Final Template with Data (start)" at bounding box center [475, 199] width 114 height 13
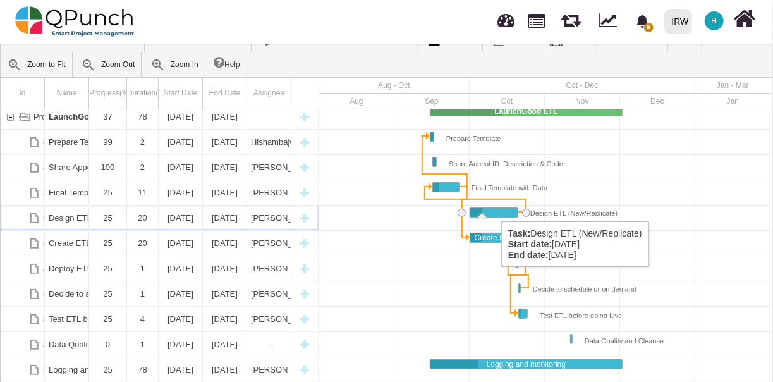
scroll to position [5, 0]
click at [495, 209] on div "Task: Design ETL (New/Replicate) Start date: 01-10-2025 End date: 20-10-2025" at bounding box center [493, 212] width 47 height 9
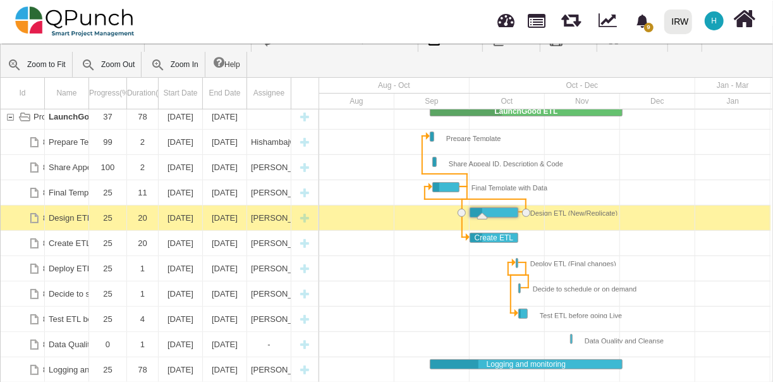
click at [495, 209] on div "Task: Design ETL (New/Replicate) Start date: 01-10-2025 End date: 20-10-2025" at bounding box center [493, 212] width 47 height 9
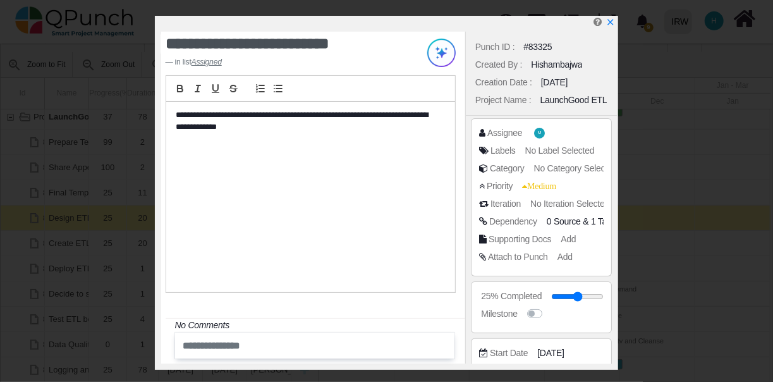
click at [574, 223] on span "0 Source" at bounding box center [564, 221] width 34 height 10
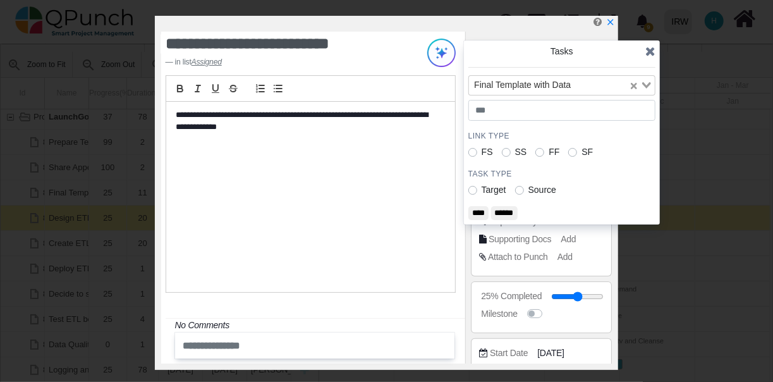
click at [528, 189] on label "Source" at bounding box center [542, 189] width 28 height 13
click at [479, 212] on input "****" at bounding box center [478, 213] width 20 height 14
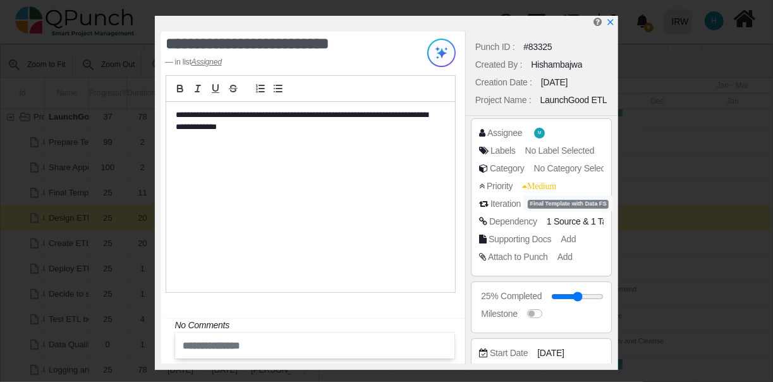
click at [596, 220] on span "1 Target" at bounding box center [606, 221] width 30 height 10
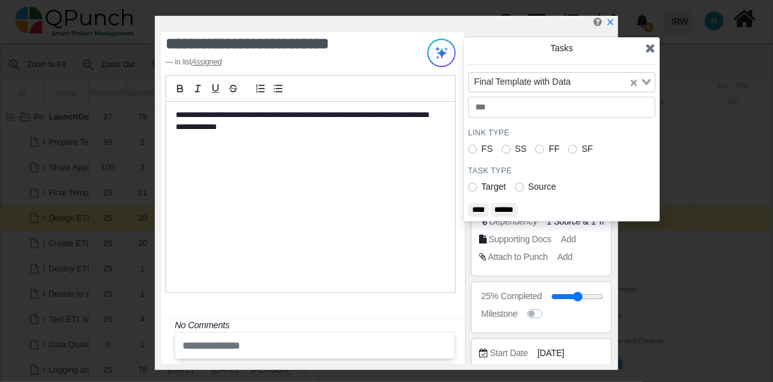
click at [482, 184] on label "Target" at bounding box center [494, 186] width 25 height 13
click at [506, 207] on input "******" at bounding box center [504, 210] width 27 height 14
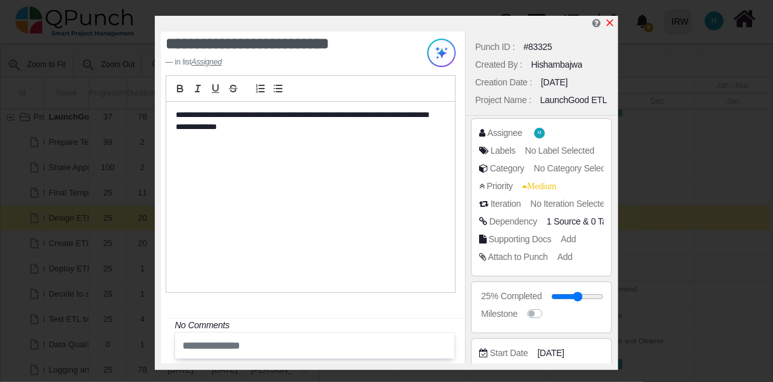
click at [611, 23] on icon "x" at bounding box center [610, 23] width 7 height 7
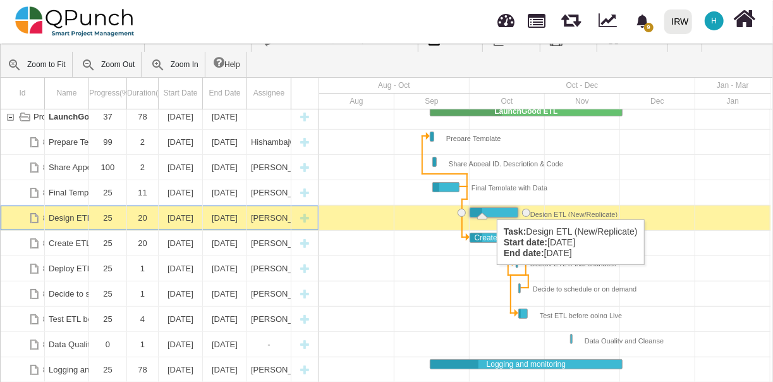
click at [490, 208] on div "Task: Design ETL (New/Replicate) Start date: 01-10-2025 End date: 20-10-2025" at bounding box center [493, 212] width 47 height 9
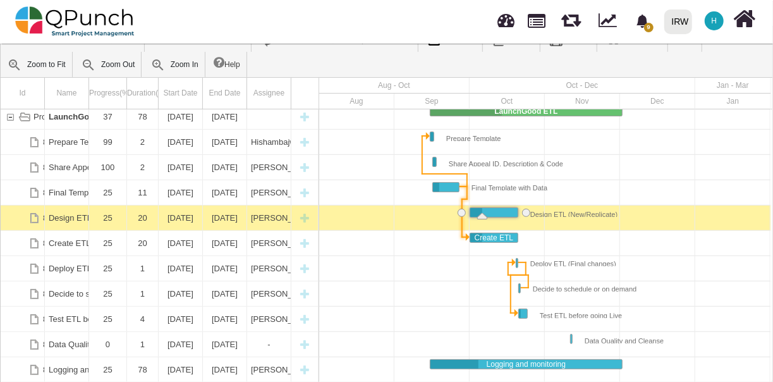
click at [464, 202] on div "Link Final Template with Data (end) Create ETL (start)" at bounding box center [462, 218] width 13 height 51
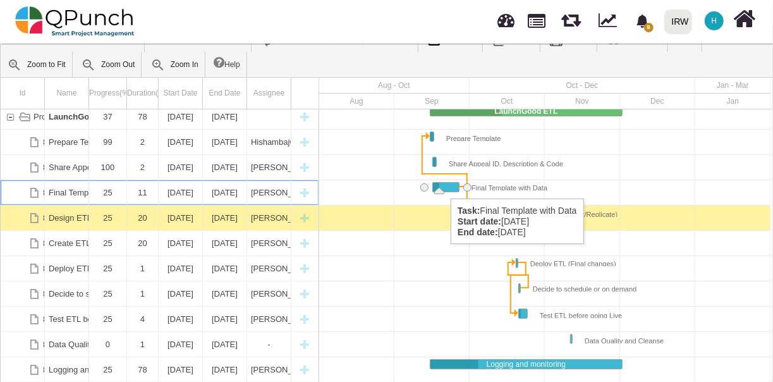
click at [444, 186] on div "Task: Final Template with Data Start date: 16-09-2025 End date: 26-09-2025" at bounding box center [446, 187] width 26 height 9
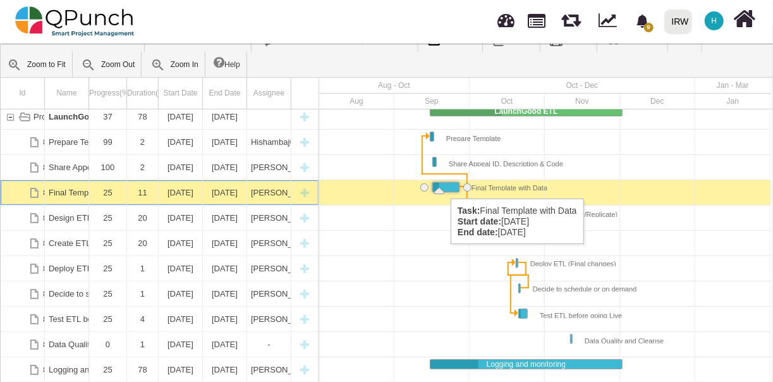
click at [444, 186] on div "Task: Final Template with Data Start date: 16-09-2025 End date: 26-09-2025" at bounding box center [446, 187] width 26 height 9
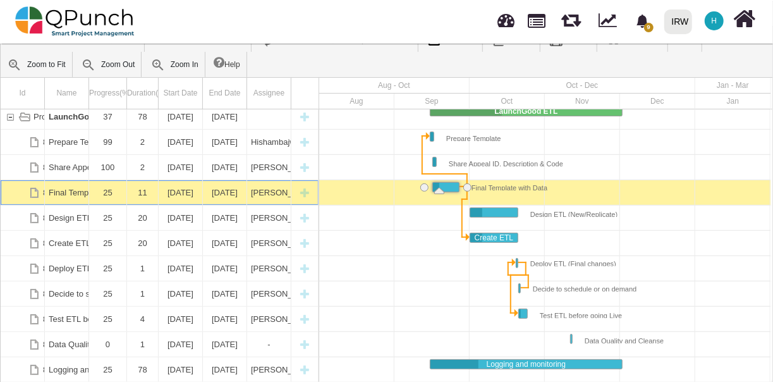
click at [444, 186] on div "Task: Final Template with Data Start date: 16-09-2025 End date: 26-09-2025" at bounding box center [446, 187] width 26 height 9
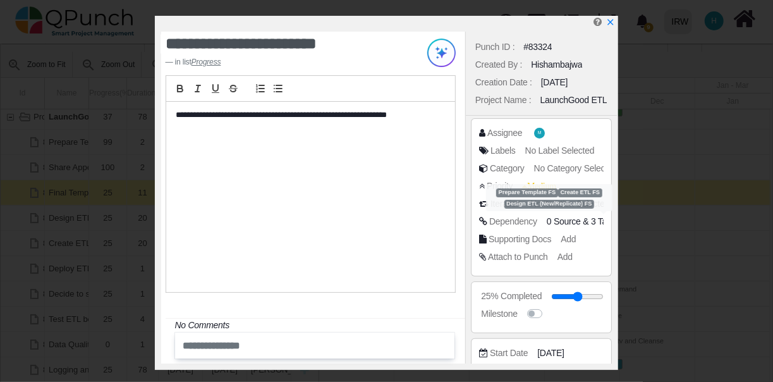
click at [595, 221] on span "3 Target" at bounding box center [606, 221] width 30 height 10
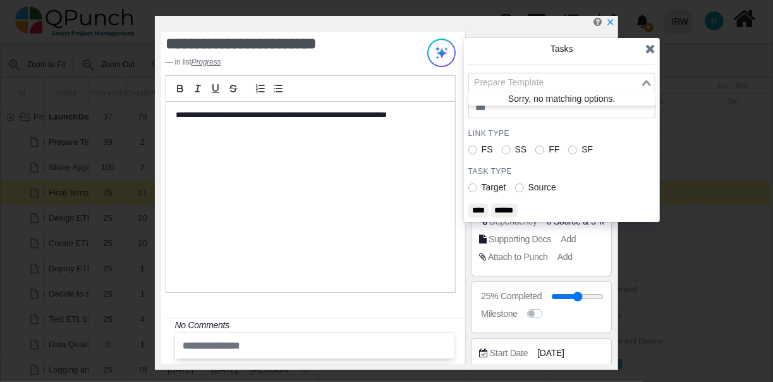
click at [538, 83] on div "Prepare Template" at bounding box center [554, 81] width 171 height 16
click at [538, 83] on input "Search for option" at bounding box center [554, 83] width 169 height 14
click at [611, 157] on div "Prepare Template Loading... Sorry, no matching options. Link Type FS SS FF SF T…" at bounding box center [561, 145] width 187 height 145
click at [509, 205] on input "******" at bounding box center [504, 211] width 27 height 14
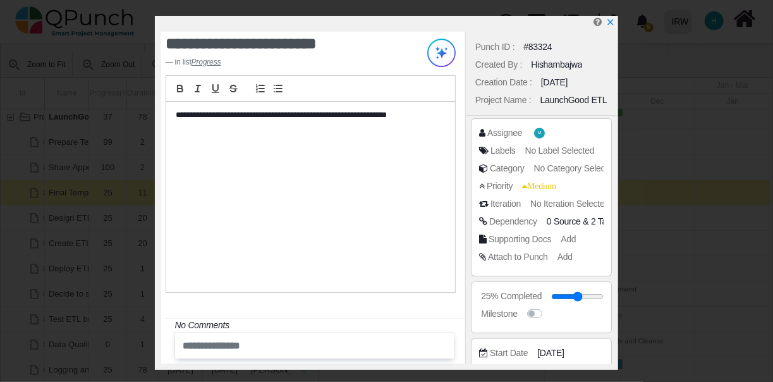
click at [555, 220] on span "0 Source" at bounding box center [564, 221] width 34 height 10
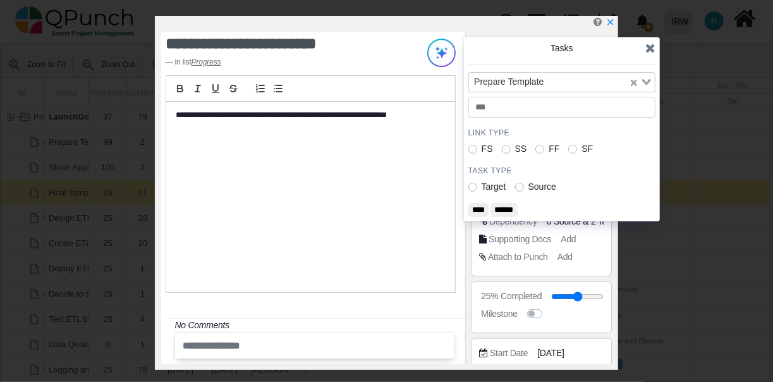
click at [528, 187] on label "Source" at bounding box center [542, 186] width 28 height 13
click at [482, 208] on input "****" at bounding box center [478, 210] width 20 height 14
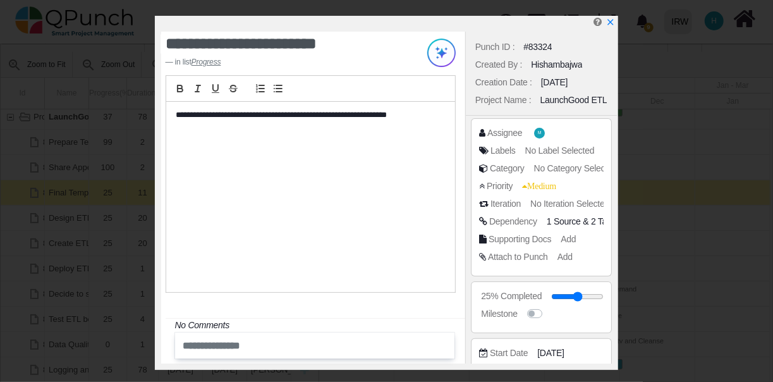
click at [563, 221] on span "1 Source" at bounding box center [564, 221] width 34 height 10
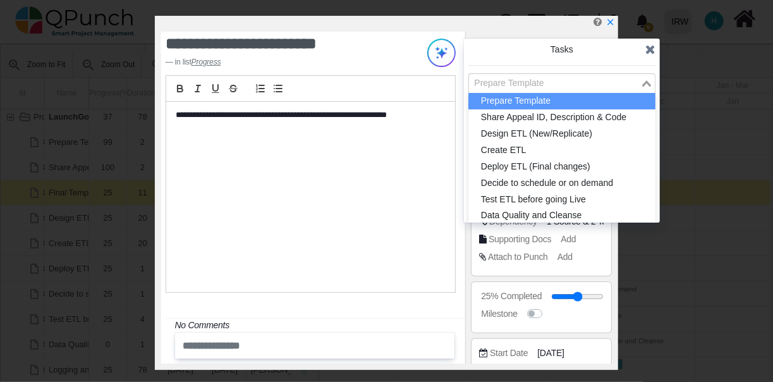
click at [648, 81] on icon "Search for option" at bounding box center [646, 83] width 9 height 6
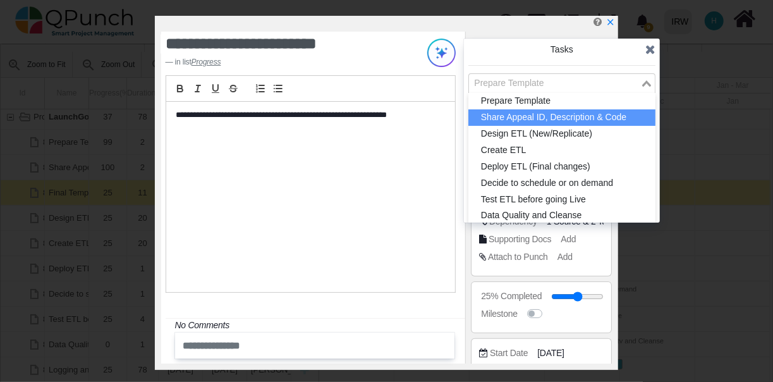
click at [578, 114] on li "Share Appeal ID, Description & Code" at bounding box center [561, 117] width 187 height 16
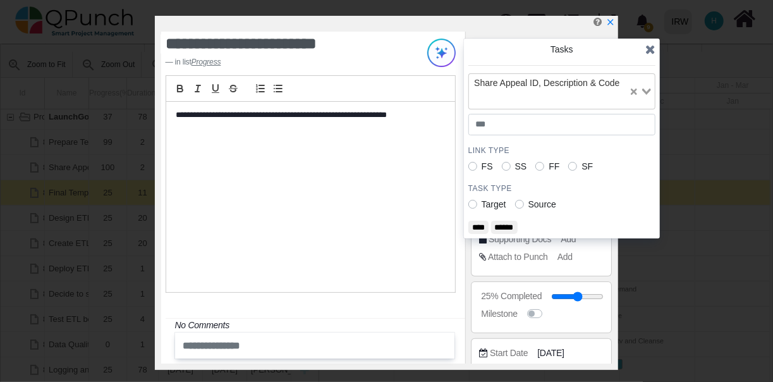
click at [478, 228] on input "****" at bounding box center [478, 228] width 20 height 14
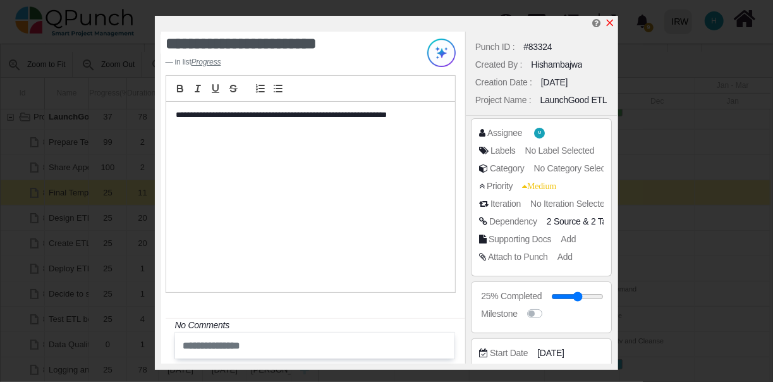
click at [611, 24] on icon "x" at bounding box center [610, 23] width 10 height 10
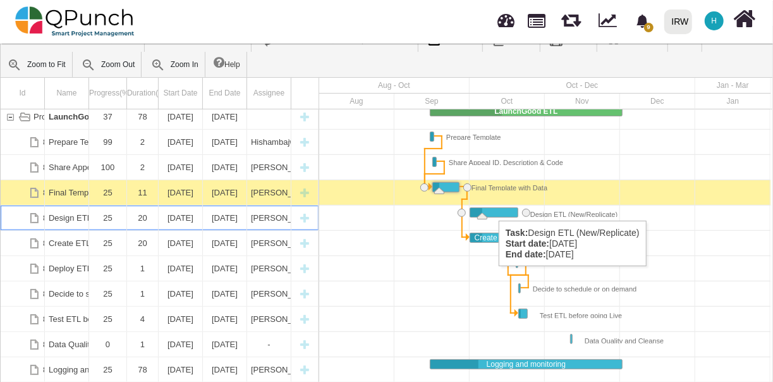
click at [492, 208] on div "Task: Design ETL (New/Replicate) Start date: 01-10-2025 End date: 20-10-2025" at bounding box center [493, 212] width 47 height 9
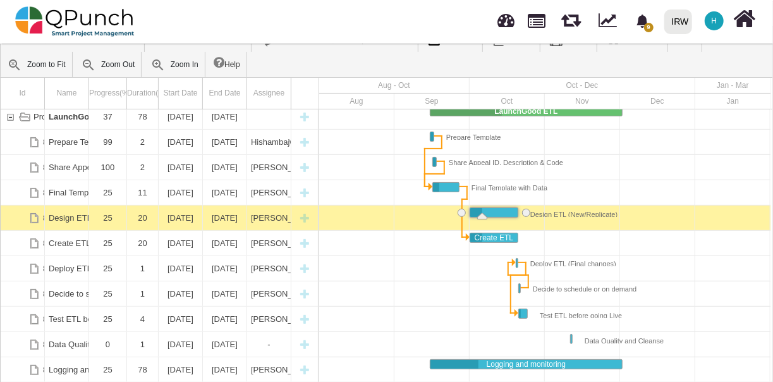
click at [492, 208] on div "Task: Design ETL (New/Replicate) Start date: 01-10-2025 End date: 20-10-2025" at bounding box center [493, 212] width 47 height 9
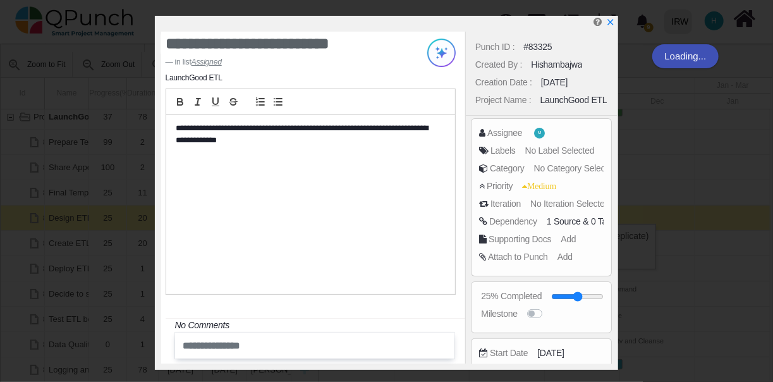
click at [502, 211] on div "Punch ID : #83325 Created By : [GEOGRAPHIC_DATA] Creation Date : [DATE] Project…" at bounding box center [541, 198] width 152 height 332
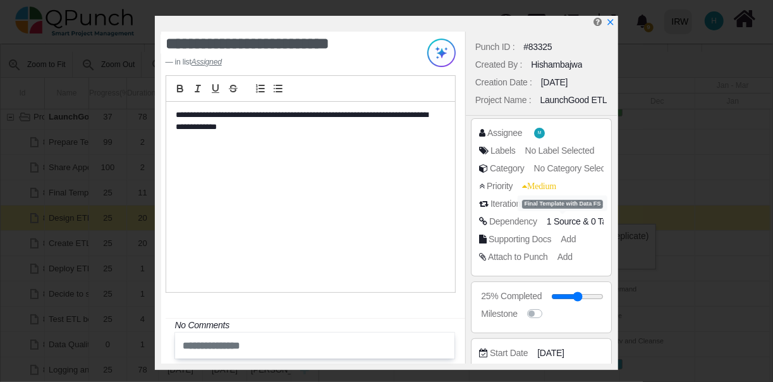
click at [557, 220] on span "1 Source" at bounding box center [564, 221] width 34 height 10
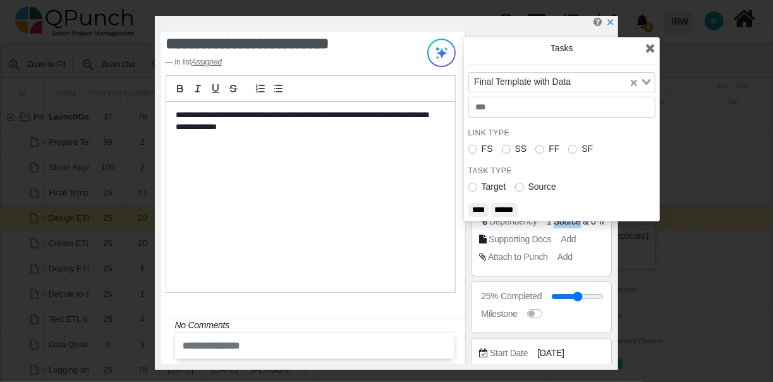
click at [557, 220] on span "1 Source" at bounding box center [564, 221] width 34 height 10
drag, startPoint x: 557, startPoint y: 220, endPoint x: 530, endPoint y: 104, distance: 119.3
click at [530, 104] on input "number" at bounding box center [561, 107] width 187 height 21
click at [515, 148] on label "SS" at bounding box center [521, 148] width 12 height 13
click at [478, 206] on input "****" at bounding box center [478, 210] width 20 height 14
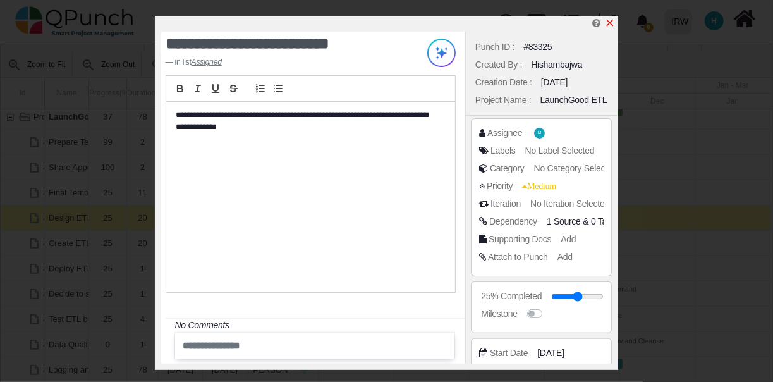
click at [614, 21] on icon "x" at bounding box center [610, 23] width 10 height 10
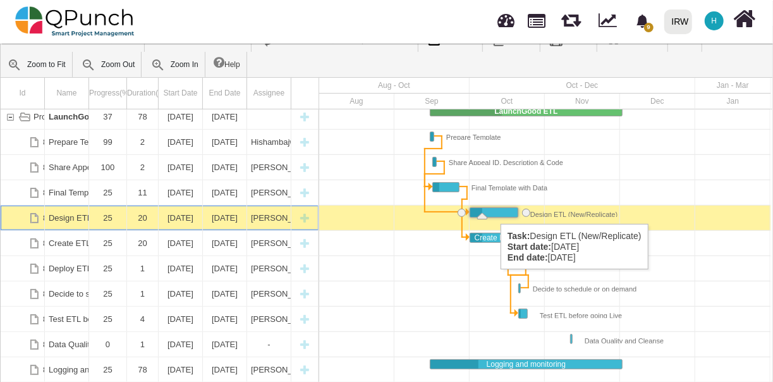
click at [494, 211] on div "Task: Design ETL (New/Replicate) Start date: 01-10-2025 End date: 20-10-2025" at bounding box center [493, 212] width 47 height 9
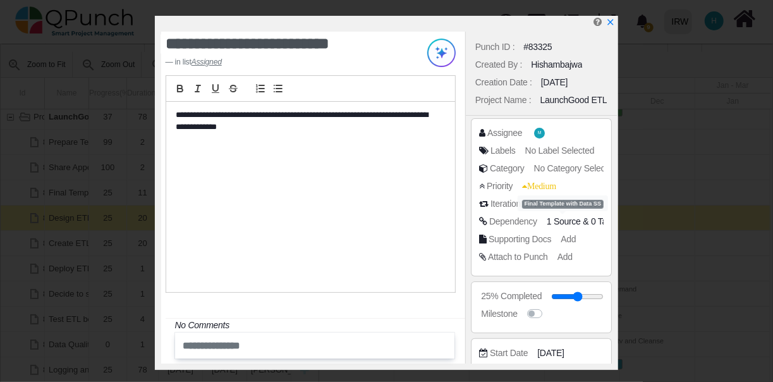
click at [564, 221] on span "1 Source" at bounding box center [564, 221] width 34 height 10
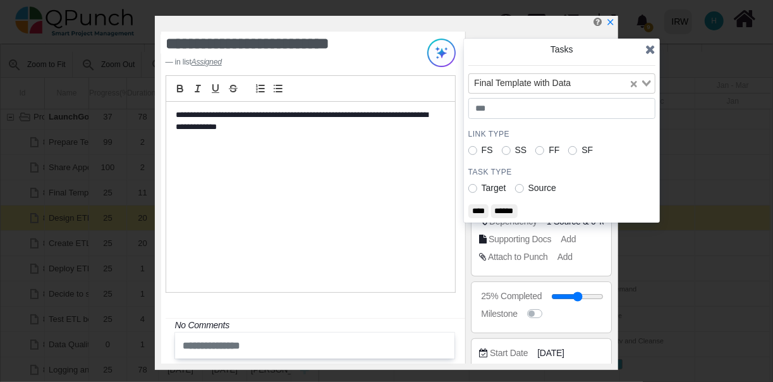
click at [549, 149] on label "FF" at bounding box center [554, 149] width 11 height 13
click at [477, 207] on input "****" at bounding box center [478, 211] width 20 height 14
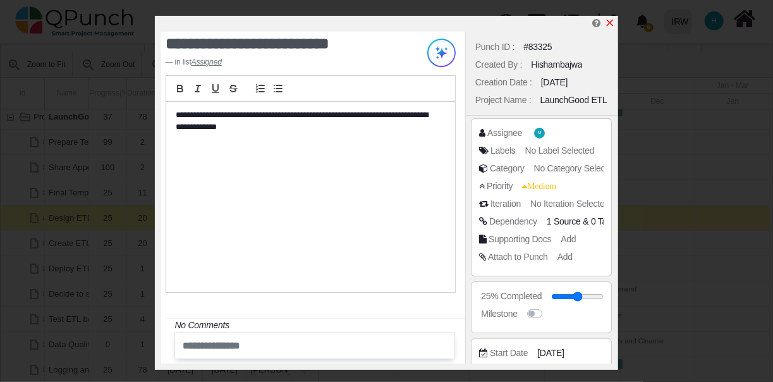
click at [612, 23] on icon "x" at bounding box center [610, 23] width 10 height 10
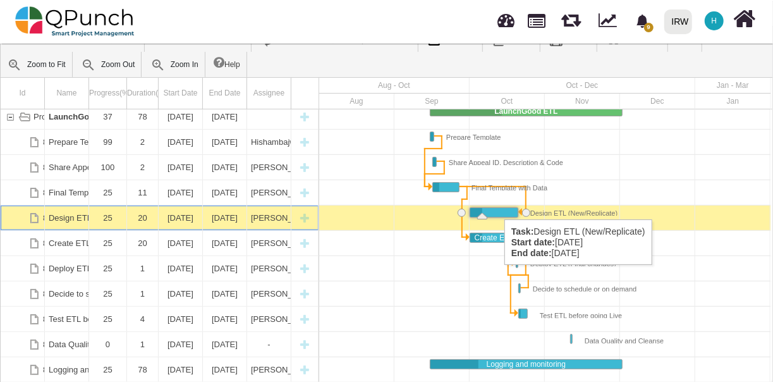
click at [498, 208] on div "Task: Design ETL (New/Replicate) Start date: 01-10-2025 End date: 20-10-2025" at bounding box center [493, 212] width 47 height 9
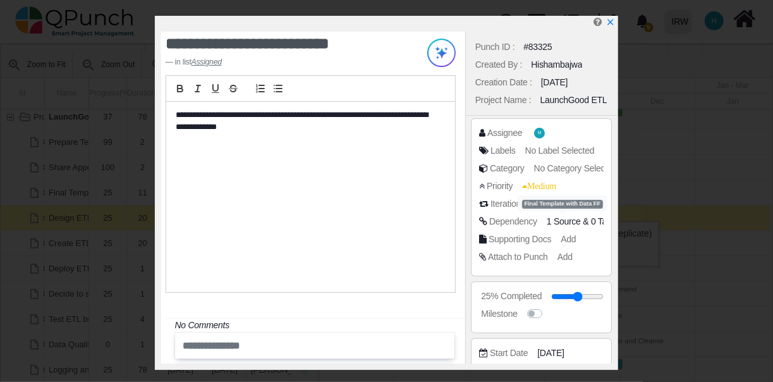
click at [572, 220] on span "1 Source" at bounding box center [564, 221] width 34 height 10
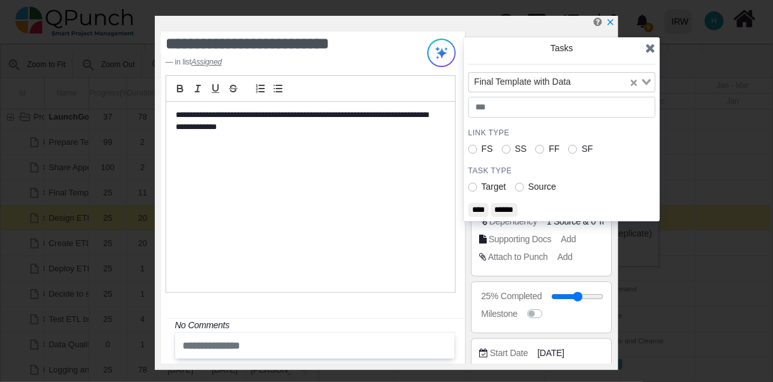
click at [581, 145] on label "SF" at bounding box center [586, 148] width 11 height 13
click at [484, 205] on input "****" at bounding box center [478, 210] width 20 height 14
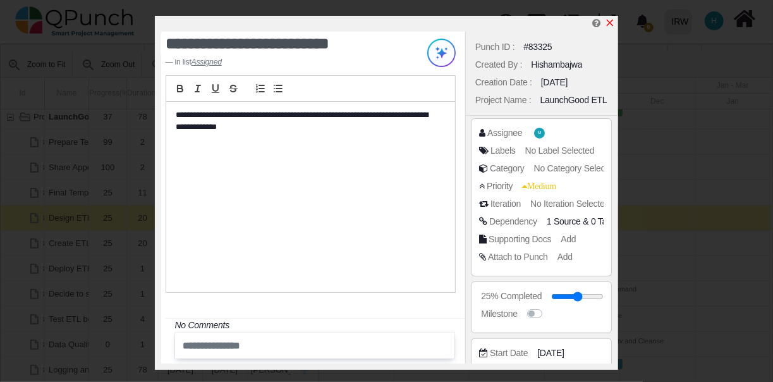
click at [612, 22] on icon "x" at bounding box center [610, 23] width 7 height 7
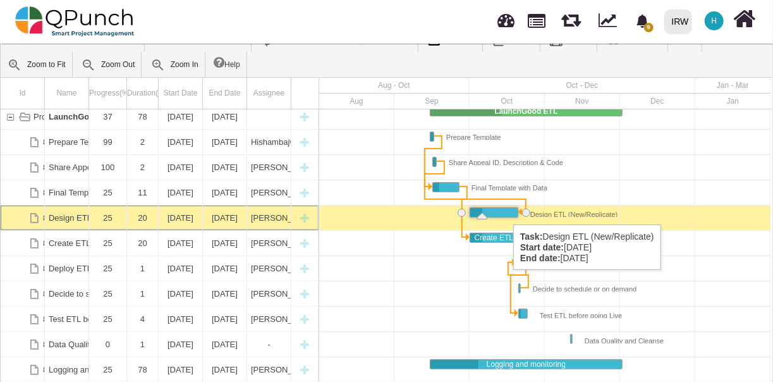
click at [507, 212] on div "Task: Design ETL (New/Replicate) Start date: 01-10-2025 End date: 20-10-2025" at bounding box center [493, 212] width 47 height 9
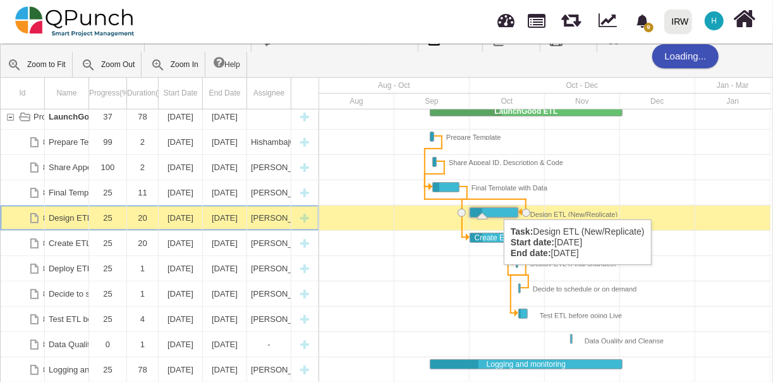
click at [497, 208] on div "Task: Design ETL (New/Replicate) Start date: 01-10-2025 End date: 20-10-2025" at bounding box center [493, 212] width 47 height 9
click at [509, 210] on div "Task: Design ETL (New/Replicate) Start date: 01-10-2025 End date: 20-10-2025" at bounding box center [493, 212] width 47 height 9
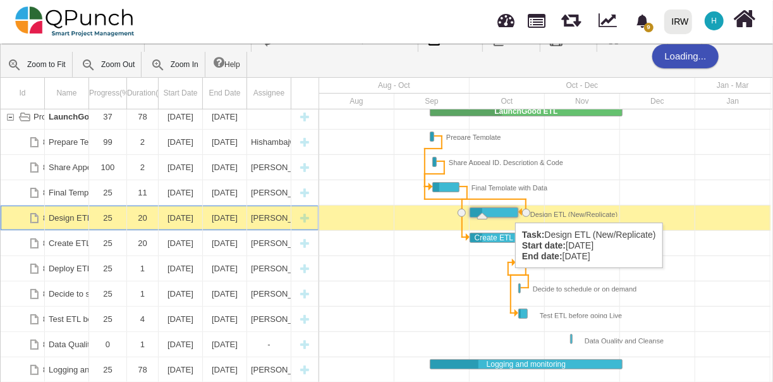
click at [509, 210] on div "Task: Design ETL (New/Replicate) Start date: 01-10-2025 End date: 20-10-2025" at bounding box center [493, 212] width 47 height 9
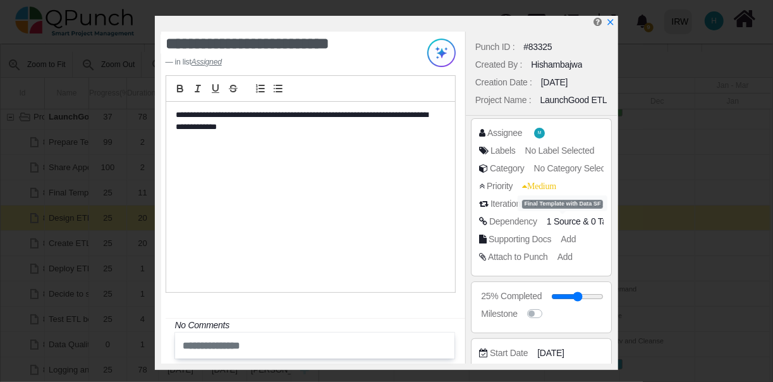
click at [563, 219] on span "1 Source" at bounding box center [564, 221] width 34 height 10
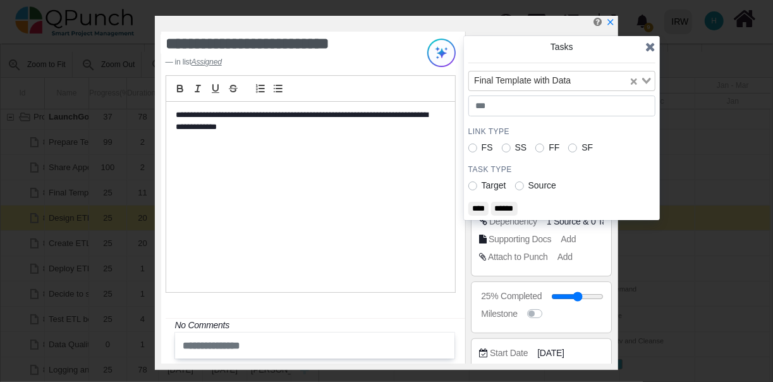
click at [482, 148] on label "FS" at bounding box center [487, 147] width 11 height 13
click at [478, 206] on input "****" at bounding box center [478, 209] width 20 height 14
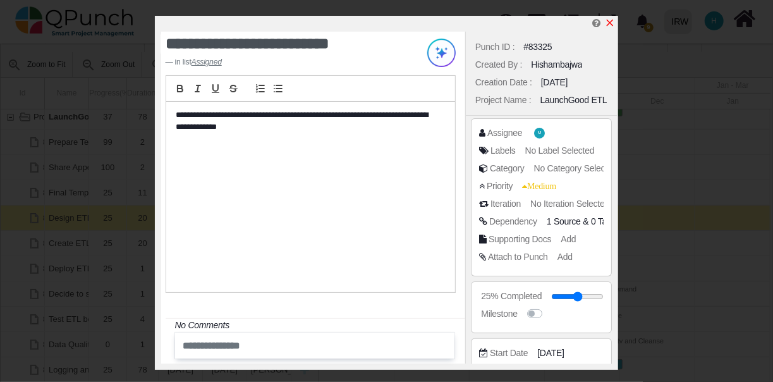
click at [611, 25] on icon "x" at bounding box center [610, 23] width 7 height 7
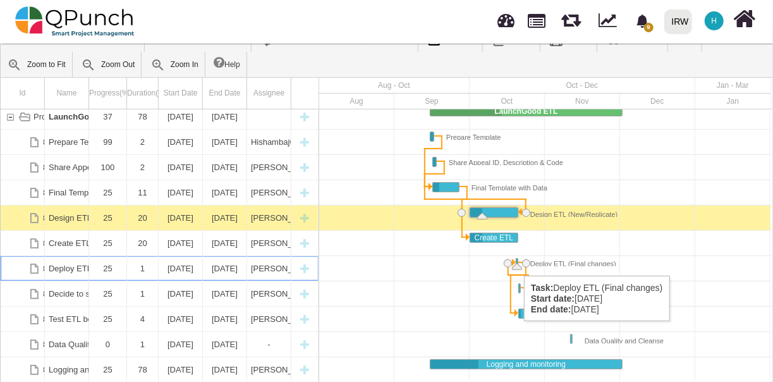
click at [518, 263] on div "Task: Deploy ETL (Final changes) Start date: 20-10-2025 End date: 20-10-2025" at bounding box center [519, 262] width 5 height 9
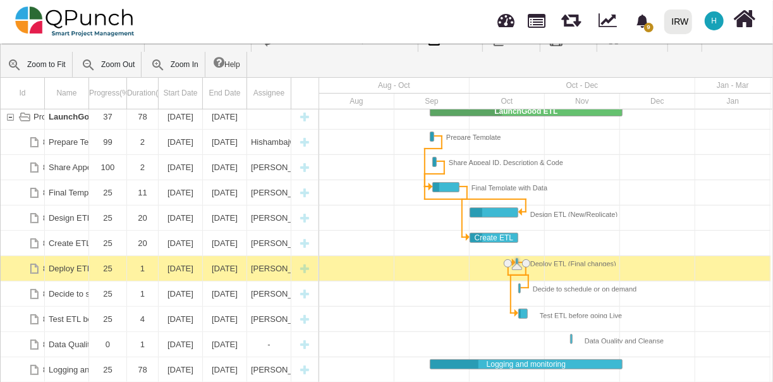
click at [518, 263] on div "Task: Deploy ETL (Final changes) Start date: 20-10-2025 End date: 20-10-2025" at bounding box center [519, 262] width 5 height 9
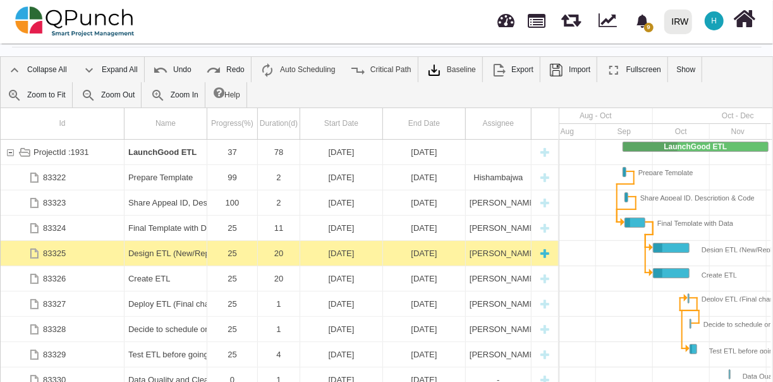
scroll to position [0, 129]
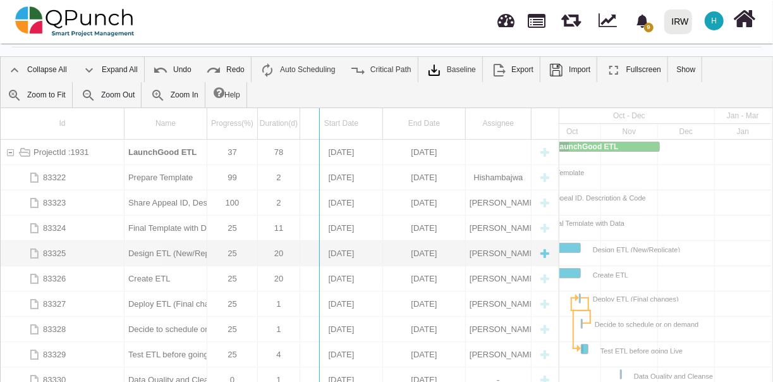
drag, startPoint x: 559, startPoint y: 210, endPoint x: 275, endPoint y: 241, distance: 285.5
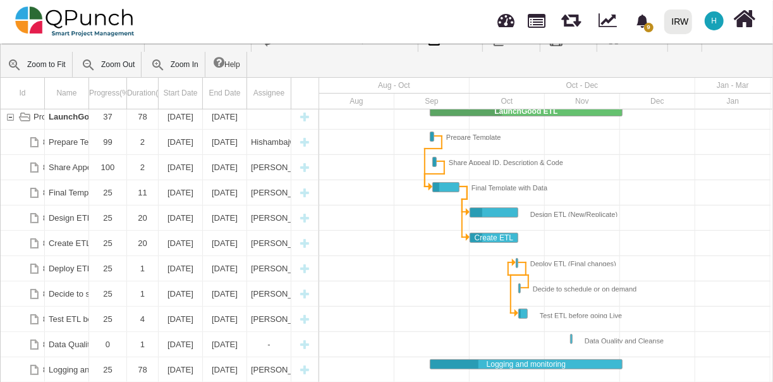
scroll to position [5, 0]
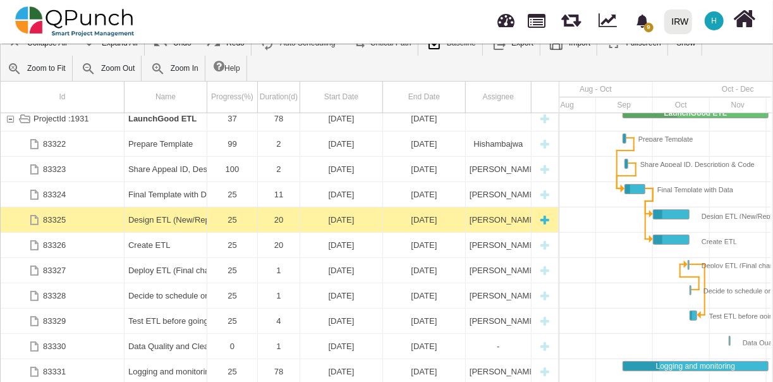
scroll to position [71, 0]
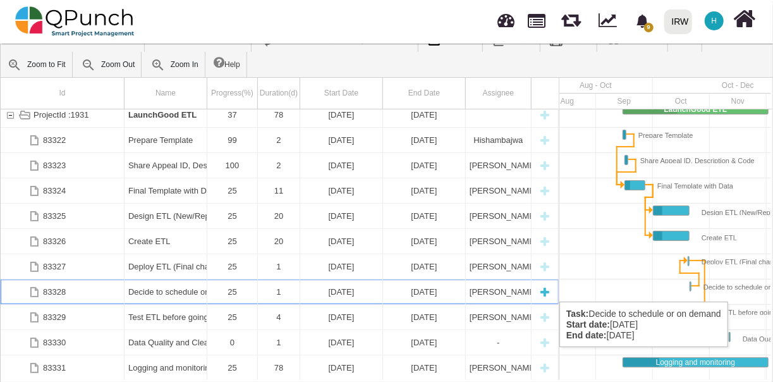
click at [333, 289] on div "[DATE]" at bounding box center [341, 291] width 75 height 25
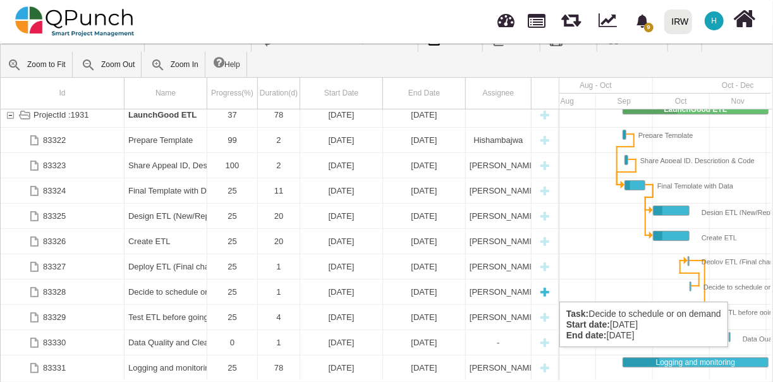
scroll to position [0, 87]
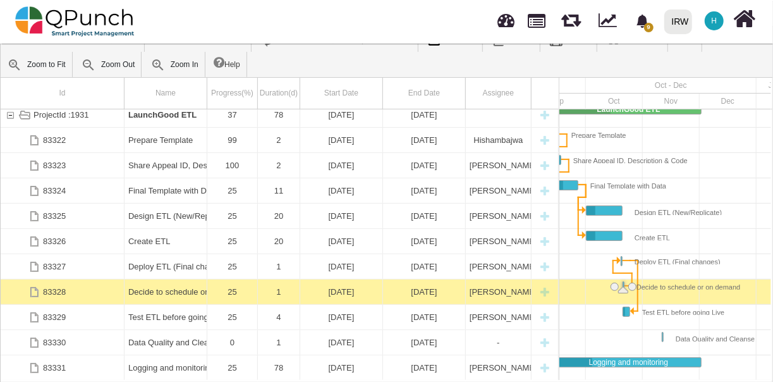
click at [333, 289] on div "[DATE]" at bounding box center [341, 291] width 75 height 25
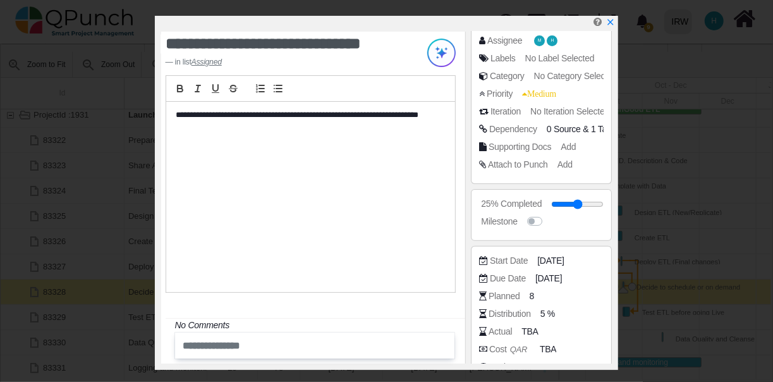
scroll to position [100, 0]
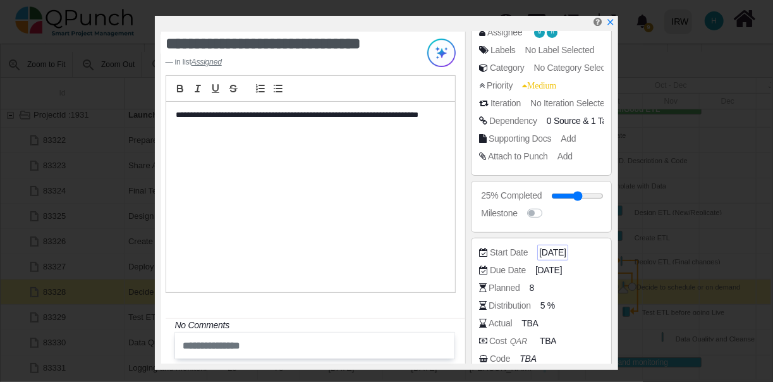
click at [542, 251] on span "[DATE]" at bounding box center [552, 252] width 27 height 13
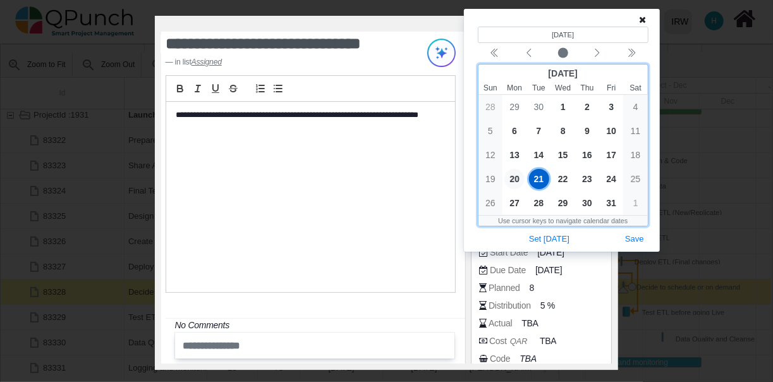
click at [514, 178] on span "20" at bounding box center [514, 179] width 20 height 20
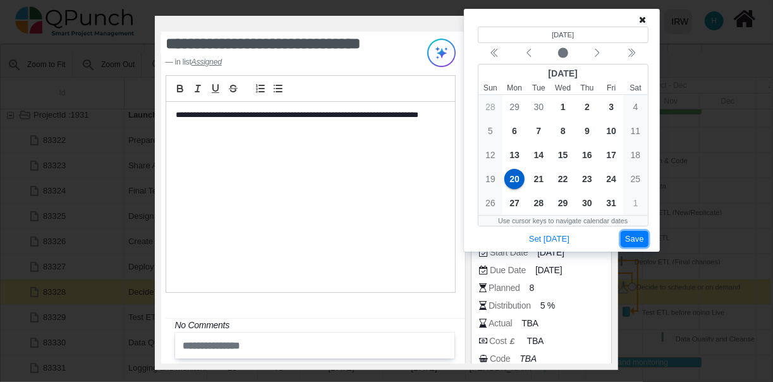
click at [633, 233] on button "Save" at bounding box center [635, 239] width 28 height 17
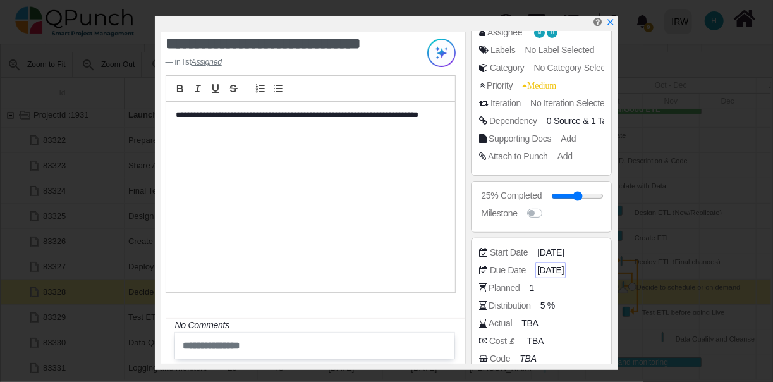
click at [542, 268] on span "[DATE]" at bounding box center [550, 270] width 27 height 13
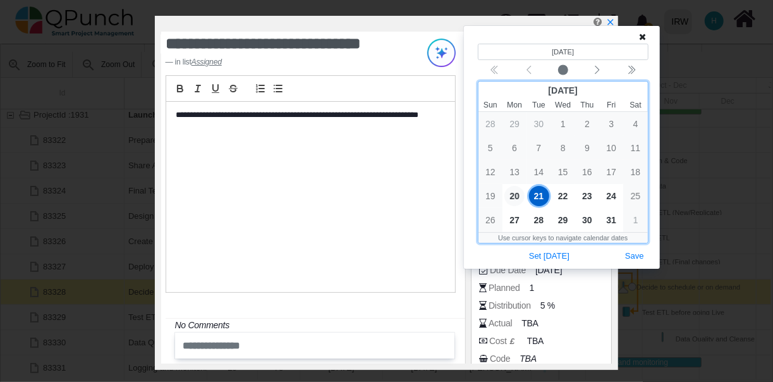
click at [513, 193] on span "20" at bounding box center [514, 196] width 20 height 20
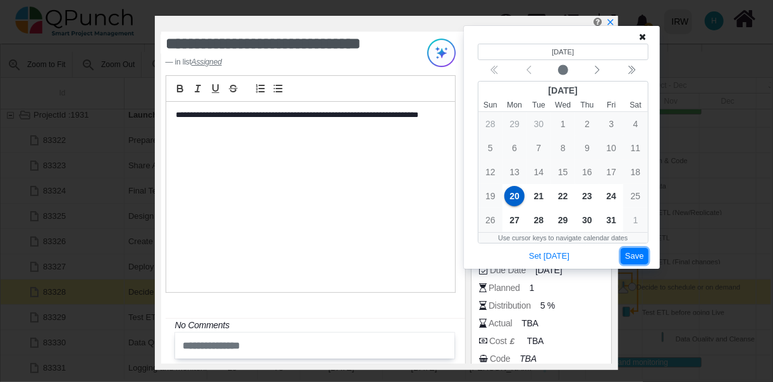
click at [631, 256] on button "Save" at bounding box center [635, 256] width 28 height 17
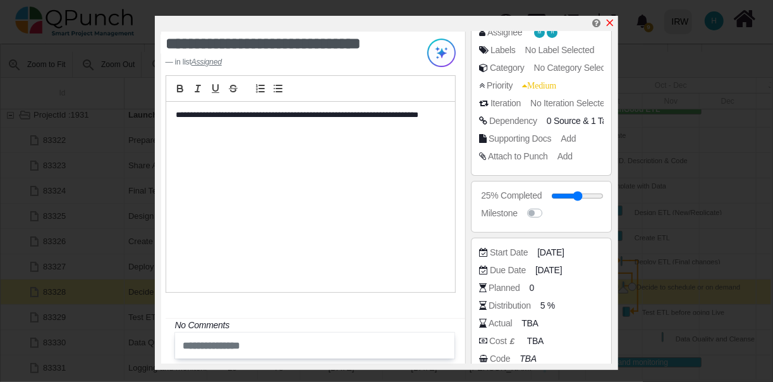
click at [612, 24] on icon "x" at bounding box center [610, 23] width 10 height 10
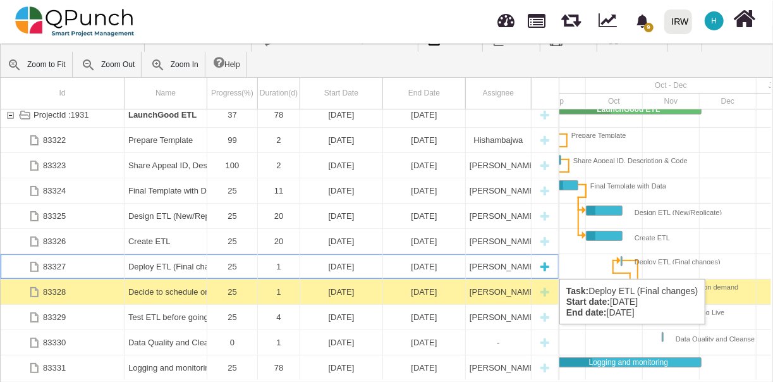
click at [333, 266] on div "[DATE]" at bounding box center [341, 266] width 75 height 25
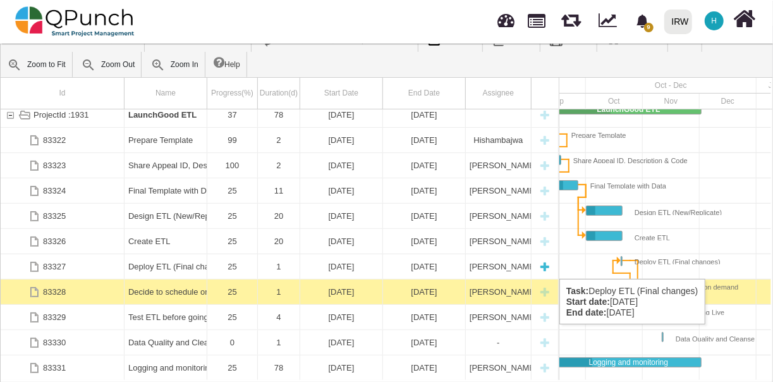
scroll to position [0, 85]
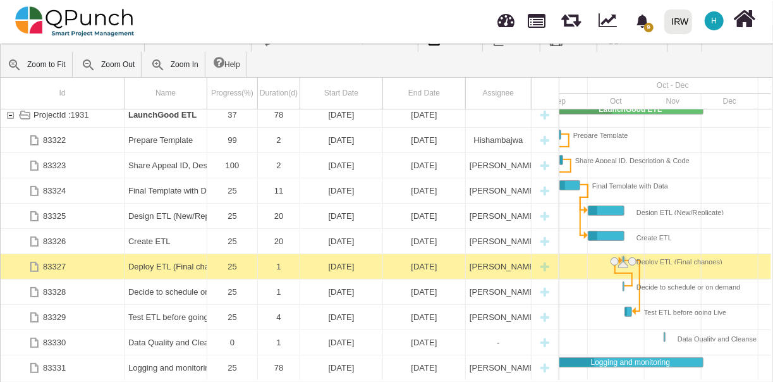
click at [333, 266] on div "[DATE]" at bounding box center [341, 266] width 75 height 25
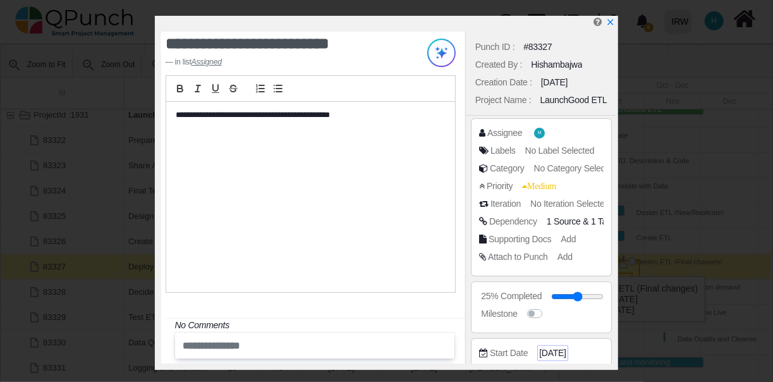
click at [545, 350] on span "[DATE]" at bounding box center [552, 352] width 27 height 13
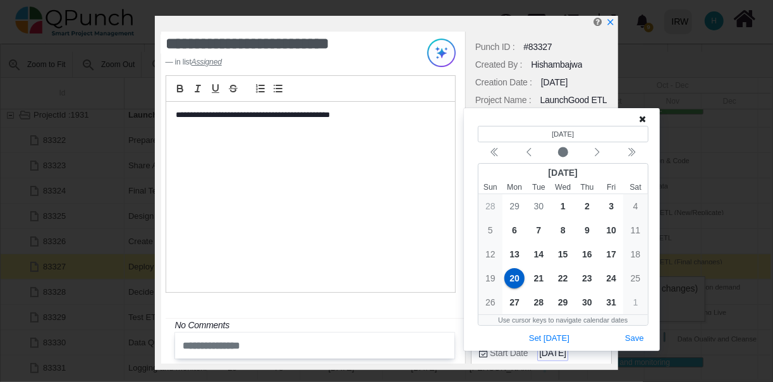
click at [545, 350] on span "[DATE]" at bounding box center [552, 352] width 27 height 13
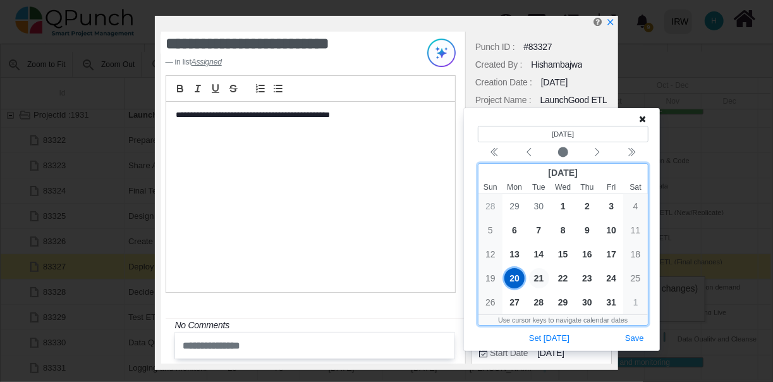
click at [539, 277] on span "21" at bounding box center [539, 278] width 20 height 20
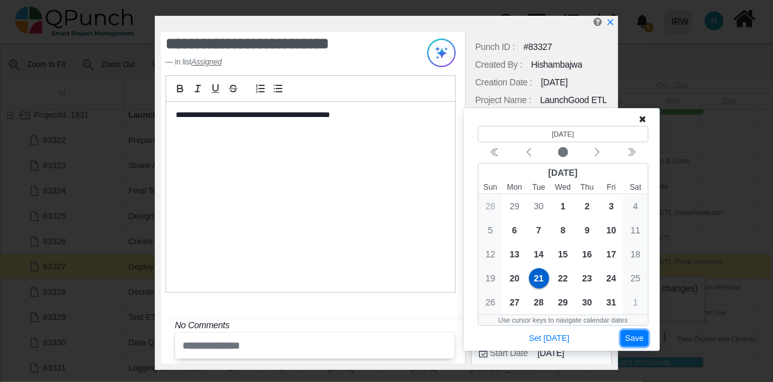
click at [635, 337] on button "Save" at bounding box center [635, 338] width 28 height 17
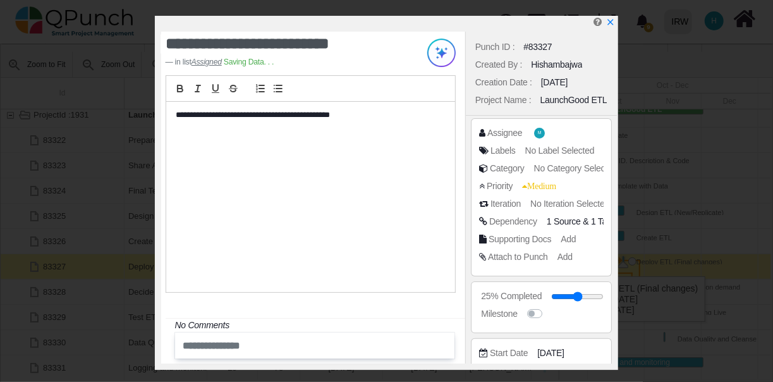
scroll to position [209, 0]
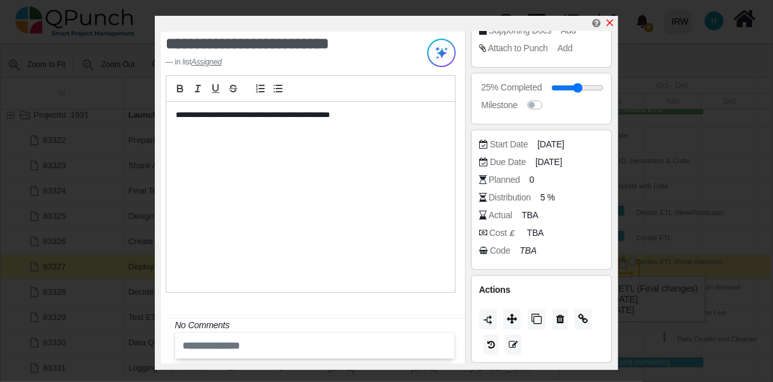
click at [612, 20] on icon "x" at bounding box center [610, 23] width 10 height 10
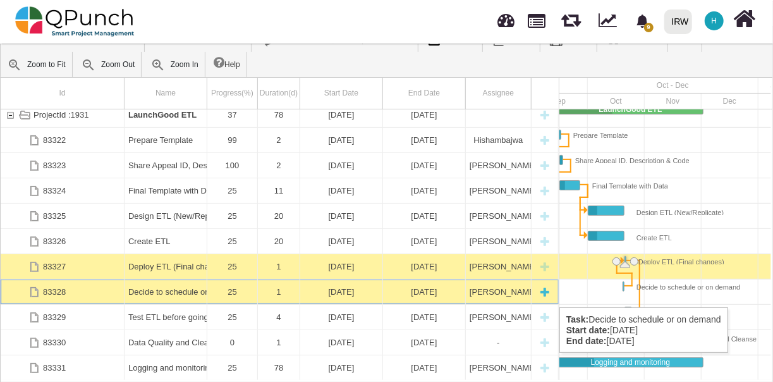
click at [377, 295] on div "[DATE]" at bounding box center [341, 291] width 75 height 25
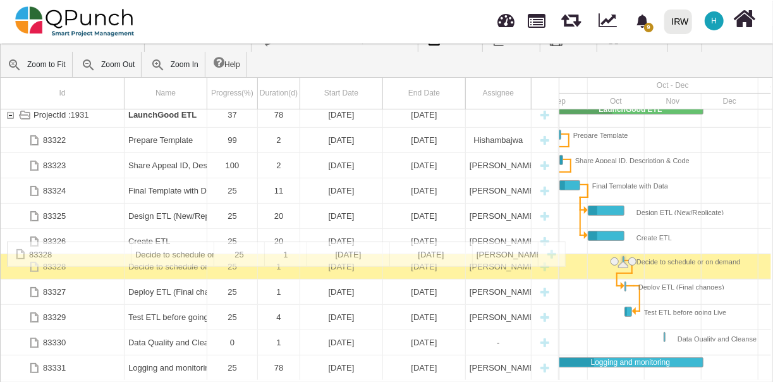
drag, startPoint x: 92, startPoint y: 289, endPoint x: 92, endPoint y: 247, distance: 42.3
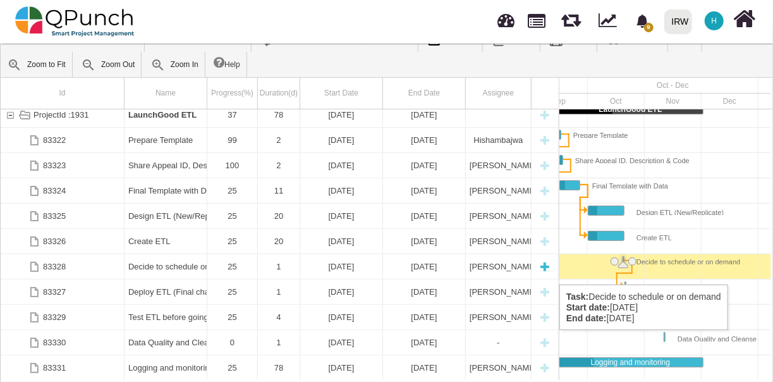
click at [172, 272] on div "Decide to schedule or on demand" at bounding box center [165, 266] width 75 height 25
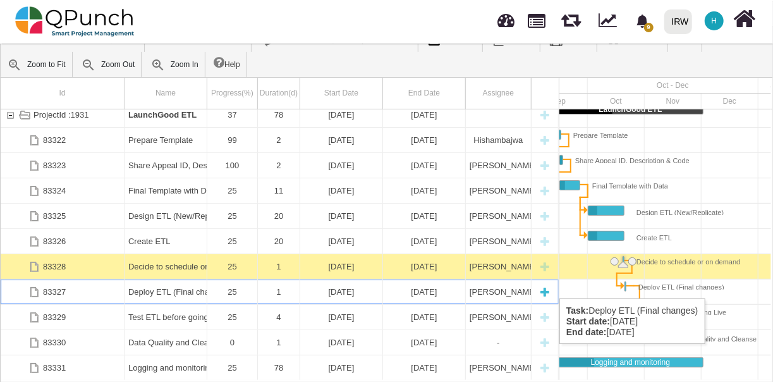
click at [335, 286] on div "[DATE]" at bounding box center [341, 291] width 75 height 25
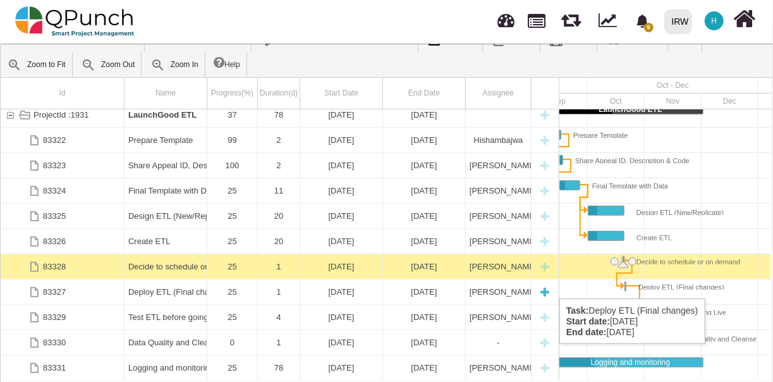
scroll to position [0, 87]
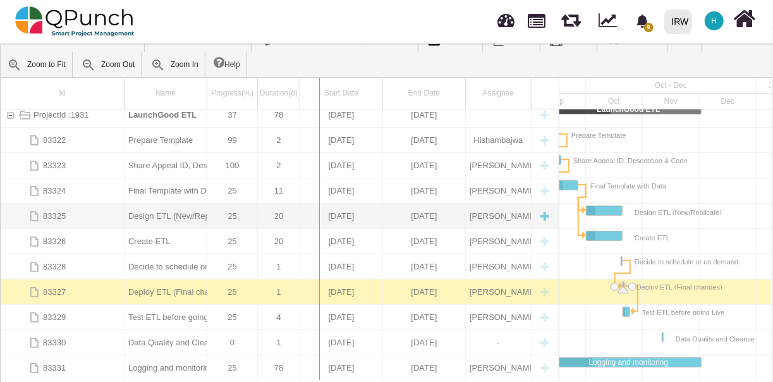
drag, startPoint x: 559, startPoint y: 159, endPoint x: 311, endPoint y: 210, distance: 253.0
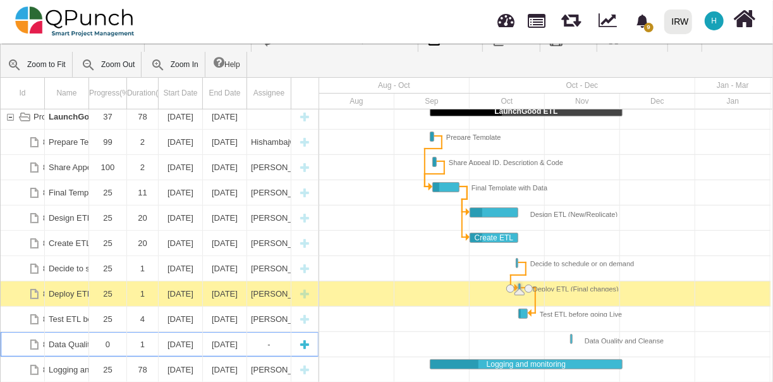
scroll to position [5, 0]
click at [221, 346] on div "[DATE]" at bounding box center [225, 344] width 36 height 25
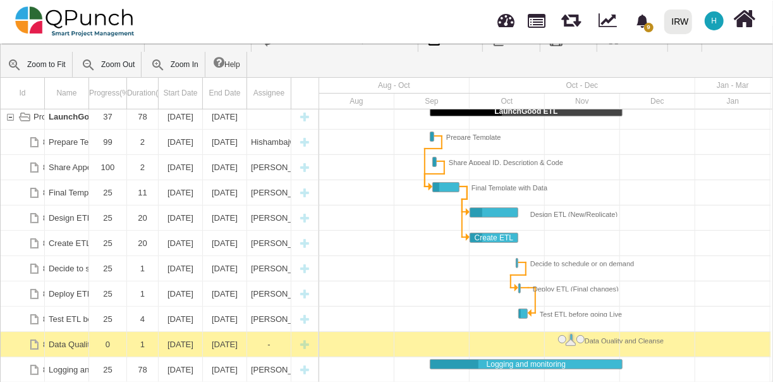
click at [221, 346] on div "[DATE]" at bounding box center [225, 344] width 36 height 25
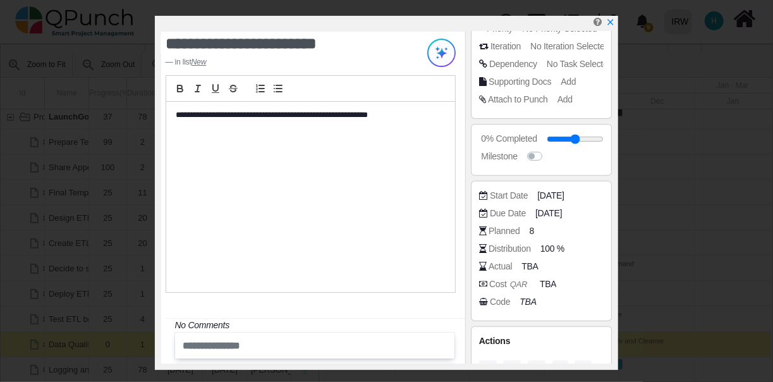
scroll to position [160, 0]
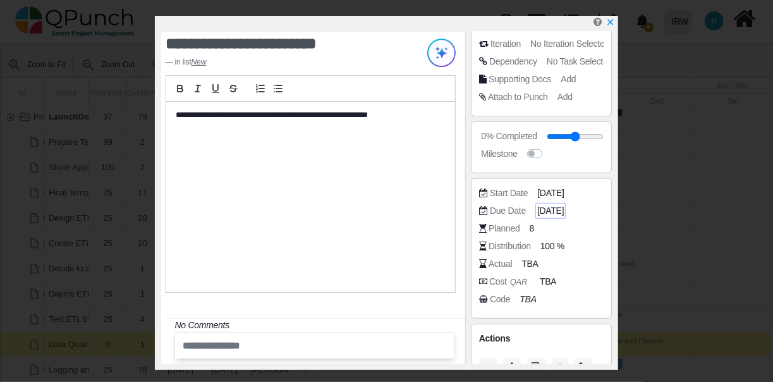
click at [545, 211] on span "[DATE]" at bounding box center [550, 210] width 27 height 13
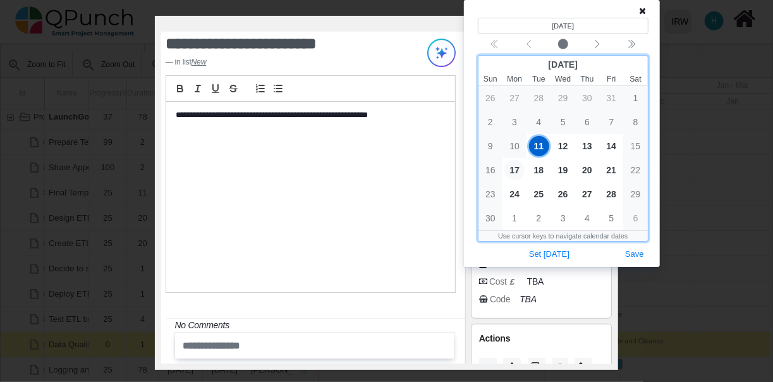
click at [519, 167] on span "17" at bounding box center [514, 170] width 20 height 20
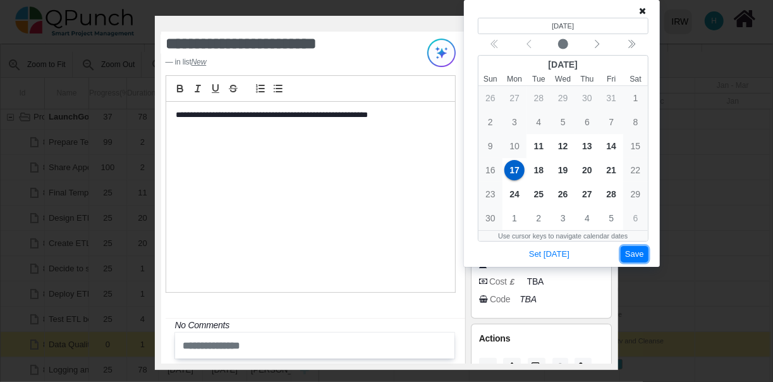
click at [633, 250] on button "Save" at bounding box center [635, 254] width 28 height 17
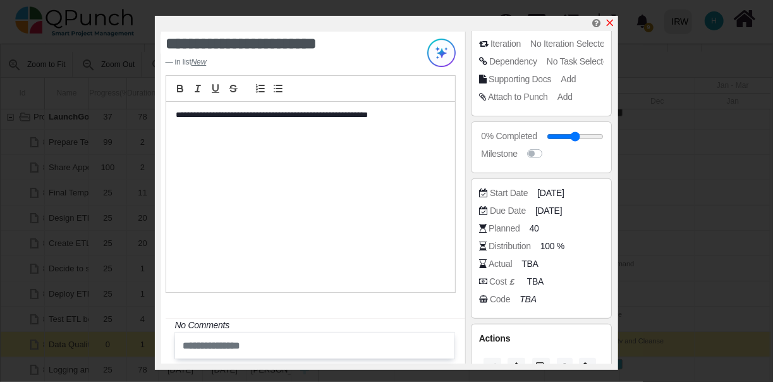
click at [609, 23] on icon "x" at bounding box center [610, 23] width 7 height 7
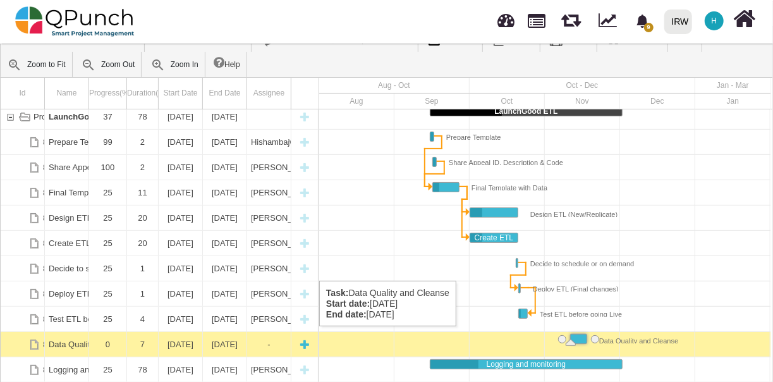
scroll to position [5, 0]
click at [262, 339] on div "-" at bounding box center [269, 344] width 36 height 25
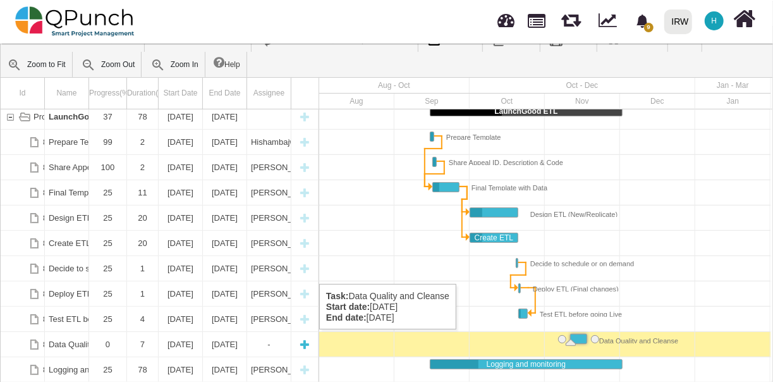
click at [304, 342] on div "New task" at bounding box center [304, 344] width 19 height 25
select select "**"
select select "****"
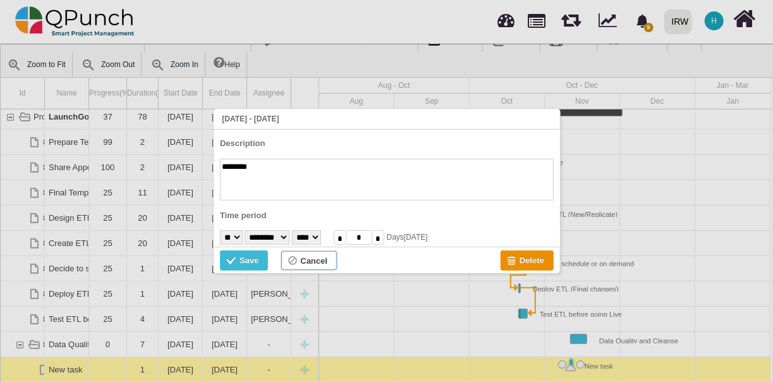
click at [310, 258] on div "Cancel" at bounding box center [313, 261] width 27 height 14
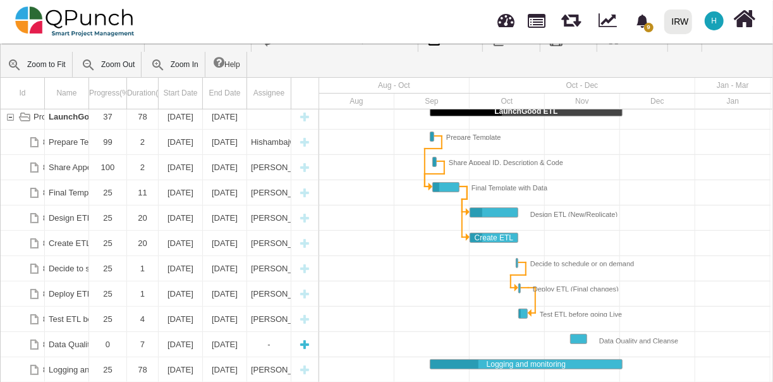
click at [304, 345] on div "New task" at bounding box center [304, 344] width 19 height 25
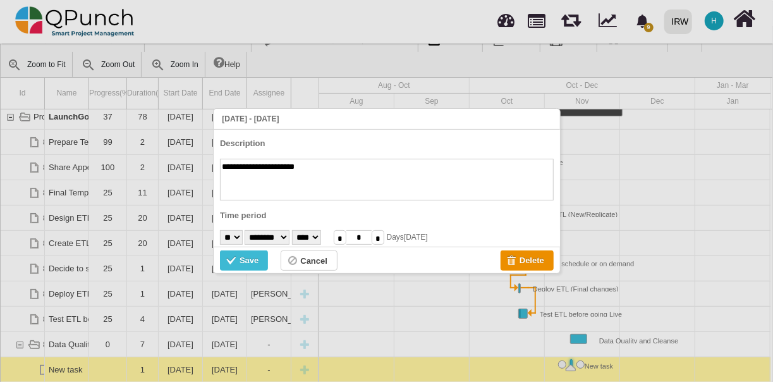
type textarea "**********"
click at [236, 238] on select "* * * * * * * * * ** ** ** ** ** ** ** ** ** ** ** ** ** ** ** ** ** ** ** ** *…" at bounding box center [231, 237] width 23 height 15
select select "**"
click at [220, 230] on select "* * * * * * * * * ** ** ** ** ** ** ** ** ** ** ** ** ** ** ** ** ** ** ** ** *…" at bounding box center [231, 237] width 23 height 15
click at [243, 260] on div "Save" at bounding box center [249, 260] width 19 height 14
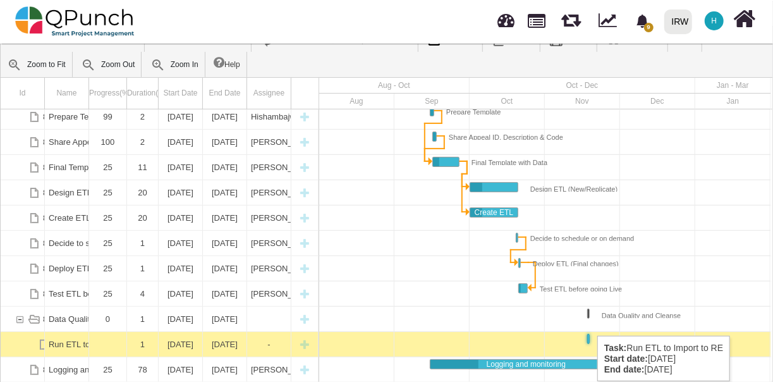
scroll to position [30, 0]
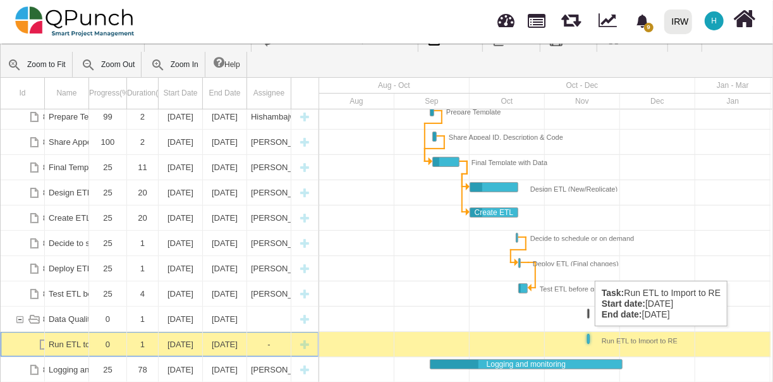
click at [589, 339] on div "Run ETL to Import to RE" at bounding box center [633, 338] width 88 height 9
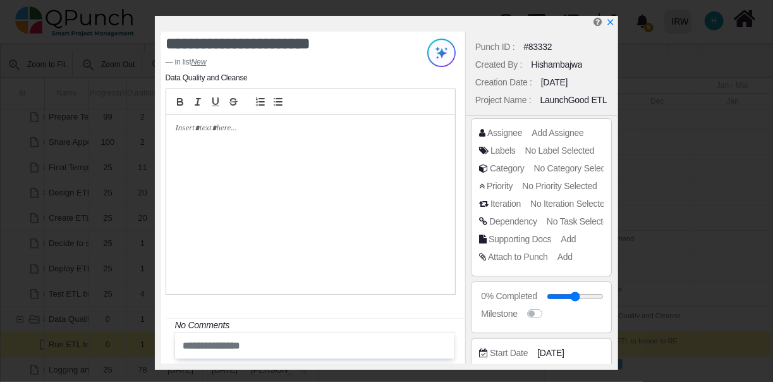
click at [569, 220] on span "No Task Selected" at bounding box center [580, 221] width 66 height 10
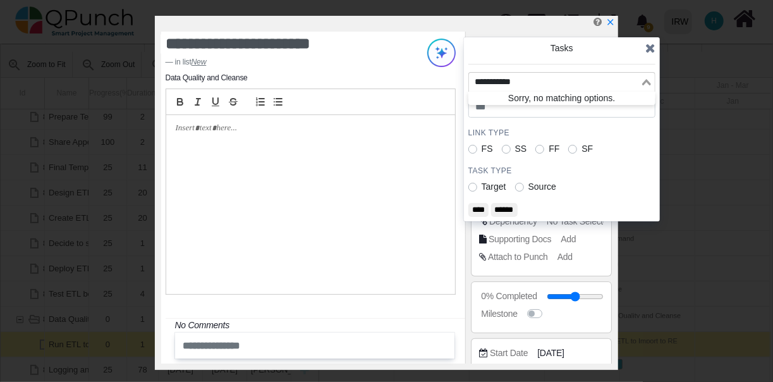
click at [651, 81] on div "Loading..." at bounding box center [647, 81] width 15 height 16
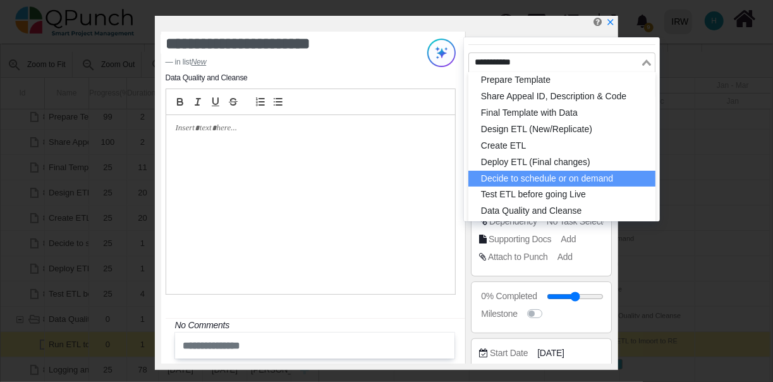
scroll to position [35, 0]
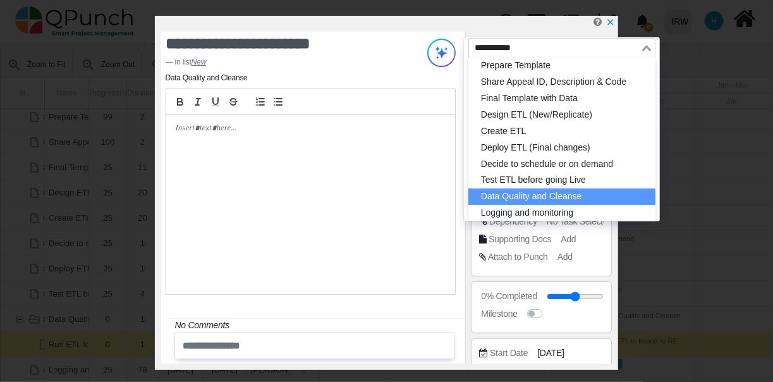
click at [563, 198] on li "Data Quality and Cleanse" at bounding box center [561, 196] width 187 height 16
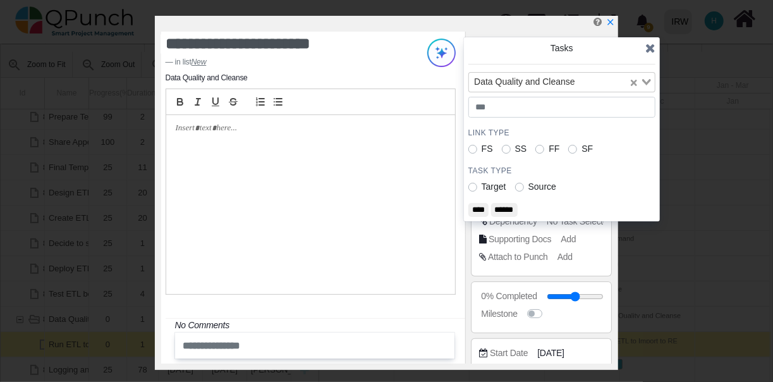
scroll to position [0, 0]
click at [528, 183] on label "Source" at bounding box center [542, 186] width 28 height 13
click at [485, 204] on input "****" at bounding box center [478, 210] width 20 height 14
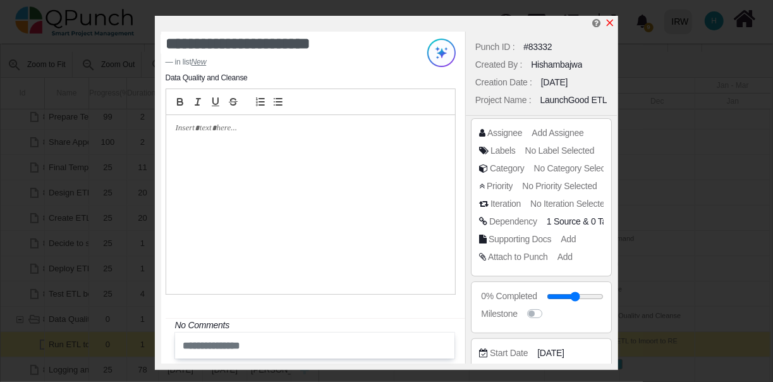
click at [611, 25] on icon "x" at bounding box center [610, 23] width 7 height 7
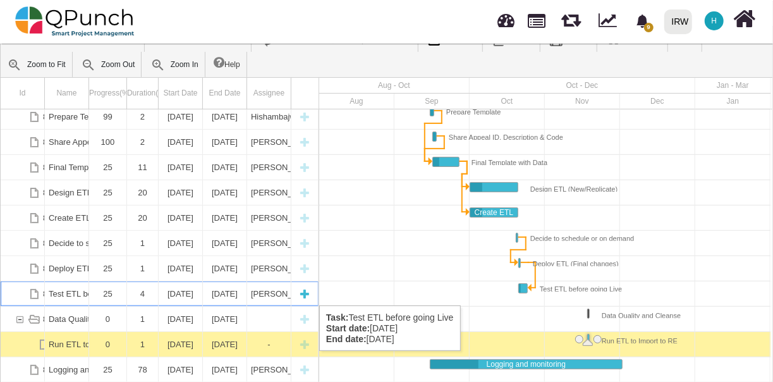
click at [308, 293] on div "New task" at bounding box center [304, 293] width 19 height 25
type textarea "********"
select select "**"
select select "*"
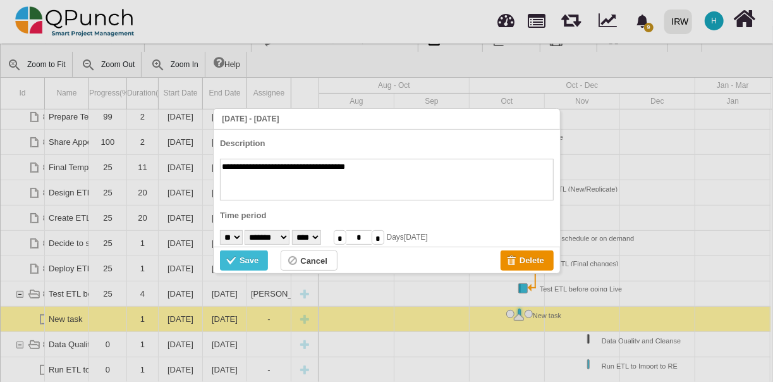
type textarea "**********"
click at [240, 237] on select "* * * * * * * * * ** ** ** ** ** ** ** ** ** ** ** ** ** ** ** ** ** ** ** ** *…" at bounding box center [231, 237] width 23 height 15
select select "**"
click at [220, 230] on select "* * * * * * * * * ** ** ** ** ** ** ** ** ** ** ** ** ** ** ** ** ** ** ** ** *…" at bounding box center [231, 237] width 23 height 15
click at [249, 259] on div "Save" at bounding box center [249, 260] width 19 height 14
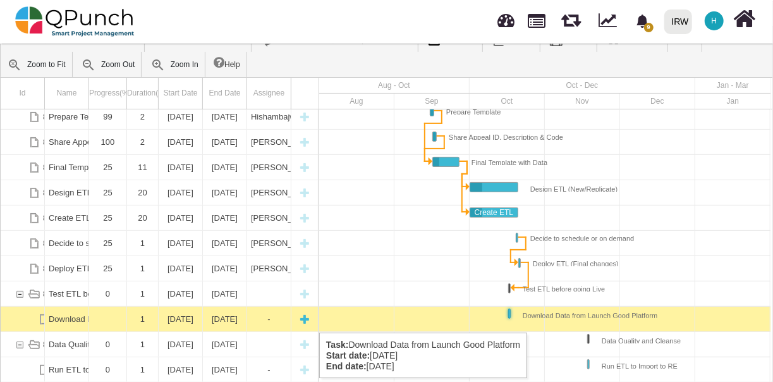
click at [267, 320] on div "-" at bounding box center [269, 319] width 36 height 25
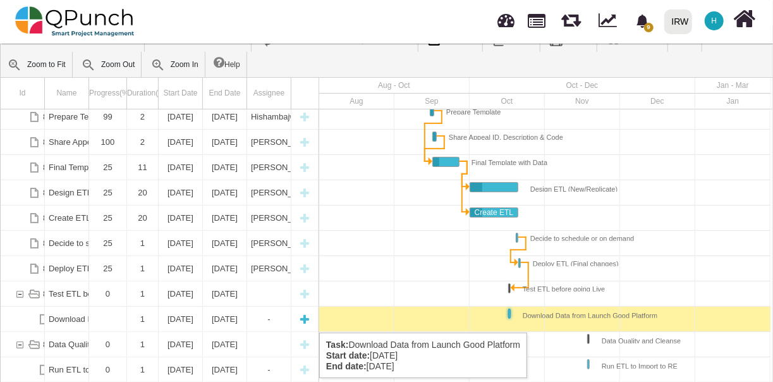
click at [267, 320] on div "-" at bounding box center [269, 319] width 36 height 25
click at [186, 320] on div "[DATE]" at bounding box center [180, 319] width 36 height 25
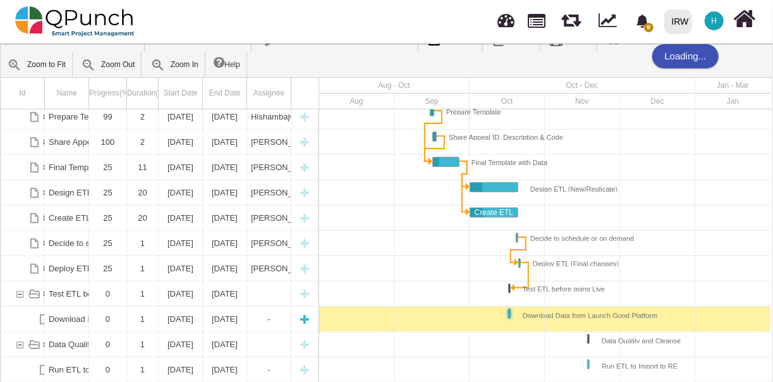
click at [186, 320] on div "[DATE]" at bounding box center [180, 319] width 36 height 25
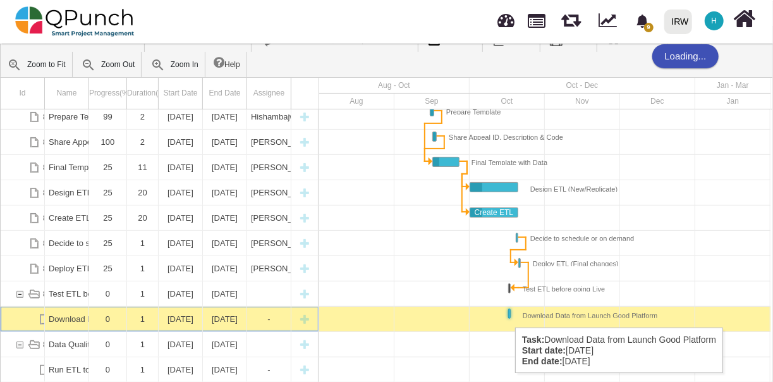
click at [509, 315] on div "Task: Download Data from Launch Good Platform Start date: 17-10-2025 End date: …" at bounding box center [509, 313] width 1 height 9
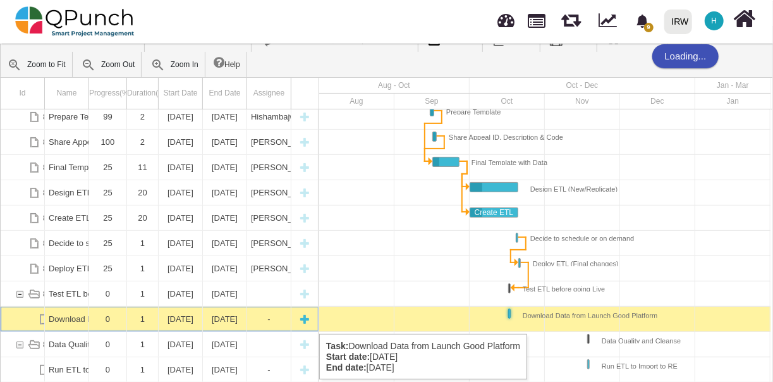
click at [63, 321] on div "Download Data from Launch Good Platform" at bounding box center [67, 319] width 36 height 25
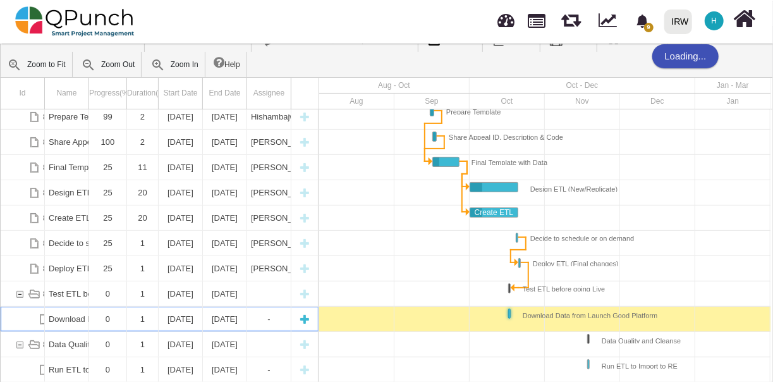
click at [63, 321] on div "Download Data from Launch Good Platform" at bounding box center [67, 319] width 36 height 25
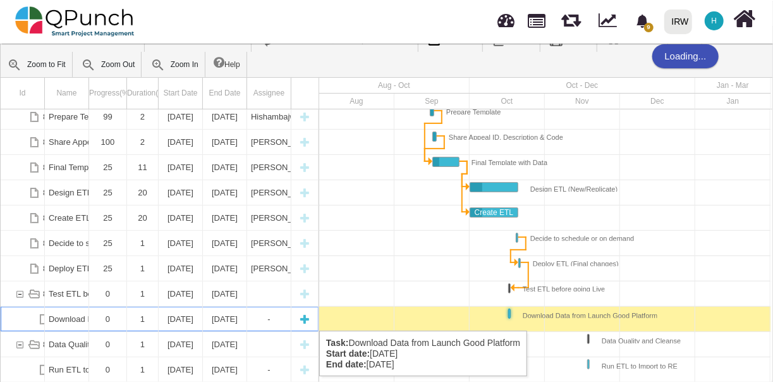
click at [189, 318] on div "[DATE]" at bounding box center [180, 319] width 36 height 25
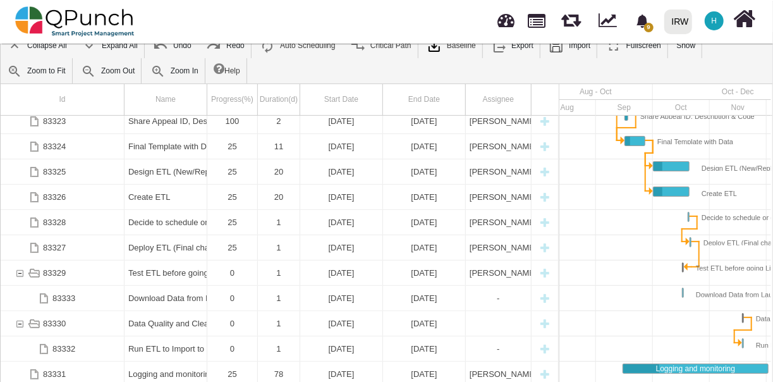
scroll to position [71, 0]
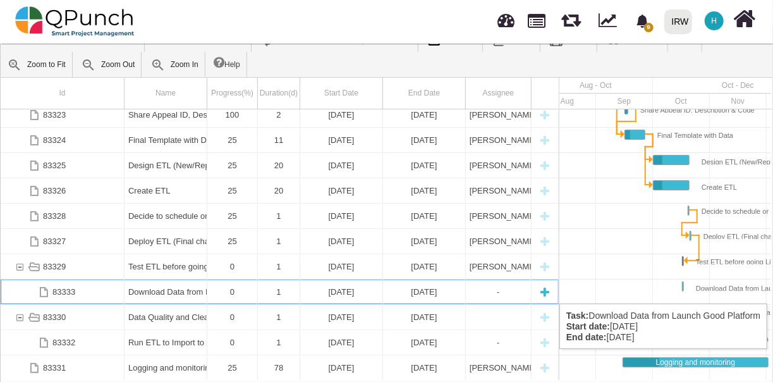
click at [75, 291] on div "83333" at bounding box center [63, 291] width 124 height 25
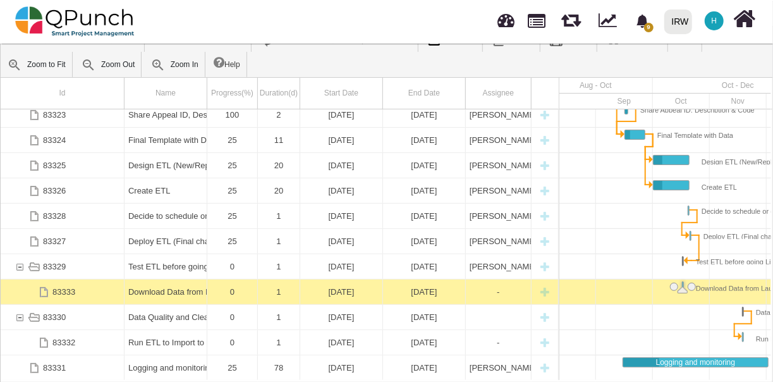
scroll to position [0, 80]
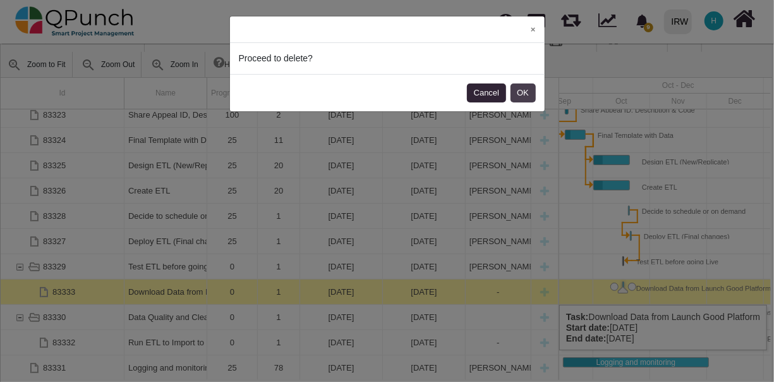
click at [523, 92] on button "OK" at bounding box center [523, 92] width 25 height 19
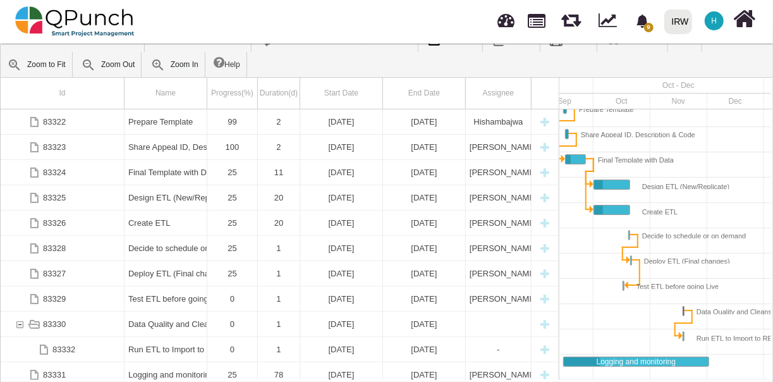
scroll to position [25, 0]
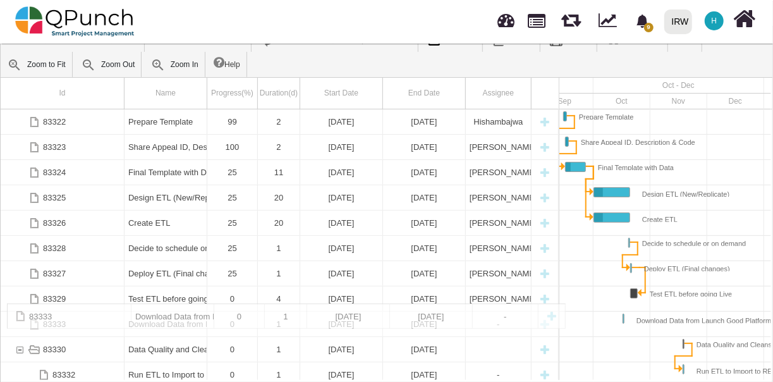
drag, startPoint x: 60, startPoint y: 324, endPoint x: 35, endPoint y: 310, distance: 28.3
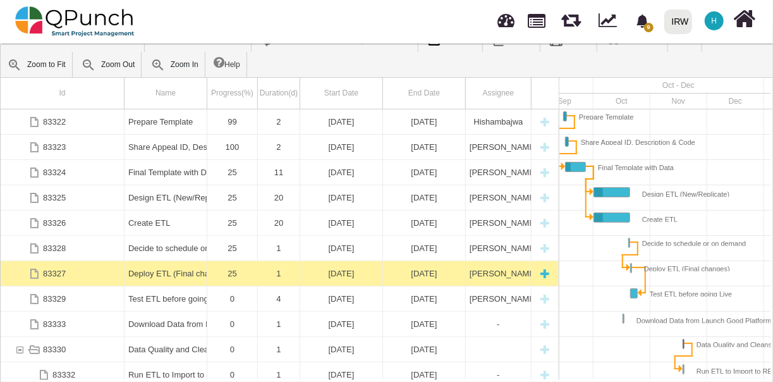
scroll to position [58, 0]
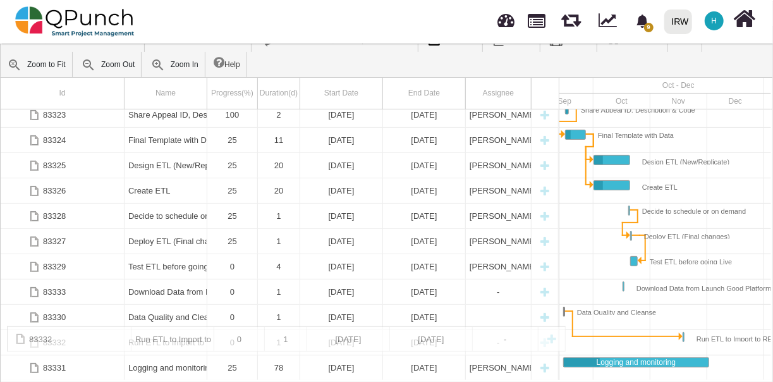
drag, startPoint x: 67, startPoint y: 338, endPoint x: 28, endPoint y: 332, distance: 39.0
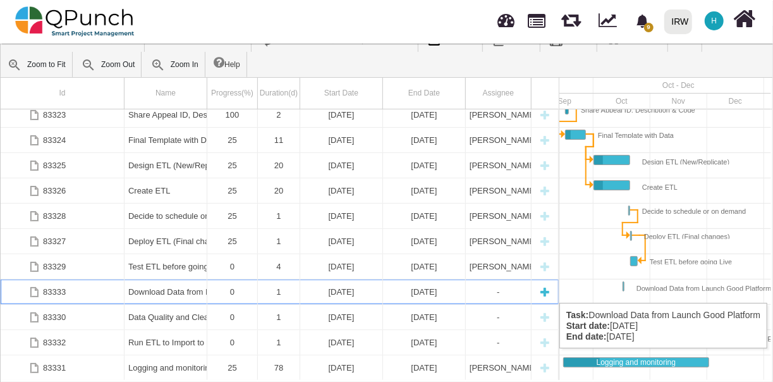
click at [203, 290] on div "Download Data from Launch Good Platform" at bounding box center [165, 291] width 75 height 25
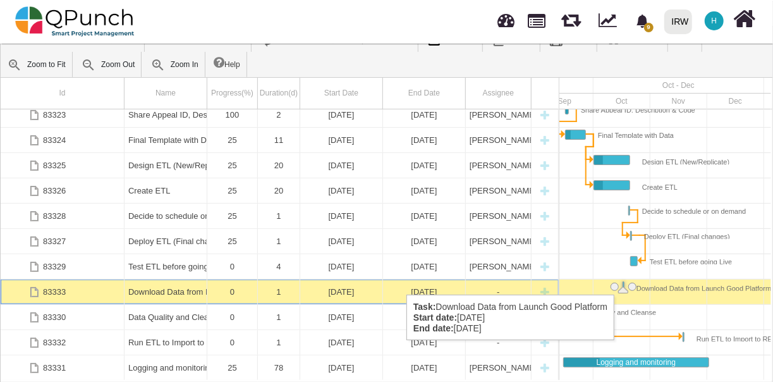
click at [623, 282] on div "Task: Download Data from Launch Good Platform Start date: 17-10-2025 End date: …" at bounding box center [625, 285] width 5 height 9
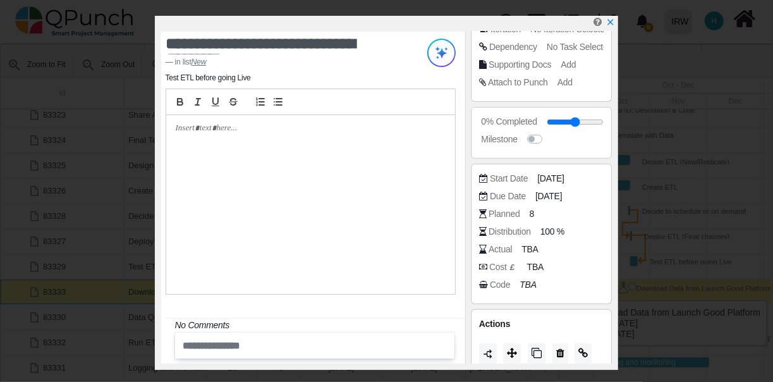
scroll to position [209, 0]
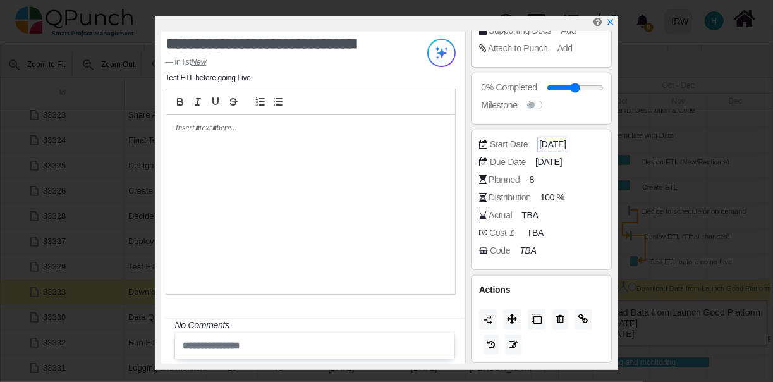
click at [557, 141] on span "[DATE]" at bounding box center [552, 144] width 27 height 13
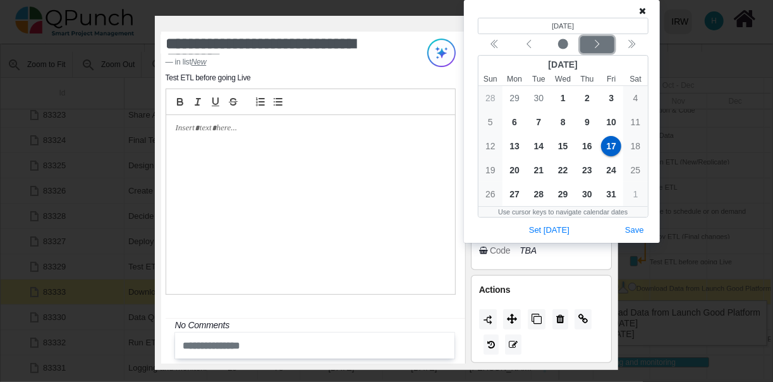
click at [599, 42] on icon "chevron left" at bounding box center [597, 44] width 10 height 10
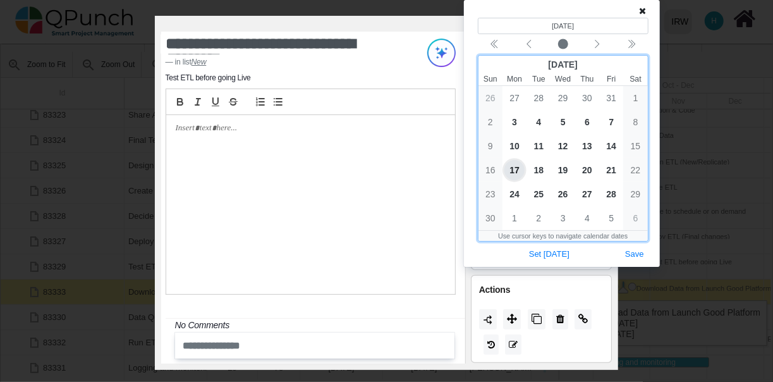
click at [518, 167] on span "17" at bounding box center [514, 170] width 20 height 20
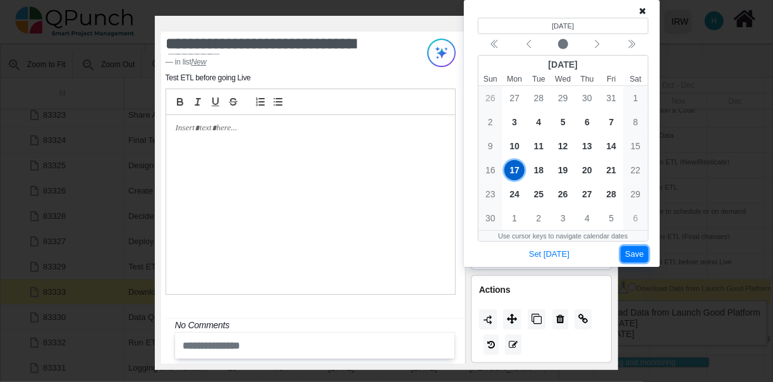
click at [636, 249] on button "Save" at bounding box center [635, 254] width 28 height 17
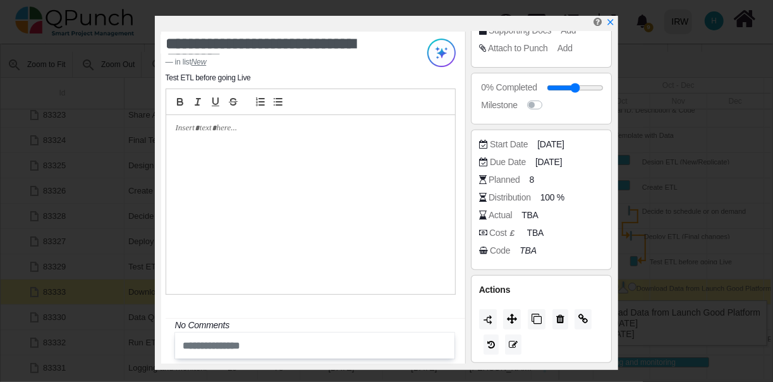
click at [264, 126] on p at bounding box center [307, 128] width 263 height 11
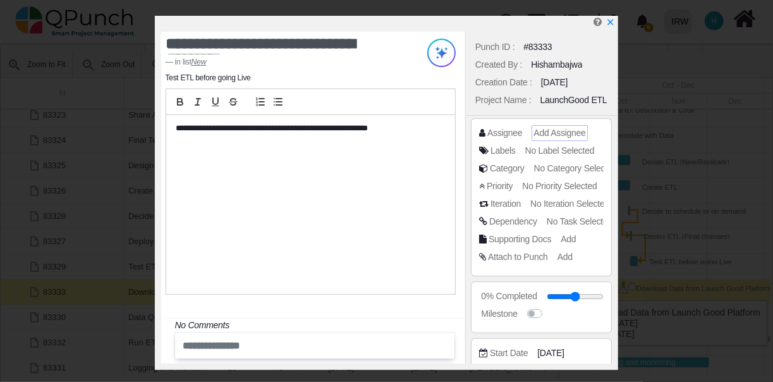
click at [556, 130] on span "Add Assignee" at bounding box center [559, 133] width 52 height 10
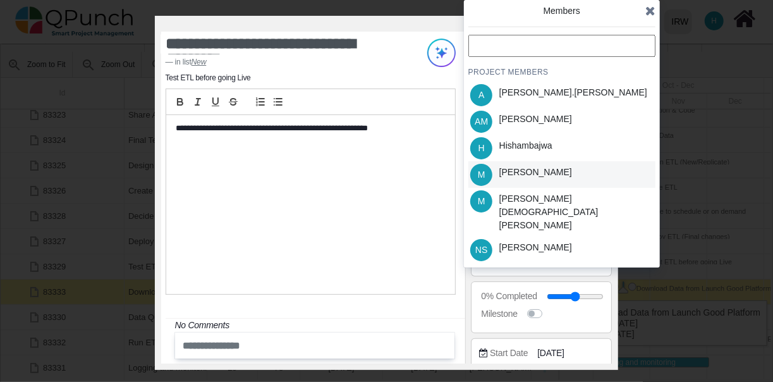
click at [620, 173] on div "M [PERSON_NAME]" at bounding box center [561, 174] width 187 height 27
click at [651, 11] on icon at bounding box center [650, 10] width 10 height 13
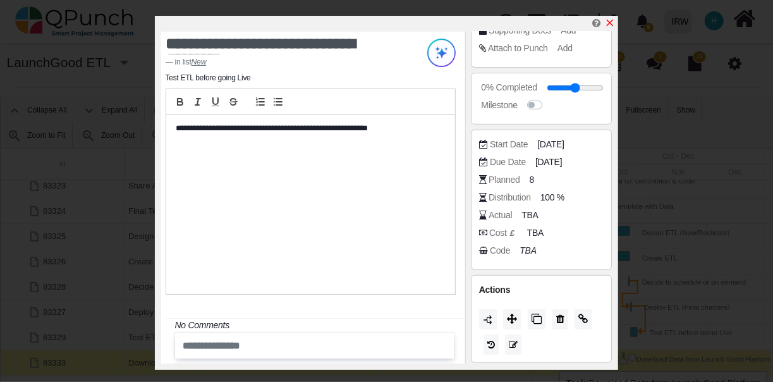
click at [611, 21] on icon "x" at bounding box center [610, 23] width 10 height 10
type input "**"
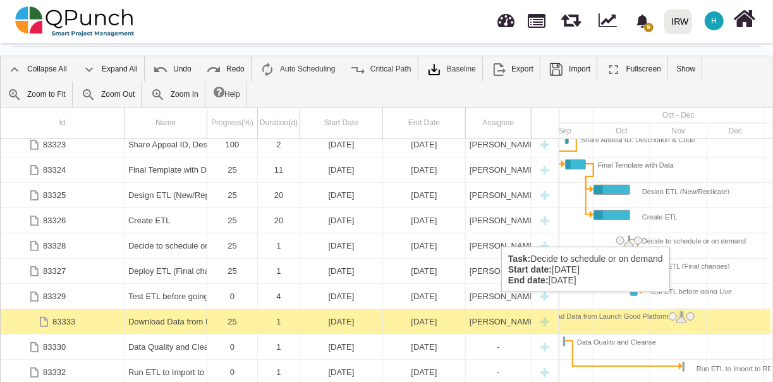
scroll to position [71, 0]
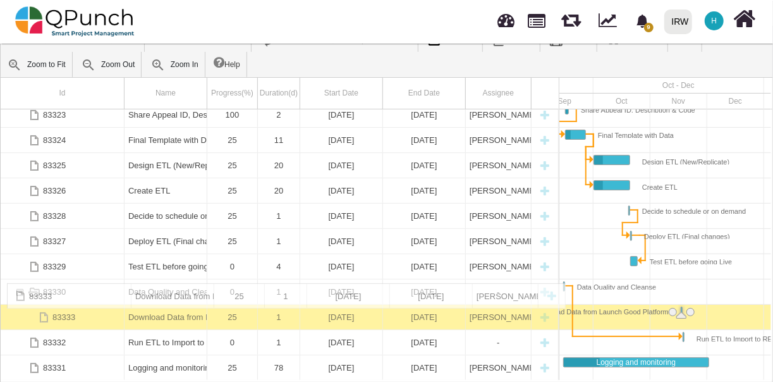
drag, startPoint x: 63, startPoint y: 295, endPoint x: 43, endPoint y: 289, distance: 20.2
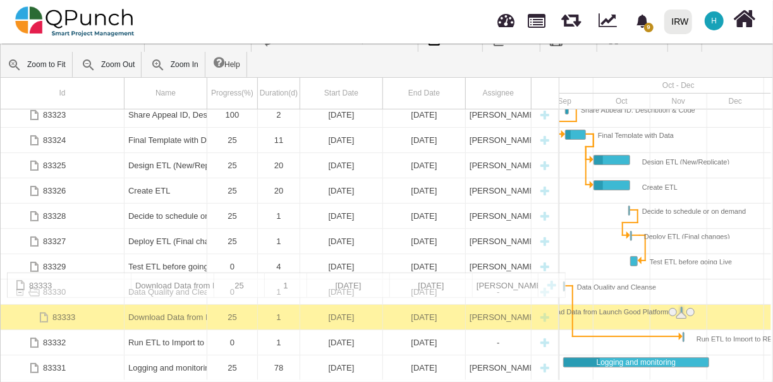
drag, startPoint x: 73, startPoint y: 316, endPoint x: 53, endPoint y: 277, distance: 43.2
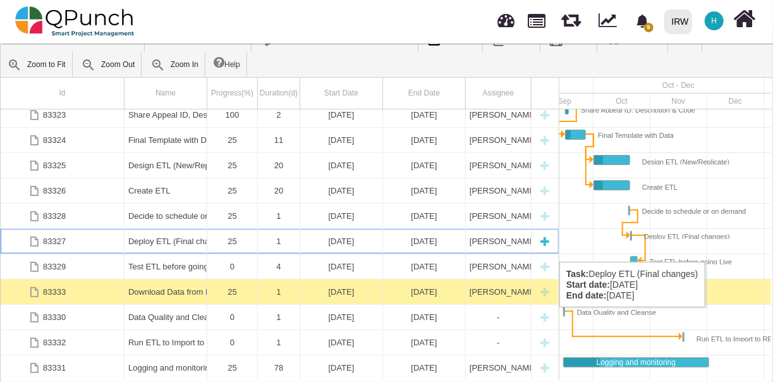
click at [237, 249] on div "25" at bounding box center [232, 241] width 42 height 25
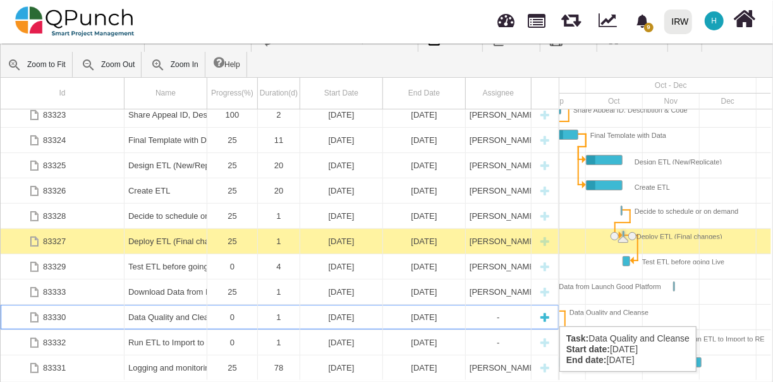
scroll to position [0, 22]
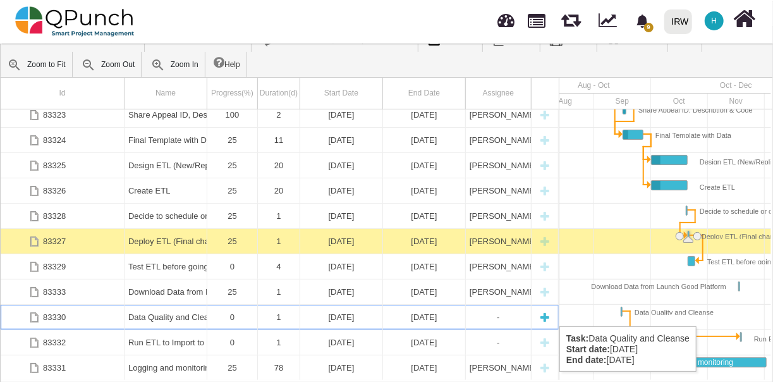
click at [338, 313] on div "[DATE]" at bounding box center [341, 317] width 75 height 25
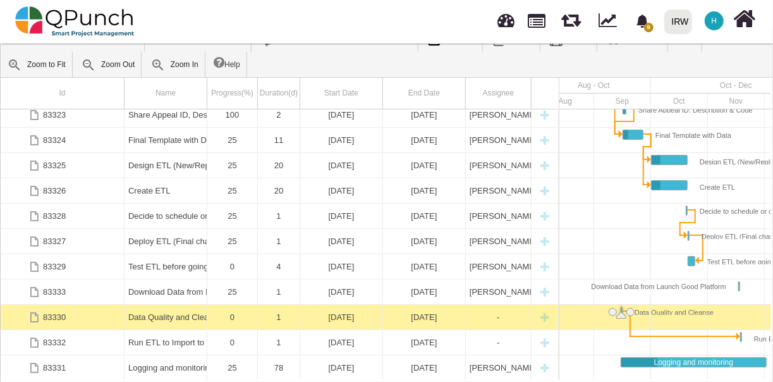
scroll to position [0, 20]
click at [338, 313] on div "[DATE]" at bounding box center [341, 317] width 75 height 25
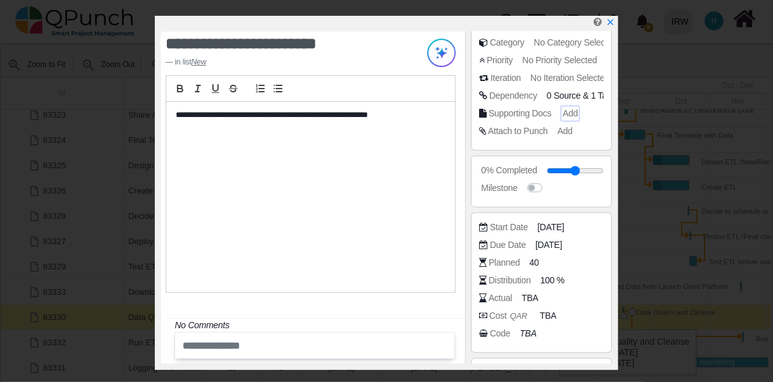
scroll to position [128, 0]
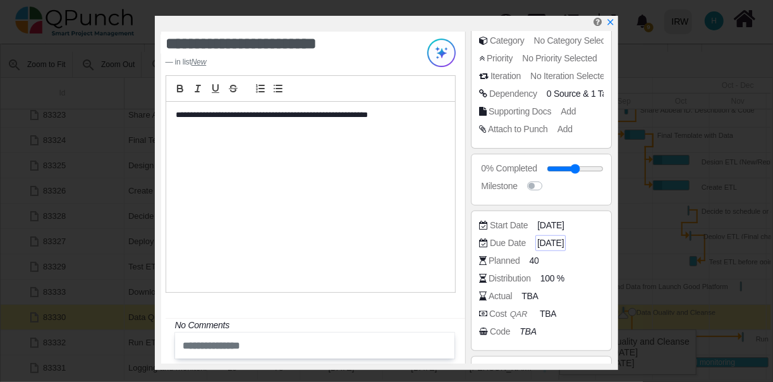
click at [564, 237] on span "[DATE]" at bounding box center [550, 242] width 27 height 13
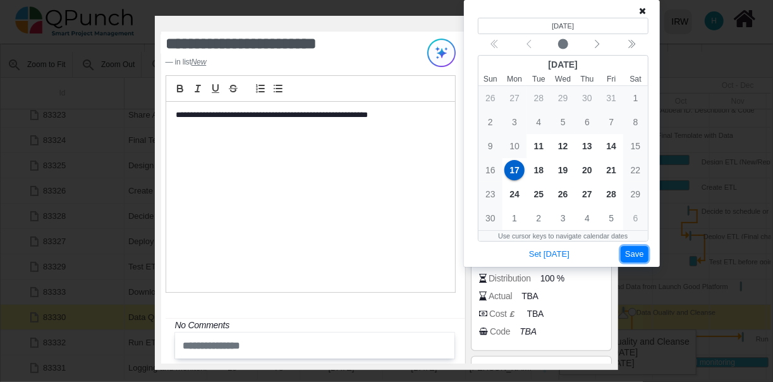
click at [645, 254] on button "Save" at bounding box center [635, 254] width 28 height 17
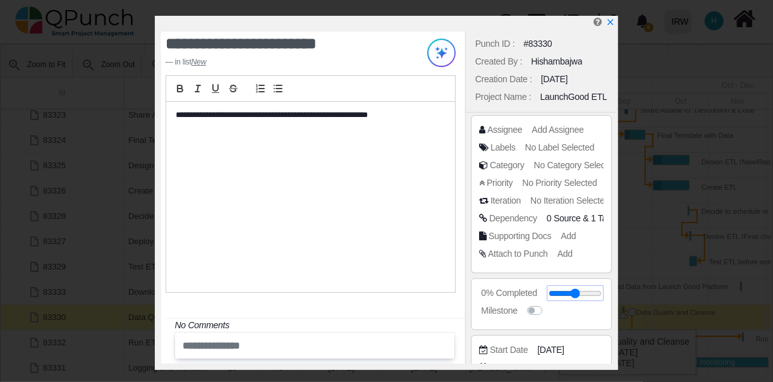
scroll to position [0, 0]
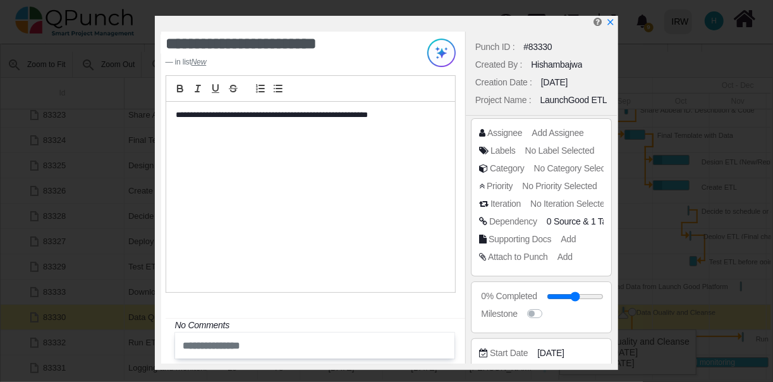
click at [569, 224] on span "0 Source" at bounding box center [564, 221] width 34 height 10
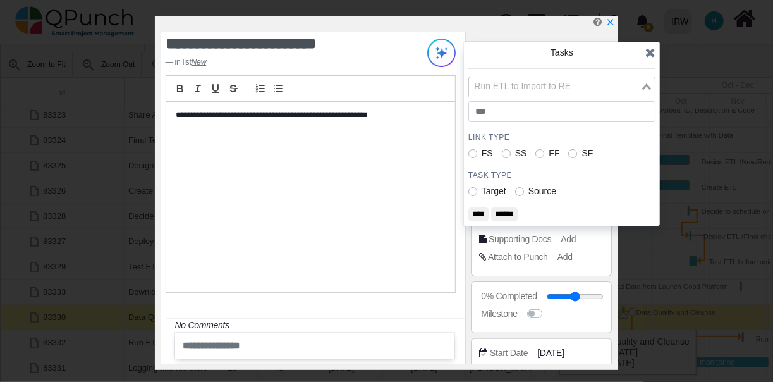
click at [648, 85] on icon "Search for option" at bounding box center [646, 86] width 9 height 6
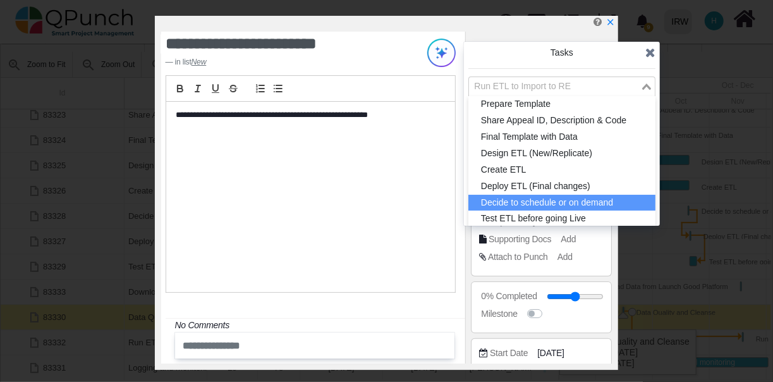
scroll to position [52, 0]
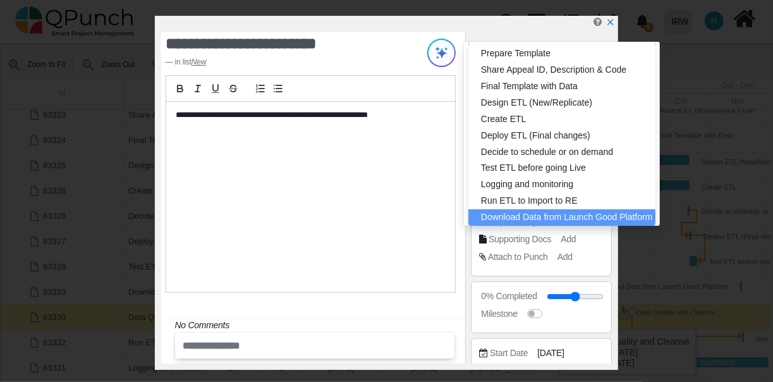
click at [554, 217] on li "Download Data from Launch Good Platform" at bounding box center [561, 217] width 187 height 16
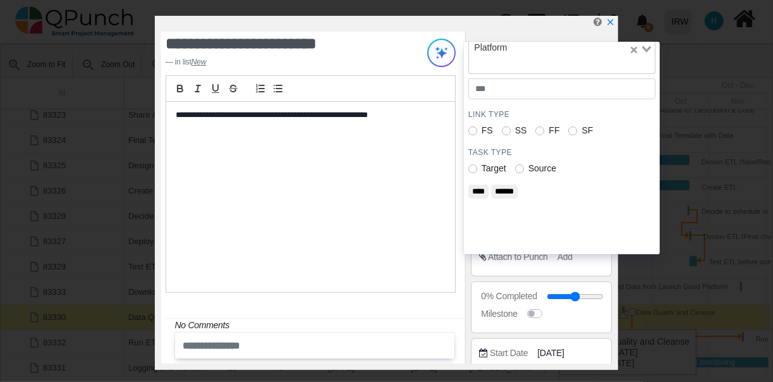
scroll to position [0, 0]
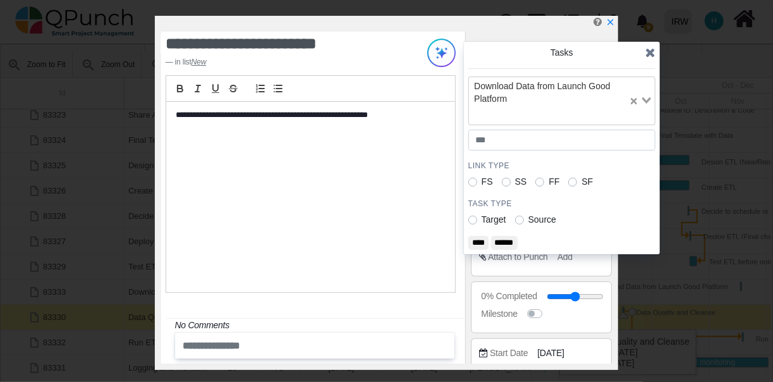
click at [528, 217] on label "Source" at bounding box center [542, 219] width 28 height 13
click at [482, 238] on input "****" at bounding box center [478, 243] width 20 height 14
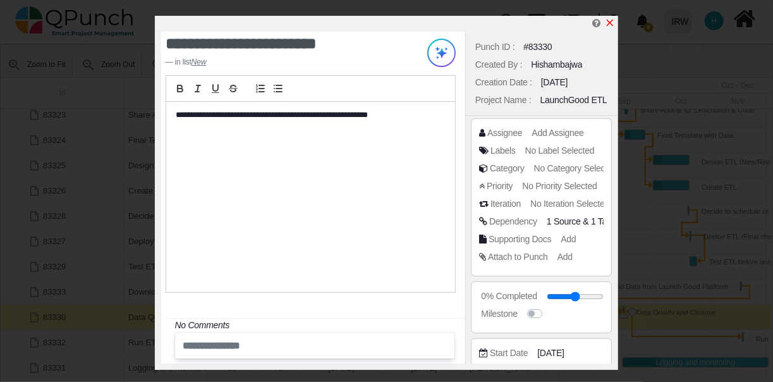
click at [612, 23] on icon "x" at bounding box center [610, 23] width 10 height 10
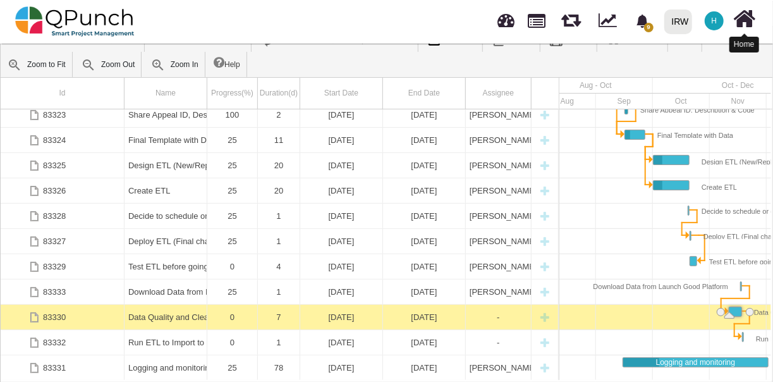
click at [740, 20] on icon at bounding box center [745, 19] width 22 height 24
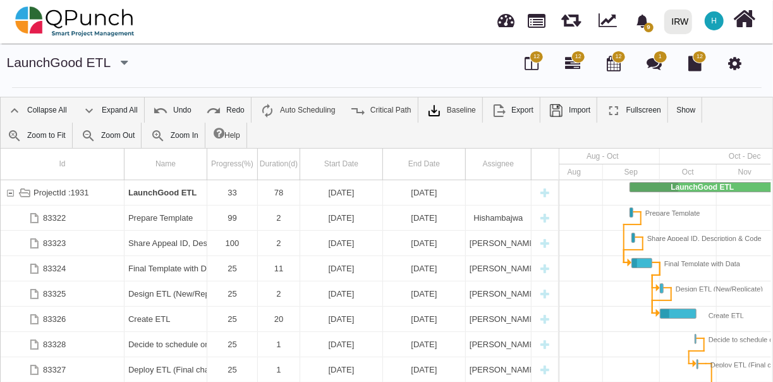
scroll to position [0, 13]
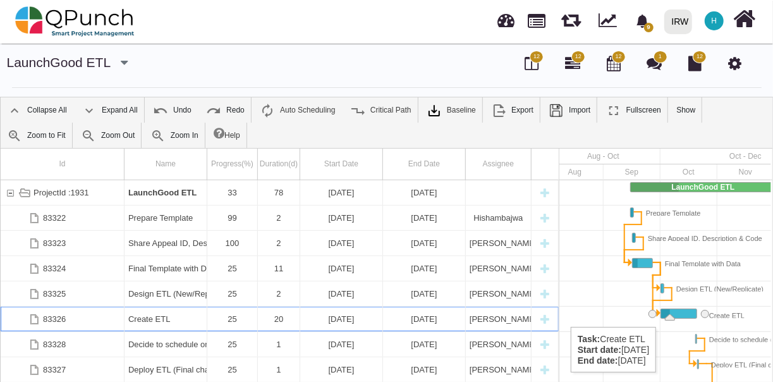
click at [682, 314] on div "Task: Create ETL Start date: 01-10-2025 End date: 20-10-2025" at bounding box center [678, 313] width 35 height 9
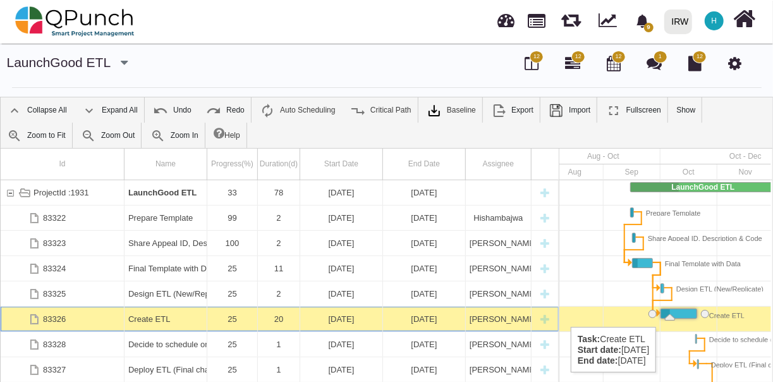
click at [682, 314] on div "Task: Create ETL Start date: 01-10-2025 End date: 20-10-2025" at bounding box center [678, 313] width 35 height 9
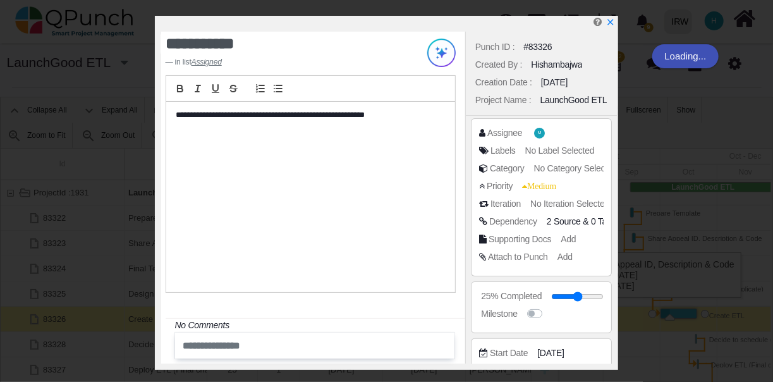
click at [525, 202] on div "Punch ID : #83326 Created By : [GEOGRAPHIC_DATA] Creation Date : [DATE] Project…" at bounding box center [541, 198] width 152 height 332
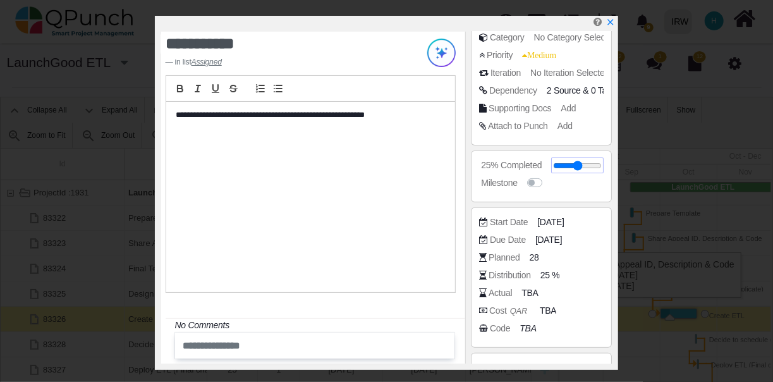
scroll to position [134, 0]
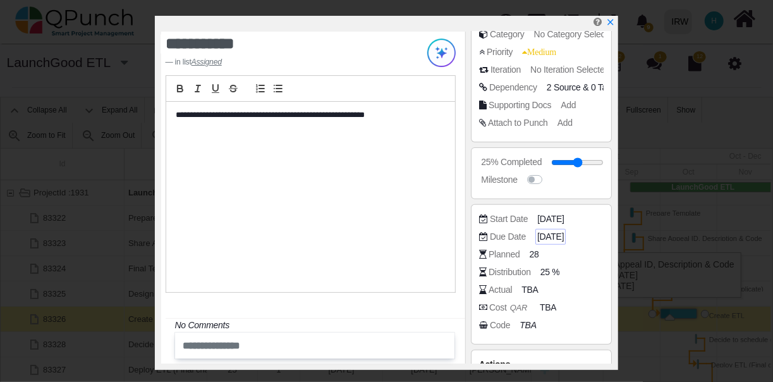
click at [552, 236] on span "[DATE]" at bounding box center [550, 236] width 27 height 13
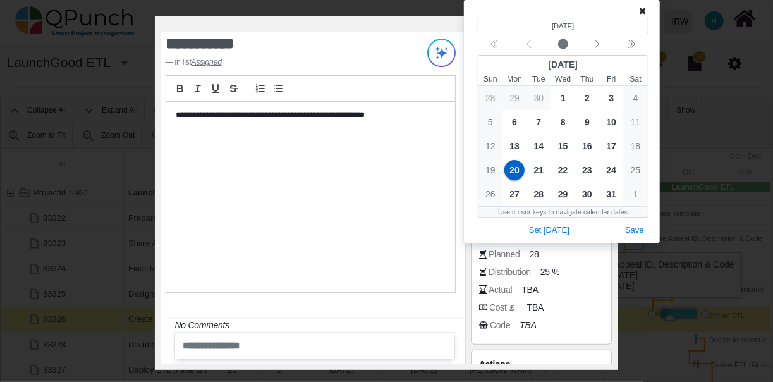
click at [644, 11] on icon at bounding box center [642, 10] width 7 height 9
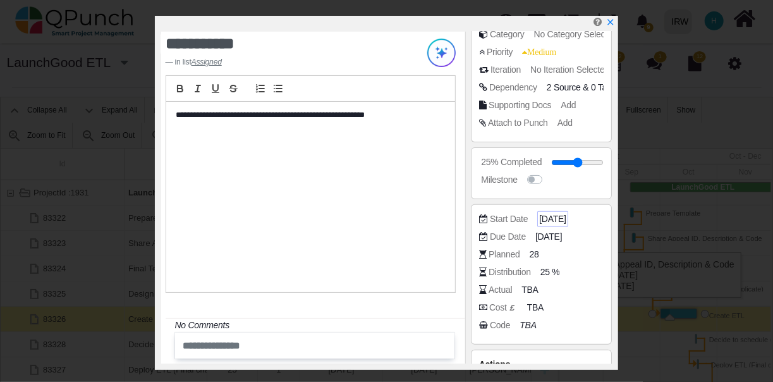
click at [563, 217] on span "[DATE]" at bounding box center [552, 218] width 27 height 13
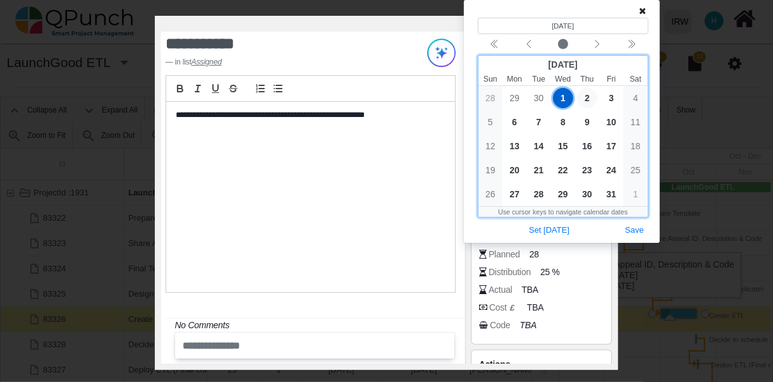
click at [587, 94] on span "2" at bounding box center [587, 98] width 20 height 20
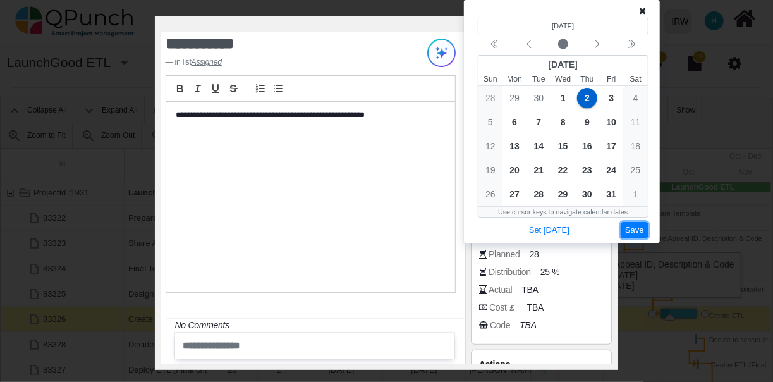
click at [634, 225] on button "Save" at bounding box center [635, 230] width 28 height 17
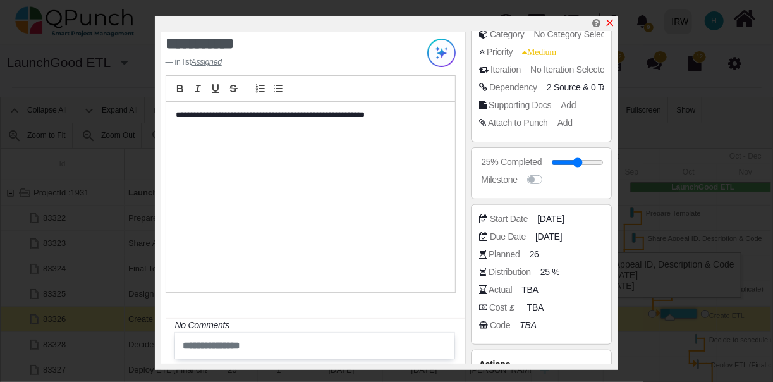
click at [611, 23] on icon "x" at bounding box center [610, 23] width 7 height 7
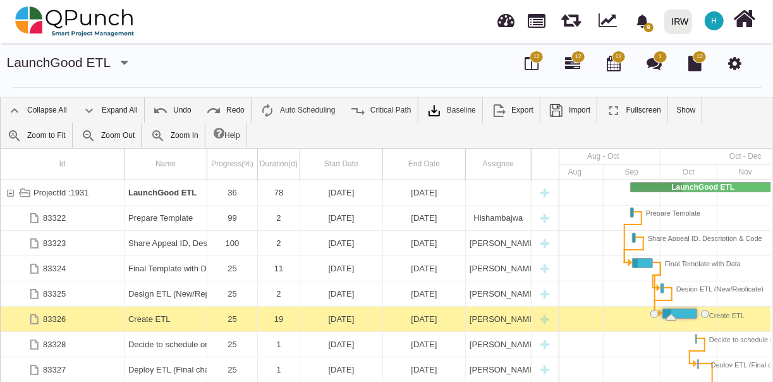
click at [616, 325] on div at bounding box center [717, 319] width 341 height 25
click at [666, 295] on div "Link Design ETL (New/Replicate) (end) Create ETL (start)" at bounding box center [663, 300] width 30 height 13
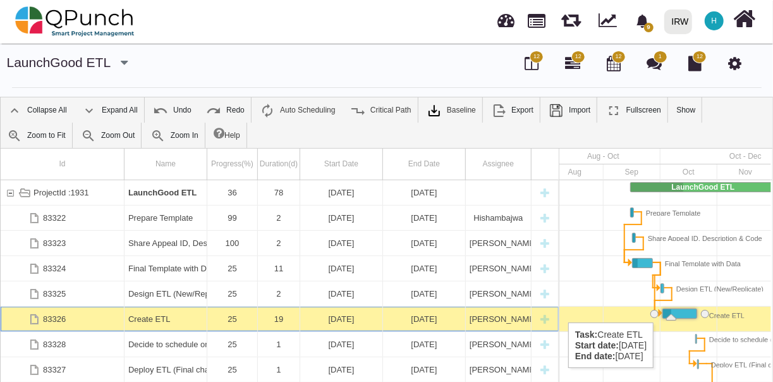
click at [679, 310] on div "Task: Create ETL Start date: 02-10-2025 End date: 20-10-2025" at bounding box center [679, 313] width 33 height 9
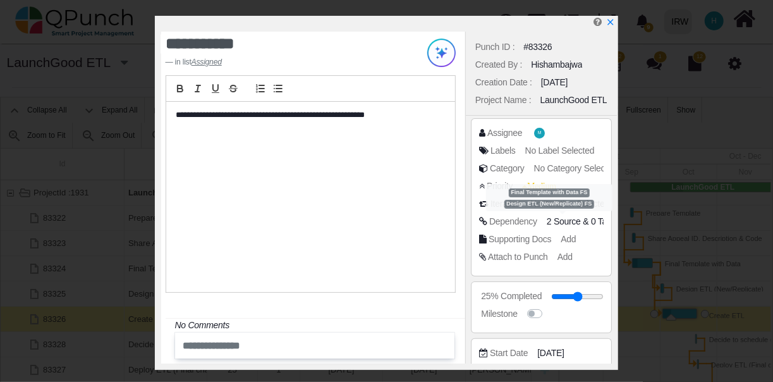
click at [565, 221] on span "2 Source" at bounding box center [564, 221] width 34 height 10
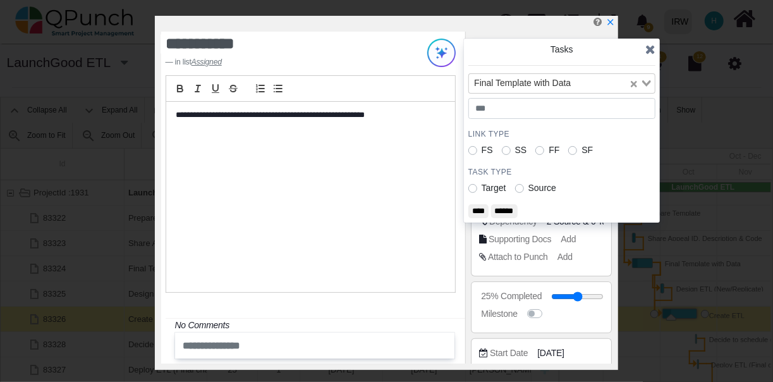
click at [505, 209] on input "******" at bounding box center [504, 211] width 27 height 14
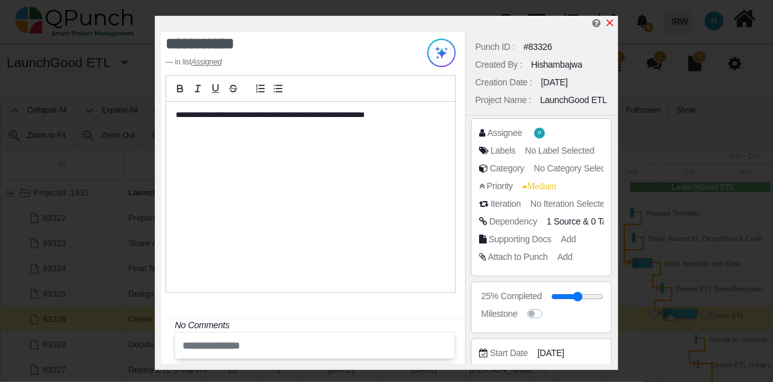
click at [609, 18] on link at bounding box center [610, 23] width 10 height 11
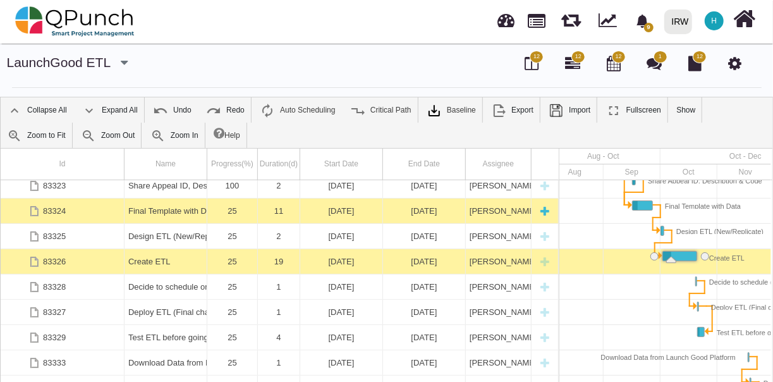
scroll to position [71, 0]
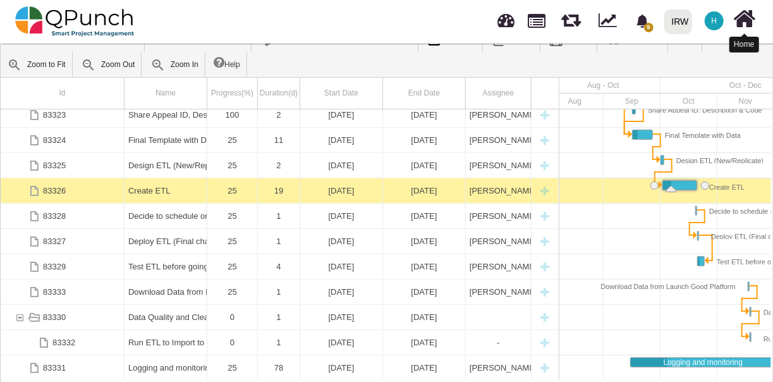
click at [739, 25] on icon at bounding box center [745, 19] width 22 height 24
